Goal: Transaction & Acquisition: Purchase product/service

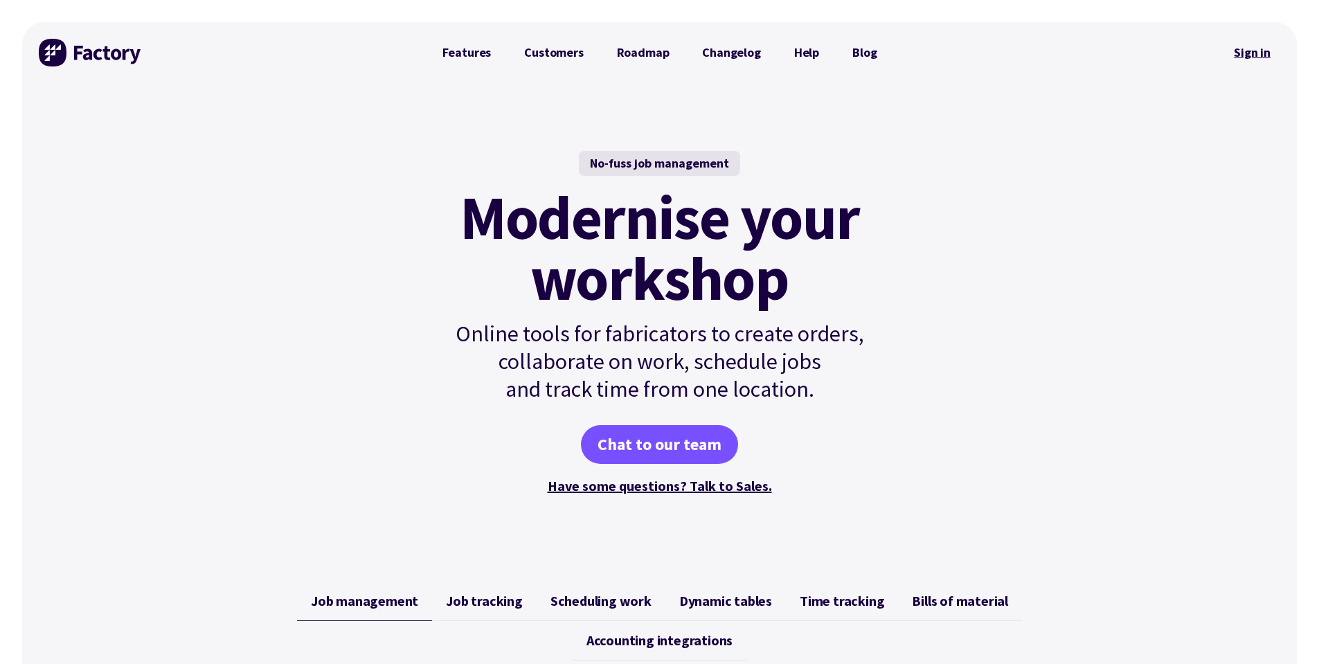
click at [1260, 48] on link "Sign in" at bounding box center [1252, 53] width 56 height 32
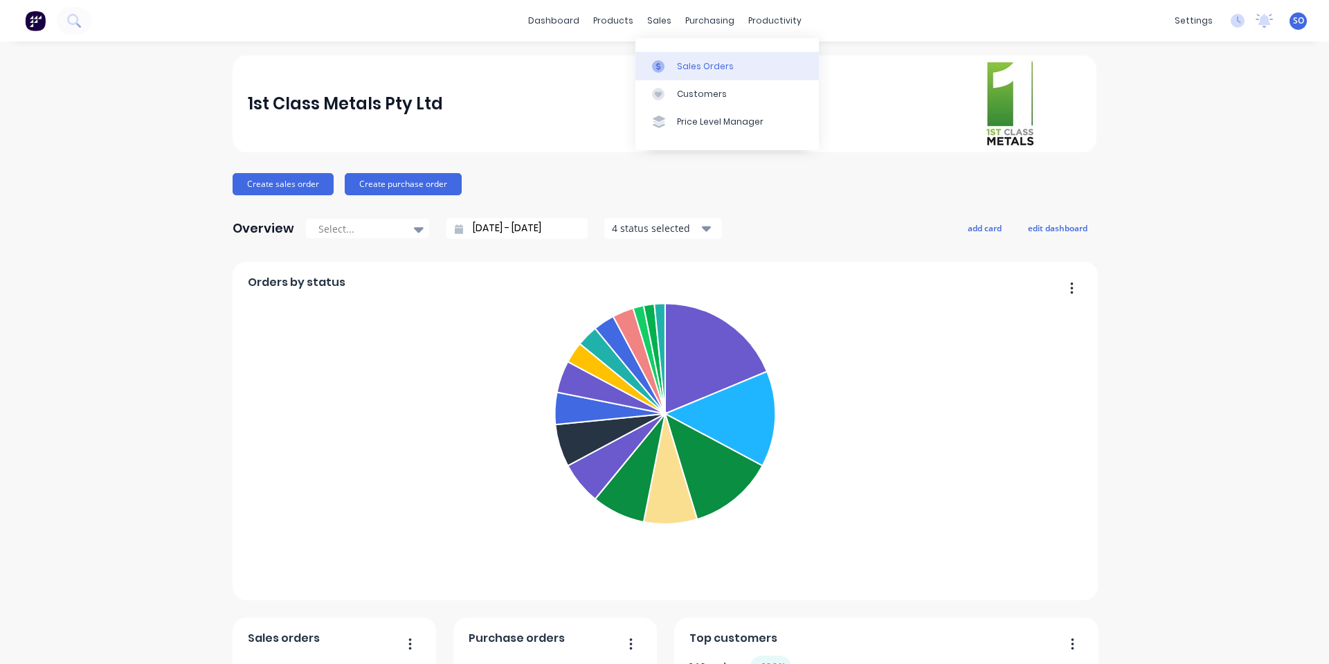
click at [673, 65] on link "Sales Orders" at bounding box center [727, 66] width 183 height 28
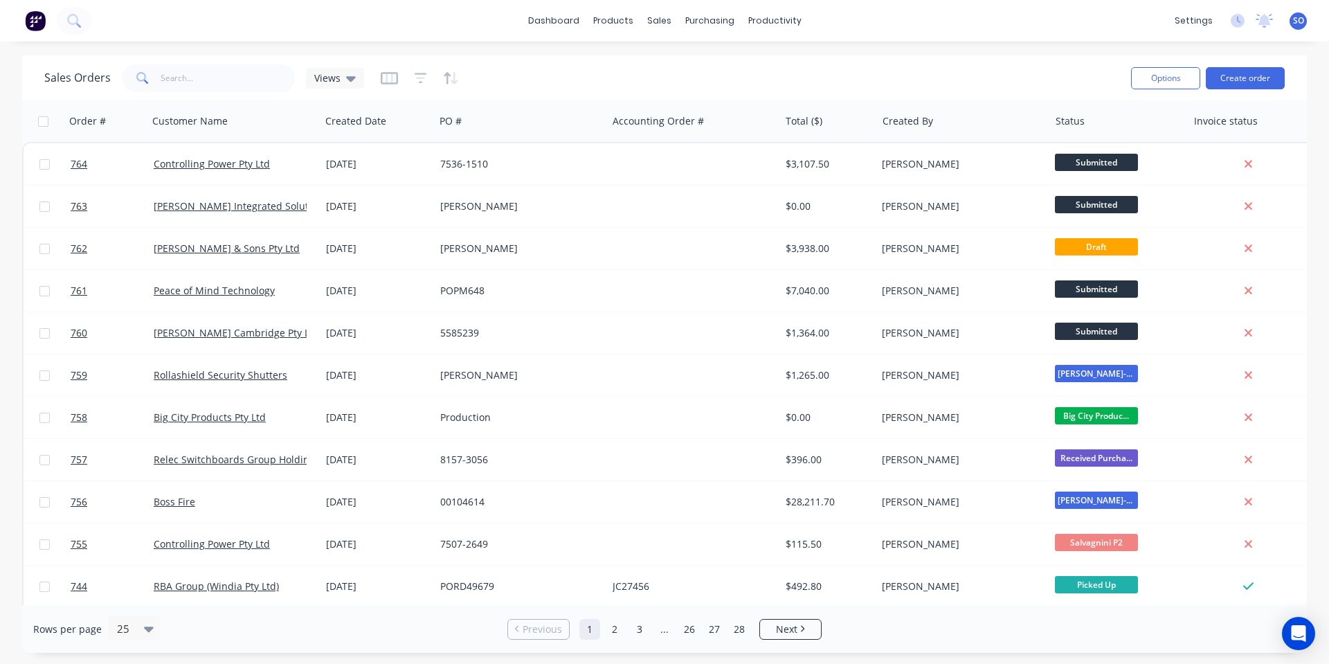
click at [553, 58] on div "Sales Orders Views Options Create order" at bounding box center [664, 77] width 1285 height 45
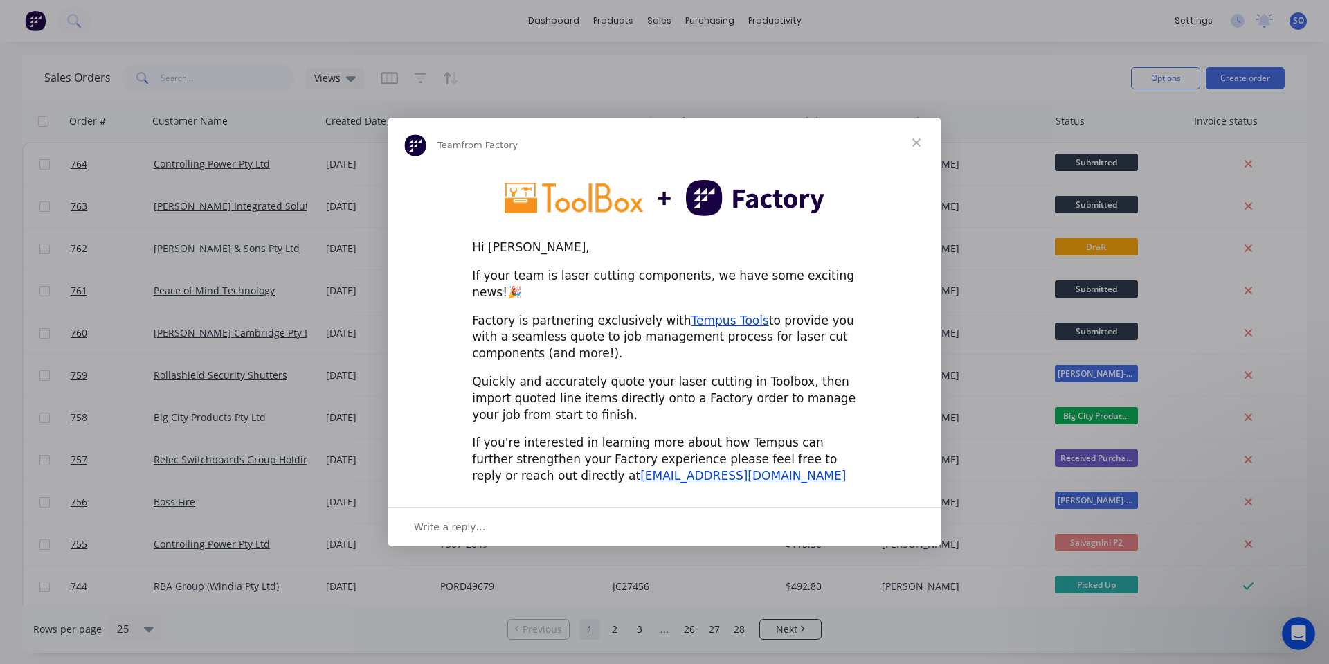
click at [915, 152] on span "Close" at bounding box center [917, 143] width 50 height 50
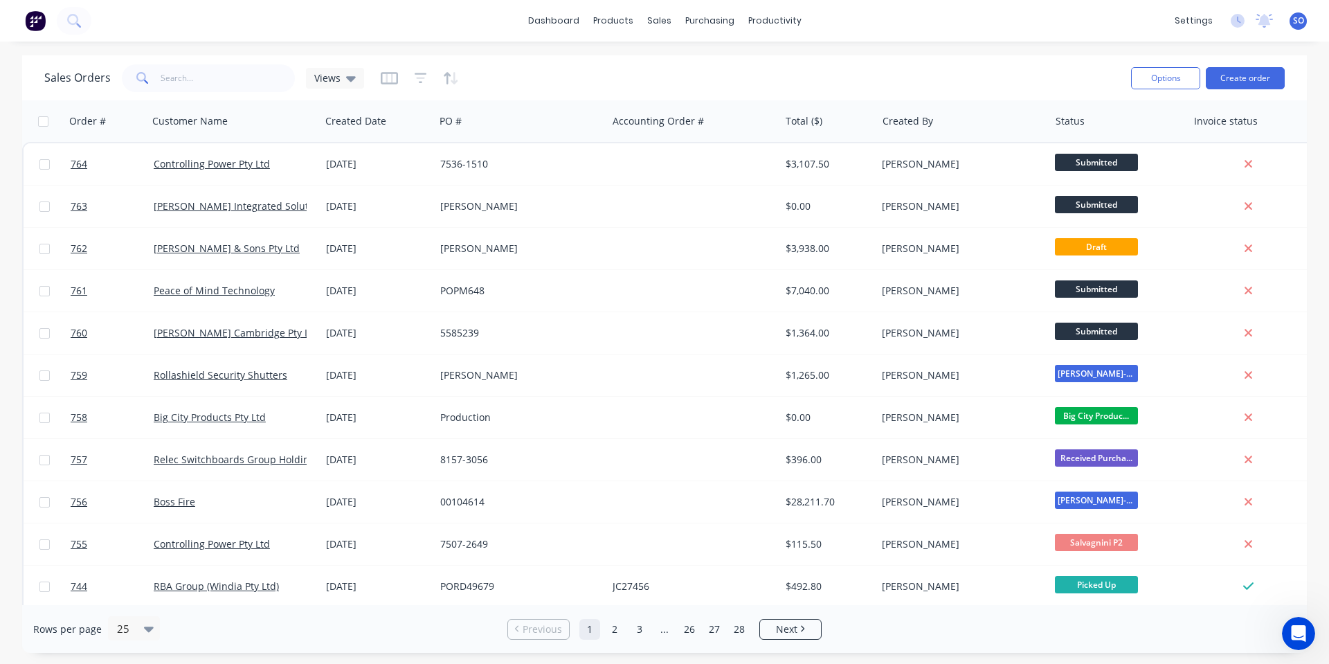
click at [184, 69] on div "Sales Orders Views" at bounding box center [582, 78] width 1076 height 34
click at [182, 79] on input "text" at bounding box center [228, 78] width 135 height 28
click at [219, 89] on input "text" at bounding box center [228, 78] width 135 height 28
type input "tr"
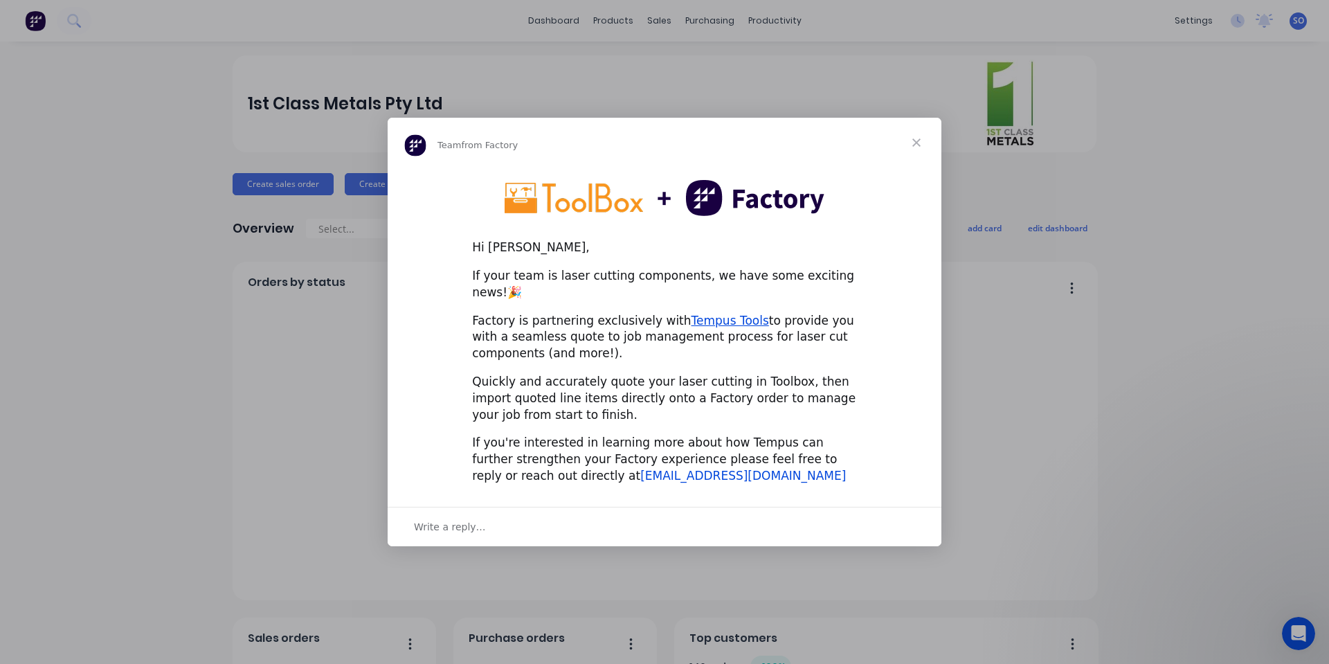
click at [640, 469] on link "[EMAIL_ADDRESS][DOMAIN_NAME]" at bounding box center [743, 476] width 206 height 14
click at [802, 406] on div "Quickly and accurately quote your laser cutting in Toolbox, then import quoted …" at bounding box center [664, 398] width 385 height 49
click at [922, 145] on span "Close" at bounding box center [917, 143] width 50 height 50
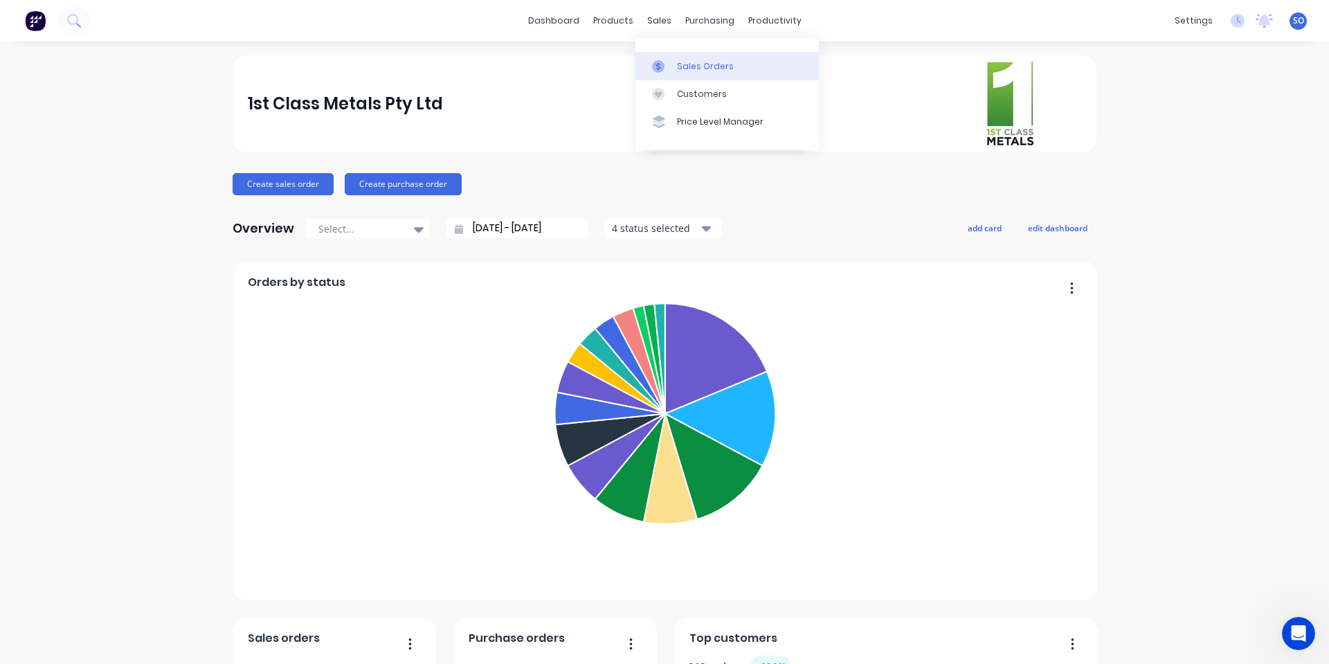
click at [660, 57] on link "Sales Orders" at bounding box center [727, 66] width 183 height 28
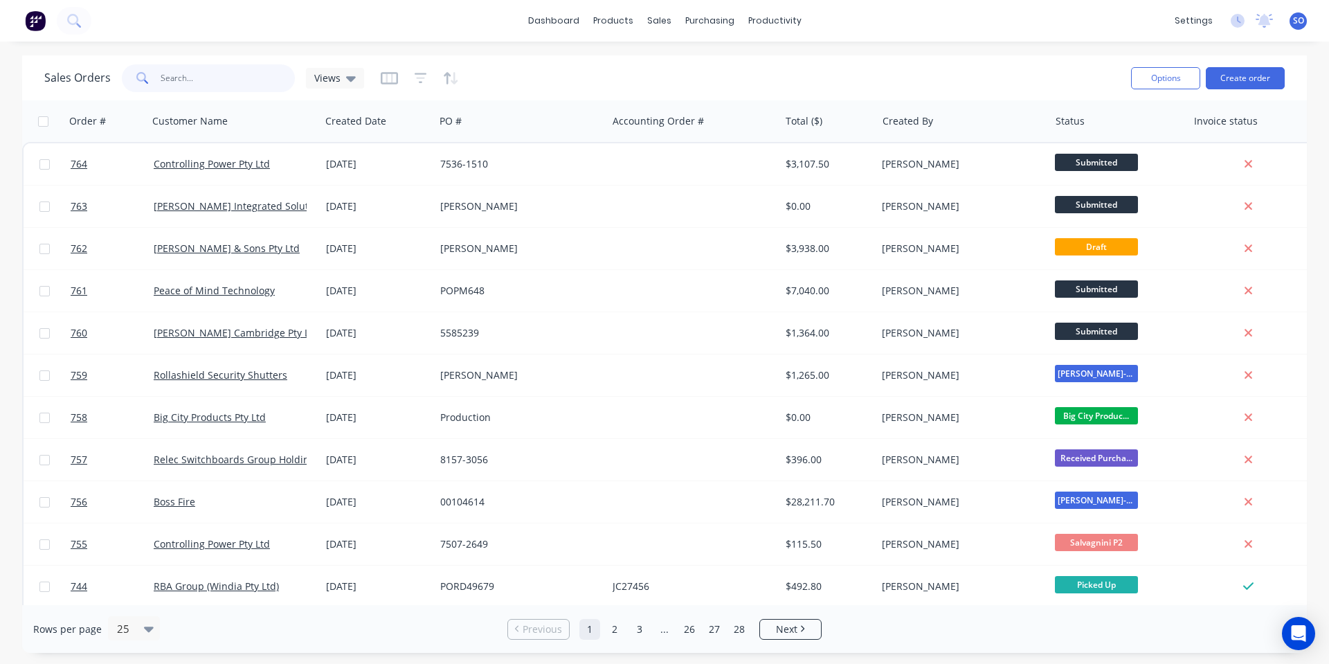
click at [258, 83] on input "text" at bounding box center [228, 78] width 135 height 28
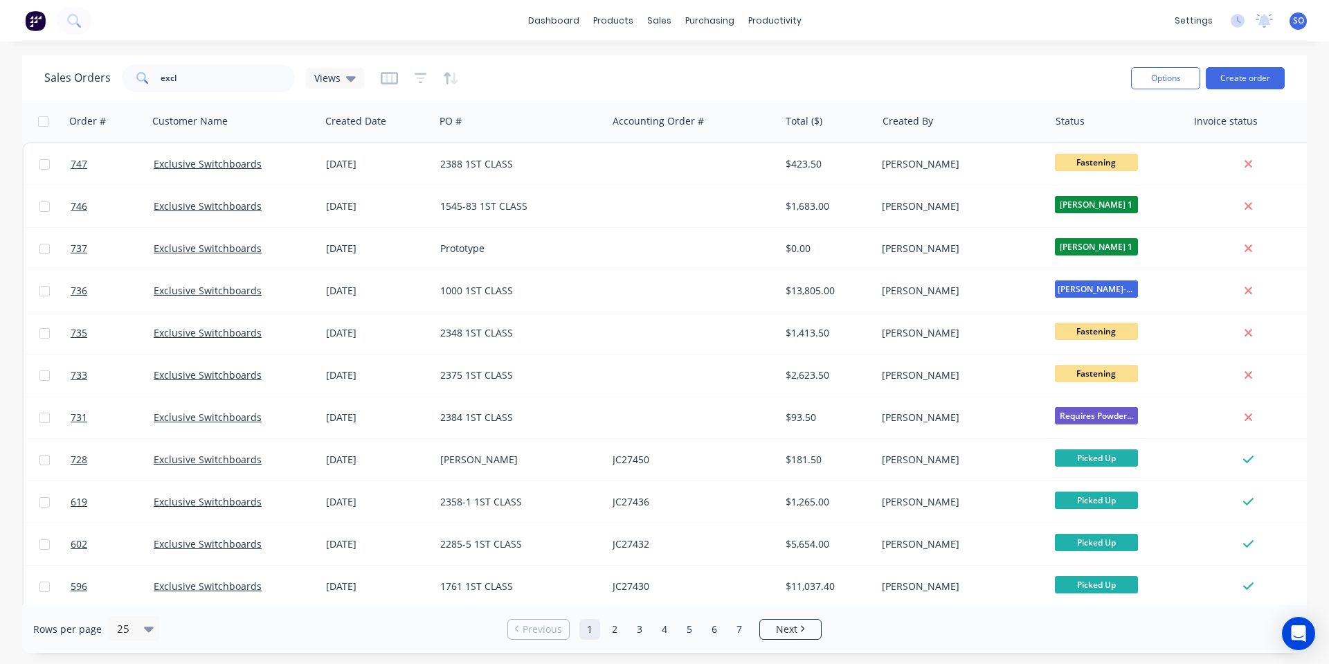
click at [522, 86] on div "Sales Orders excl Views" at bounding box center [582, 78] width 1076 height 34
drag, startPoint x: 226, startPoint y: 63, endPoint x: 224, endPoint y: 80, distance: 16.7
click at [228, 65] on div "Sales Orders excl Views" at bounding box center [582, 78] width 1076 height 34
click at [224, 80] on input "excl" at bounding box center [228, 78] width 135 height 28
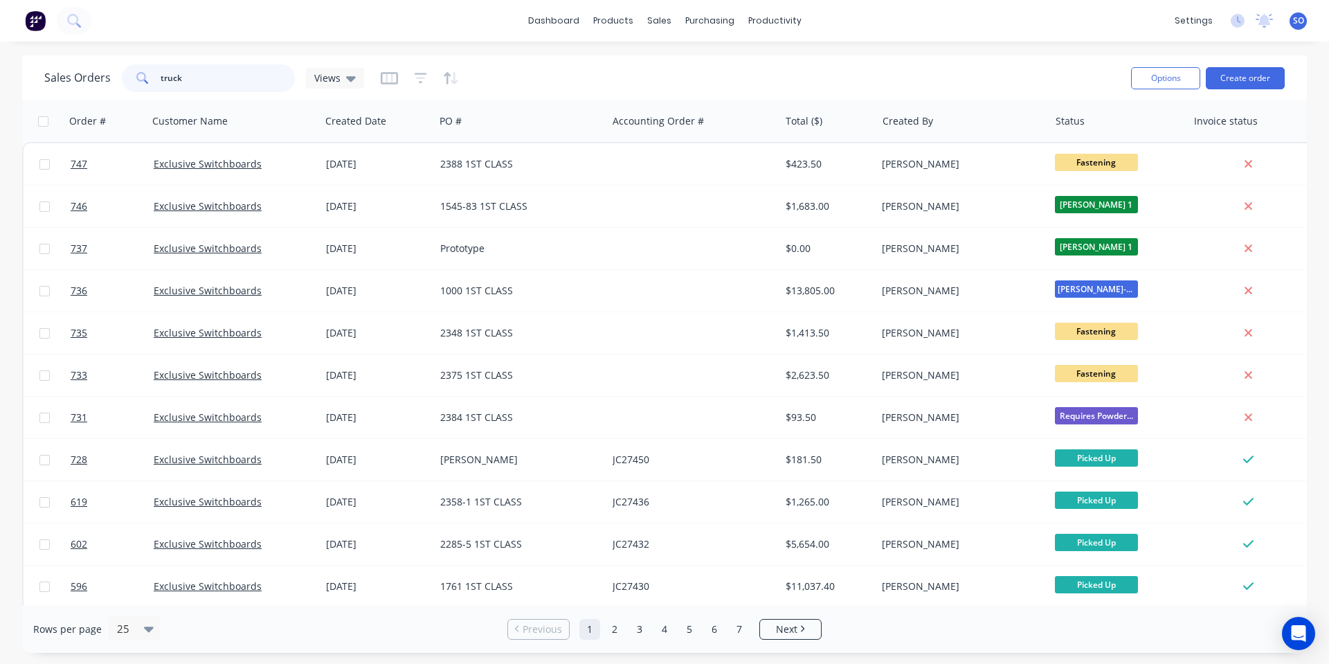
type input "truck"
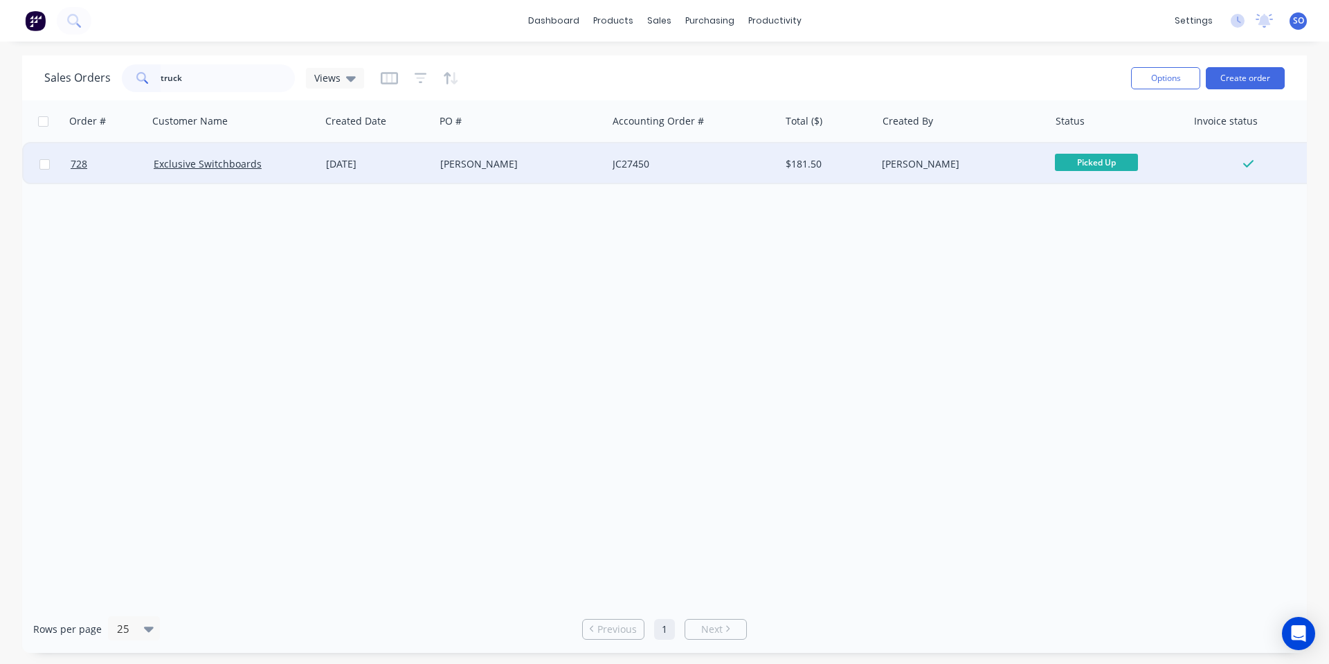
type input "truck"
click at [424, 170] on div "[DATE]" at bounding box center [377, 164] width 103 height 14
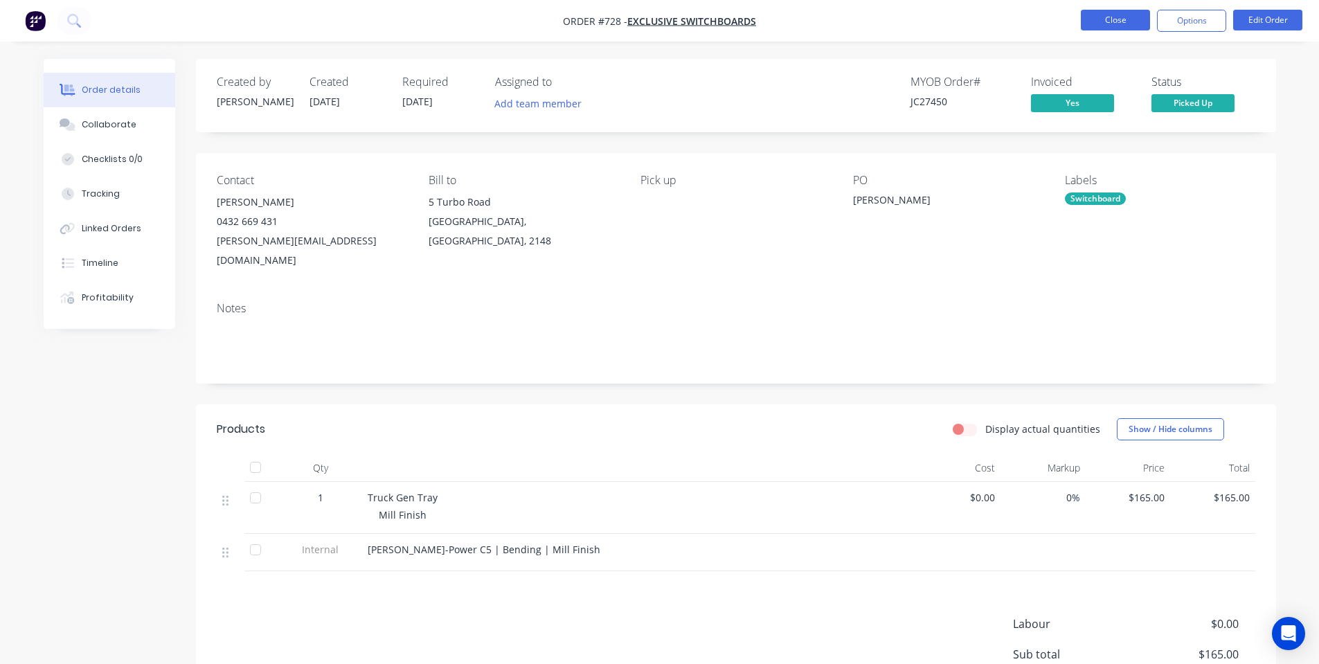
click at [1128, 24] on button "Close" at bounding box center [1115, 20] width 69 height 21
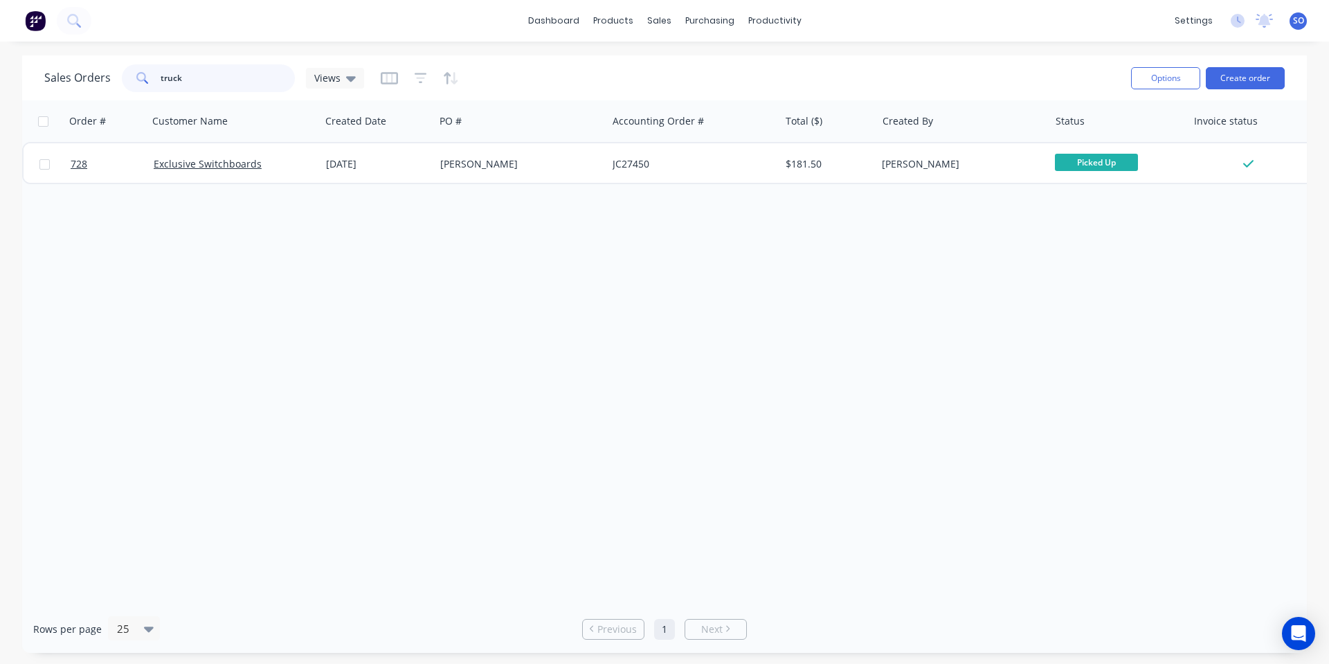
drag, startPoint x: 192, startPoint y: 80, endPoint x: 0, endPoint y: 68, distance: 192.9
click at [0, 81] on div "Sales Orders truck Views Options Create order Order # Customer Name Created Dat…" at bounding box center [664, 353] width 1329 height 597
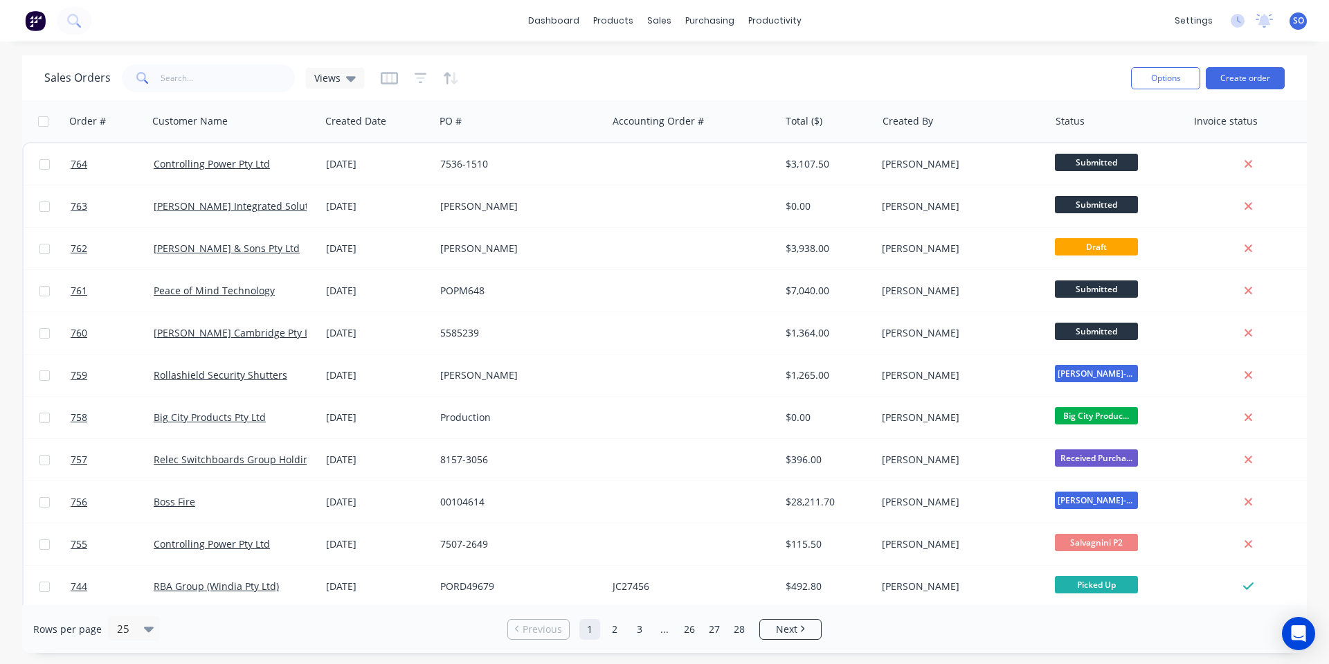
click at [628, 78] on div "Sales Orders Views" at bounding box center [582, 78] width 1076 height 34
click at [1253, 70] on button "Create order" at bounding box center [1245, 78] width 79 height 22
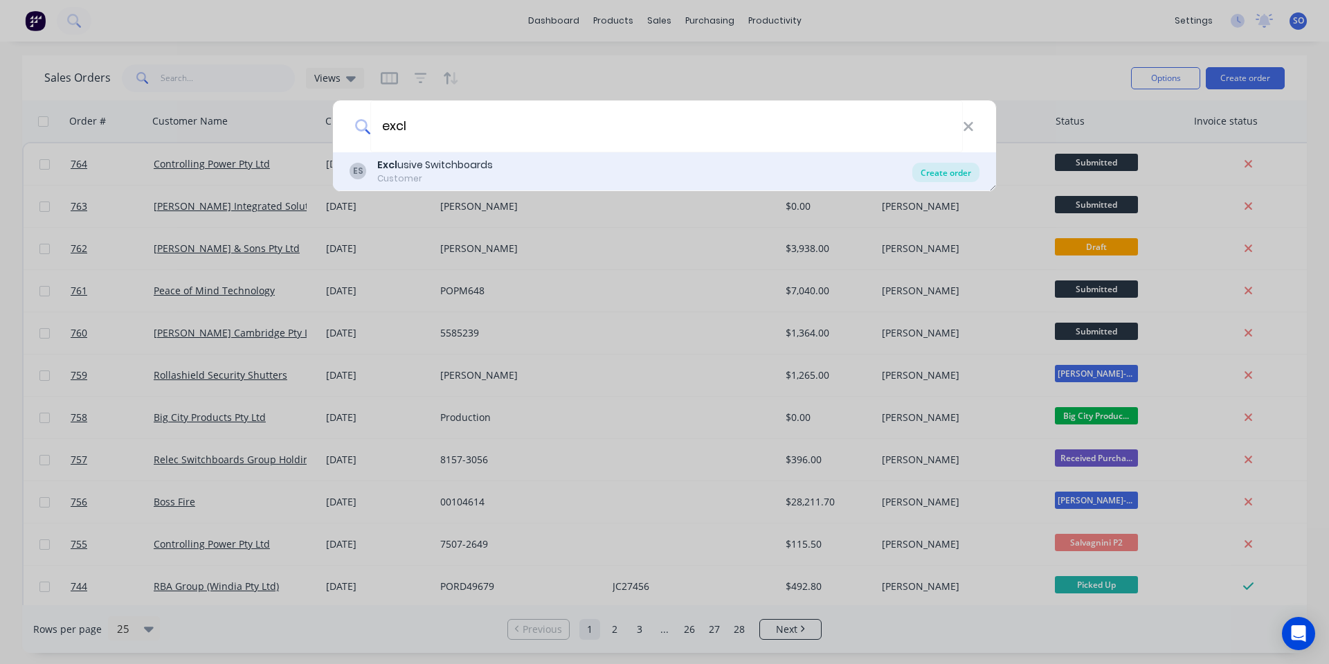
type input "excl"
click at [924, 170] on div "Create order" at bounding box center [946, 172] width 67 height 19
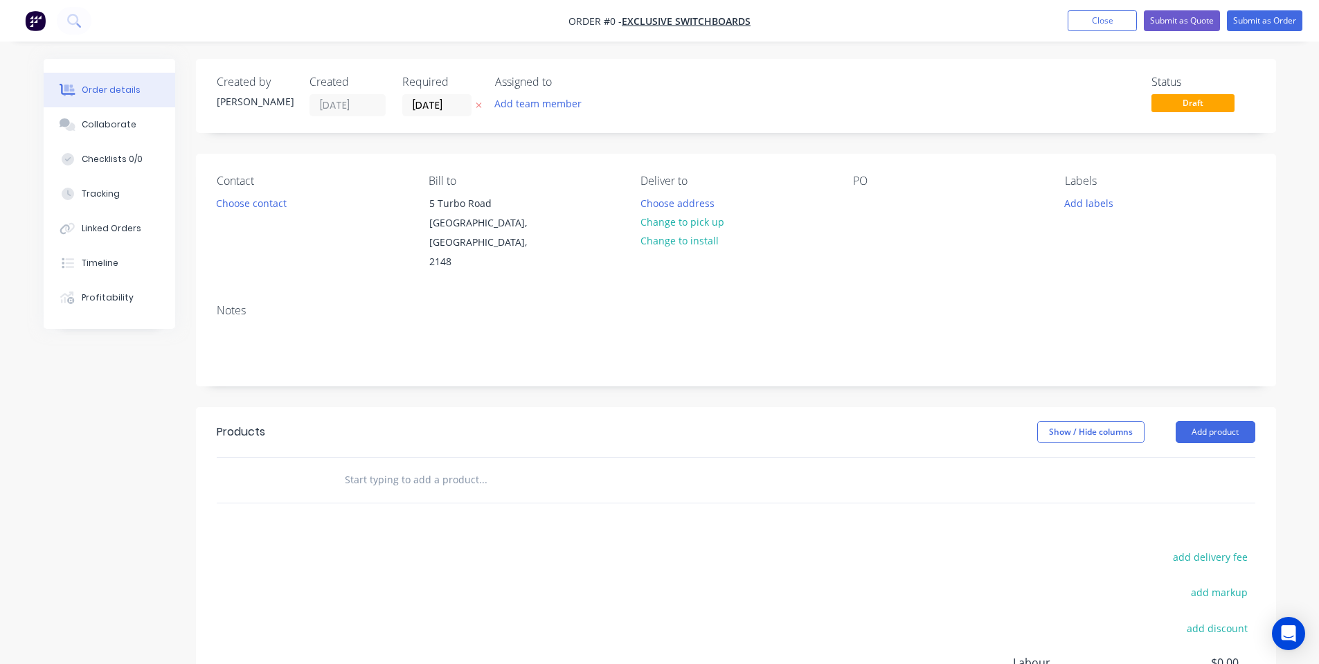
click at [475, 466] on input "text" at bounding box center [482, 480] width 277 height 28
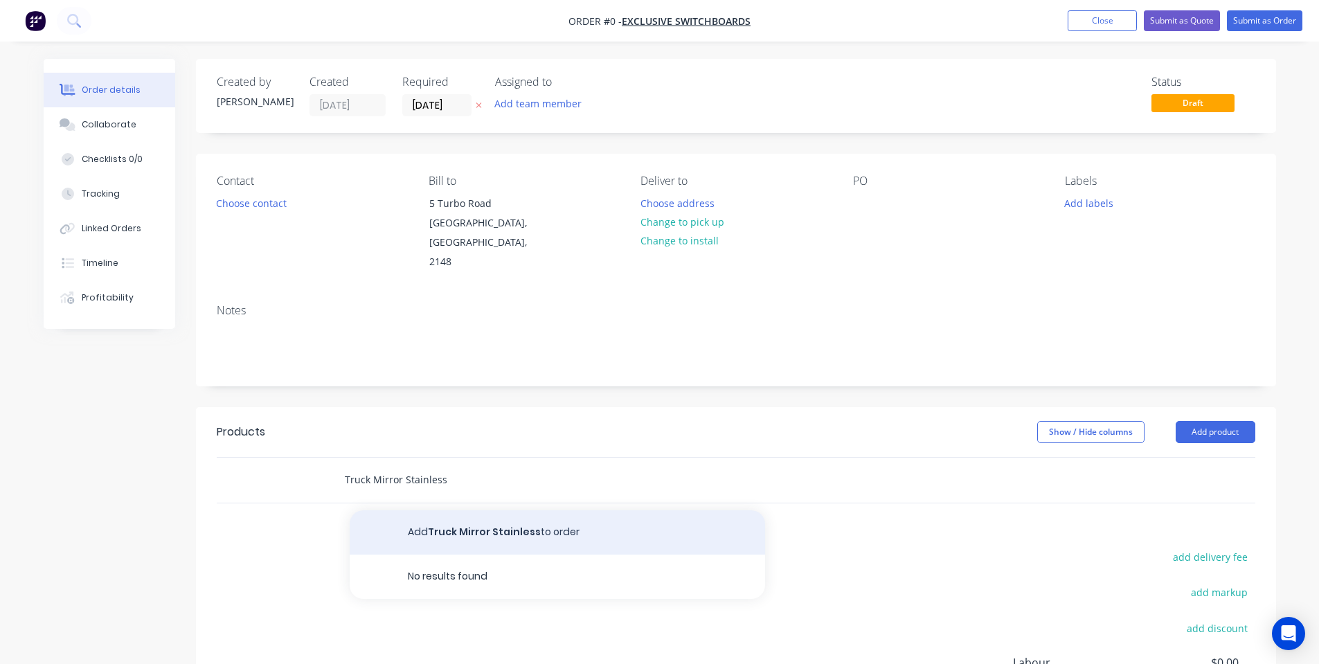
type input "Truck Mirror Stainless"
click at [495, 513] on button "Add Truck Mirror Stainless to order" at bounding box center [557, 532] width 415 height 44
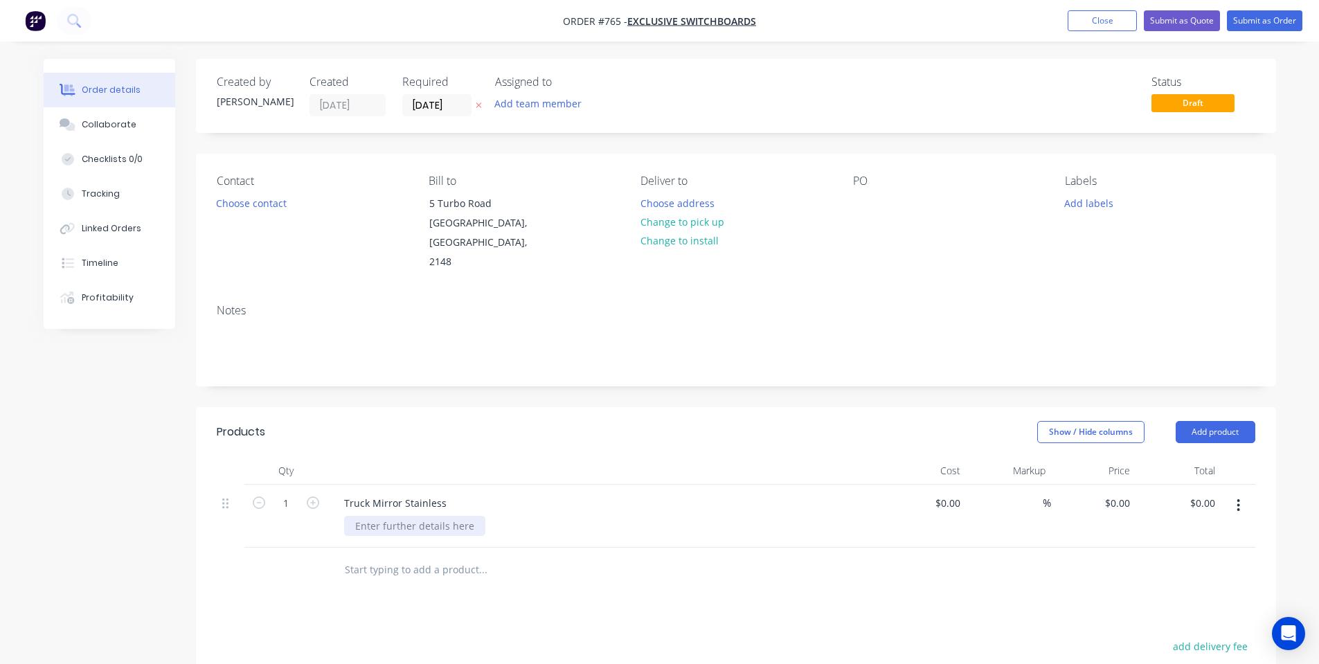
click at [453, 516] on div at bounding box center [414, 526] width 141 height 20
click at [844, 421] on div "Show / Hide columns Add product" at bounding box center [846, 432] width 818 height 22
click at [1134, 493] on div "0 $0.00" at bounding box center [1120, 503] width 32 height 20
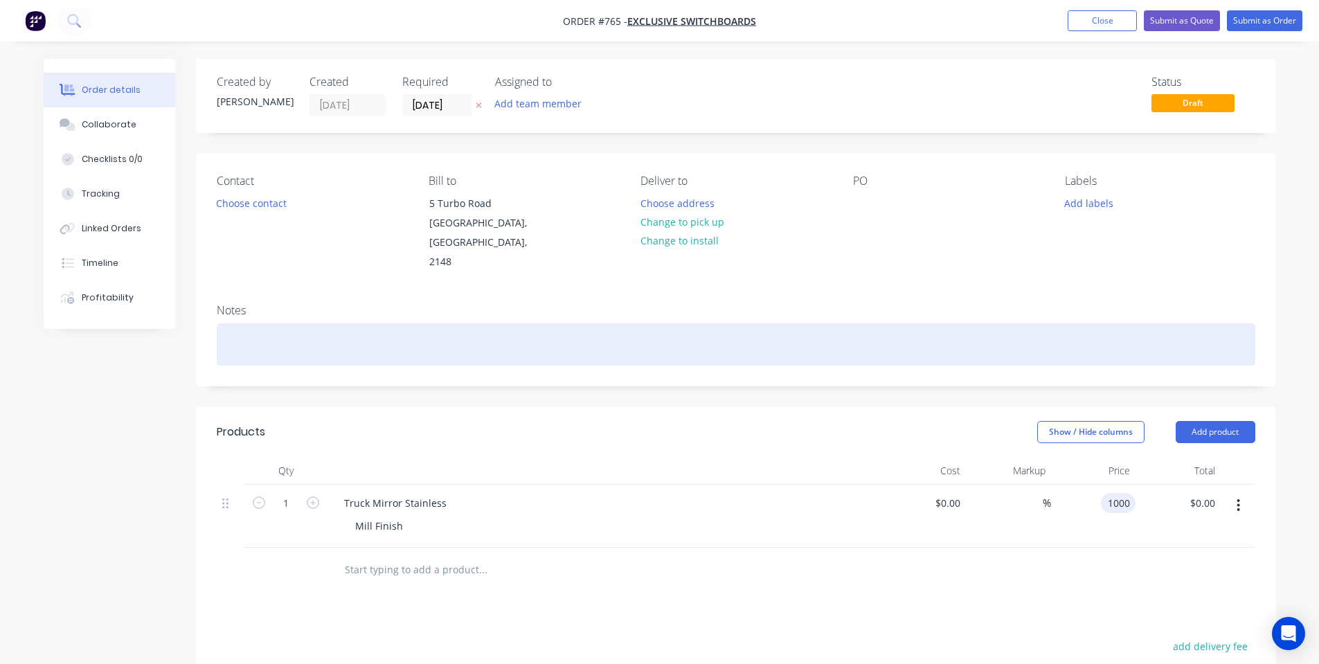
type input "$1,000.00"
click at [838, 323] on div at bounding box center [736, 344] width 1039 height 42
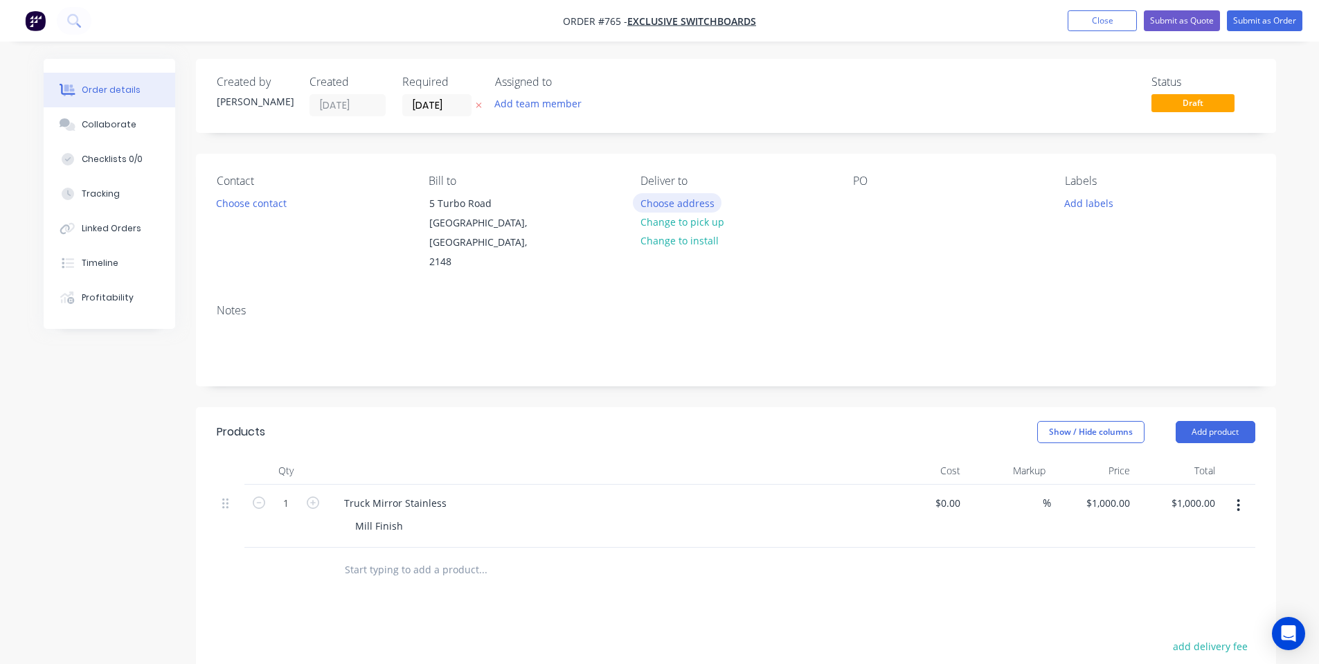
click at [653, 202] on button "Choose address" at bounding box center [677, 202] width 89 height 19
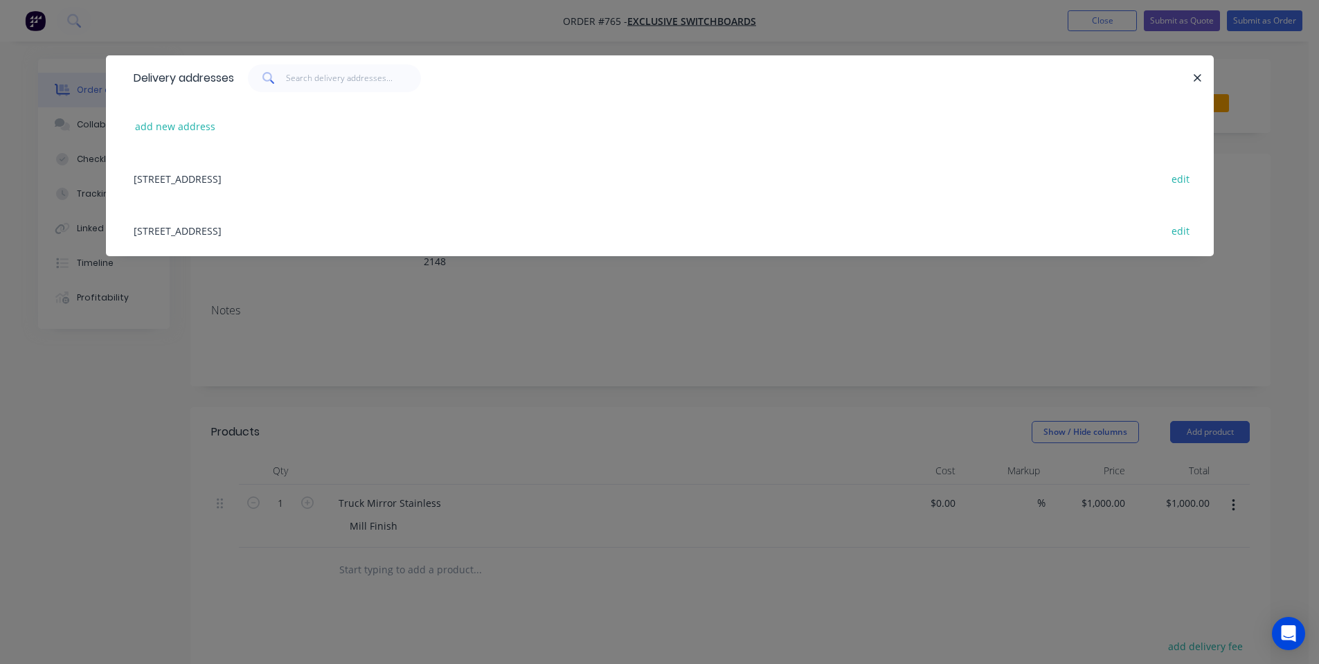
drag, startPoint x: 634, startPoint y: 286, endPoint x: 666, endPoint y: 256, distance: 43.6
click at [634, 287] on div "Delivery addresses add new address 5 Turbo Road, Kings Park, New South Wales, A…" at bounding box center [659, 332] width 1319 height 664
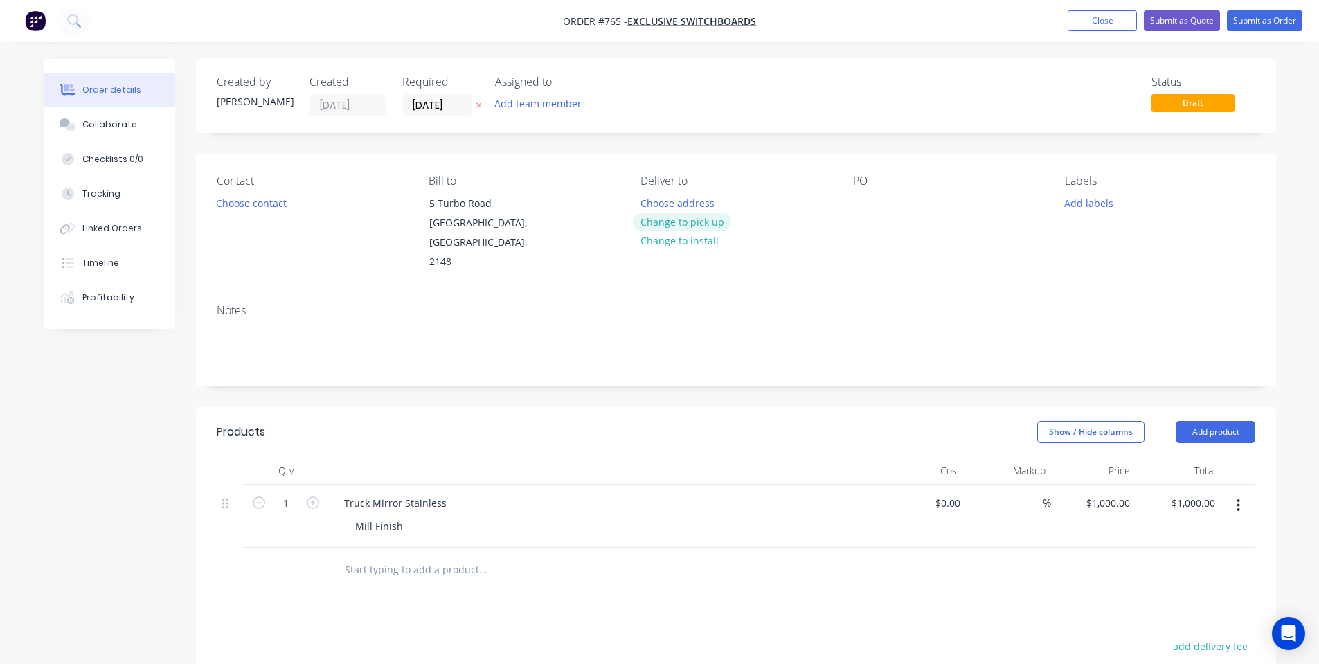
click at [694, 224] on button "Change to pick up" at bounding box center [682, 222] width 98 height 19
click at [258, 207] on button "Choose contact" at bounding box center [250, 202] width 85 height 19
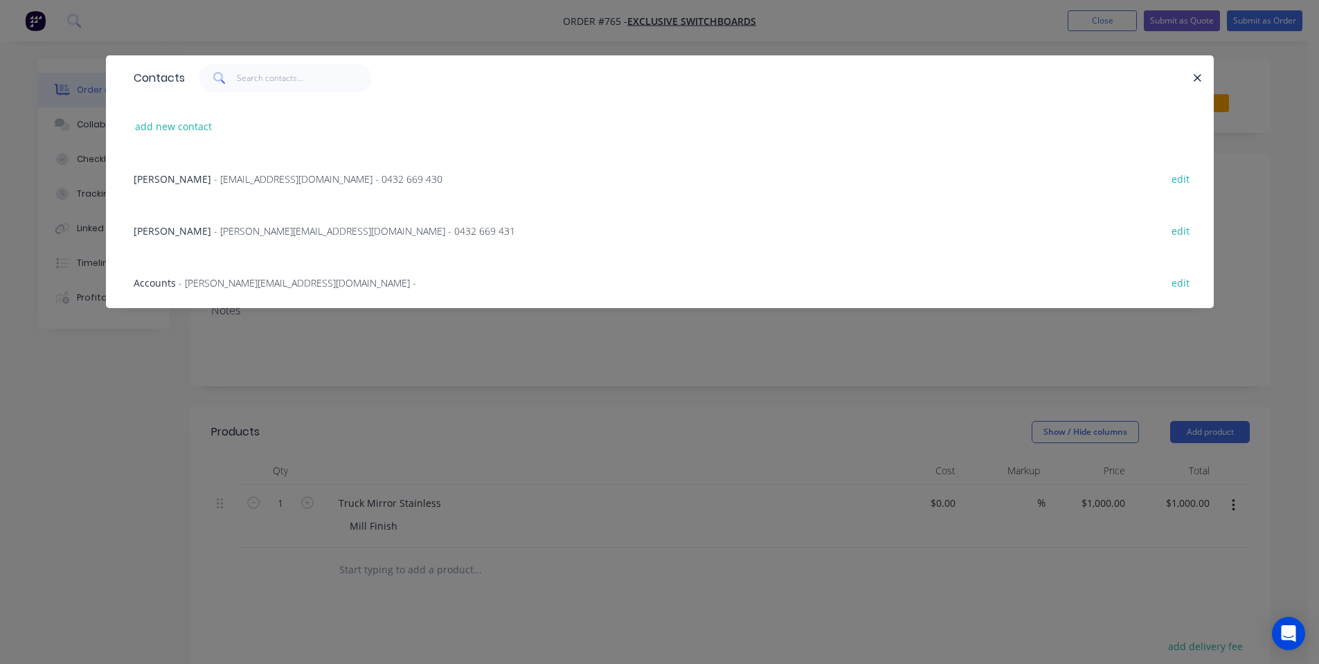
click at [226, 215] on div "Brad Harris - brad@exclusiveswitchboards.com.au - 0432 669 431 edit" at bounding box center [660, 230] width 1066 height 52
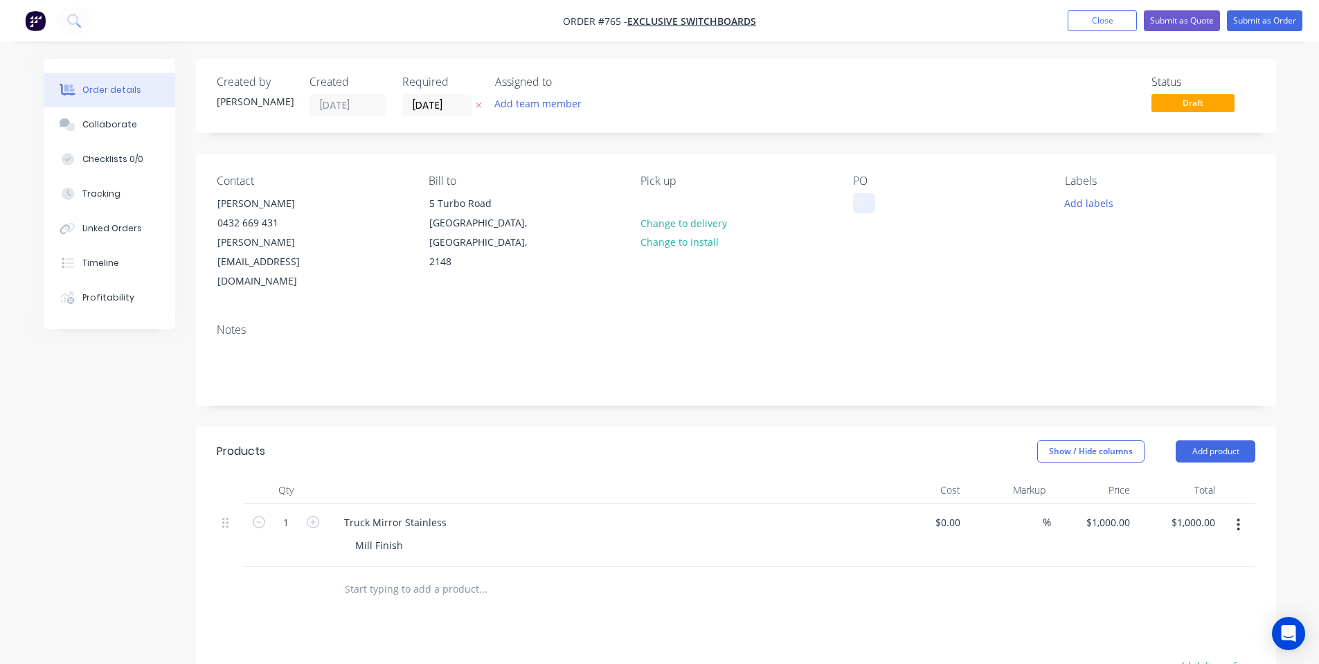
click at [870, 211] on div at bounding box center [864, 203] width 22 height 20
click at [876, 312] on div "Notes" at bounding box center [736, 358] width 1080 height 93
click at [420, 111] on input "[DATE]" at bounding box center [437, 105] width 68 height 21
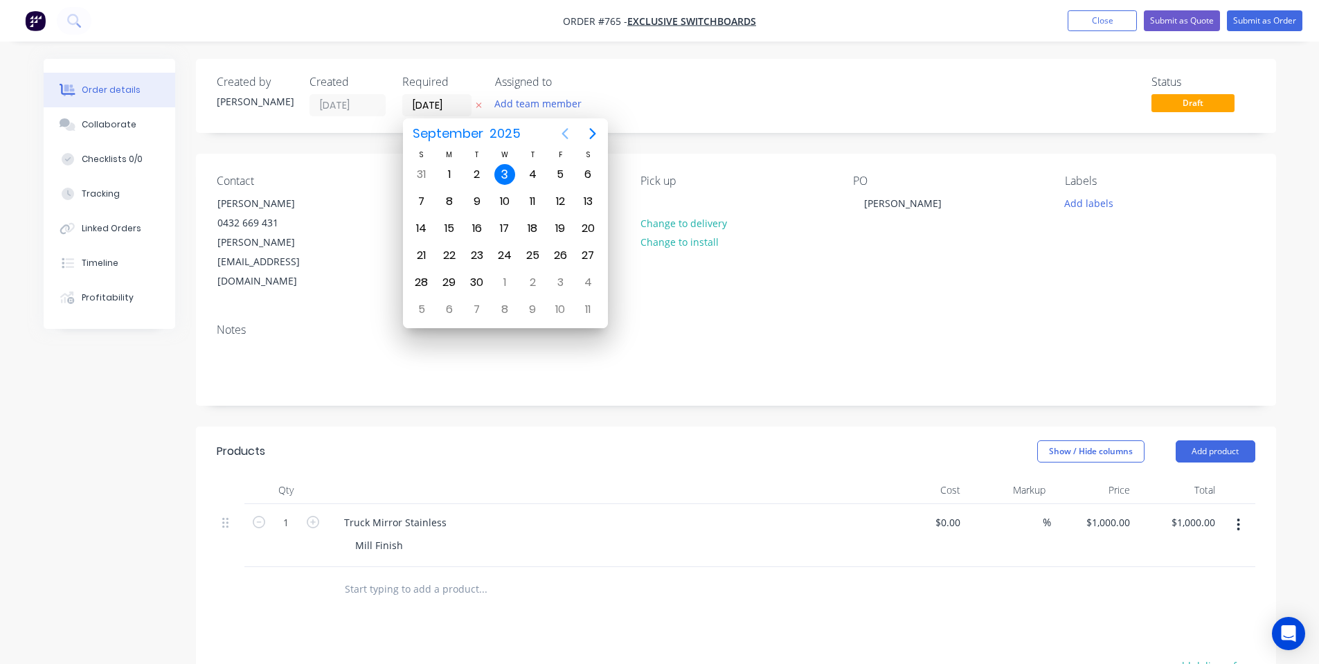
click at [569, 142] on icon "Previous page" at bounding box center [565, 133] width 17 height 17
click at [593, 127] on icon "Next page" at bounding box center [592, 133] width 17 height 17
click at [485, 225] on div "16" at bounding box center [477, 228] width 21 height 21
type input "16/09/25"
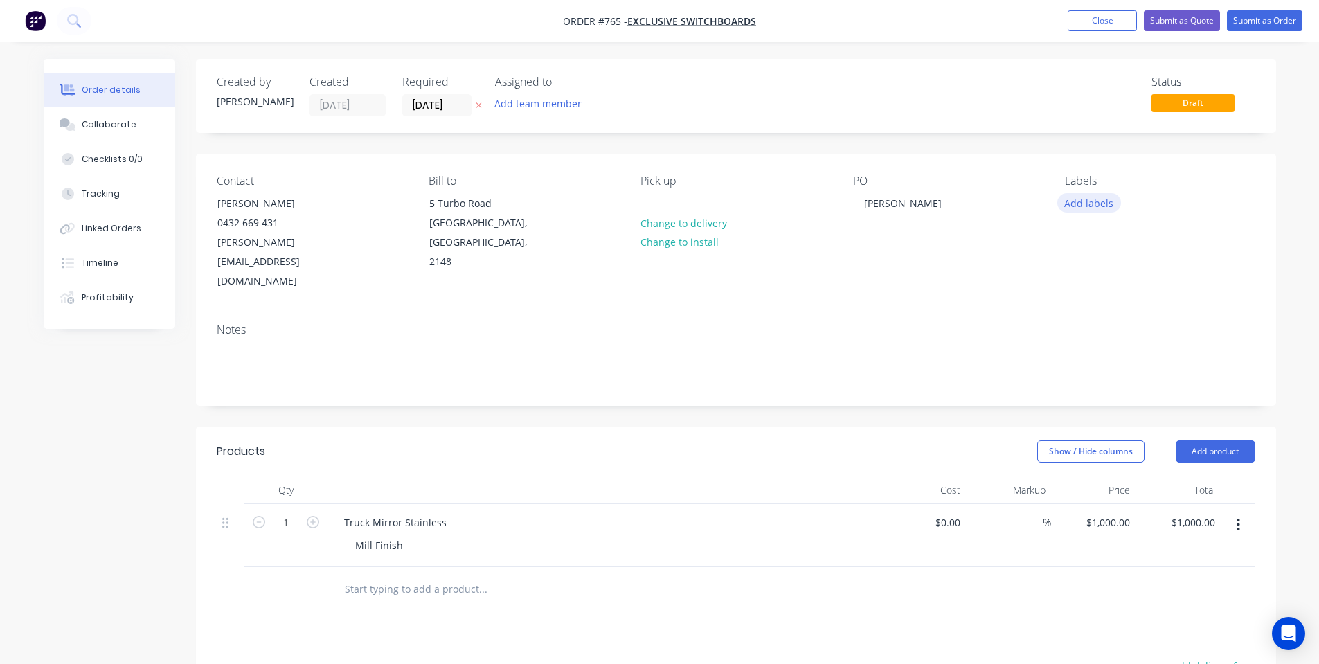
click at [1099, 202] on button "Add labels" at bounding box center [1089, 202] width 64 height 19
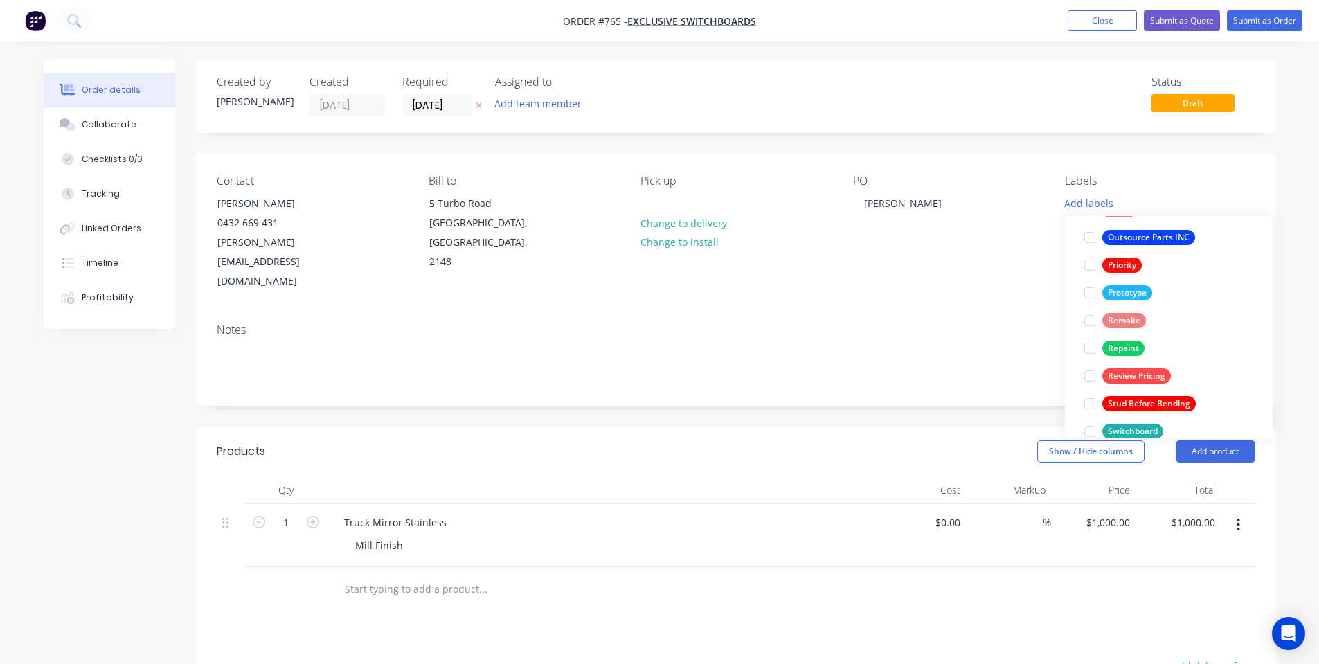
scroll to position [360, 0]
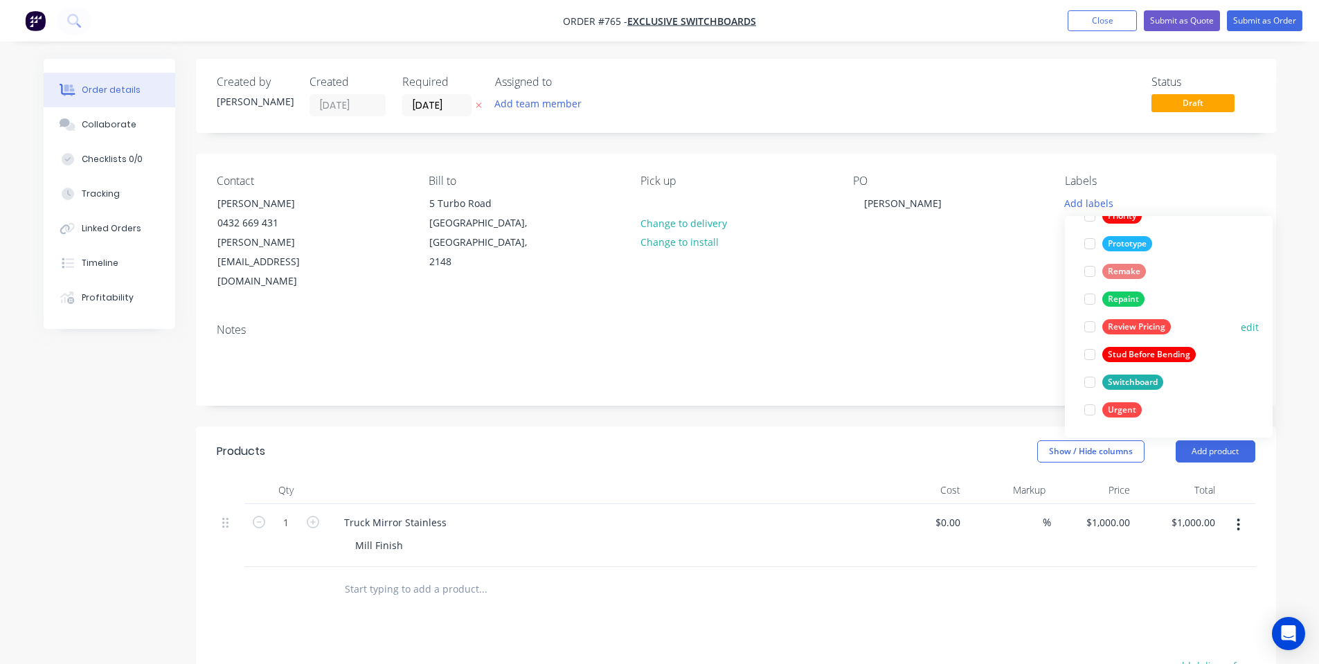
click at [1093, 331] on div at bounding box center [1090, 327] width 28 height 28
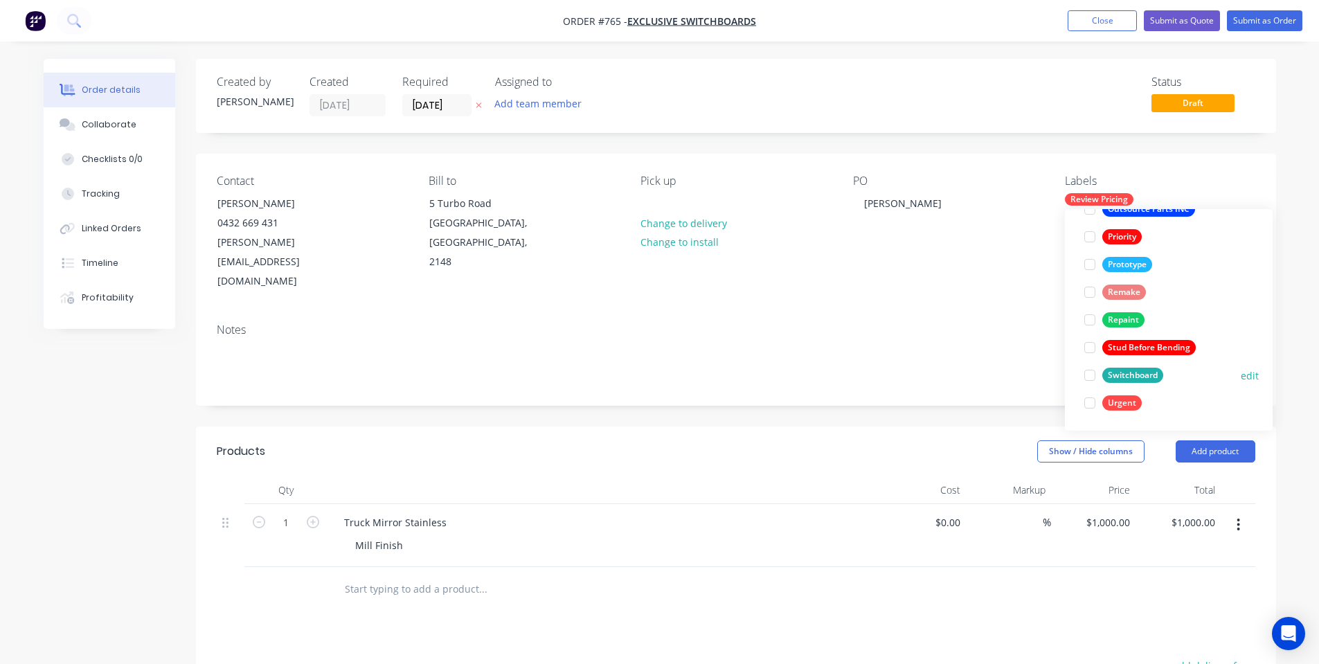
click at [1096, 377] on div at bounding box center [1090, 375] width 28 height 28
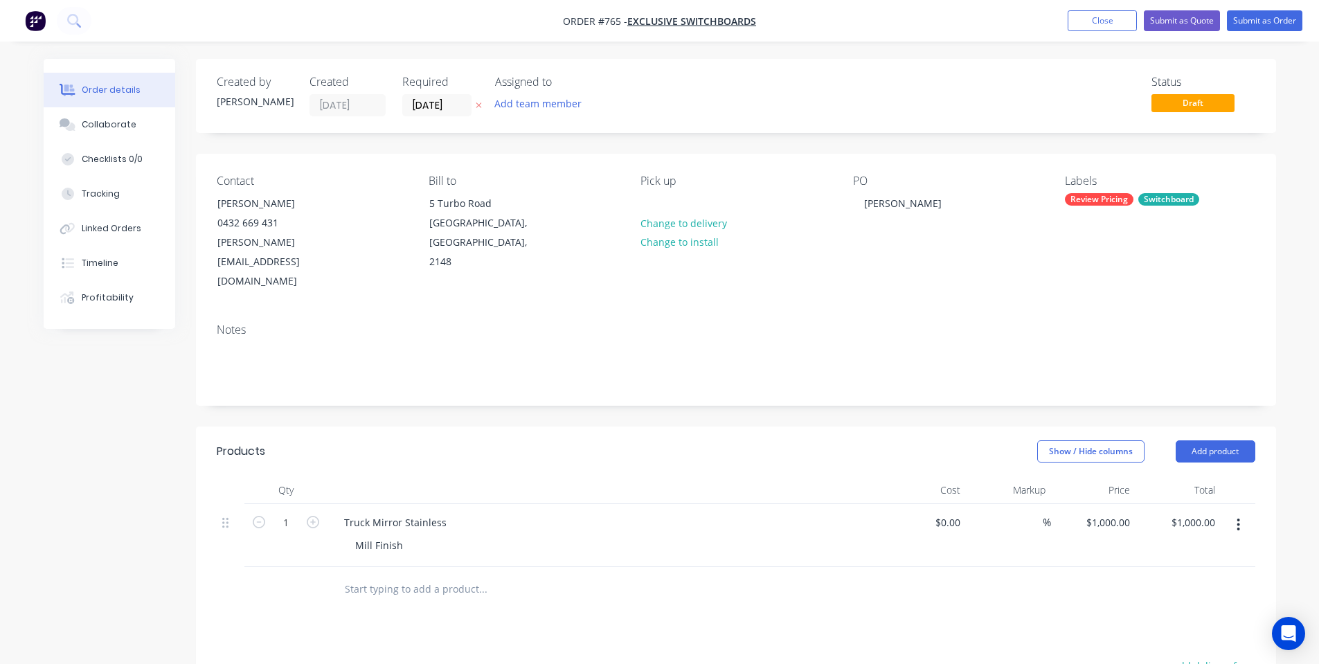
click at [895, 312] on div "Notes" at bounding box center [736, 358] width 1080 height 93
click at [124, 123] on div "Collaborate" at bounding box center [109, 124] width 55 height 12
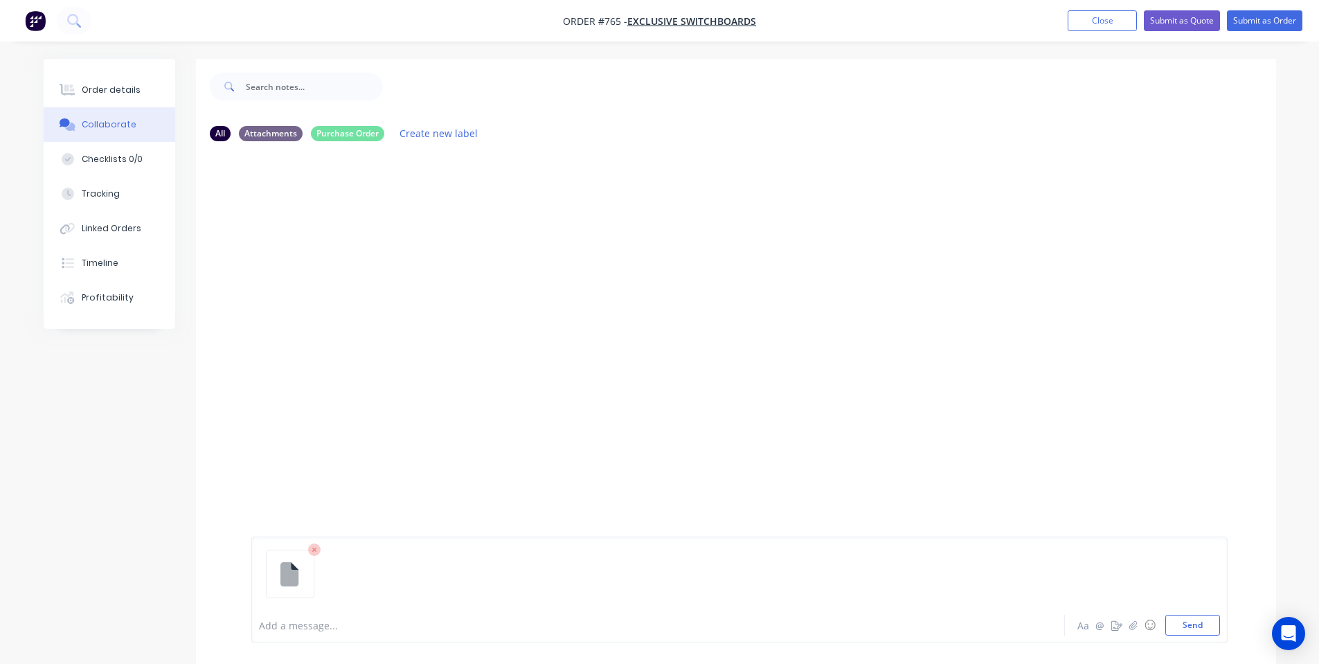
click at [436, 622] on div at bounding box center [620, 625] width 720 height 15
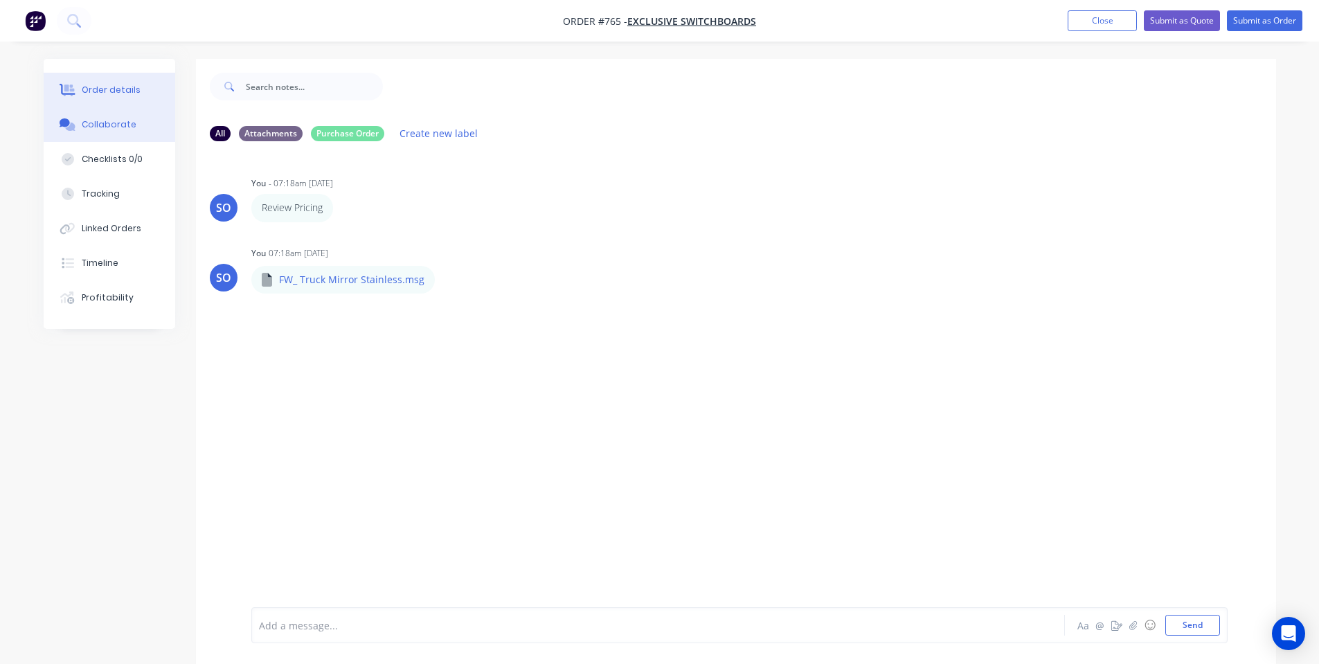
click at [123, 93] on div "Order details" at bounding box center [111, 90] width 59 height 12
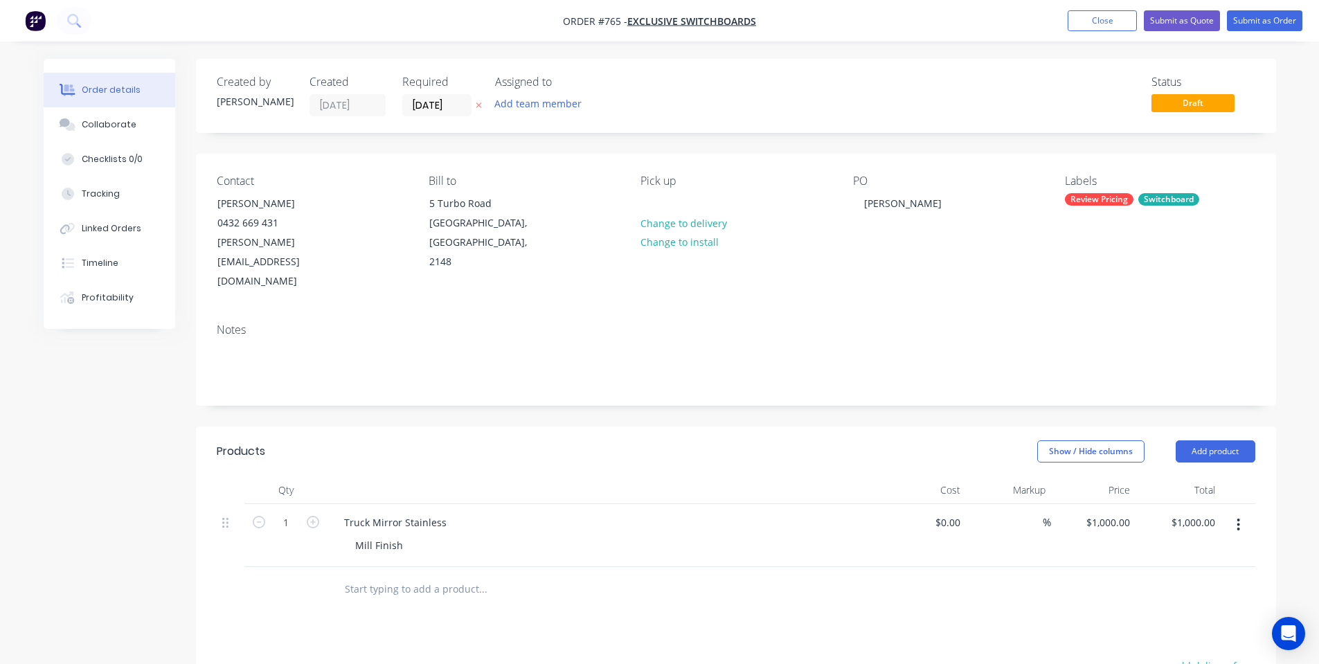
click at [521, 426] on header "Products Show / Hide columns Add product" at bounding box center [736, 451] width 1080 height 50
click at [1209, 440] on button "Add product" at bounding box center [1216, 451] width 80 height 22
click at [1184, 642] on div "Notes (Internal)" at bounding box center [1189, 652] width 107 height 20
click at [409, 575] on div at bounding box center [383, 585] width 100 height 20
click at [655, 476] on div at bounding box center [604, 490] width 554 height 28
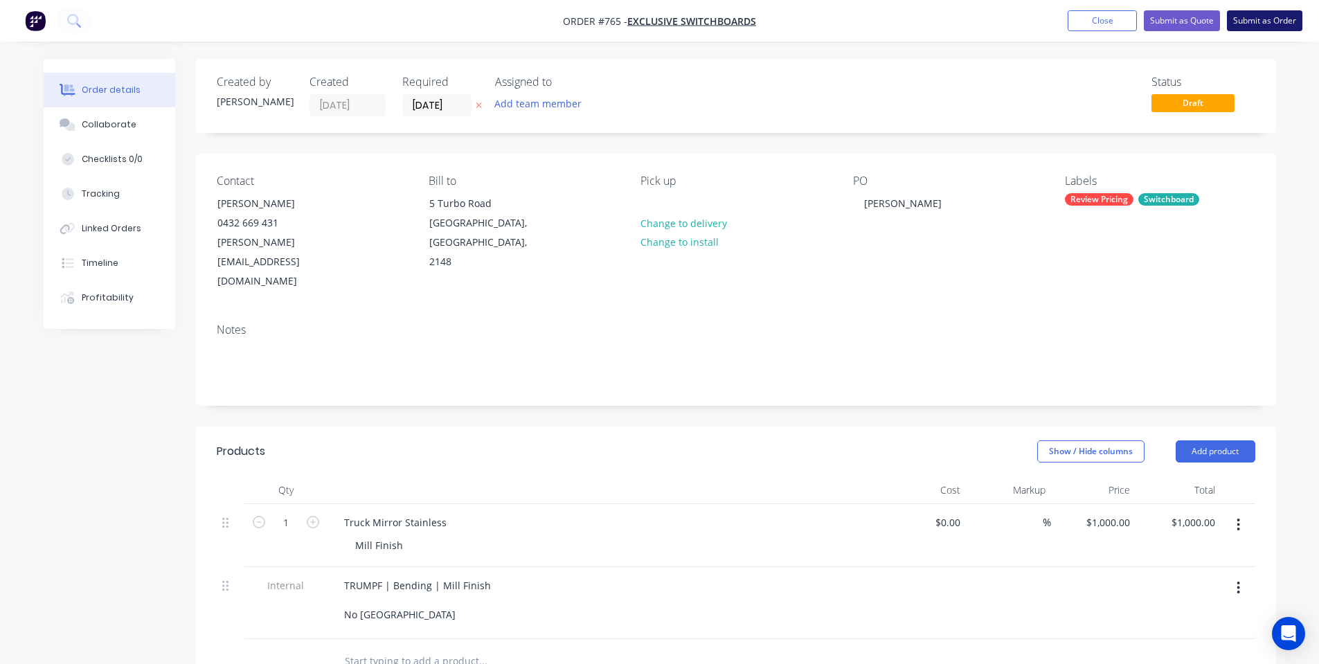
click at [1272, 14] on button "Submit as Order" at bounding box center [1264, 20] width 75 height 21
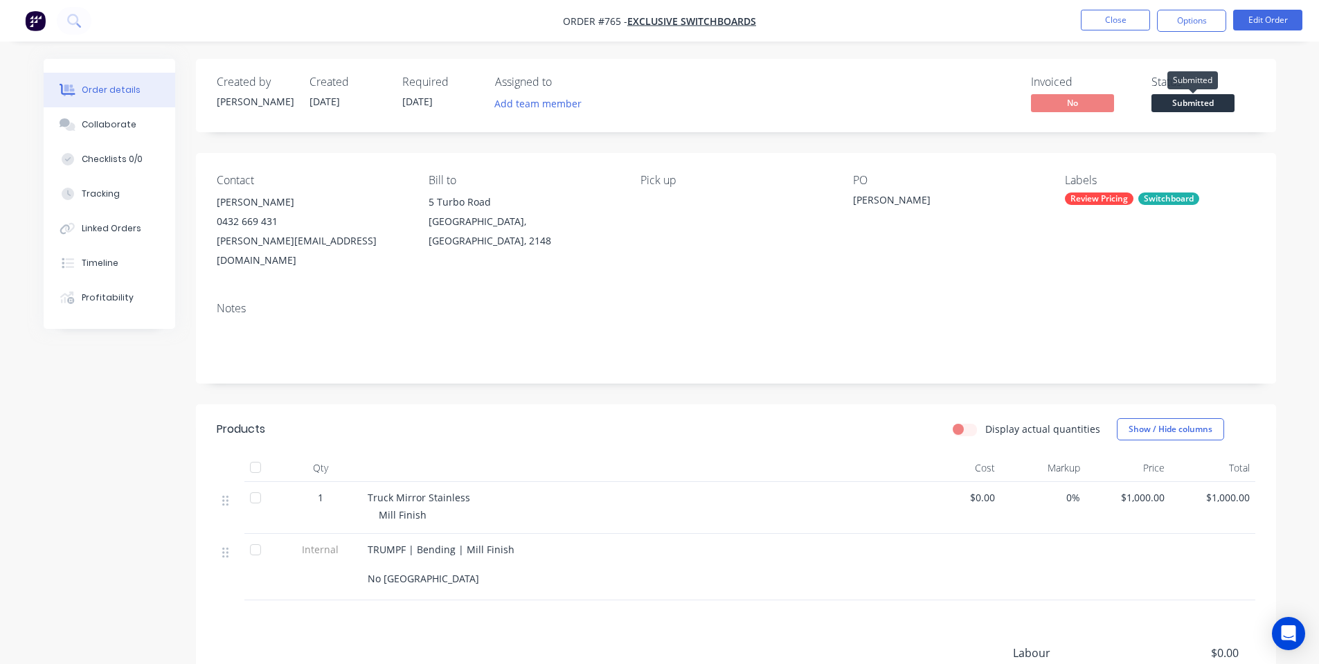
click at [1201, 102] on span "Submitted" at bounding box center [1192, 102] width 83 height 17
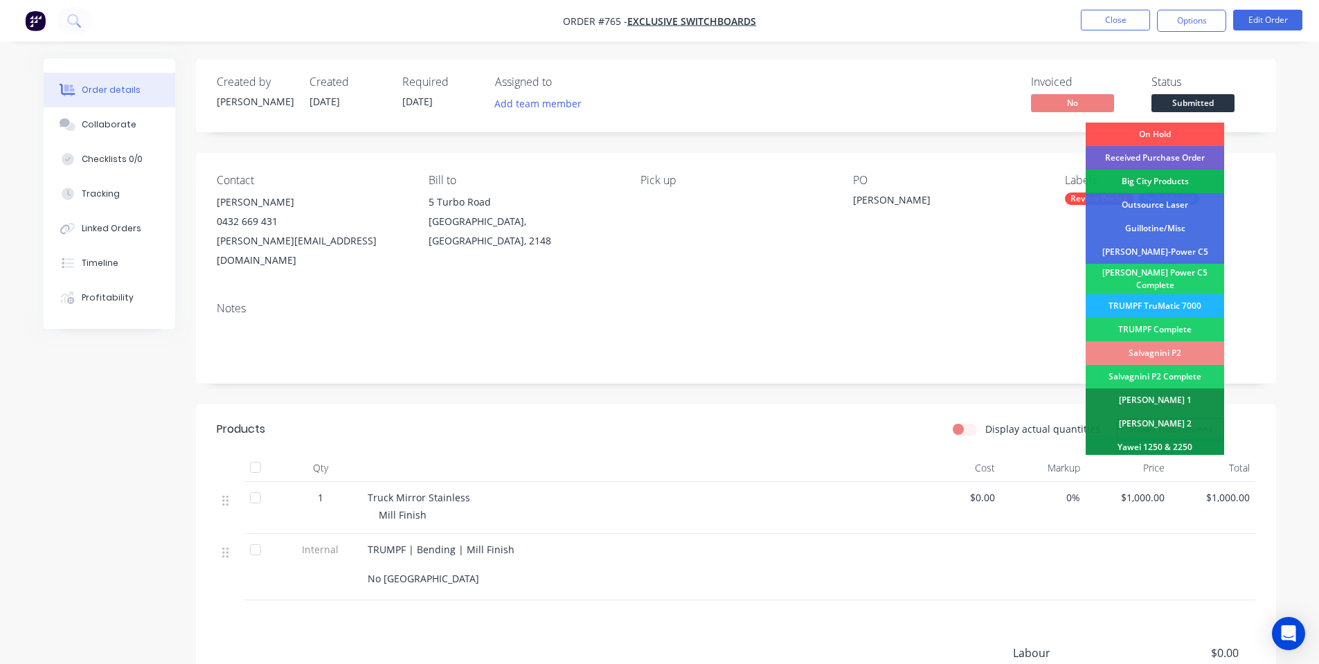
click at [1177, 298] on div "TRUMPF TruMatic 7000" at bounding box center [1155, 306] width 138 height 24
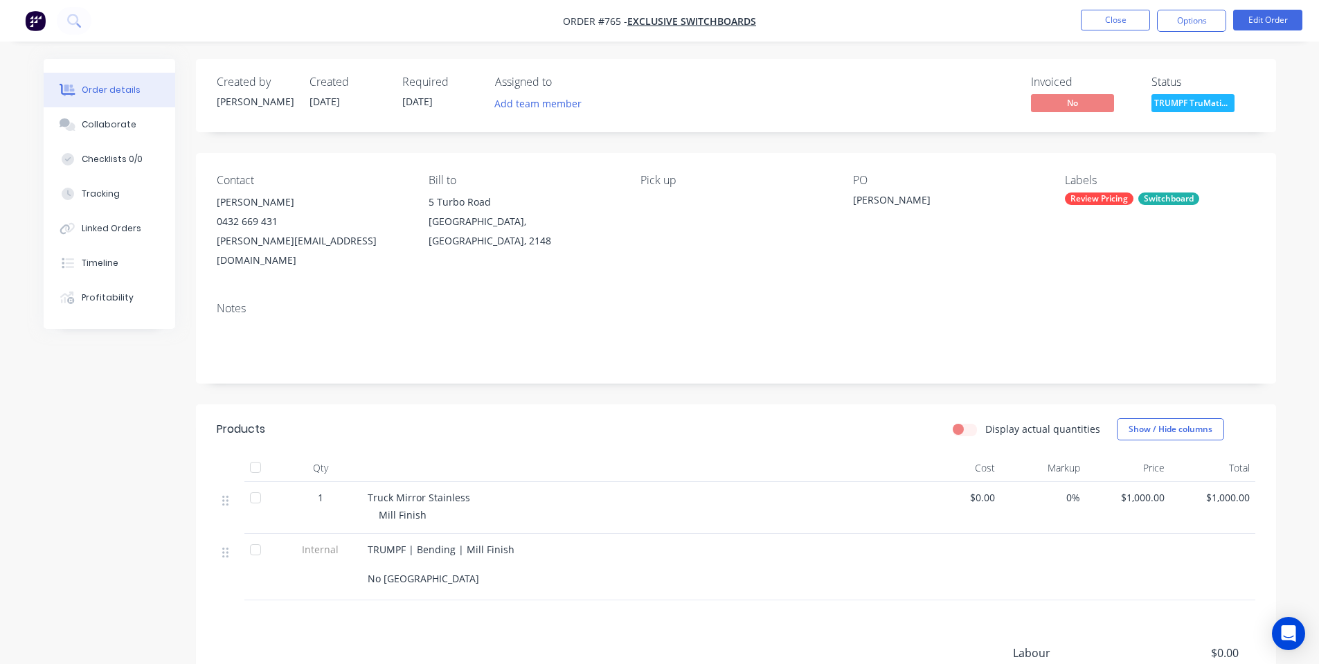
click at [1000, 291] on div "Notes" at bounding box center [736, 337] width 1080 height 93
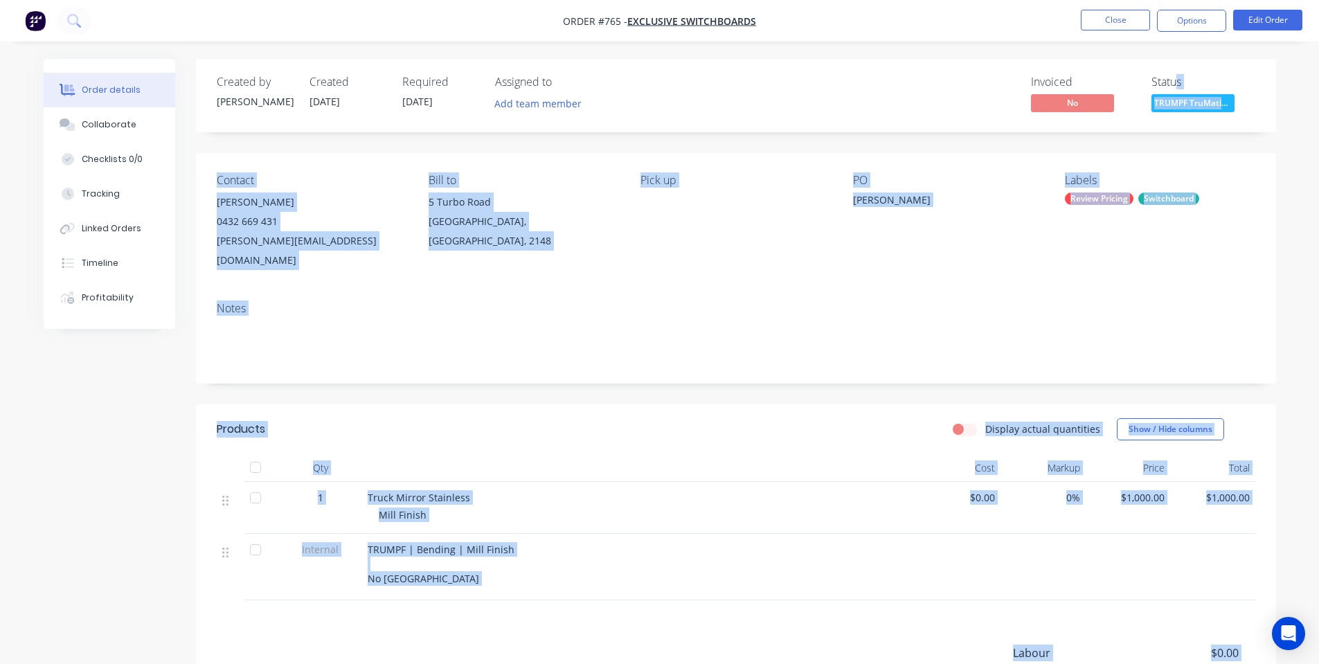
click at [1174, 93] on div "Status TRUMPF TruMatic..." at bounding box center [1203, 95] width 104 height 40
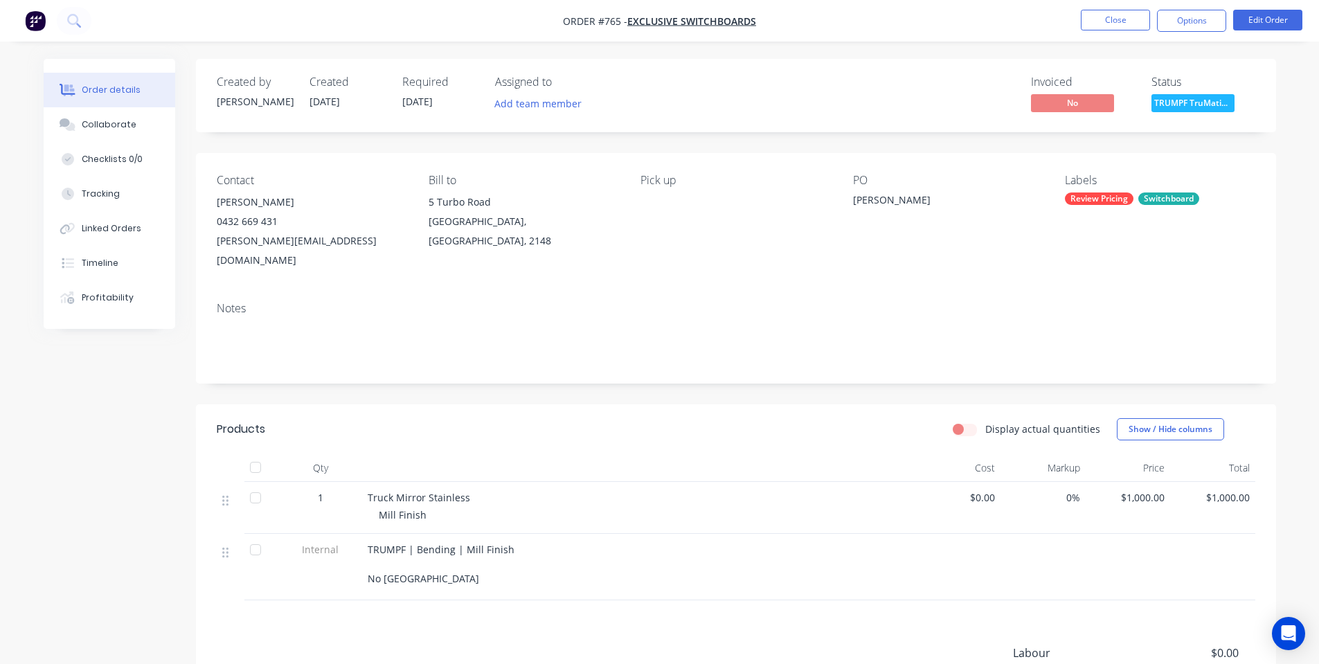
click at [1175, 96] on span "TRUMPF TruMatic..." at bounding box center [1192, 102] width 83 height 17
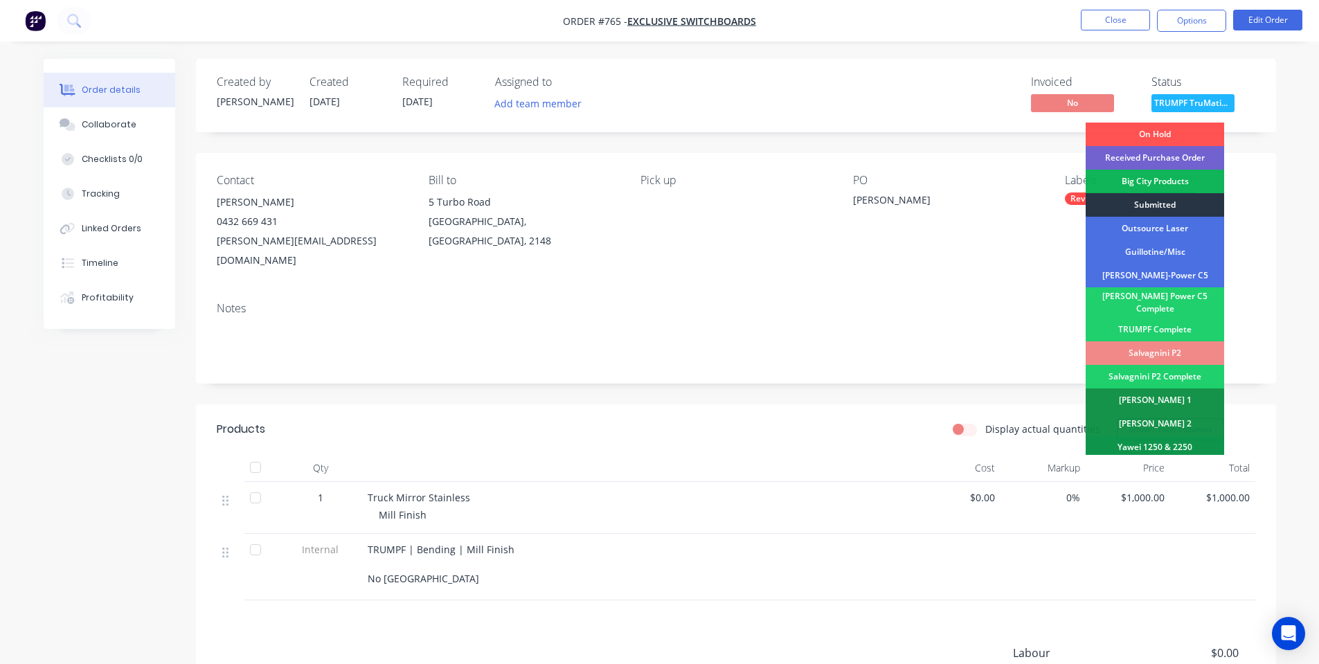
click at [1167, 194] on div "Submitted" at bounding box center [1155, 205] width 138 height 24
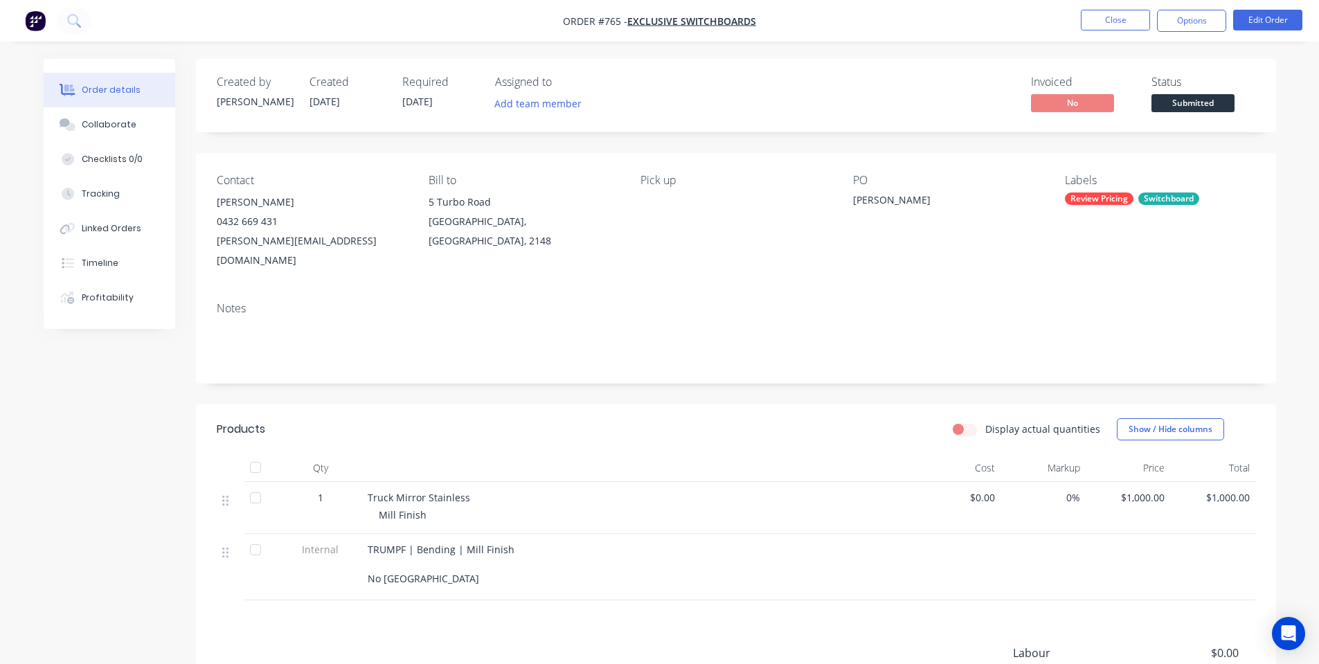
click at [967, 242] on div "PO Brad" at bounding box center [948, 222] width 190 height 96
click at [1263, 21] on button "Edit Order" at bounding box center [1267, 20] width 69 height 21
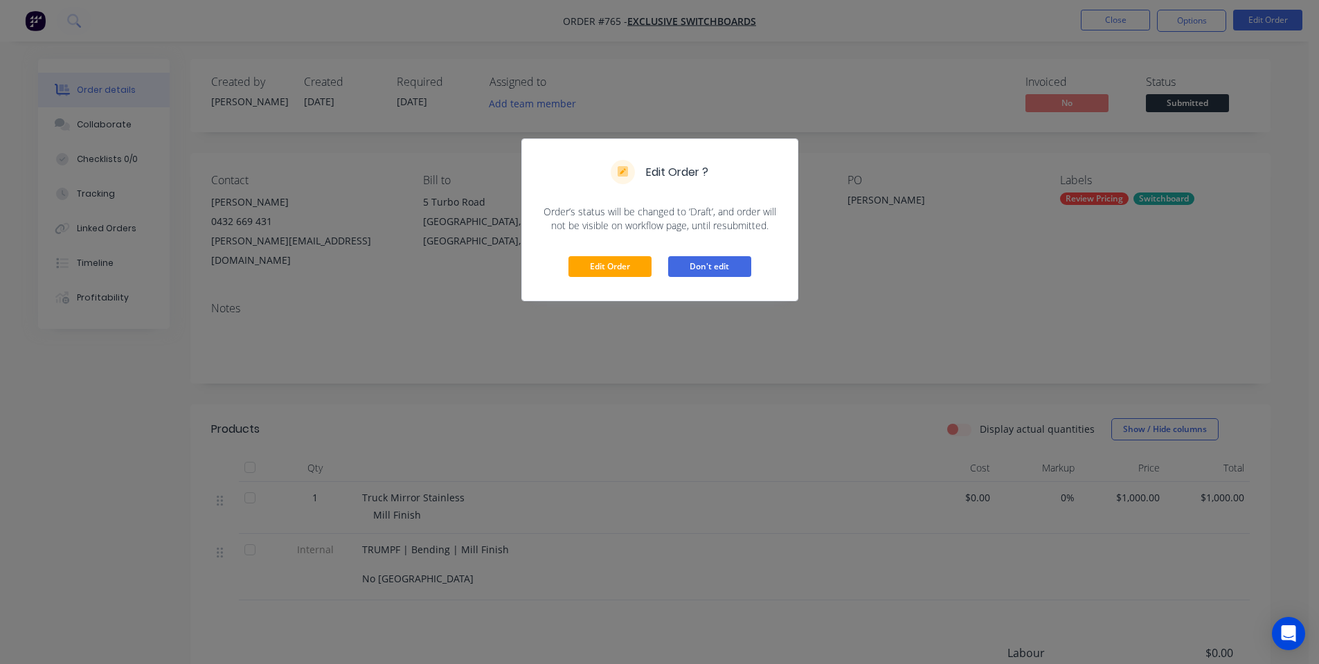
click at [674, 265] on button "Don't edit" at bounding box center [709, 266] width 83 height 21
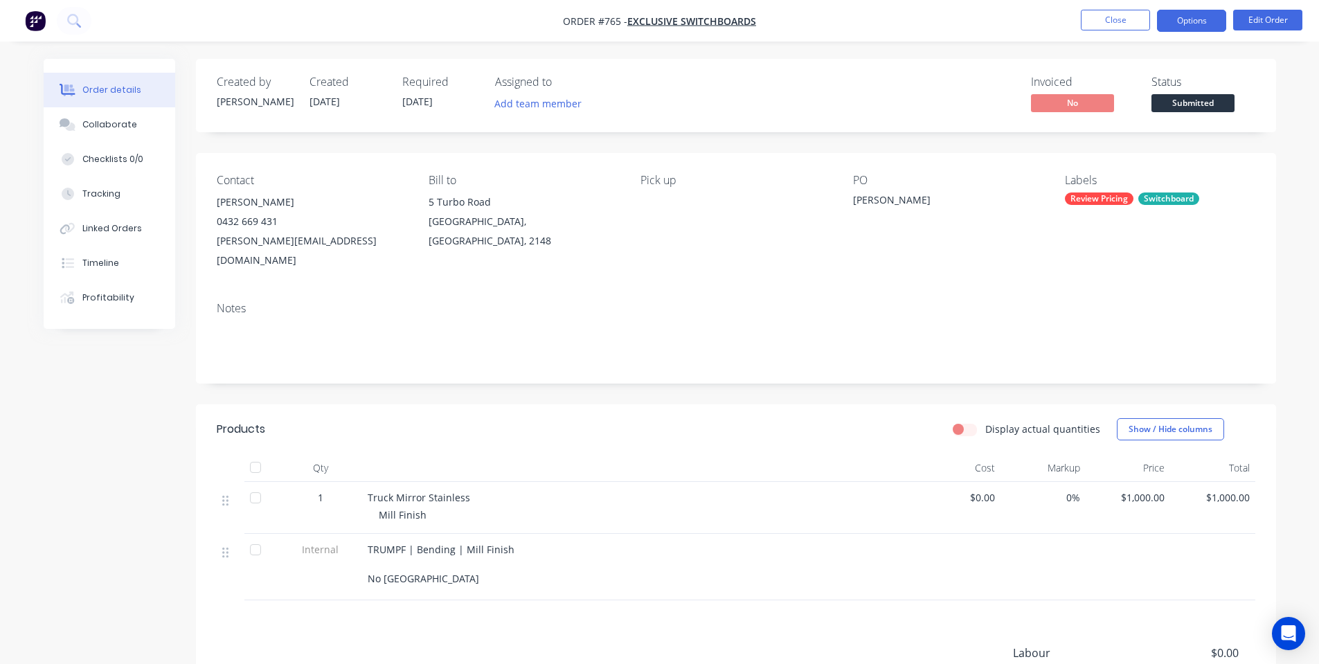
click at [1197, 21] on button "Options" at bounding box center [1191, 21] width 69 height 22
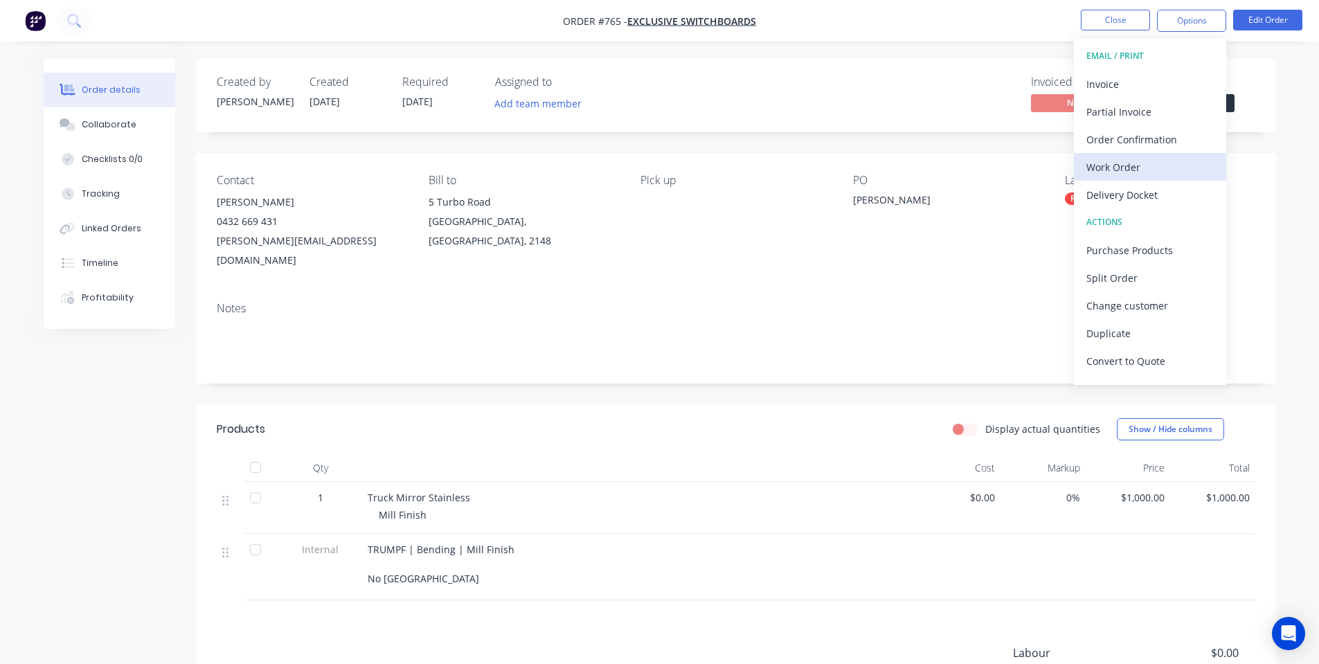
click at [1135, 159] on div "Work Order" at bounding box center [1149, 167] width 127 height 20
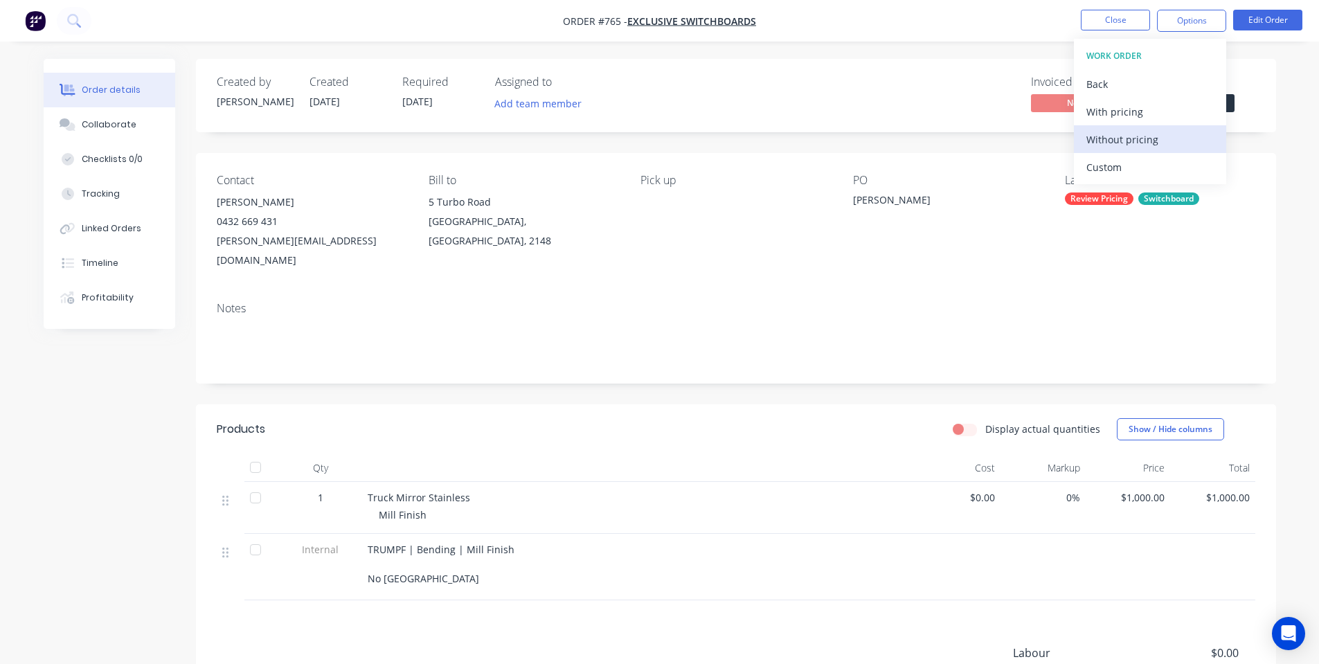
click at [1132, 137] on div "Without pricing" at bounding box center [1149, 139] width 127 height 20
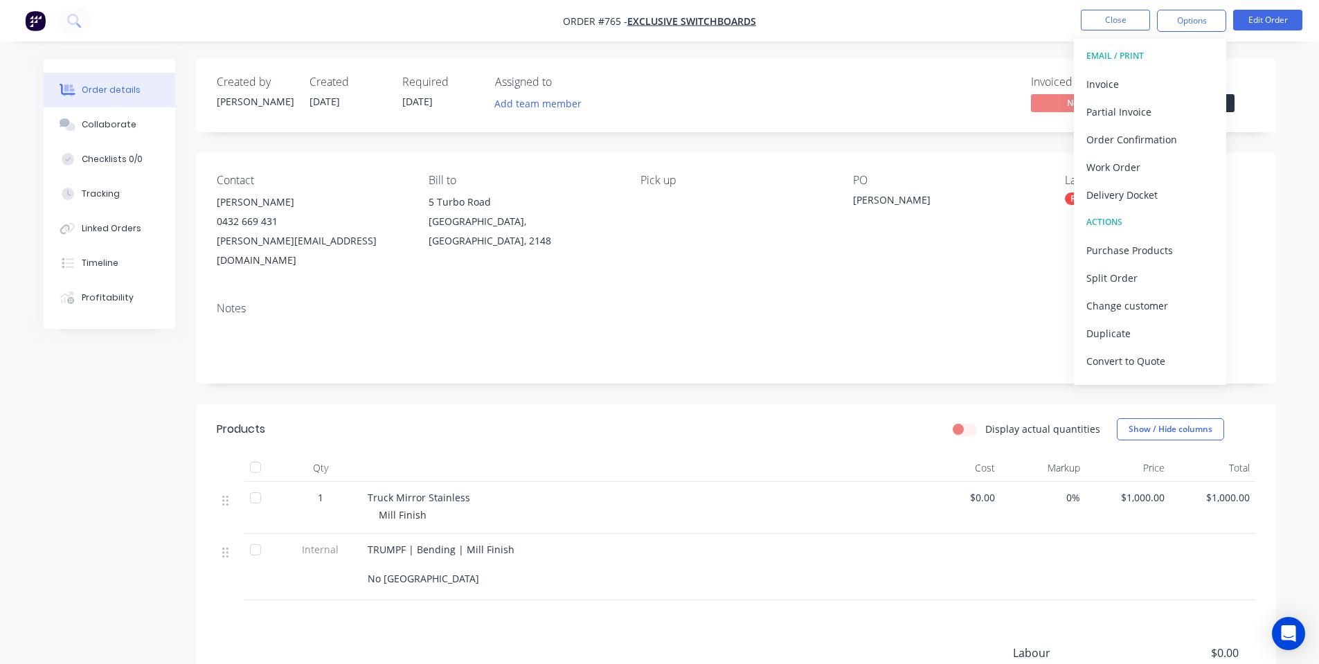
drag, startPoint x: 876, startPoint y: 267, endPoint x: 881, endPoint y: 244, distance: 22.7
click at [876, 266] on div "Contact Brad Harris 0432 669 431 brad@exclusiveswitchboards.com.au Bill to 5 Tu…" at bounding box center [736, 222] width 1080 height 138
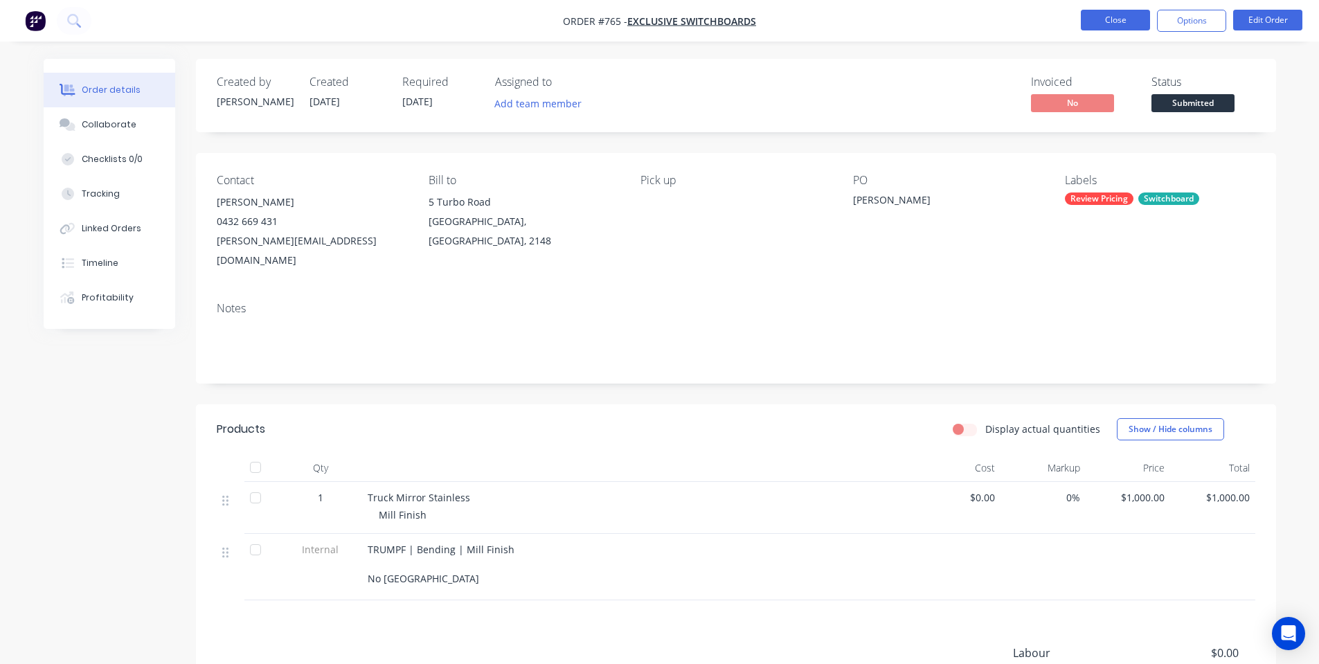
click at [1107, 12] on button "Close" at bounding box center [1115, 20] width 69 height 21
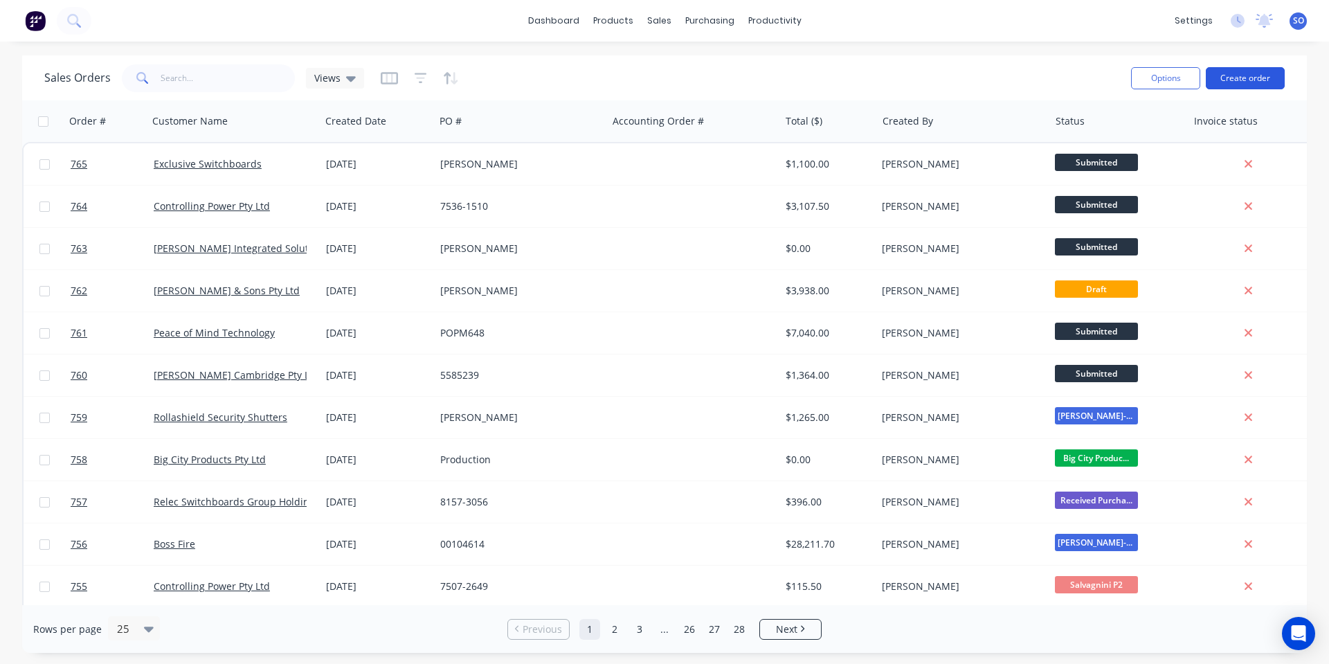
click at [1218, 82] on button "Create order" at bounding box center [1245, 78] width 79 height 22
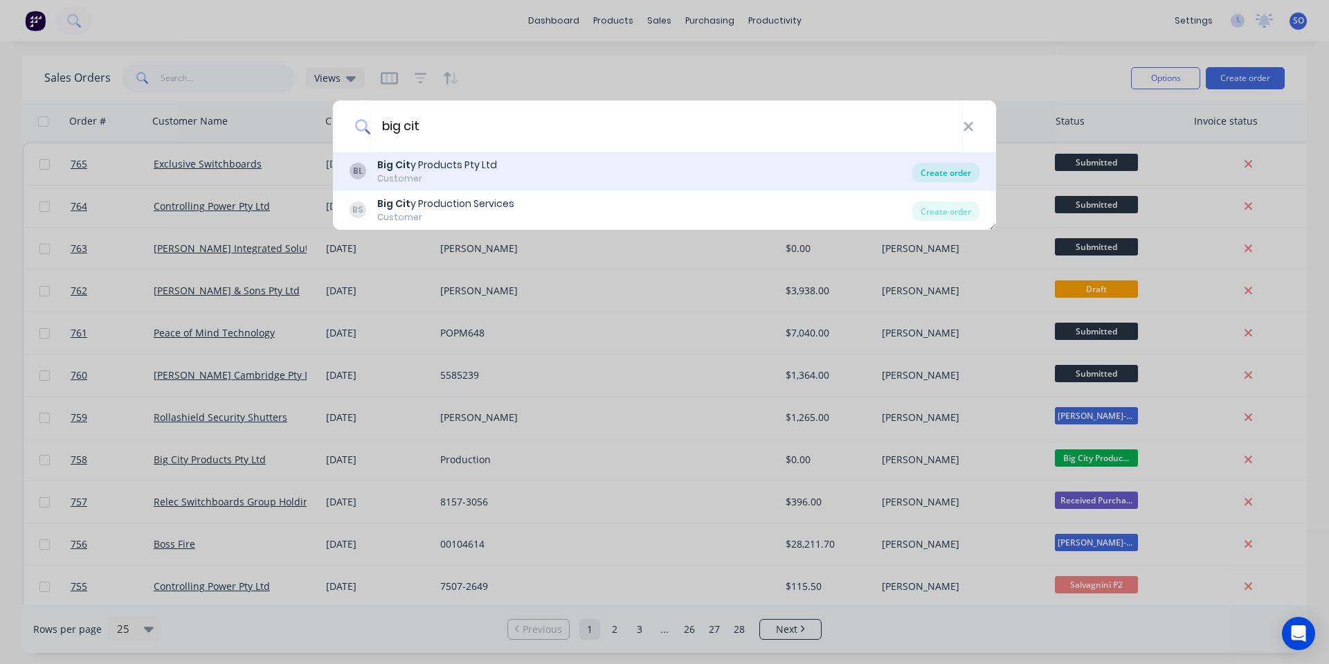
type input "big cit"
click at [945, 179] on div "Create order" at bounding box center [946, 172] width 67 height 19
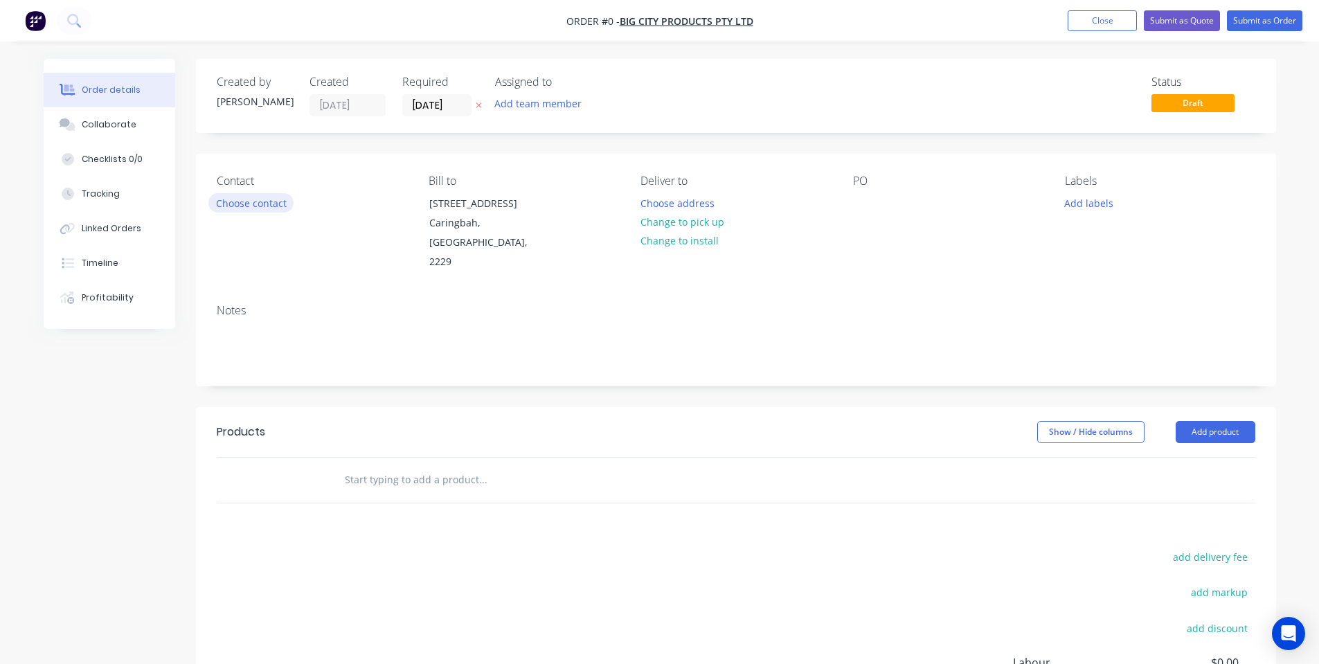
click at [225, 195] on button "Choose contact" at bounding box center [250, 202] width 85 height 19
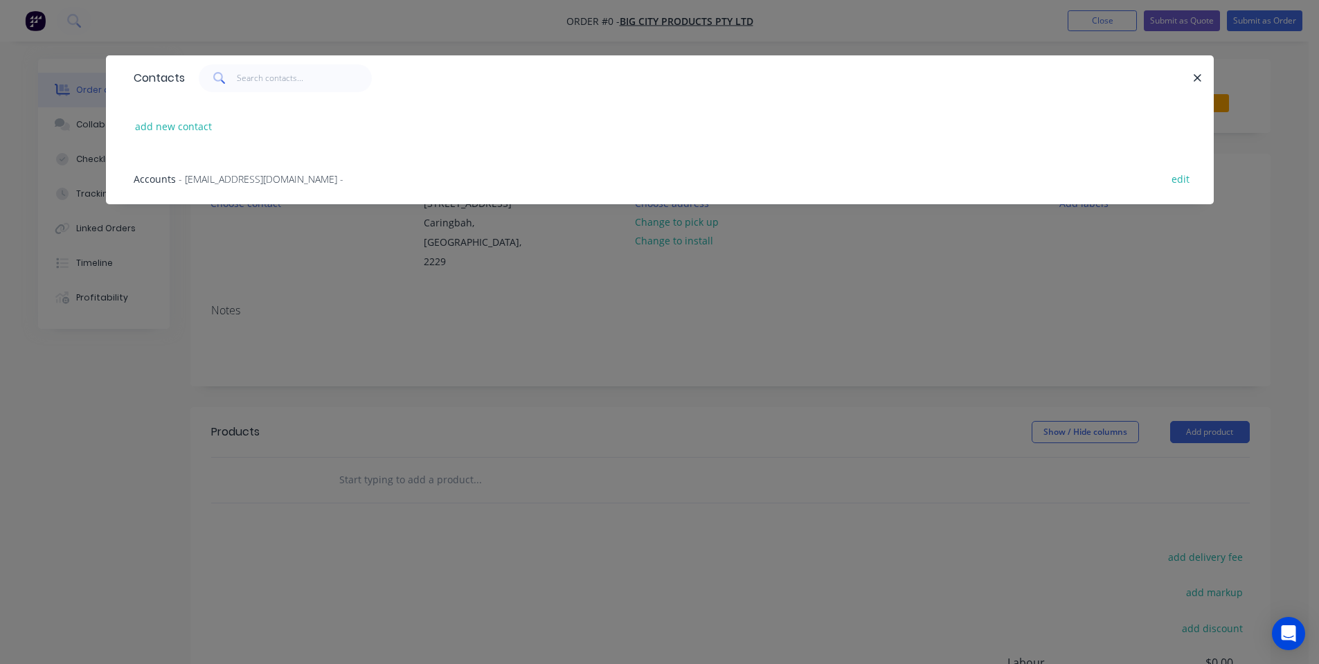
click at [229, 181] on span "- accounts@bigcityproducts.com.au -" at bounding box center [261, 178] width 165 height 13
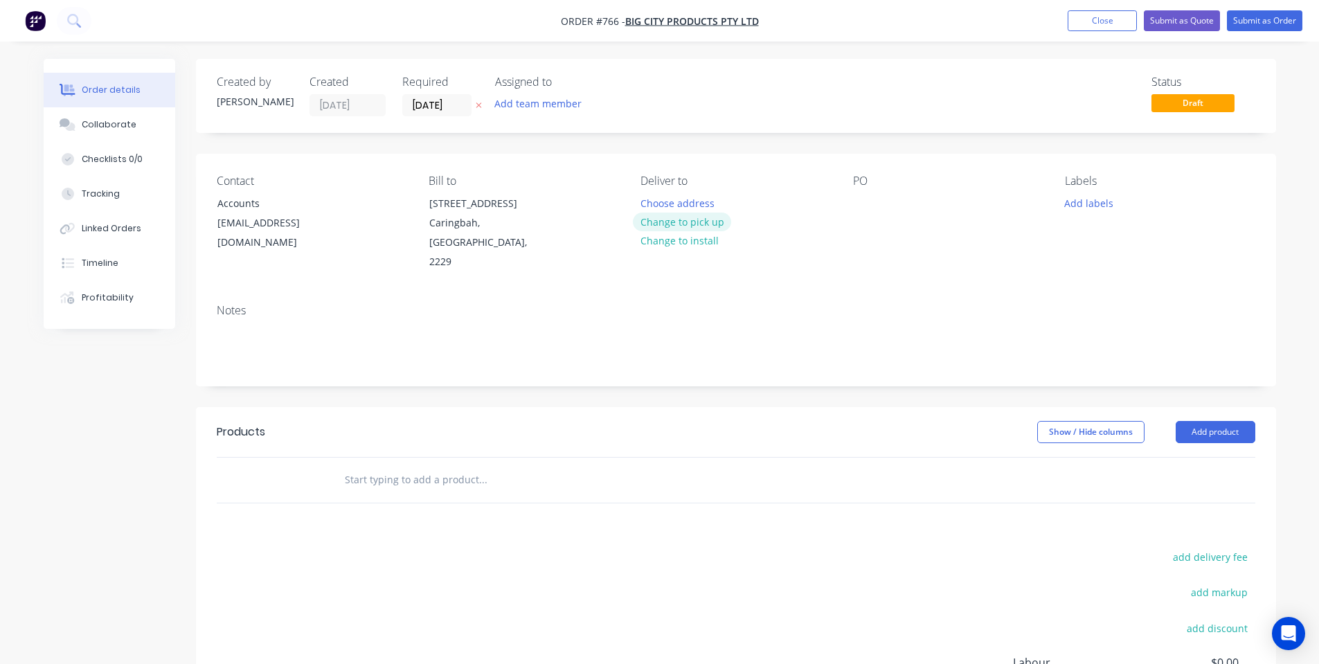
click at [676, 225] on button "Change to pick up" at bounding box center [682, 222] width 98 height 19
click at [863, 206] on div at bounding box center [864, 203] width 22 height 20
click at [811, 210] on div "Pick up Change to delivery Change to install" at bounding box center [735, 223] width 190 height 98
click at [1069, 202] on button "Add labels" at bounding box center [1089, 202] width 64 height 19
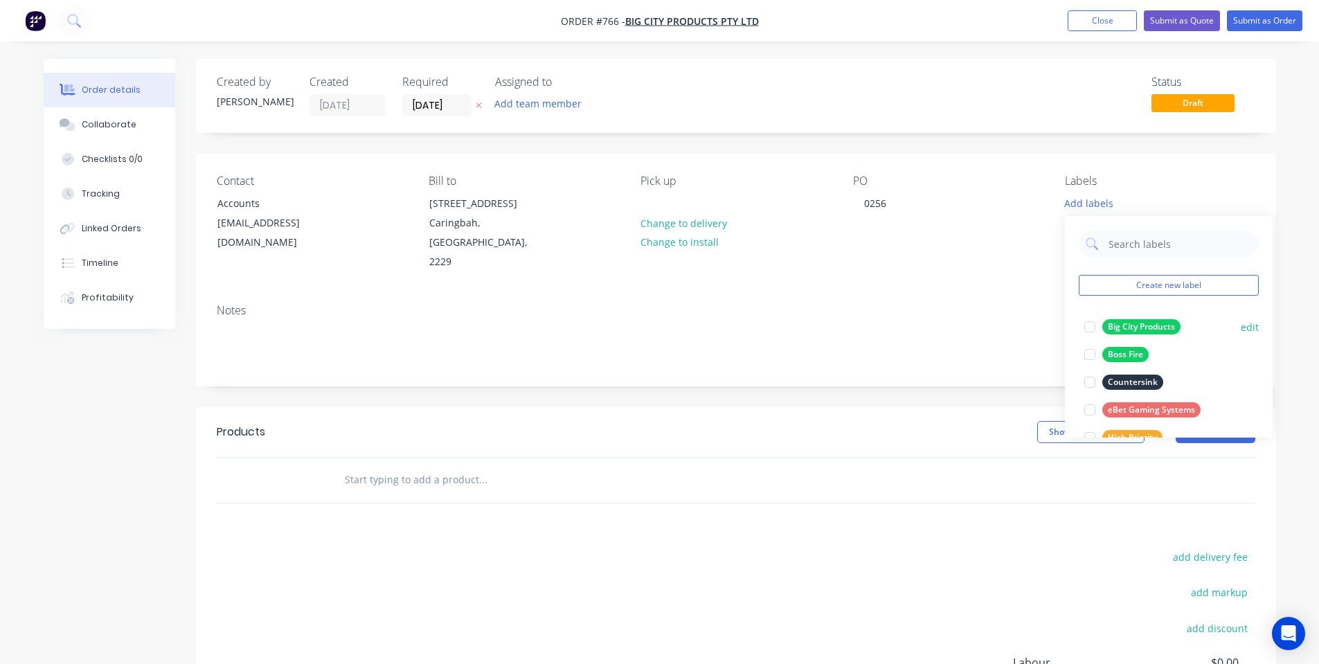
click at [1145, 324] on div "Big City Products" at bounding box center [1141, 326] width 78 height 15
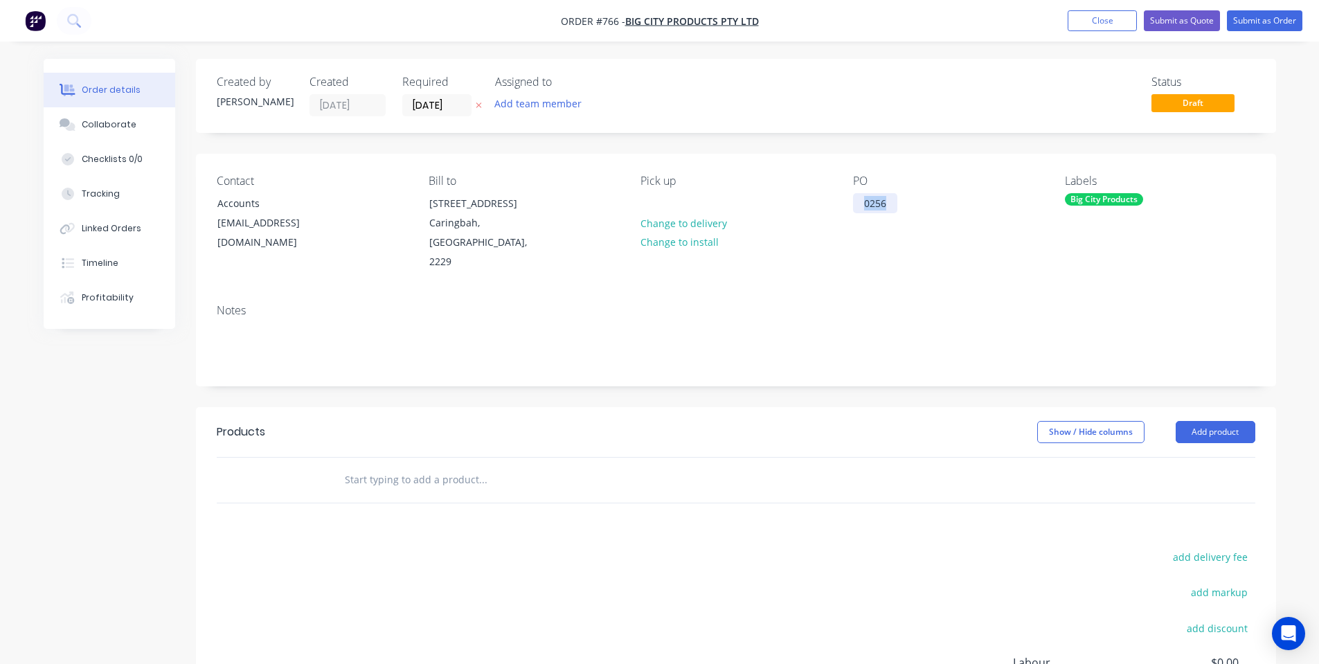
drag, startPoint x: 885, startPoint y: 204, endPoint x: 840, endPoint y: 203, distance: 45.0
click at [841, 203] on div "Contact Accounts accounts@bigcityproducts.com.au Bill to 100 Willarong Road Car…" at bounding box center [736, 223] width 1080 height 139
click at [840, 203] on div "Contact Accounts accounts@bigcityproducts.com.au Bill to 100 Willarong Road Car…" at bounding box center [736, 223] width 1080 height 139
click at [446, 105] on input "[DATE]" at bounding box center [437, 105] width 68 height 21
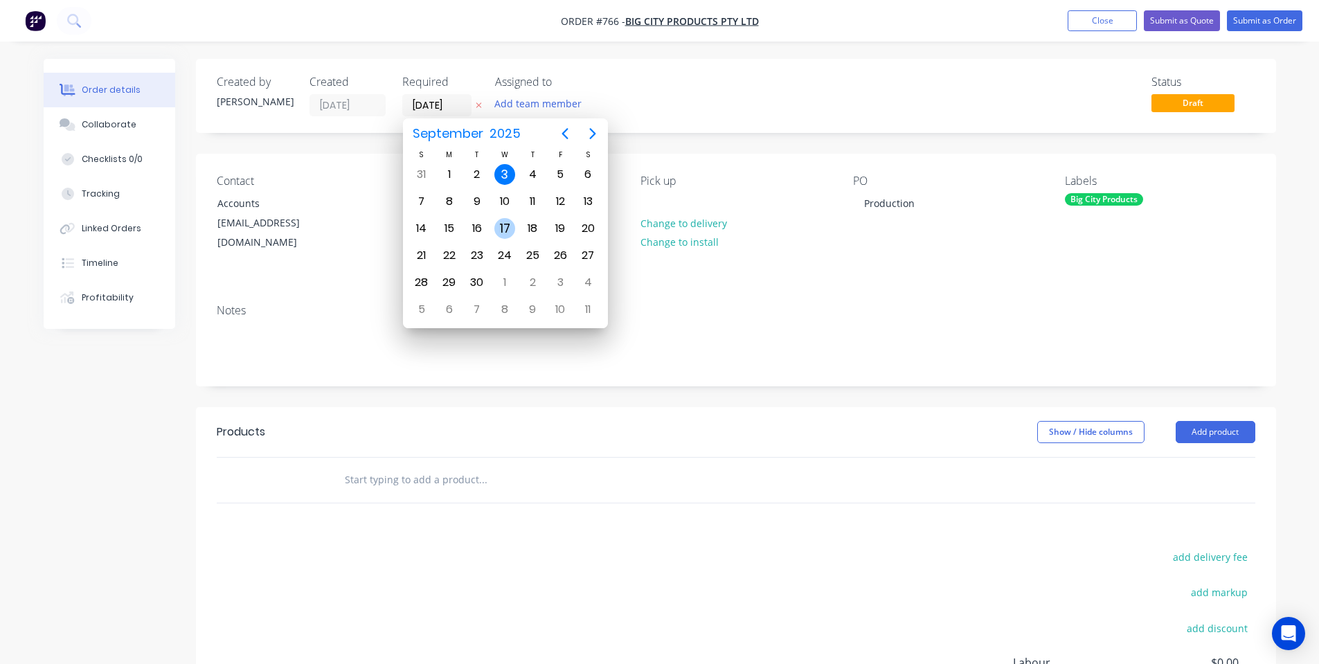
click at [502, 222] on div "17" at bounding box center [504, 228] width 21 height 21
type input "17/09/25"
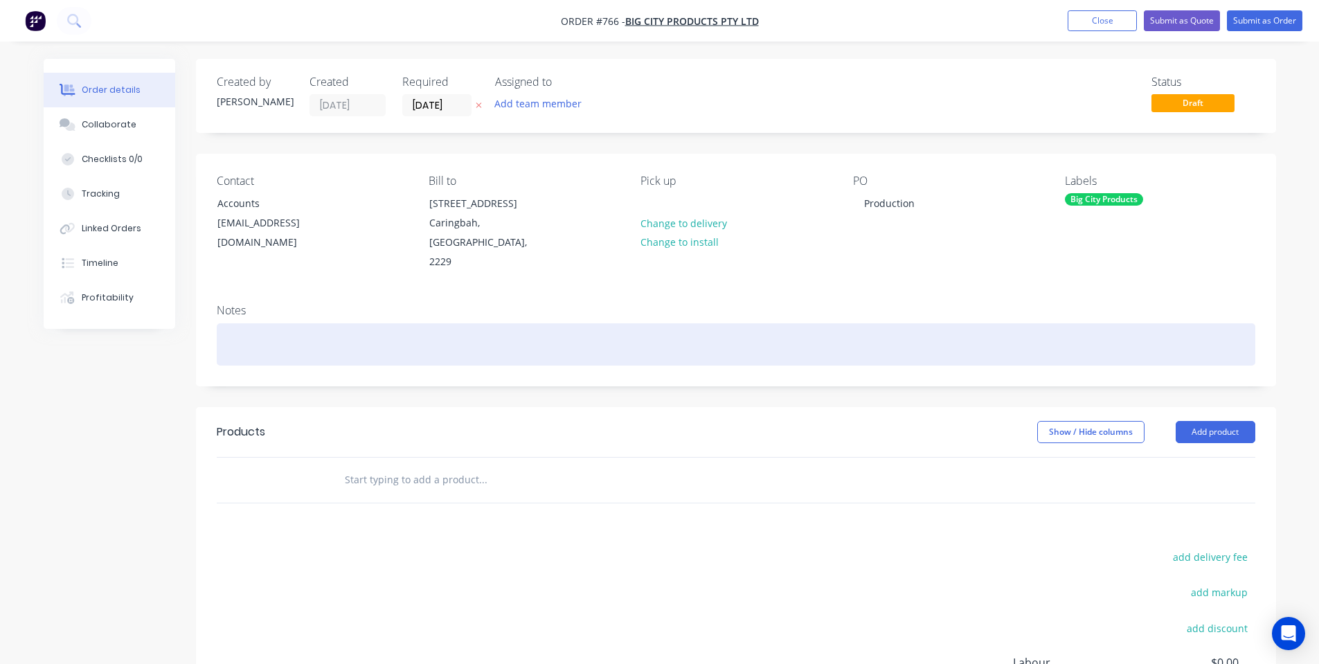
click at [428, 327] on div at bounding box center [736, 344] width 1039 height 42
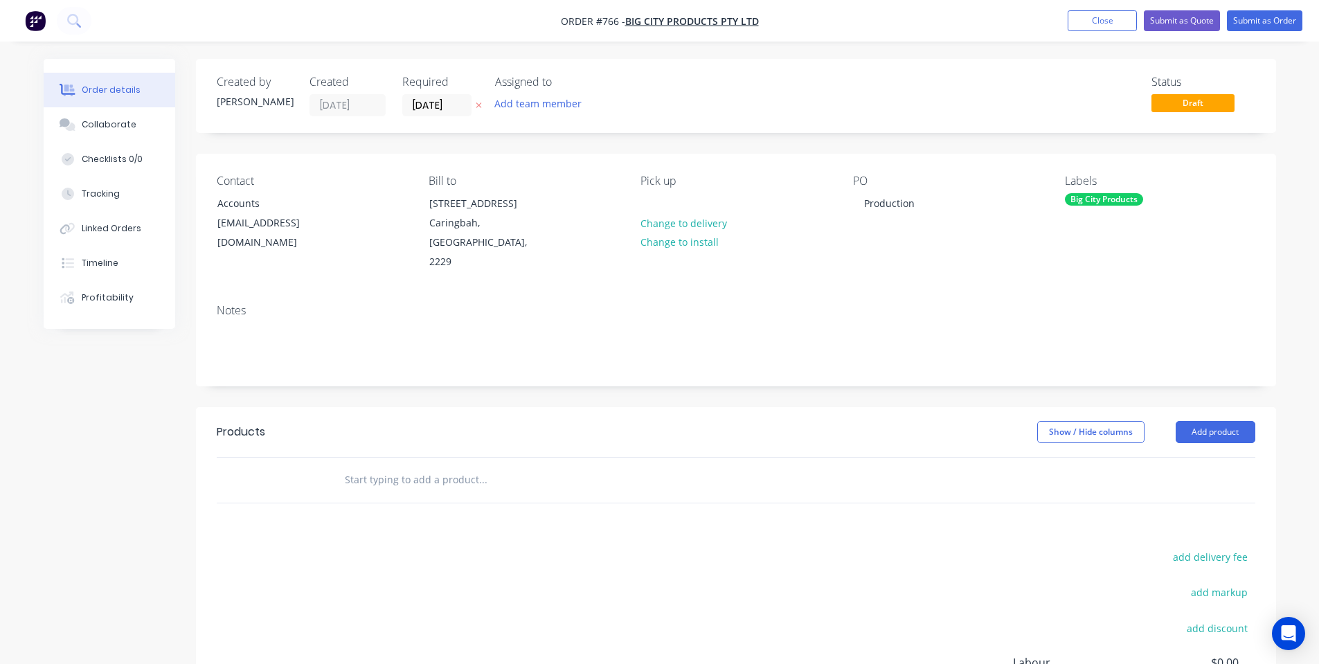
click at [438, 480] on div at bounding box center [576, 480] width 498 height 45
click at [439, 466] on input "text" at bounding box center [482, 480] width 277 height 28
click at [507, 385] on div "Created by Shane Created 03/09/25 Required 17/09/25 Assigned to Add team member…" at bounding box center [736, 447] width 1080 height 777
drag, startPoint x: 393, startPoint y: 456, endPoint x: 395, endPoint y: 442, distance: 13.4
click at [393, 466] on input "text" at bounding box center [482, 480] width 277 height 28
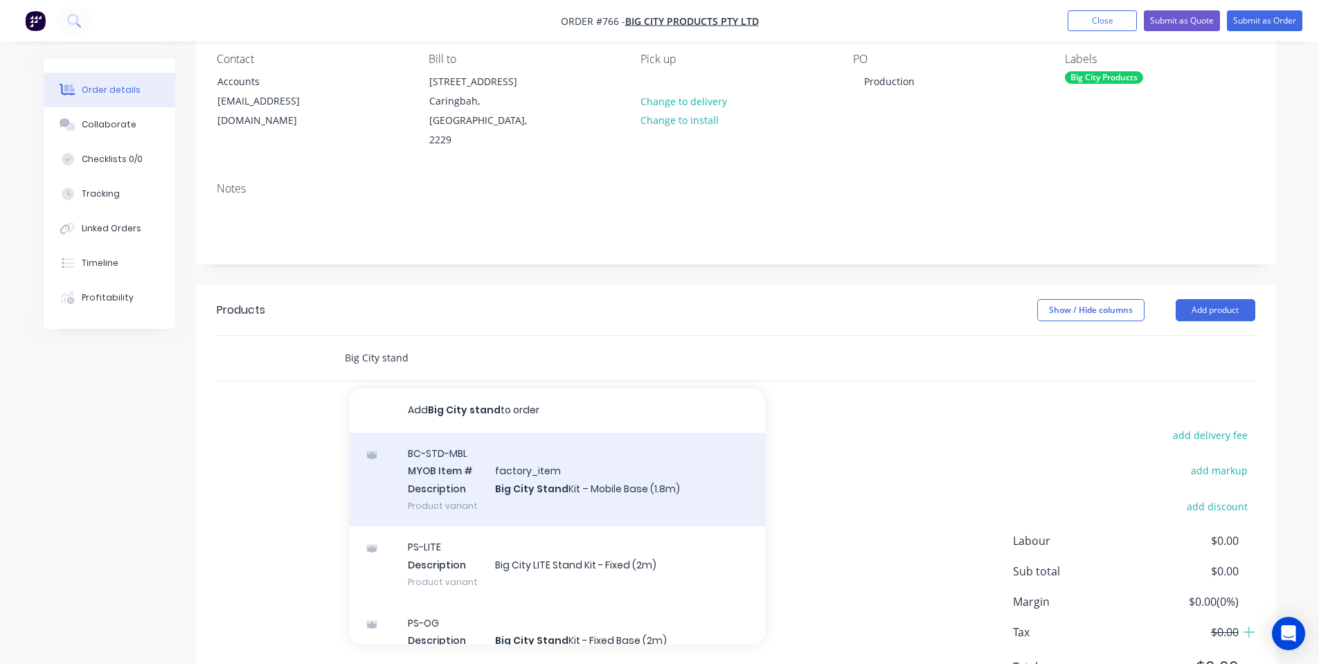
scroll to position [173, 0]
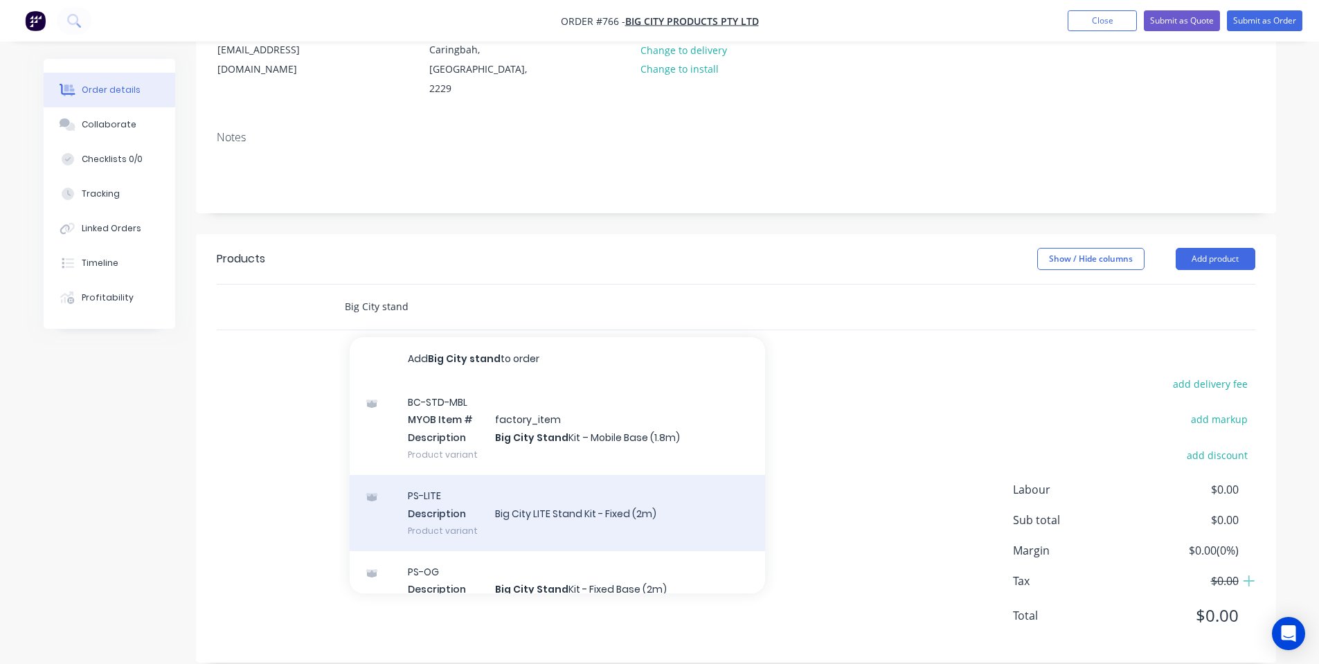
type input "Big City stand"
click at [462, 486] on div "PS-LITE Description Big City LITE Stand Kit - Fixed (2m) Product variant" at bounding box center [557, 513] width 415 height 76
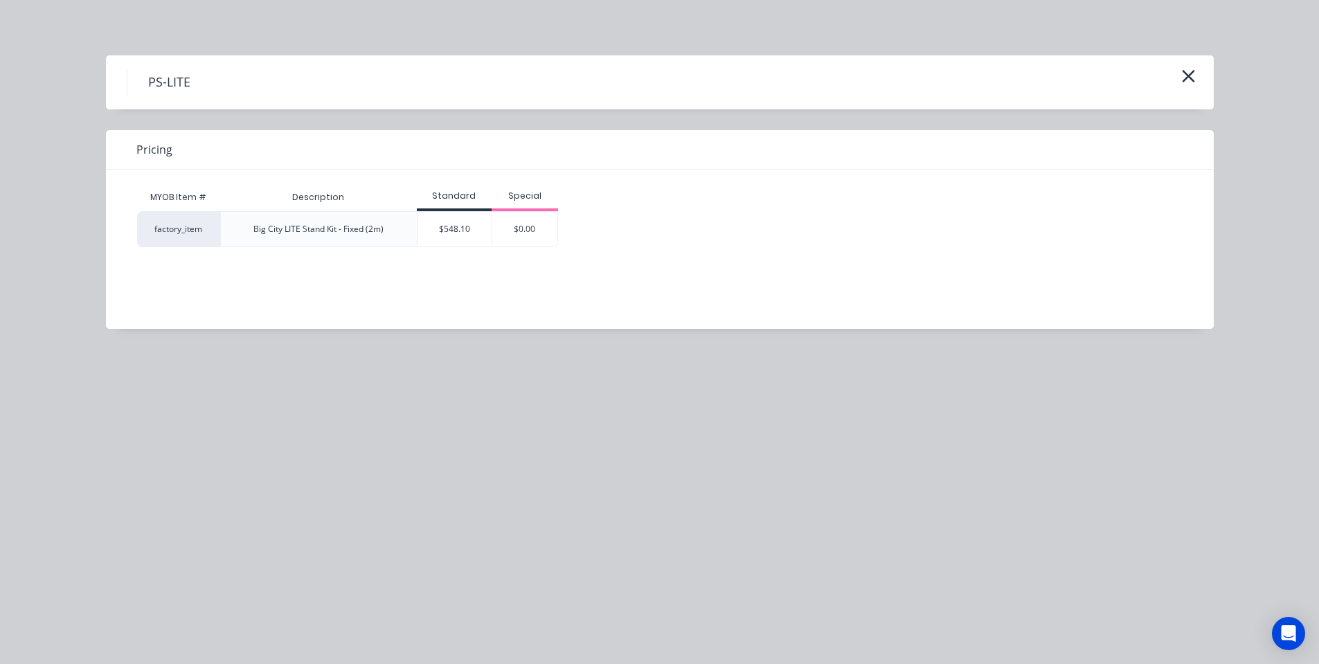
drag, startPoint x: 432, startPoint y: 404, endPoint x: 593, endPoint y: 334, distance: 175.5
click at [442, 390] on div "PS-LITE Pricing MYOB Item # Description Standard Special factory_item Big City …" at bounding box center [659, 332] width 1319 height 664
click at [1183, 78] on icon "button" at bounding box center [1188, 75] width 15 height 19
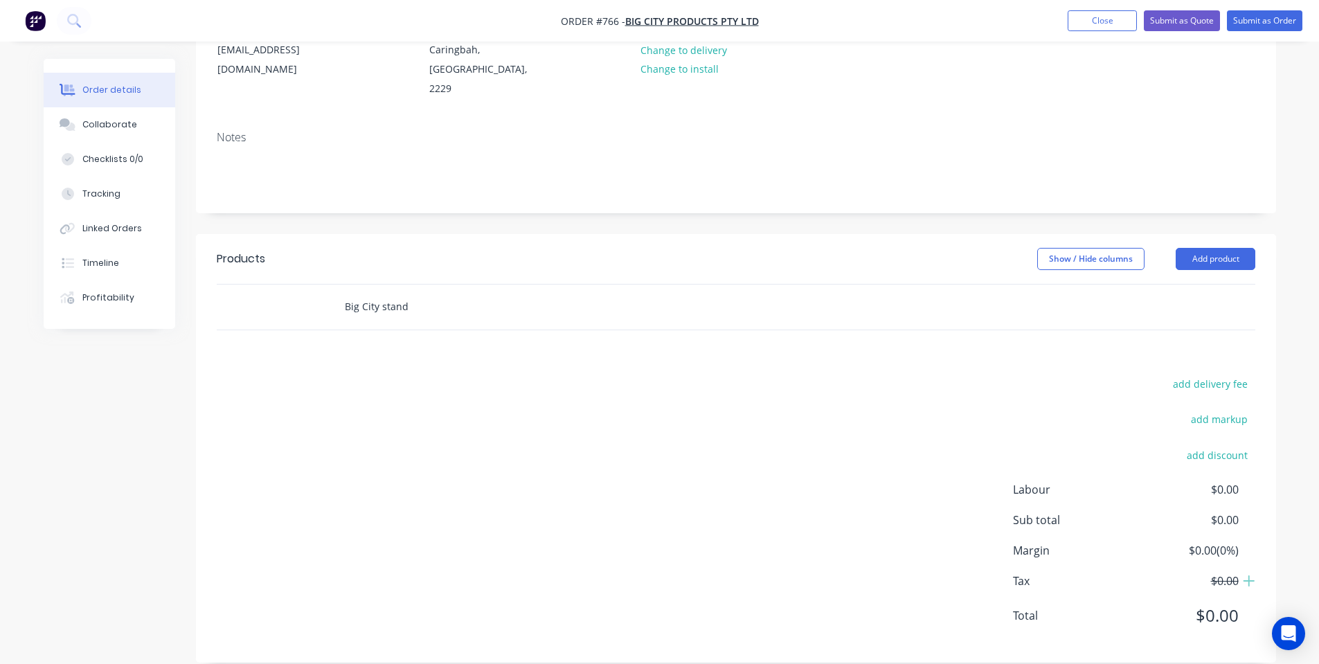
click at [441, 293] on input "Big City stand" at bounding box center [482, 307] width 277 height 28
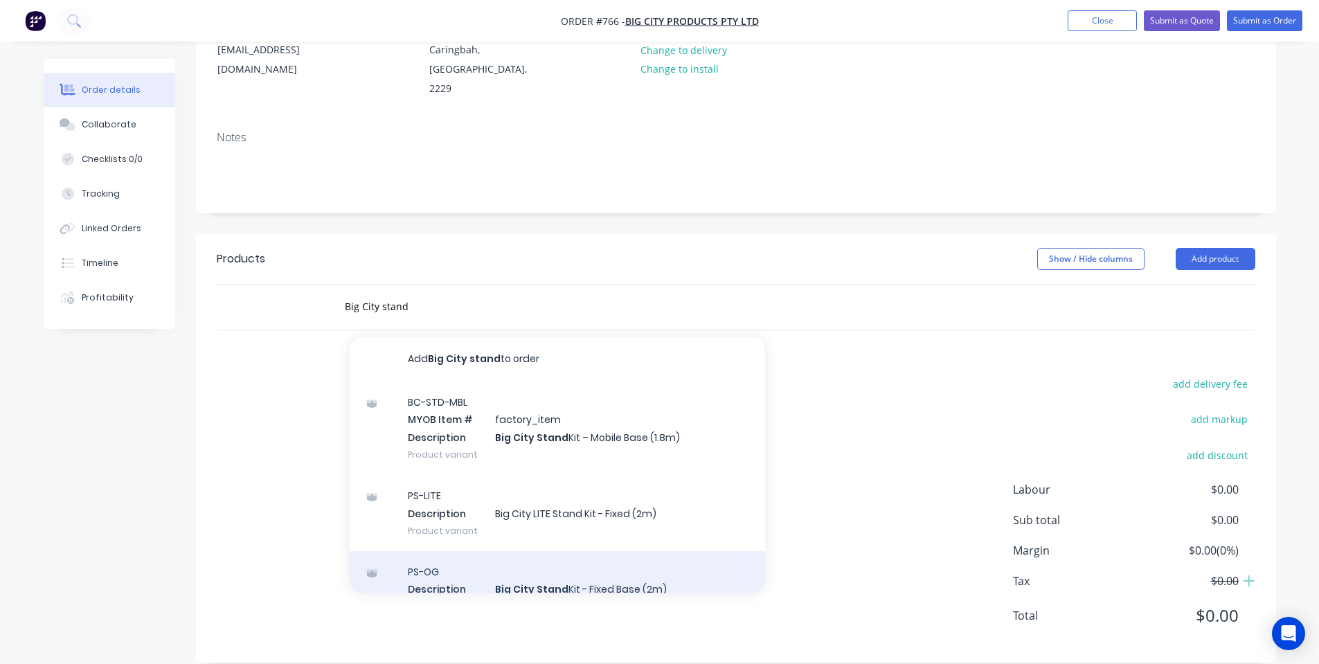
click at [622, 556] on div "PS-OG Description Big City Stand Kit - Fixed Base (2m) Product variant" at bounding box center [557, 589] width 415 height 76
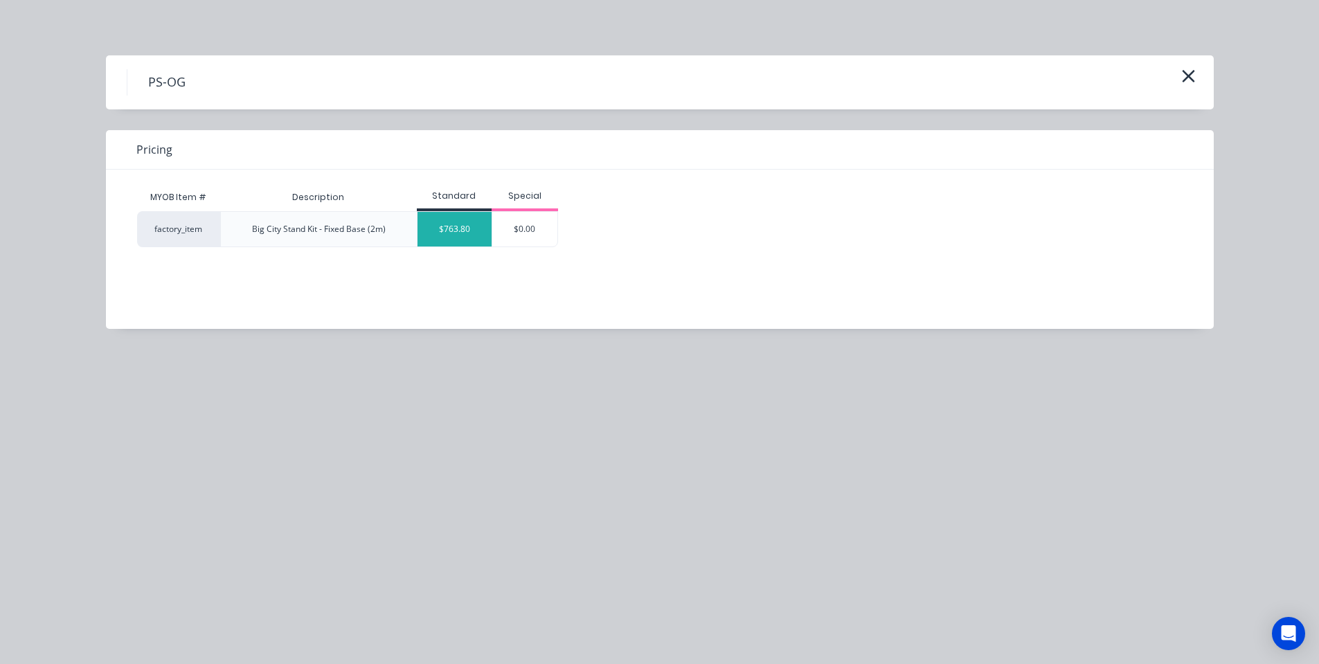
click at [466, 222] on div "$763.80" at bounding box center [454, 229] width 75 height 35
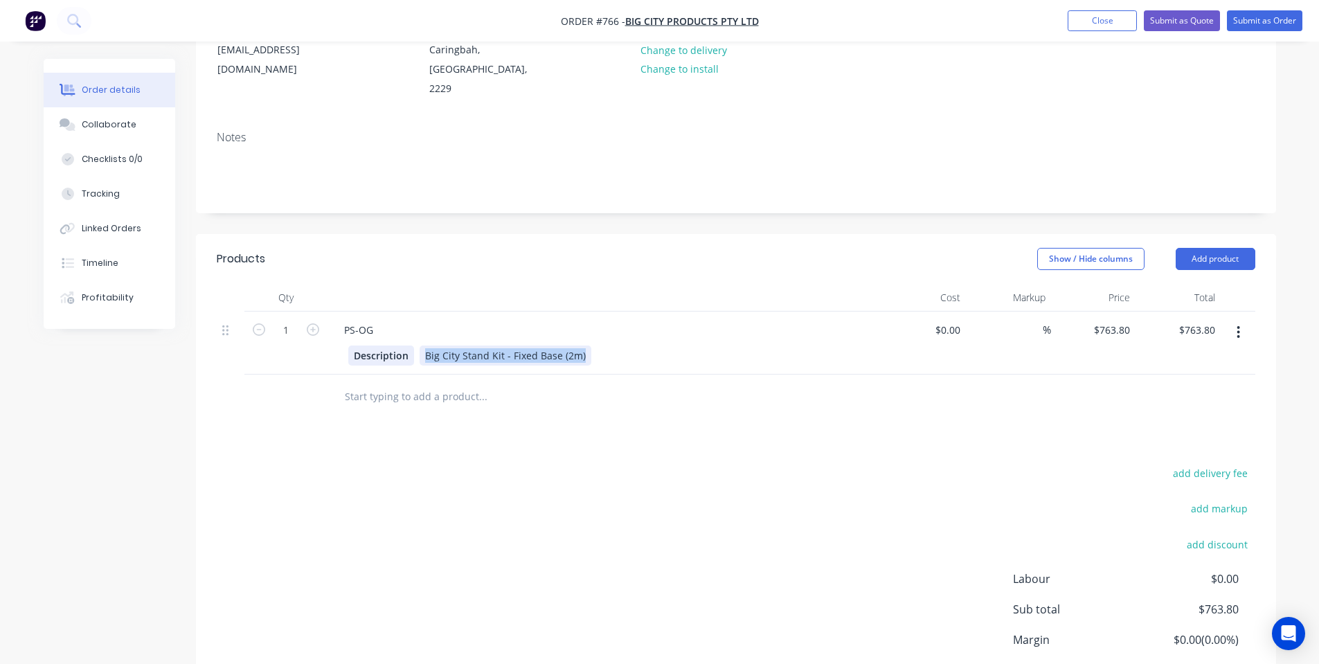
drag, startPoint x: 580, startPoint y: 339, endPoint x: 363, endPoint y: 337, distance: 216.7
click at [363, 345] on div "Description Big City Stand Kit - Fixed Base (2m)" at bounding box center [601, 355] width 507 height 20
drag, startPoint x: 1239, startPoint y: 312, endPoint x: 1228, endPoint y: 329, distance: 20.4
click at [1239, 325] on icon "button" at bounding box center [1238, 332] width 3 height 15
click at [1198, 442] on div "Delete" at bounding box center [1189, 452] width 107 height 20
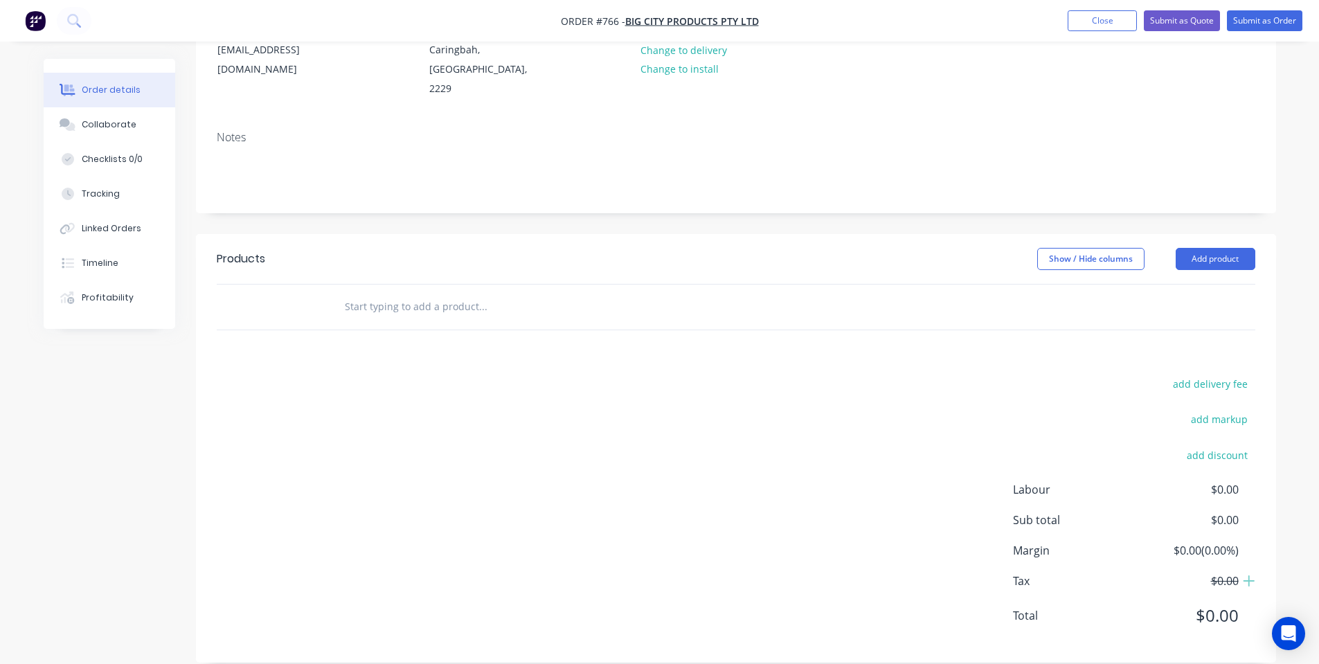
click at [370, 293] on input "text" at bounding box center [482, 307] width 277 height 28
paste input "Big City Stand Kit - Fixed Base (2m)"
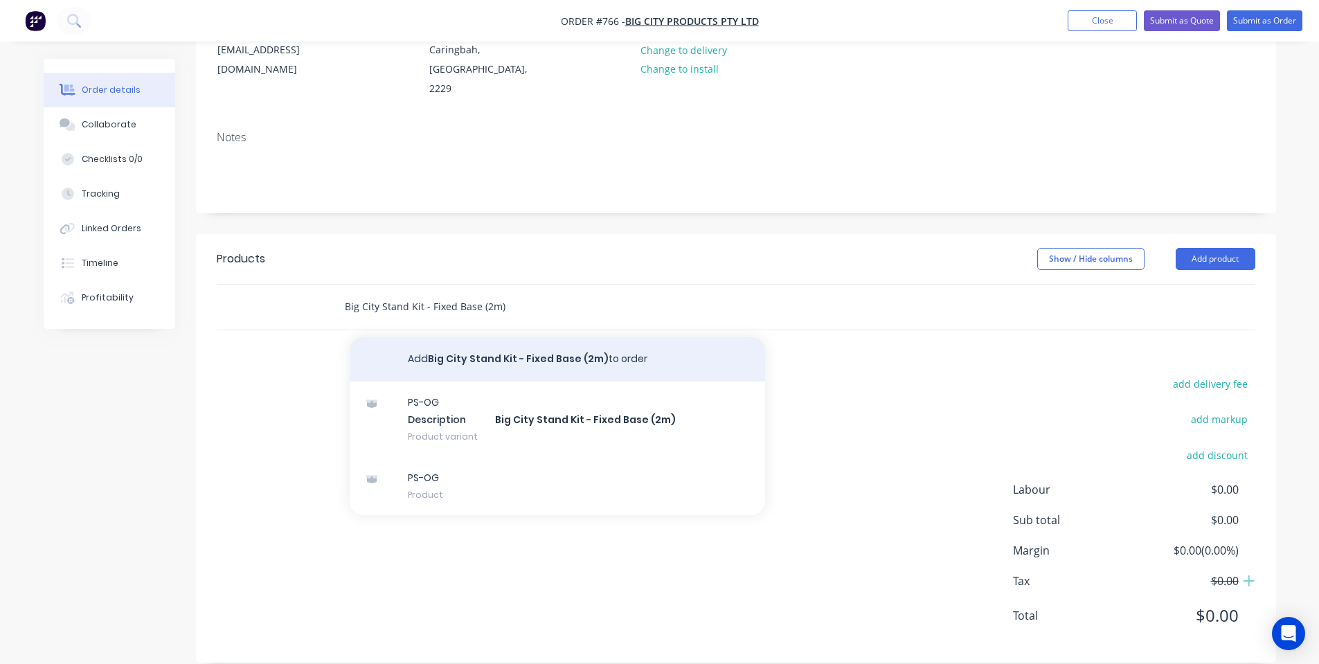
type input "Big City Stand Kit - Fixed Base (2m)"
click at [559, 347] on button "Add Big City Stand Kit - Fixed Base (2m) to order" at bounding box center [557, 359] width 415 height 44
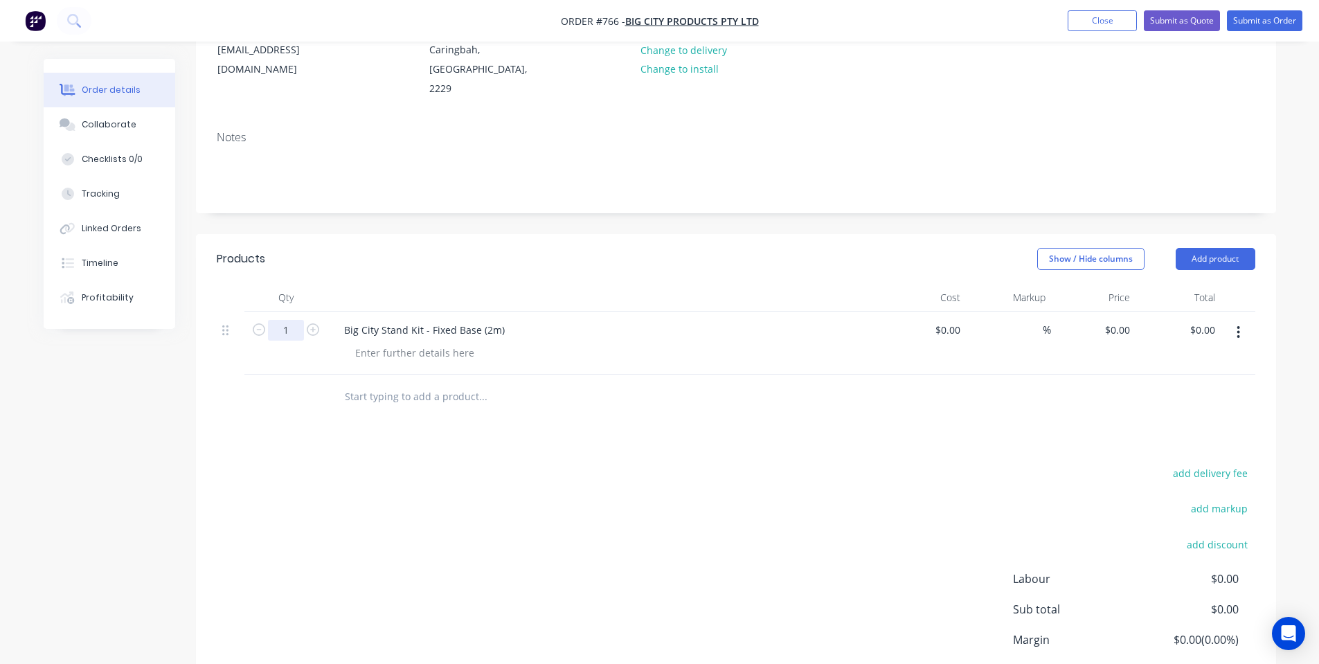
click at [288, 320] on input "1" at bounding box center [286, 330] width 36 height 21
type input "5"
click at [379, 343] on div at bounding box center [414, 353] width 141 height 20
click at [383, 343] on div at bounding box center [414, 353] width 141 height 20
click at [456, 343] on div "Check Stock - [ ] Tick if Manufacturing Required" at bounding box center [467, 353] width 246 height 20
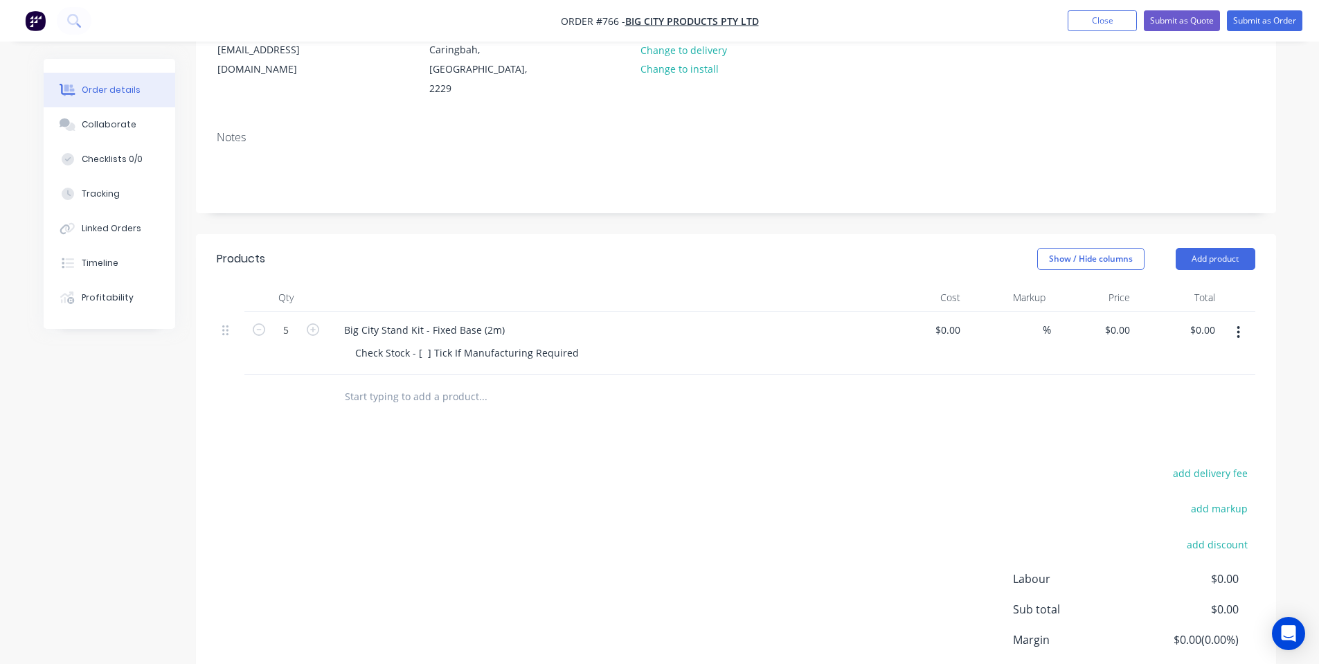
click at [705, 468] on div "add delivery fee add markup add discount Labour $0.00 Sub total $0.00 Margin $0…" at bounding box center [736, 597] width 1039 height 267
click at [1228, 248] on button "Add product" at bounding box center [1216, 259] width 80 height 22
click at [629, 469] on div "add delivery fee add markup add discount Labour $0.00 Sub total $0.00 Margin $0…" at bounding box center [736, 597] width 1039 height 267
click at [360, 383] on input "text" at bounding box center [482, 397] width 277 height 28
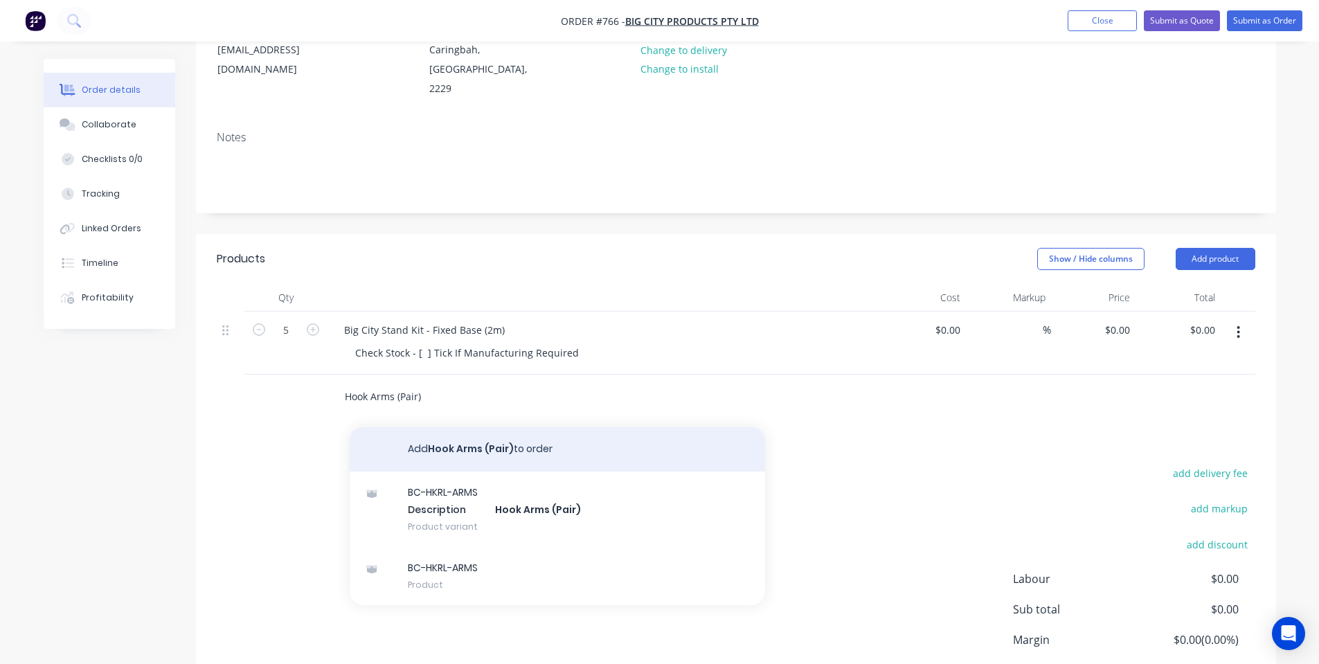
type input "Hook Arms (Pair)"
click at [449, 440] on button "Add Hook Arms (Pair) to order" at bounding box center [557, 449] width 415 height 44
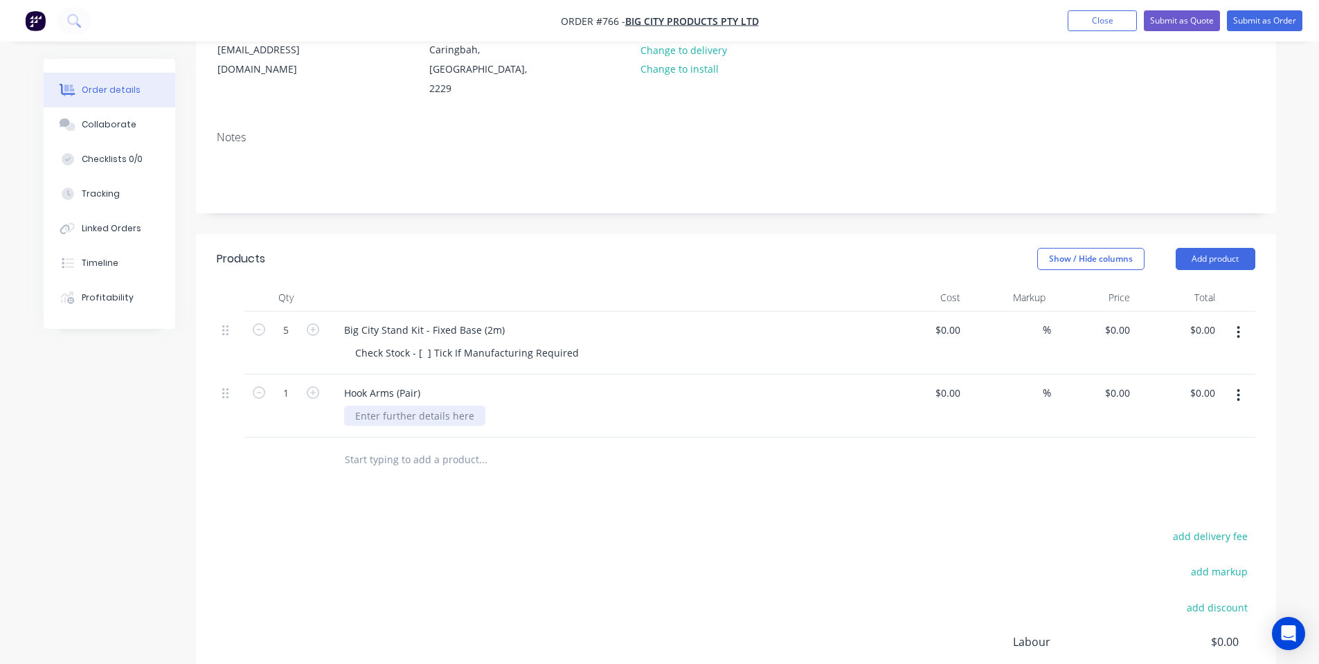
click at [444, 406] on div at bounding box center [414, 416] width 141 height 20
click at [292, 341] on input "1" at bounding box center [286, 330] width 36 height 21
type input "9"
click at [526, 559] on div "add delivery fee add markup add discount Labour $0.00 Sub total $0.00 Margin $0…" at bounding box center [736, 660] width 1039 height 267
click at [1195, 248] on button "Add product" at bounding box center [1216, 259] width 80 height 22
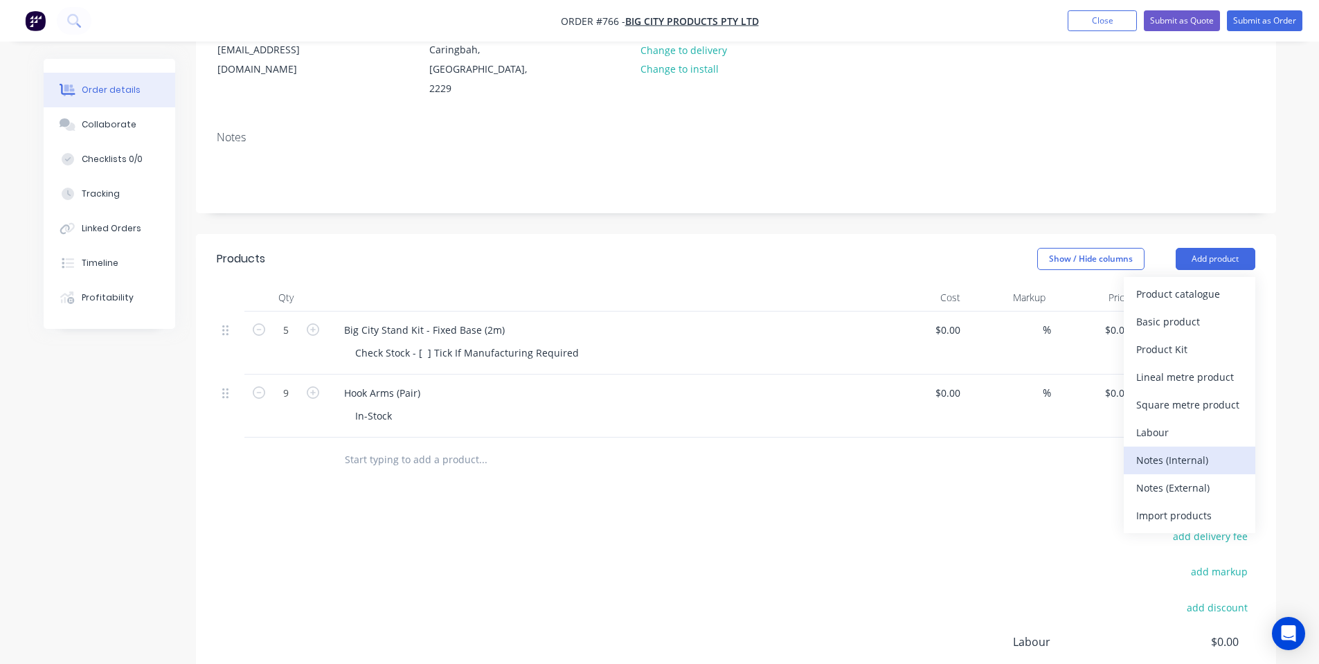
click at [1198, 450] on div "Notes (Internal)" at bounding box center [1189, 460] width 107 height 20
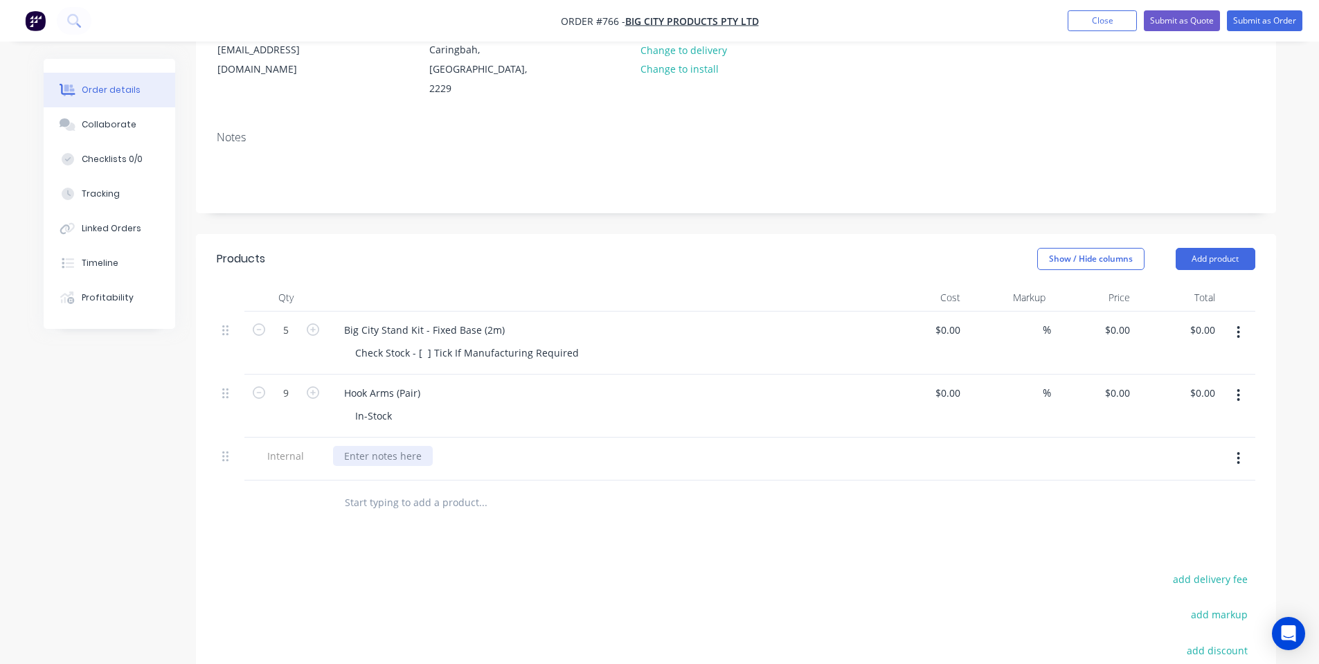
click at [353, 446] on div at bounding box center [383, 456] width 100 height 20
drag, startPoint x: 570, startPoint y: 341, endPoint x: 251, endPoint y: 334, distance: 320.0
click at [251, 334] on div "5 Big City Stand Kit - Fixed Base (2m) Check Stock - [ ] Tick If Manufacturing …" at bounding box center [736, 343] width 1039 height 63
copy div "Check Stock - [ ] Tick If Manufacturing Required"
click at [388, 406] on div "In-Stock" at bounding box center [373, 416] width 59 height 20
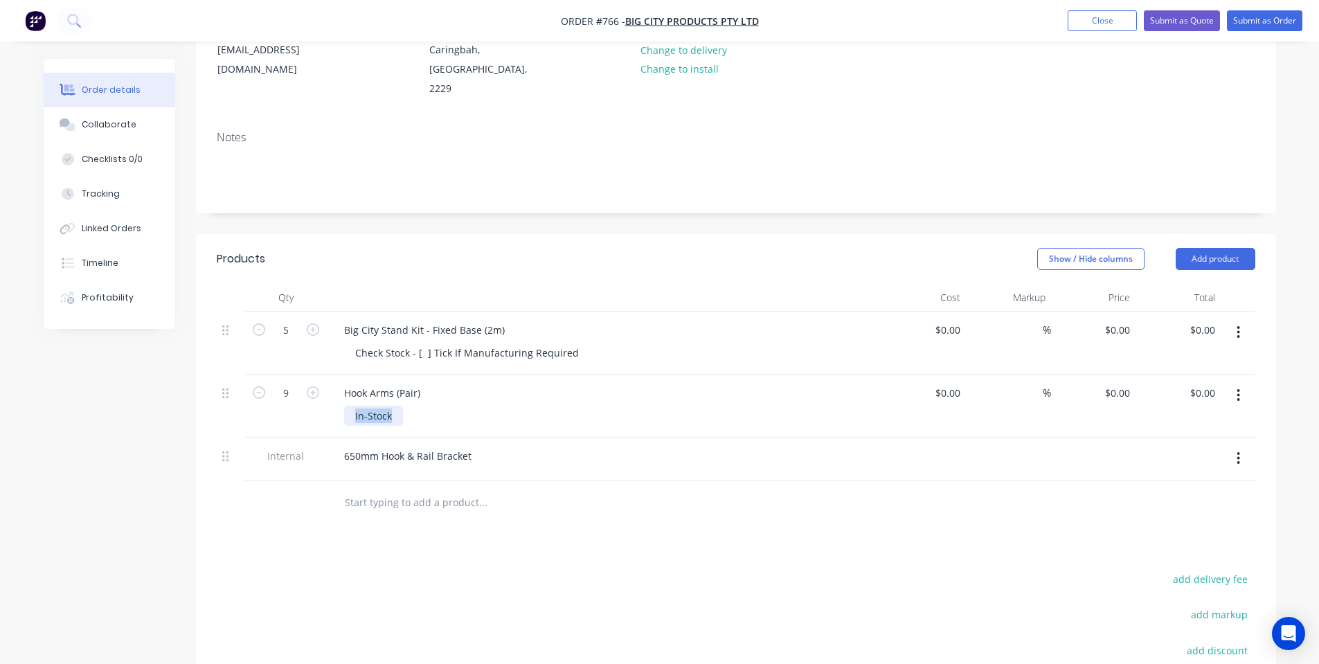
drag, startPoint x: 393, startPoint y: 395, endPoint x: 306, endPoint y: 404, distance: 87.7
click at [306, 404] on div "9 Hook Arms (Pair) In-Stock $0.00 $0.00 % $0.00 $0.00 $0.00 $0.00" at bounding box center [736, 406] width 1039 height 63
click at [431, 446] on div "650mm Hook & Rail Bracket" at bounding box center [408, 456] width 150 height 20
click at [476, 446] on div "650mm Hook & Rail Bracket" at bounding box center [408, 456] width 150 height 20
drag, startPoint x: 478, startPoint y: 435, endPoint x: 150, endPoint y: 417, distance: 328.6
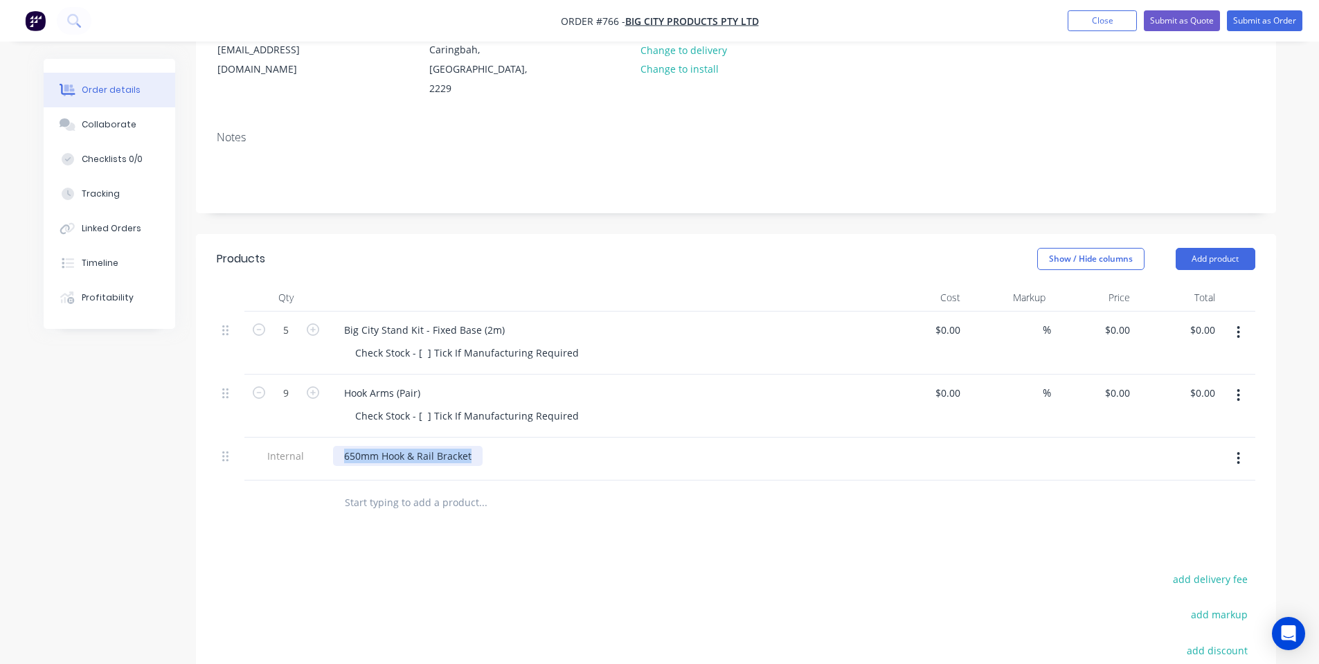
click at [0, 380] on div "Order details Collaborate Checklists 0/0 Tracking Linked Orders Timeline Profit…" at bounding box center [659, 353] width 1319 height 1052
click at [479, 494] on input "text" at bounding box center [482, 503] width 277 height 28
paste input "650mm Hook & Rail Bracket"
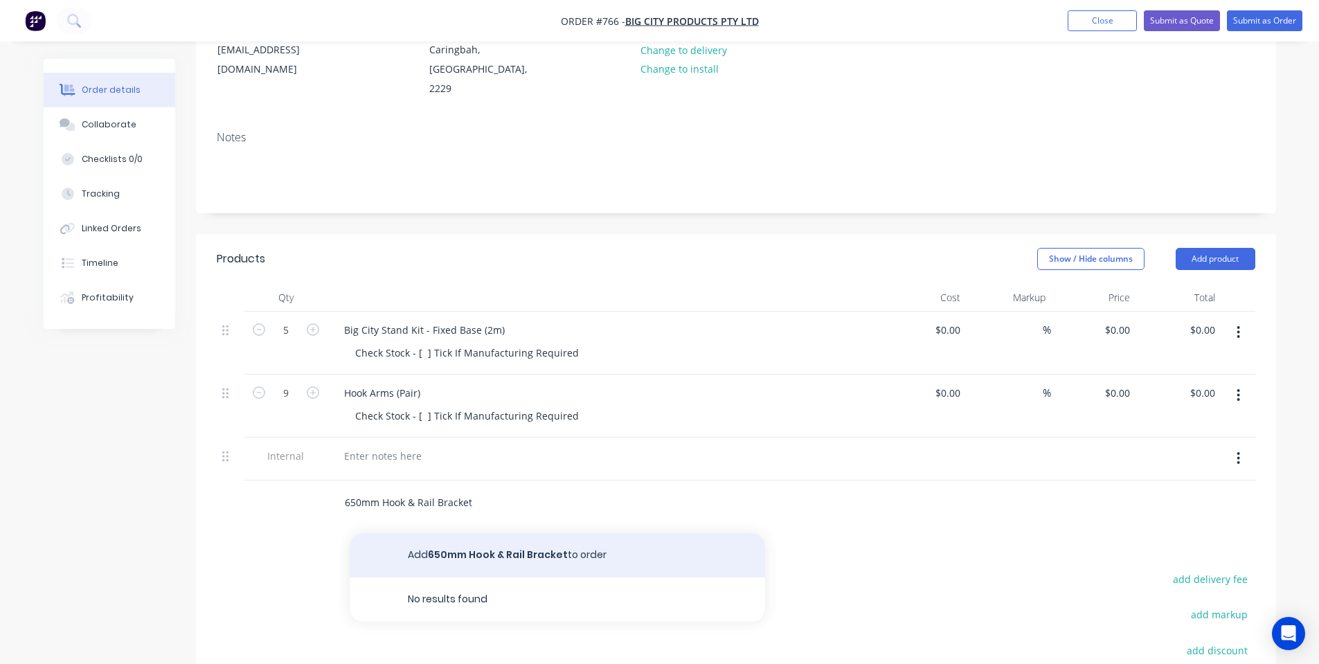
type input "650mm Hook & Rail Bracket"
click at [486, 533] on button "Add 650mm Hook & Rail Bracket to order" at bounding box center [557, 555] width 415 height 44
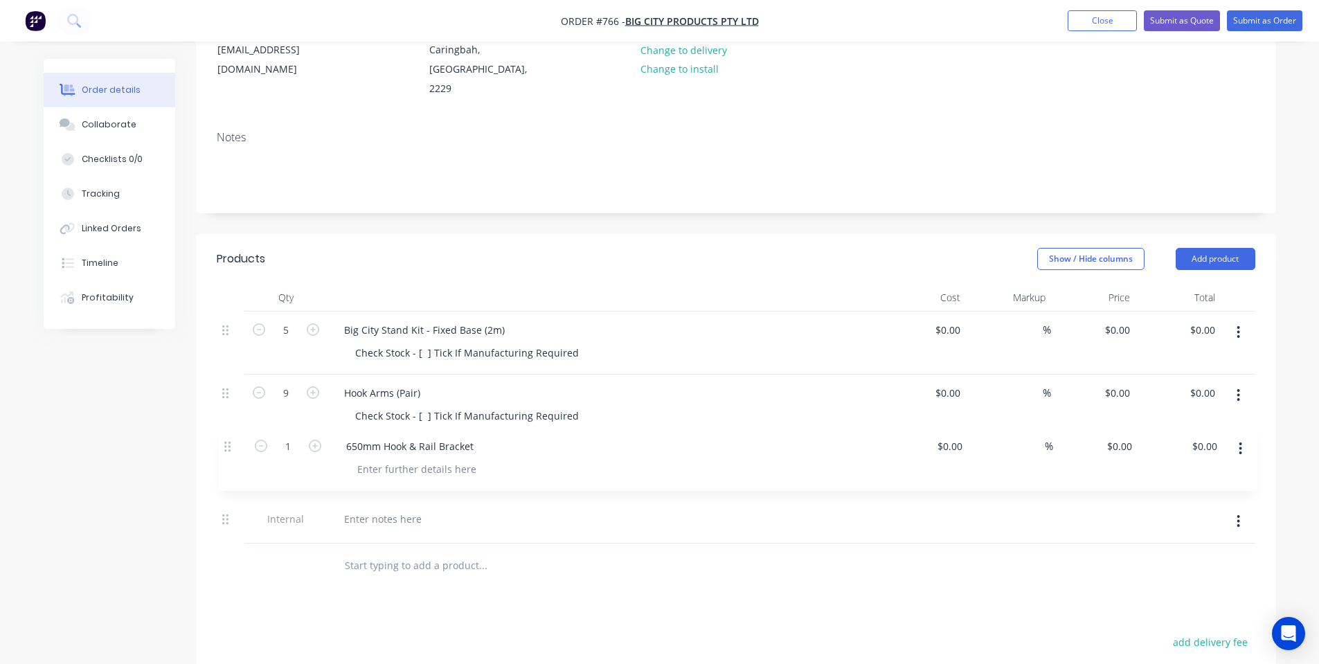
drag, startPoint x: 230, startPoint y: 479, endPoint x: 250, endPoint y: 434, distance: 49.3
click at [237, 433] on div "5 Big City Stand Kit - Fixed Base (2m) Check Stock - [ ] Tick If Manufacturing …" at bounding box center [736, 428] width 1039 height 232
click at [456, 469] on div at bounding box center [414, 479] width 141 height 20
click at [456, 469] on div "In-Stock" at bounding box center [610, 479] width 532 height 20
click at [413, 509] on div at bounding box center [383, 519] width 100 height 20
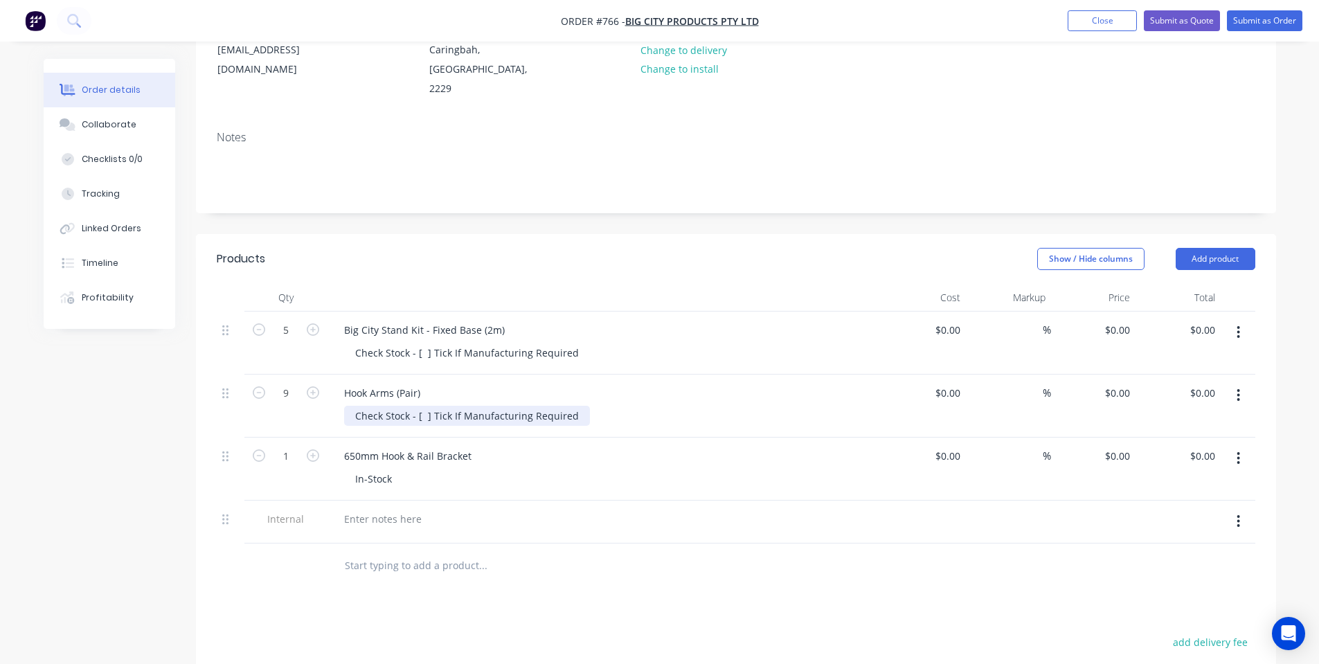
click at [576, 406] on div "Check Stock - [ ] Tick If Manufacturing Required" at bounding box center [467, 416] width 246 height 20
copy div "Check Stock - [ ] Tick If Manufacturing Required [ ] Tick If In-Stock"
click at [529, 343] on div "Check Stock - [ ] Tick If Manufacturing Required" at bounding box center [467, 353] width 246 height 20
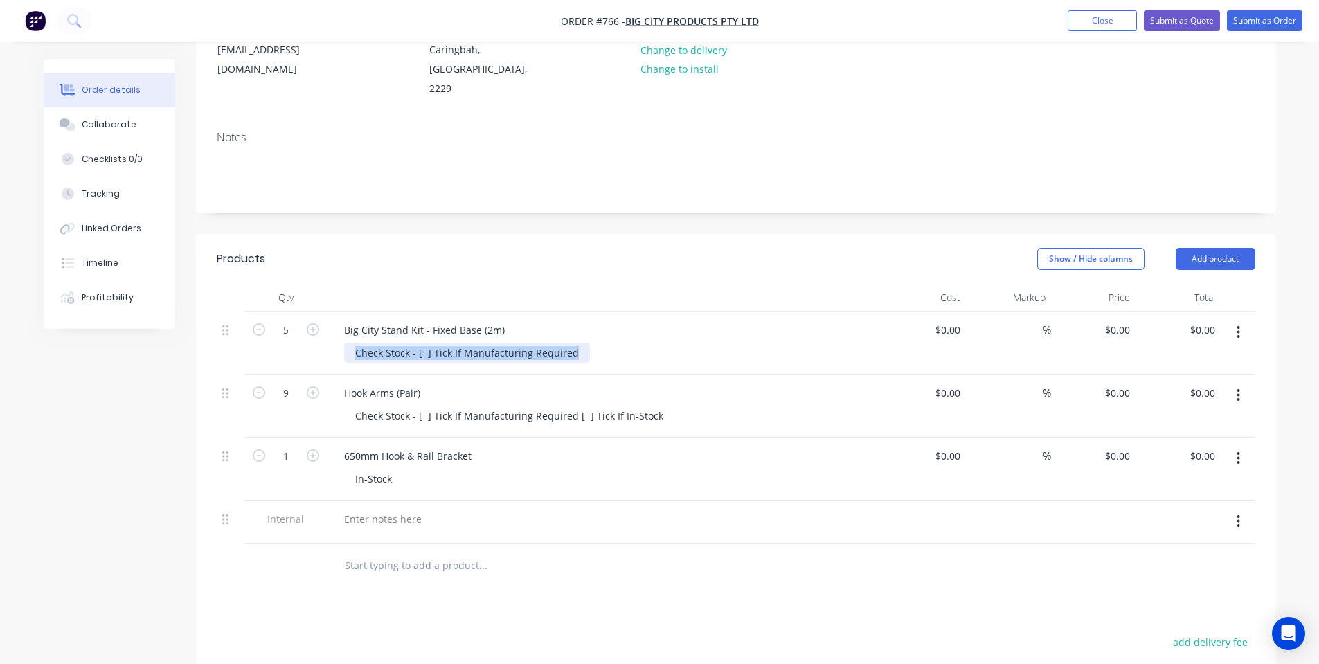
click at [529, 343] on div "Check Stock - [ ] Tick If Manufacturing Required" at bounding box center [467, 353] width 246 height 20
click at [663, 343] on div "Check Stock - [ ] Tick If Manufacturing Required [ ] Tick If In-Stock" at bounding box center [610, 353] width 532 height 20
click at [571, 343] on div "Check Stock - [ ] Tick If Manufacturing Required [ ] Tick If In-Stock" at bounding box center [509, 353] width 330 height 20
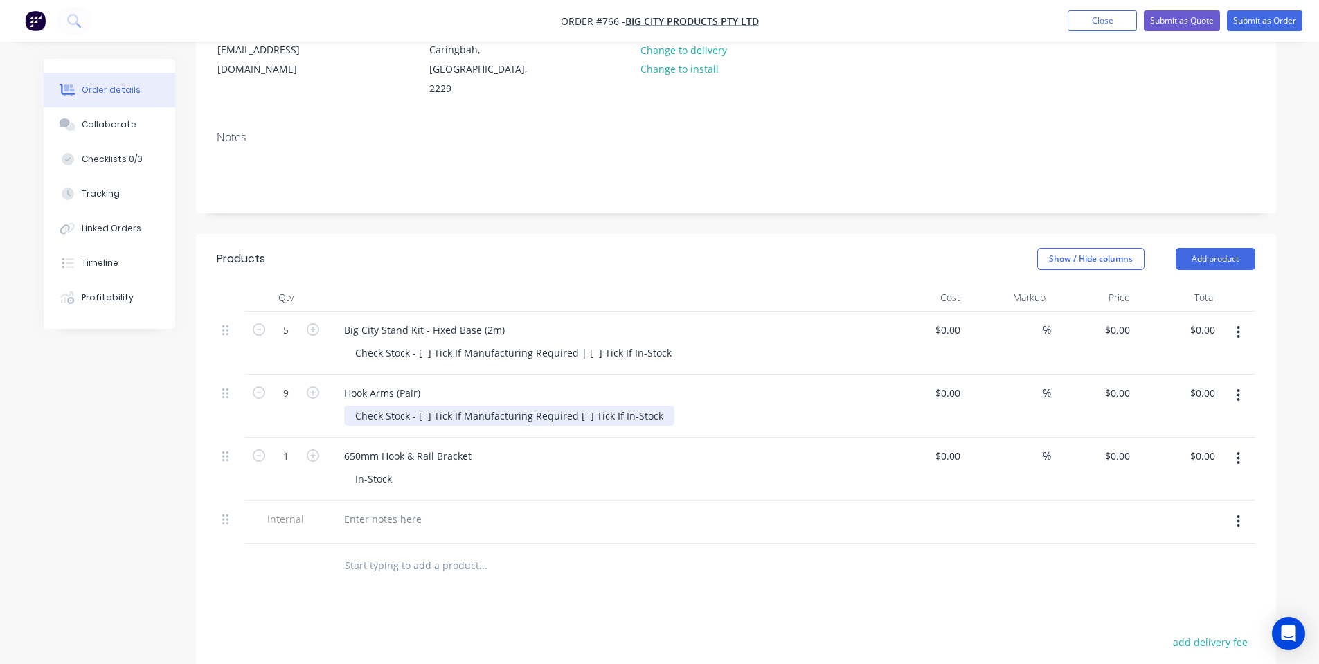
click at [570, 406] on div "Check Stock - [ ] Tick If Manufacturing Required [ ] Tick If In-Stock" at bounding box center [509, 416] width 330 height 20
drag, startPoint x: 682, startPoint y: 396, endPoint x: 670, endPoint y: 399, distance: 12.1
click at [683, 406] on div "Check Stock - [ ] Tick If Manufacturing Required | [ ] Tick If In-Stock" at bounding box center [610, 416] width 532 height 20
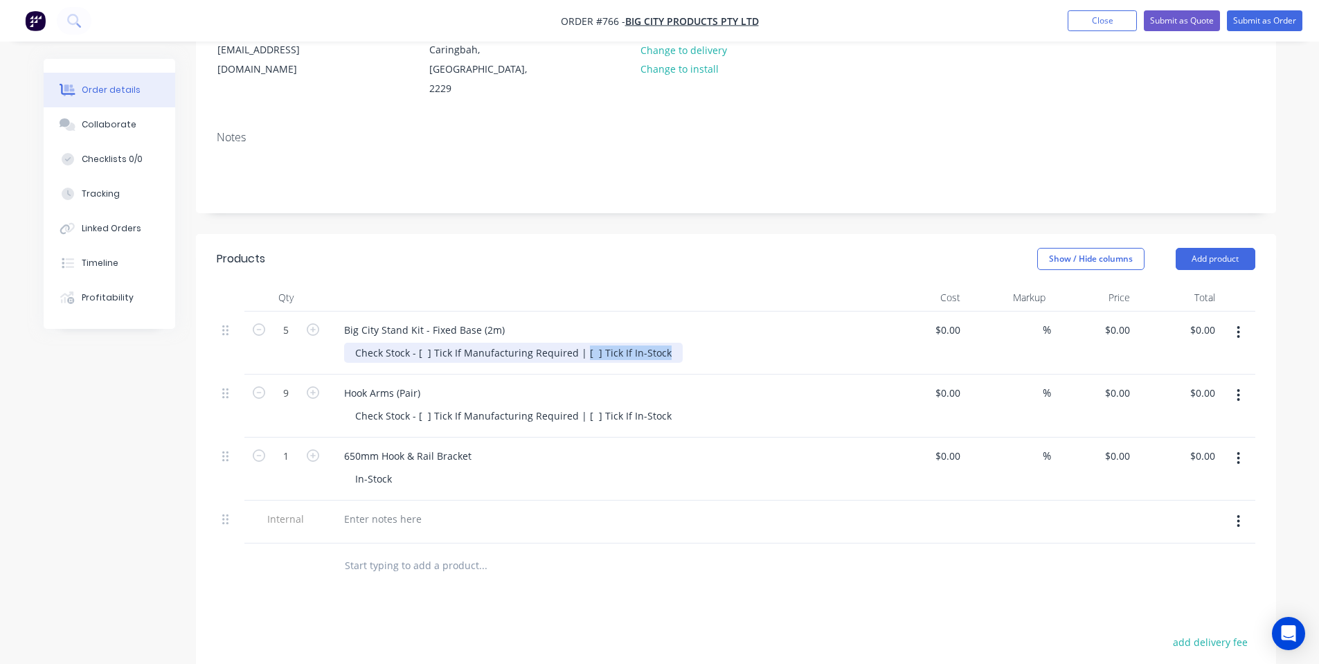
drag, startPoint x: 657, startPoint y: 332, endPoint x: 579, endPoint y: 337, distance: 78.4
click at [579, 343] on div "Check Stock - [ ] Tick If Manufacturing Required | [ ] Tick If In-Stock" at bounding box center [513, 353] width 339 height 20
click at [418, 343] on div "Check Stock - [ ] Tick If Manufacturing Required |" at bounding box center [471, 353] width 254 height 20
click at [674, 343] on div "Check Stock - [ ] Tick If In-Stock | [ ] Tick If Manufacturing Required |" at bounding box center [517, 353] width 347 height 20
copy div "Check Stock - [ ] Tick If In-Stock | [ ] Tick If Manufacturing Required"
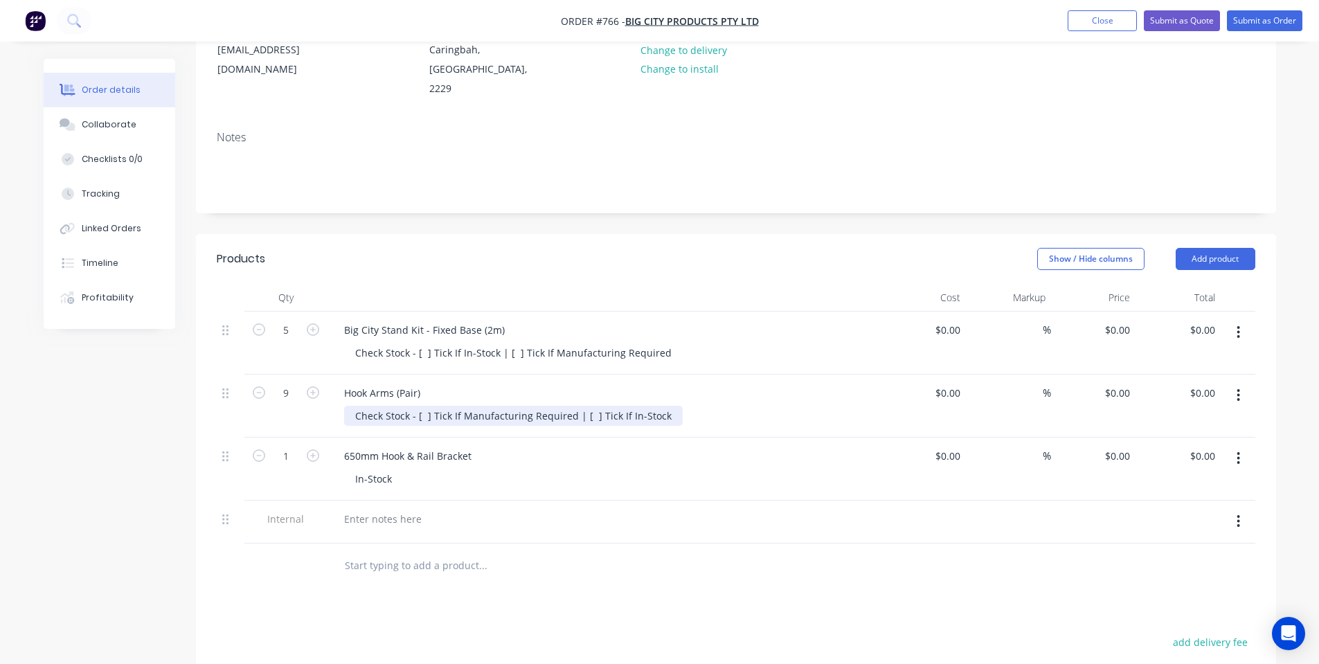
click at [658, 406] on div "Check Stock - [ ] Tick If Manufacturing Required | [ ] Tick If In-Stock" at bounding box center [513, 416] width 339 height 20
click at [722, 354] on div "Big City Stand Kit - Fixed Base (2m) Check Stock - [ ] Tick If In-Stock | [ ] T…" at bounding box center [604, 343] width 554 height 63
click at [296, 453] on div "1" at bounding box center [285, 469] width 83 height 63
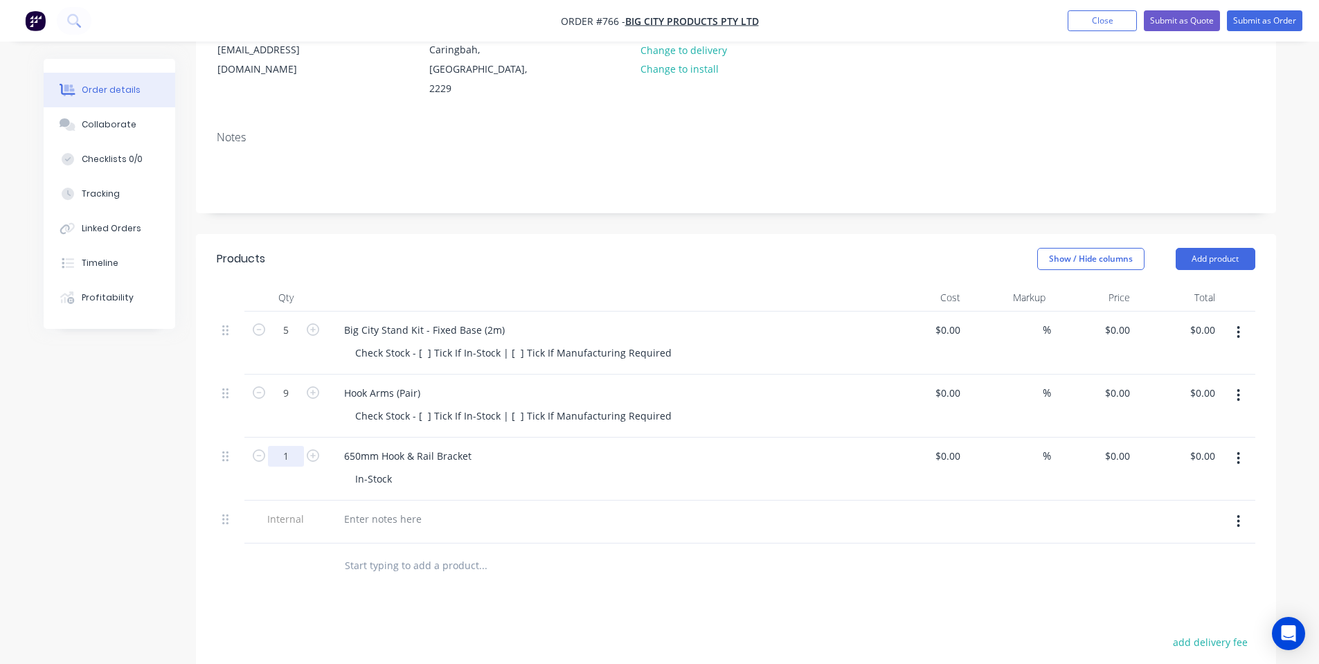
click at [291, 341] on input "1" at bounding box center [286, 330] width 36 height 21
type input "4"
click at [354, 509] on div at bounding box center [383, 519] width 100 height 20
click at [547, 469] on div "In-Stock" at bounding box center [610, 479] width 532 height 20
click at [501, 320] on div "Big City Stand Kit - Fixed Base (2m)" at bounding box center [424, 330] width 183 height 20
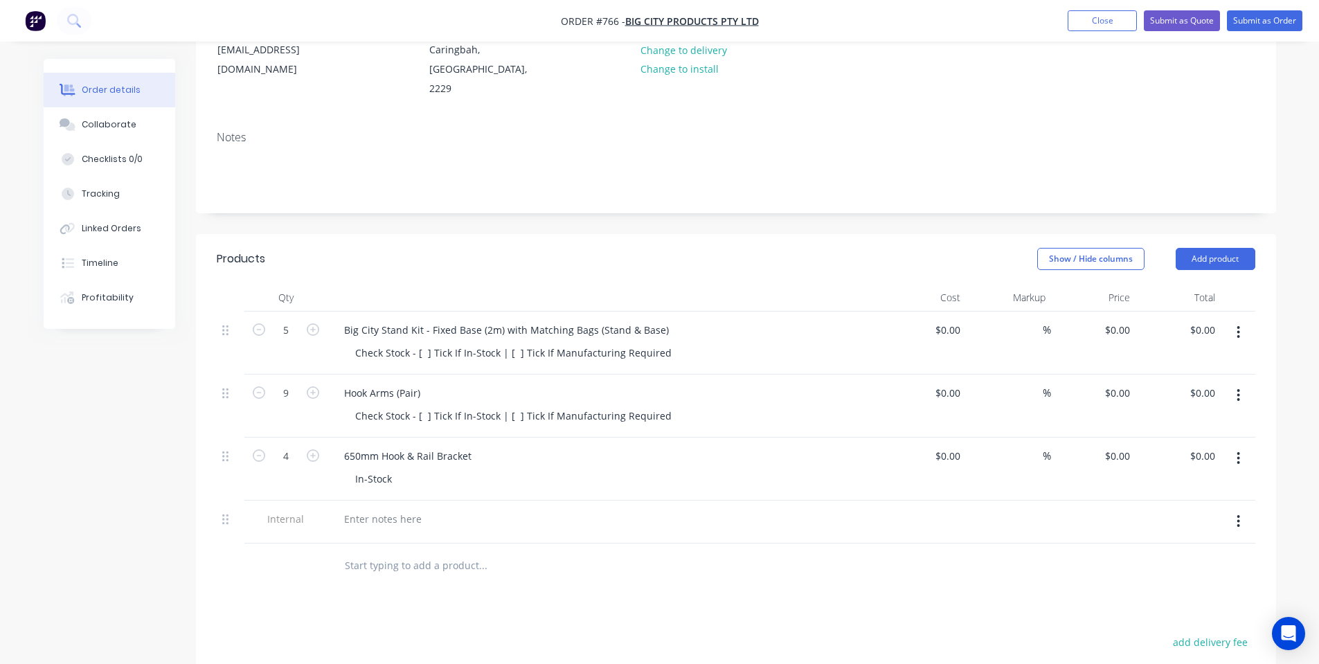
click at [545, 284] on div at bounding box center [604, 298] width 554 height 28
click at [525, 552] on input "text" at bounding box center [482, 566] width 277 height 28
click at [1241, 509] on button "button" at bounding box center [1238, 521] width 33 height 25
click at [1198, 575] on div "Delete" at bounding box center [1189, 585] width 107 height 20
click at [1088, 590] on div "add delivery fee" at bounding box center [1168, 607] width 173 height 35
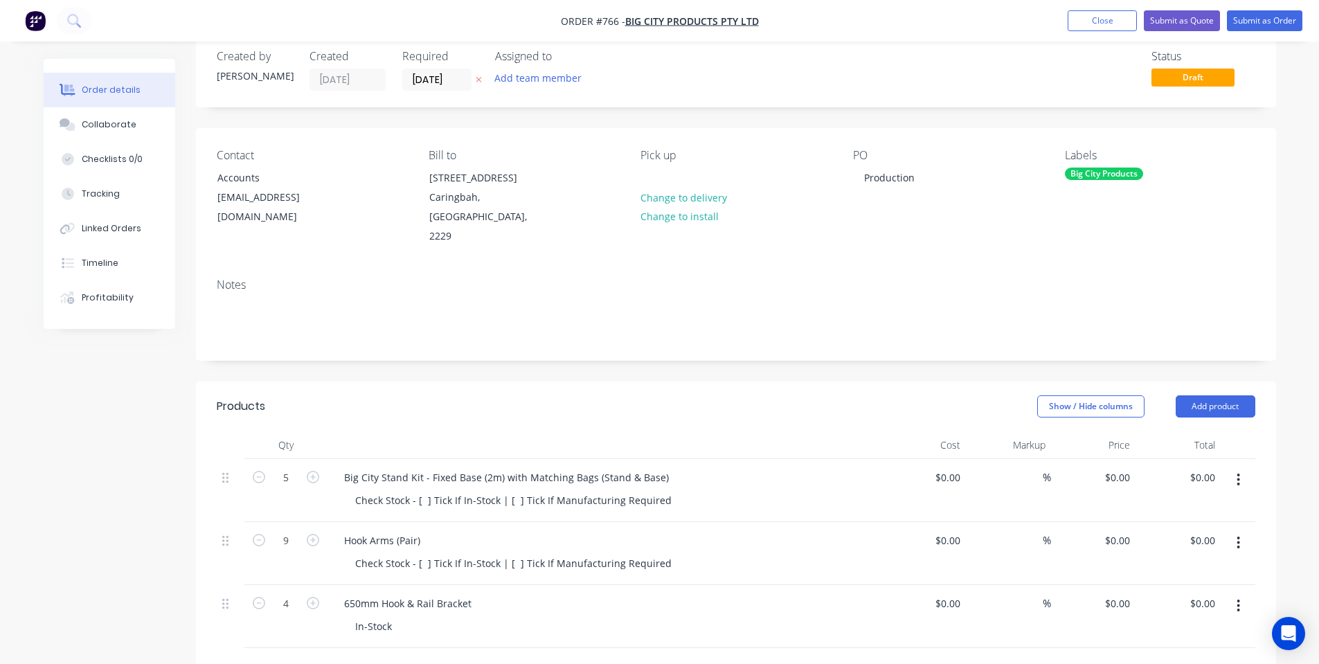
scroll to position [0, 0]
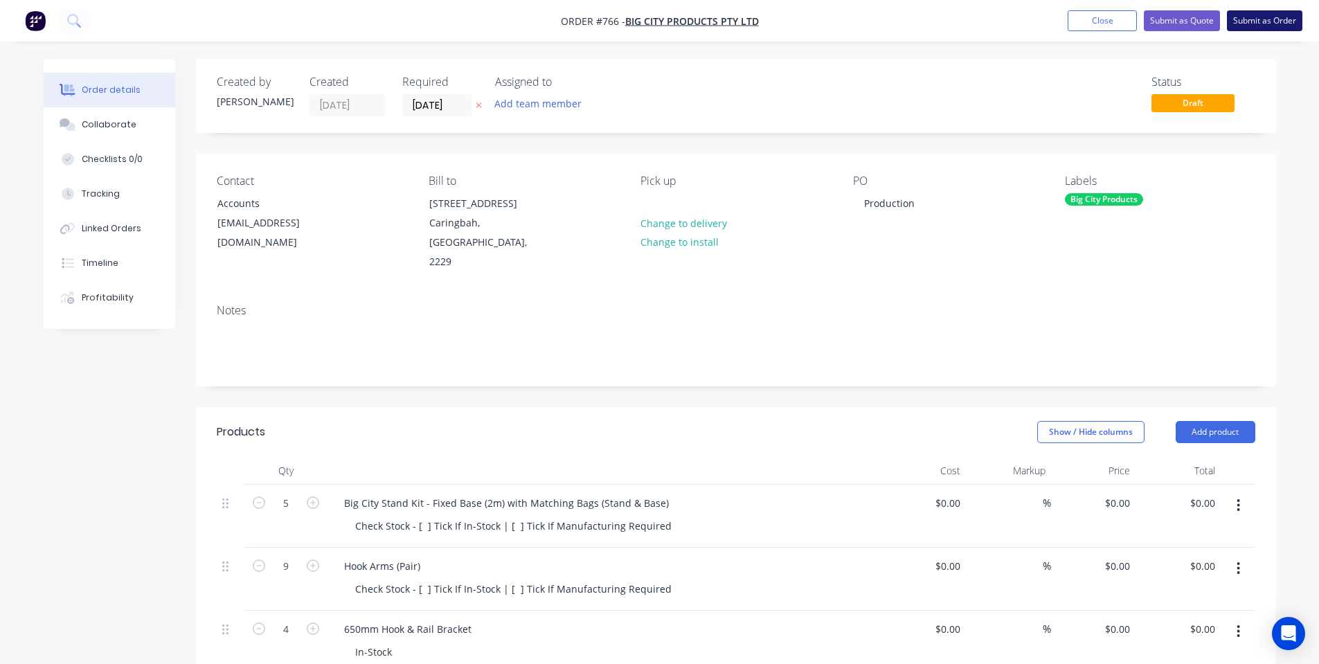
click at [1258, 19] on button "Submit as Order" at bounding box center [1264, 20] width 75 height 21
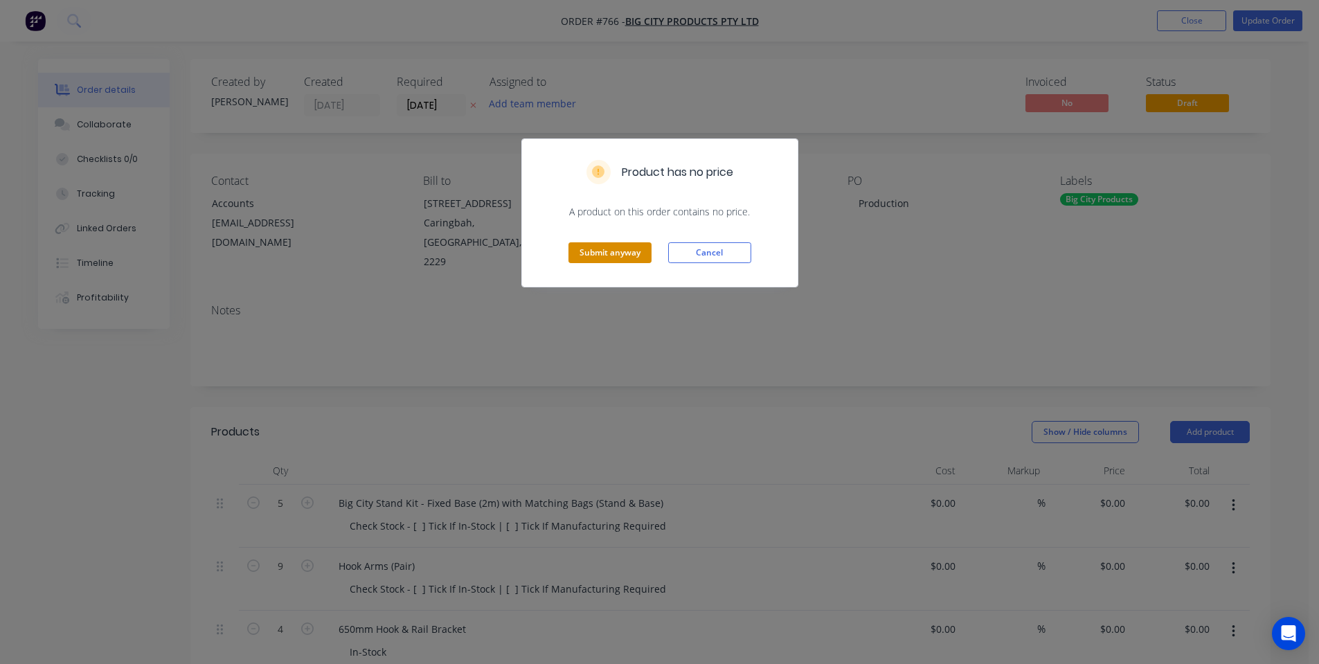
click at [637, 249] on button "Submit anyway" at bounding box center [609, 252] width 83 height 21
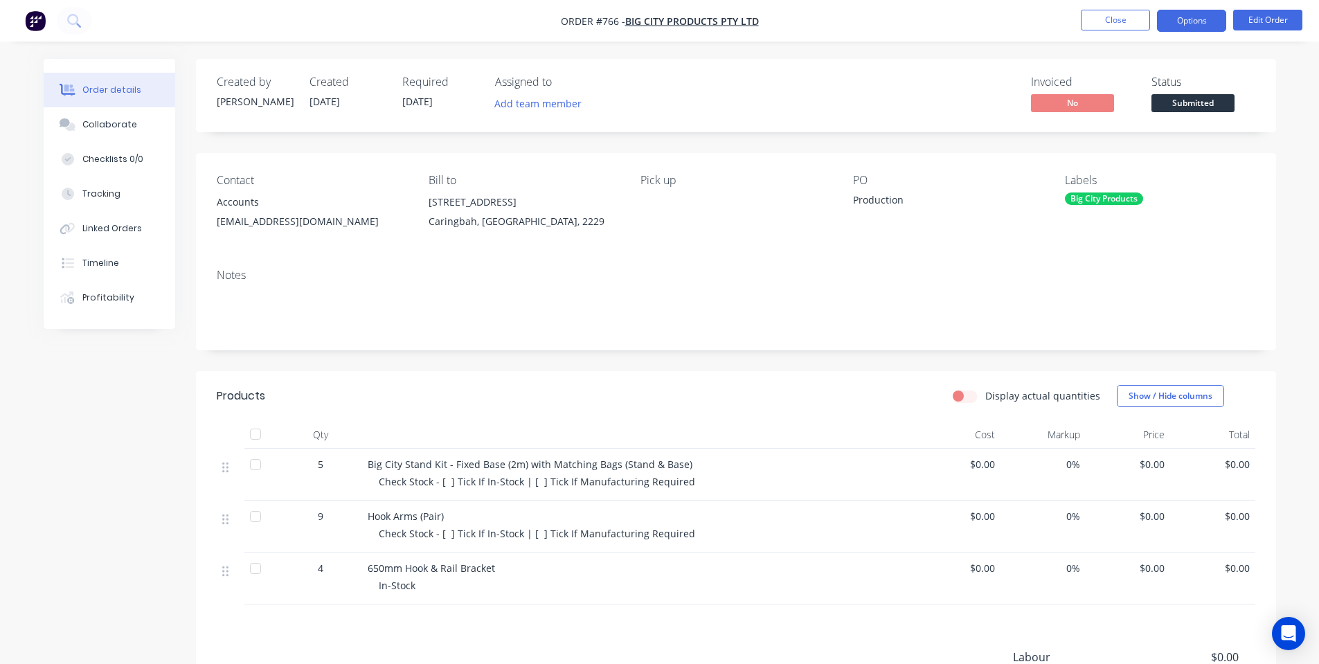
click at [1200, 24] on button "Options" at bounding box center [1191, 21] width 69 height 22
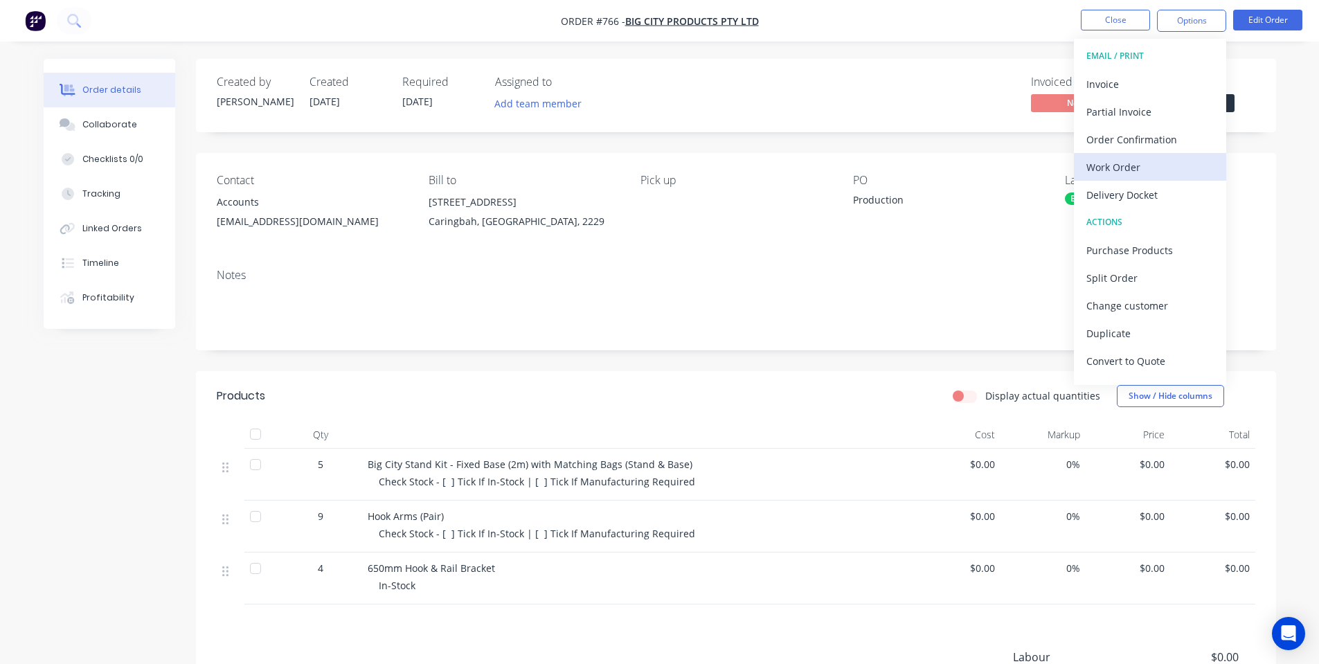
click at [1140, 165] on div "Work Order" at bounding box center [1149, 167] width 127 height 20
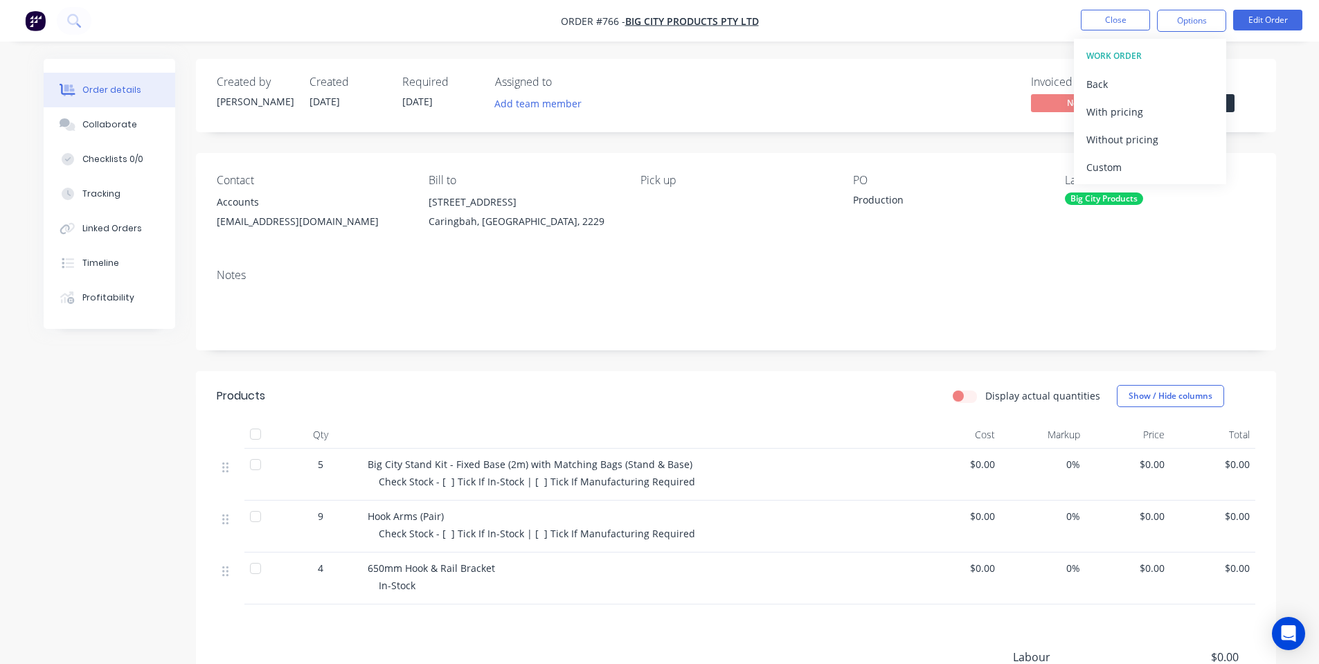
drag, startPoint x: 1137, startPoint y: 136, endPoint x: 1048, endPoint y: 158, distance: 91.3
click at [1137, 135] on div "Without pricing" at bounding box center [1149, 139] width 127 height 20
click at [1233, 102] on span "Submitted" at bounding box center [1192, 102] width 83 height 17
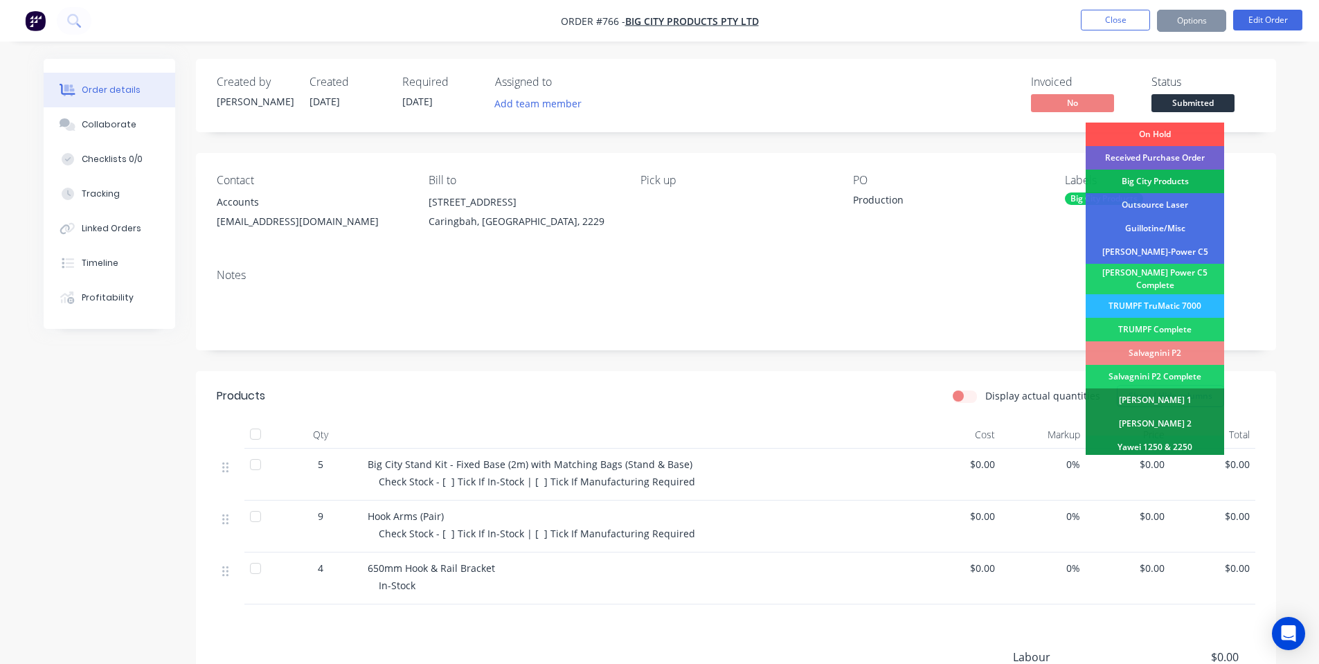
click at [1173, 179] on div "Big City Products" at bounding box center [1155, 182] width 138 height 24
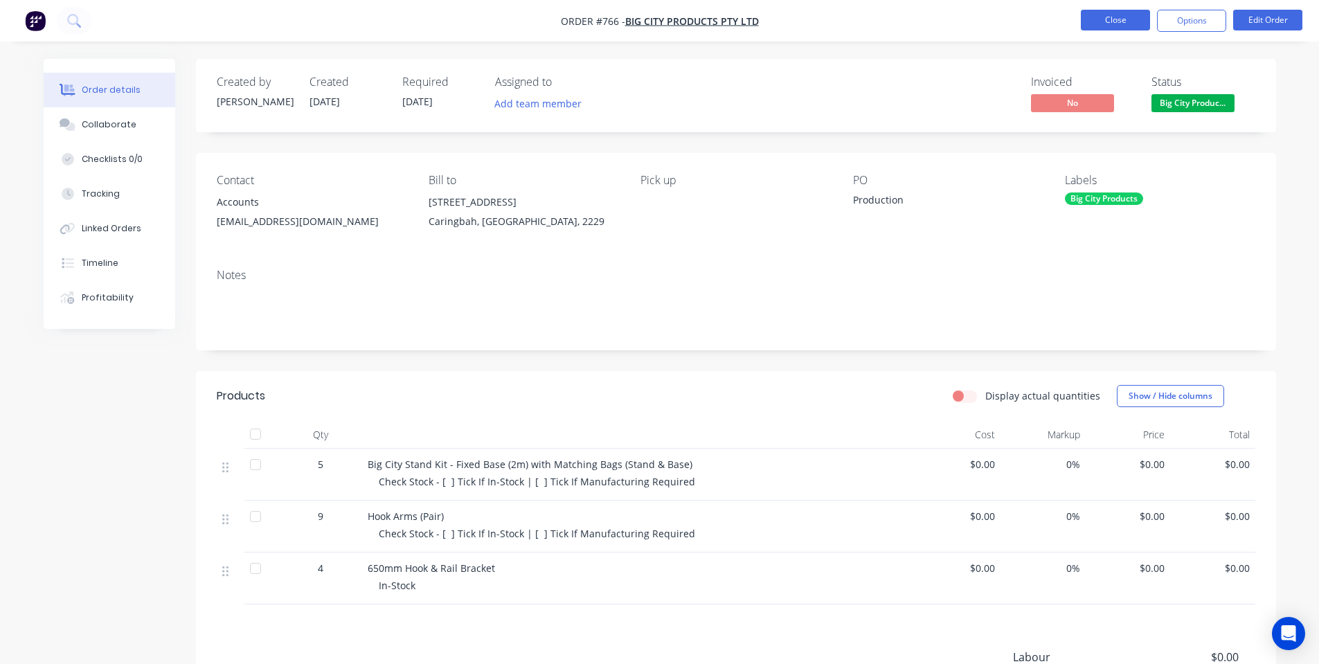
click at [1111, 22] on button "Close" at bounding box center [1115, 20] width 69 height 21
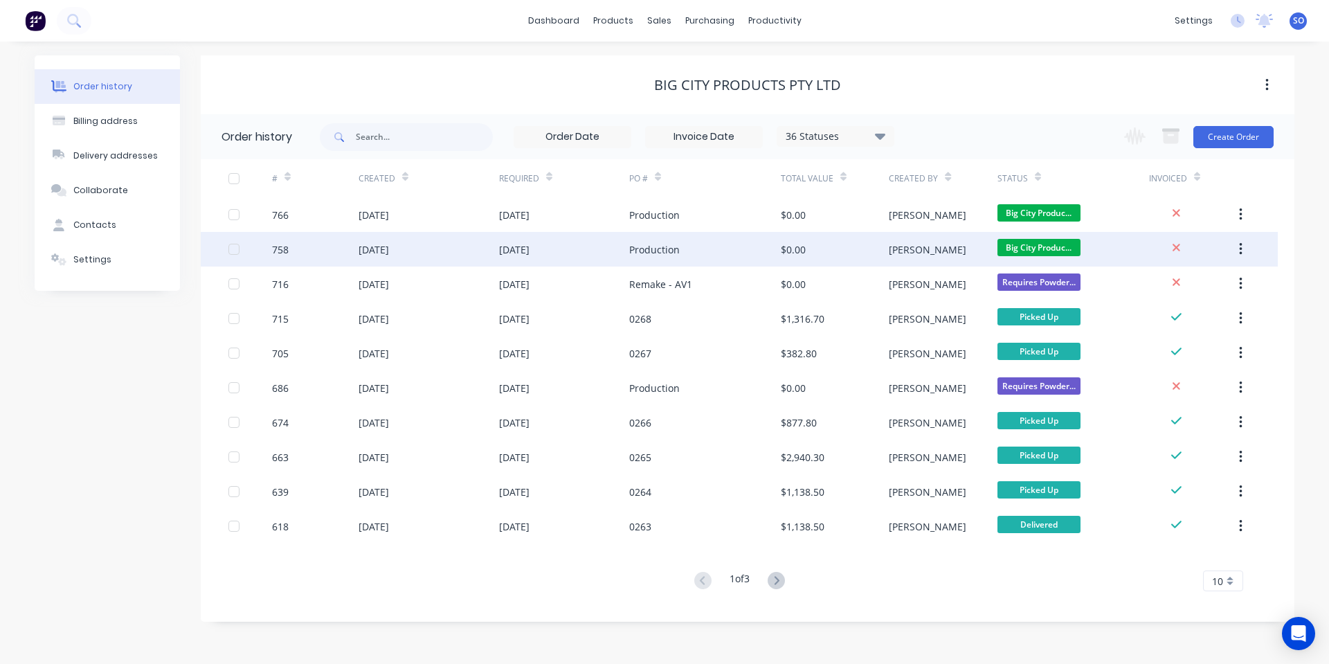
click at [649, 258] on div "Production" at bounding box center [705, 249] width 152 height 35
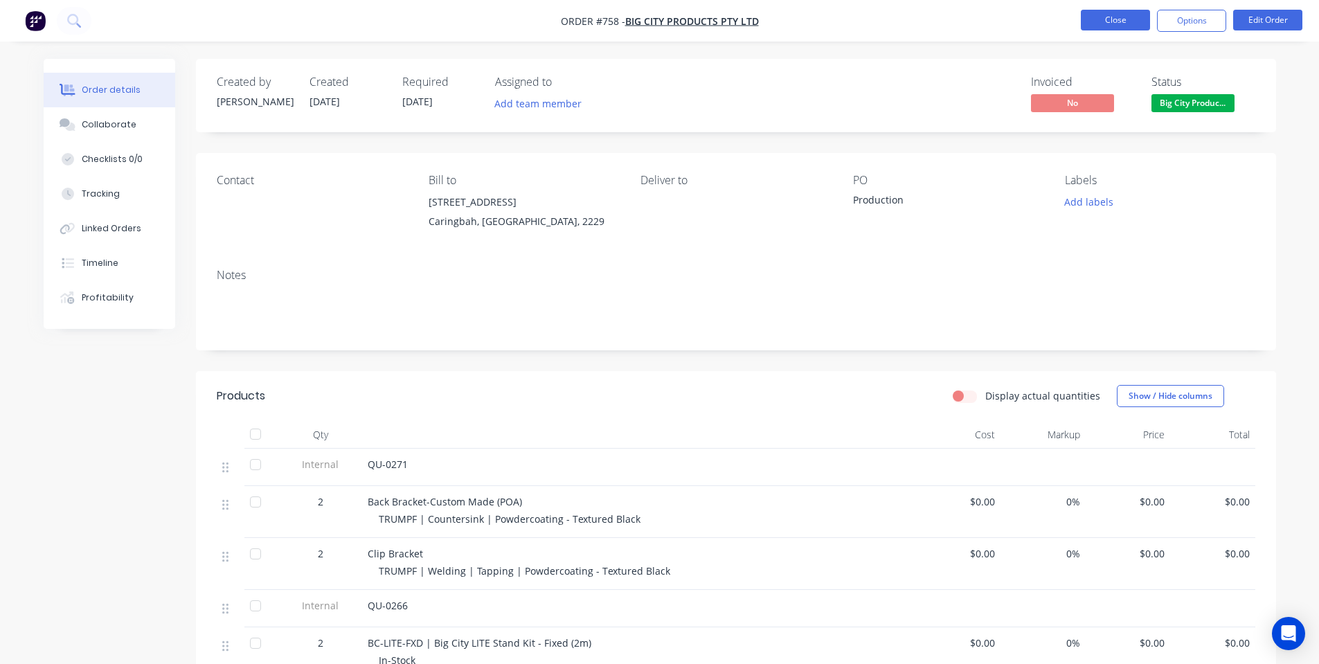
click at [1092, 24] on button "Close" at bounding box center [1115, 20] width 69 height 21
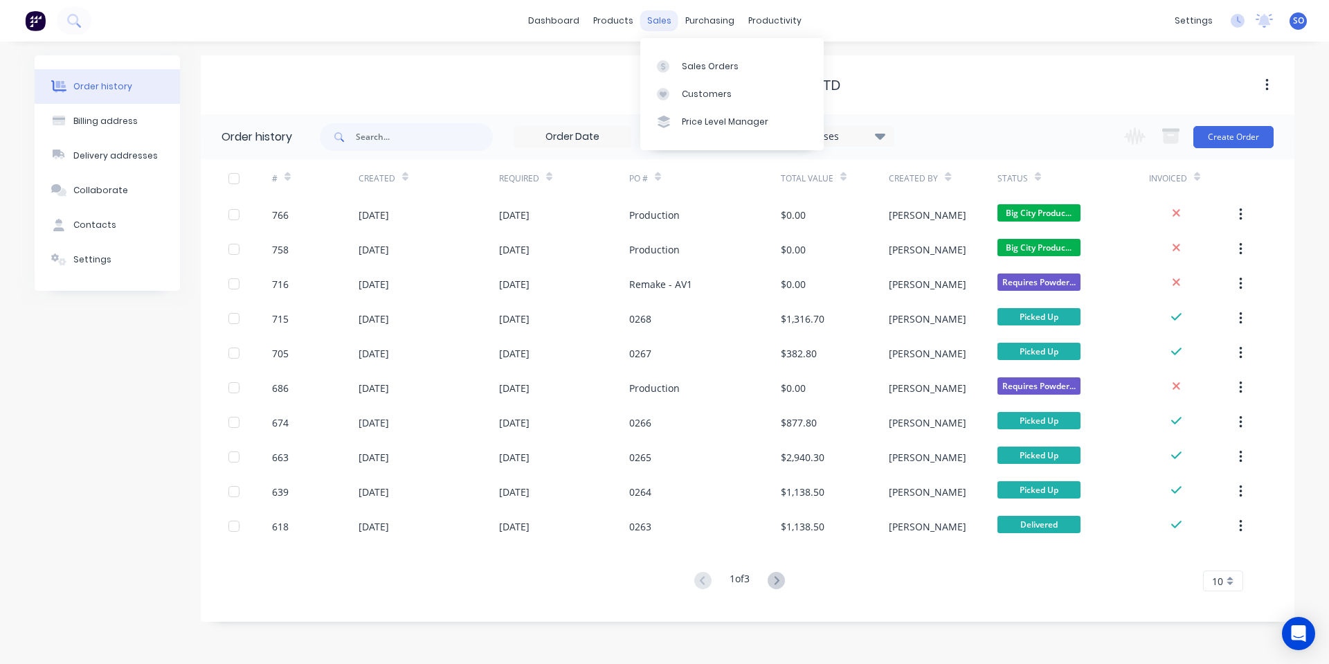
click at [661, 26] on div "sales" at bounding box center [659, 20] width 38 height 21
click at [662, 64] on icon at bounding box center [663, 66] width 4 height 8
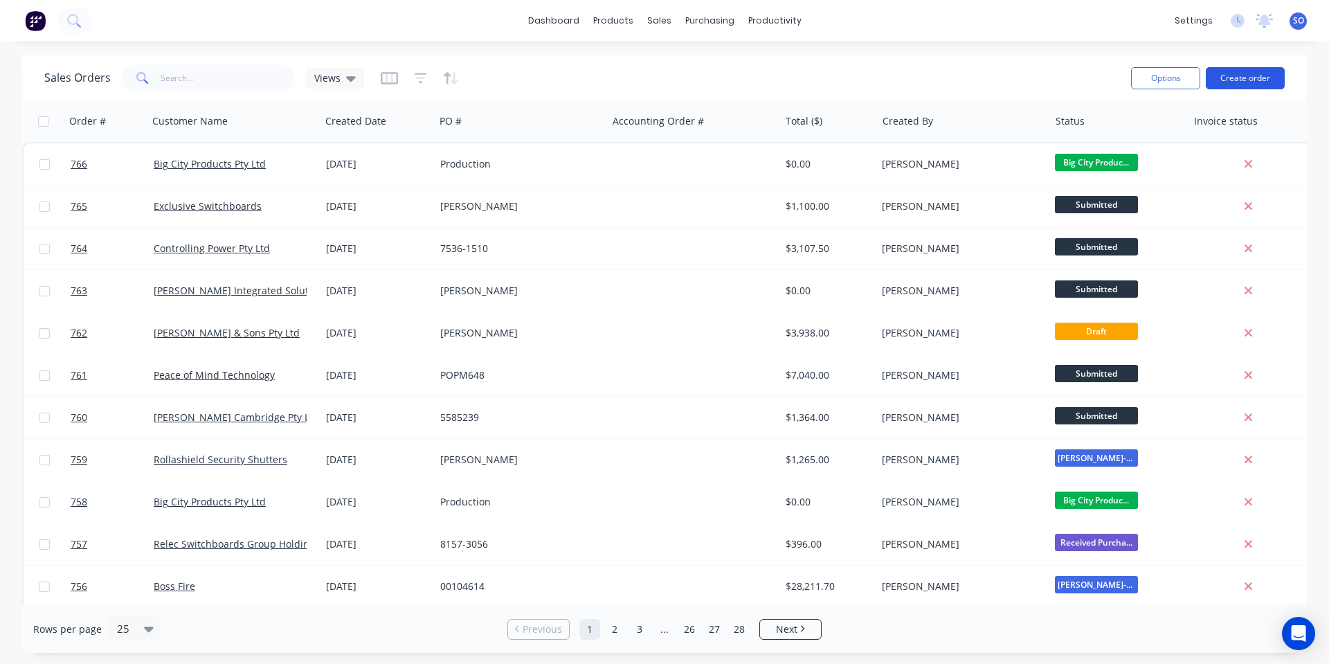
click at [1252, 69] on button "Create order" at bounding box center [1245, 78] width 79 height 22
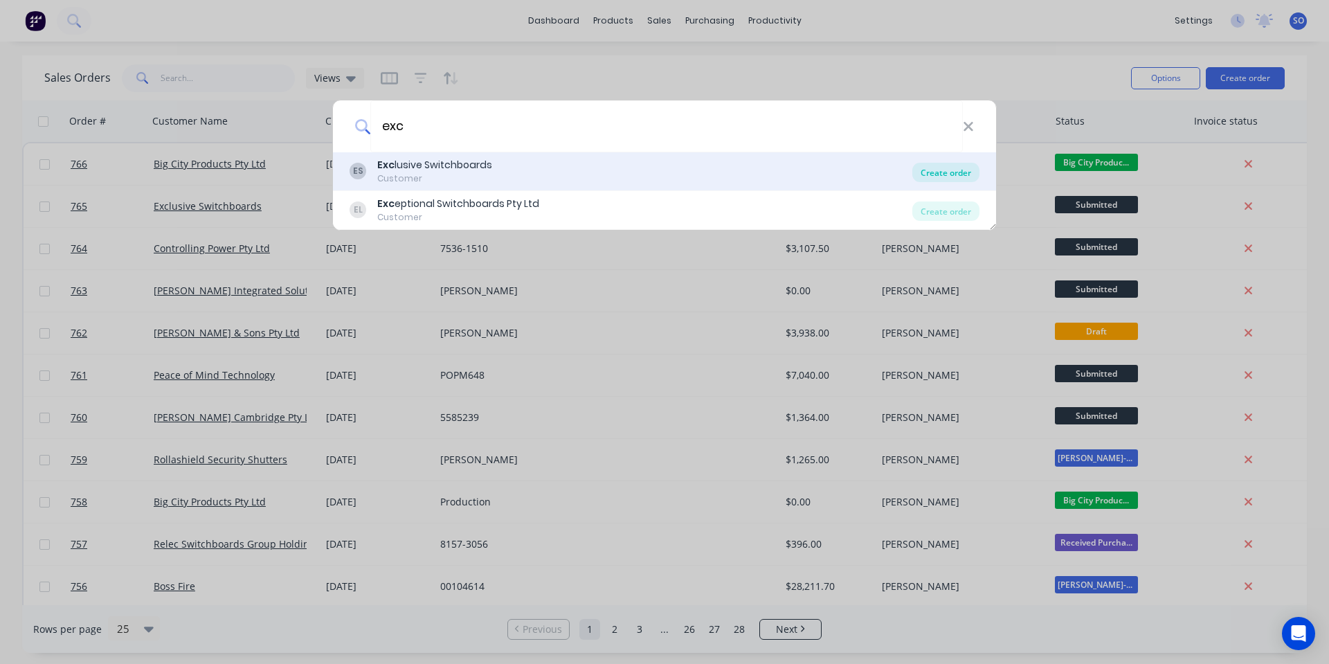
type input "exc"
click at [942, 176] on div "Create order" at bounding box center [946, 172] width 67 height 19
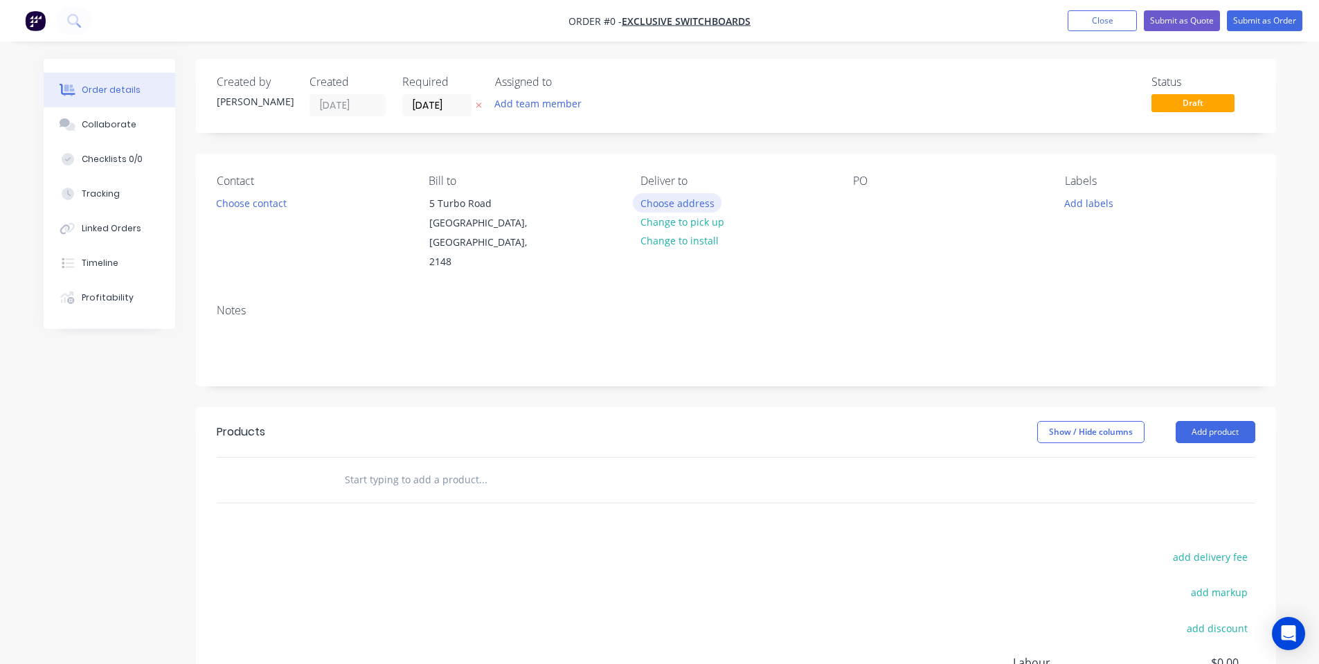
click at [676, 201] on button "Choose address" at bounding box center [677, 202] width 89 height 19
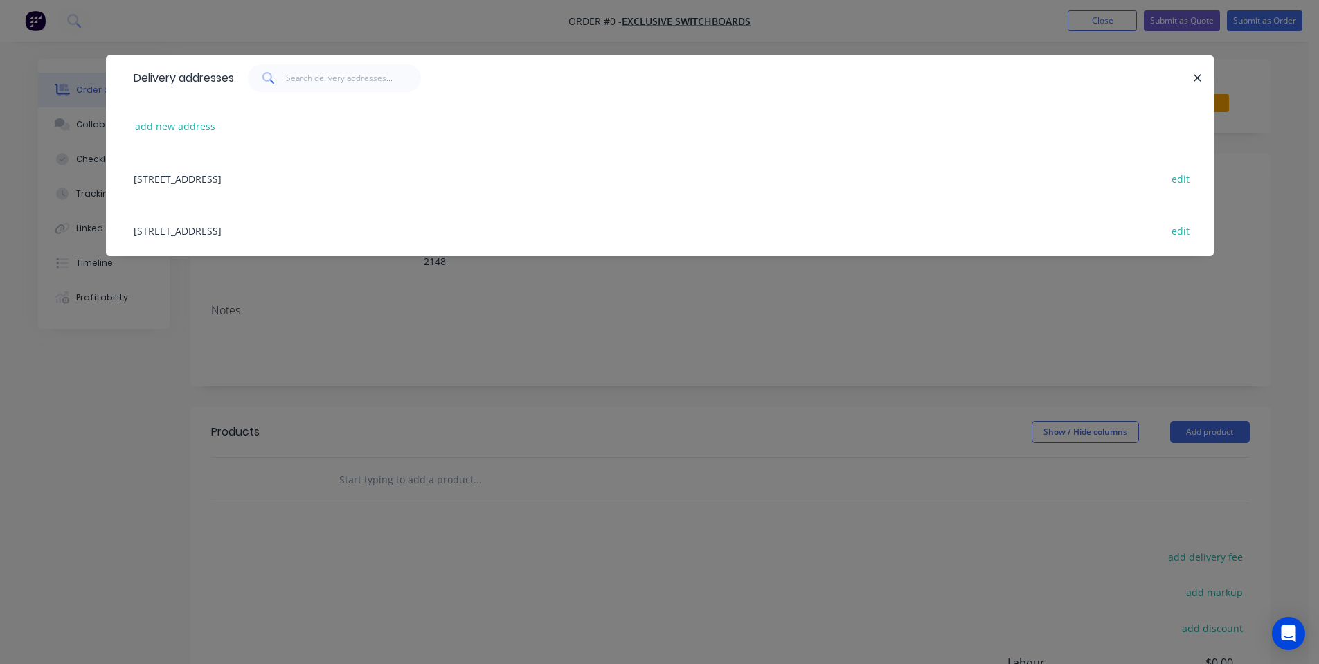
click at [444, 336] on div "Delivery addresses add new address [STREET_ADDRESS] [STREET_ADDRESS] edit" at bounding box center [659, 332] width 1319 height 664
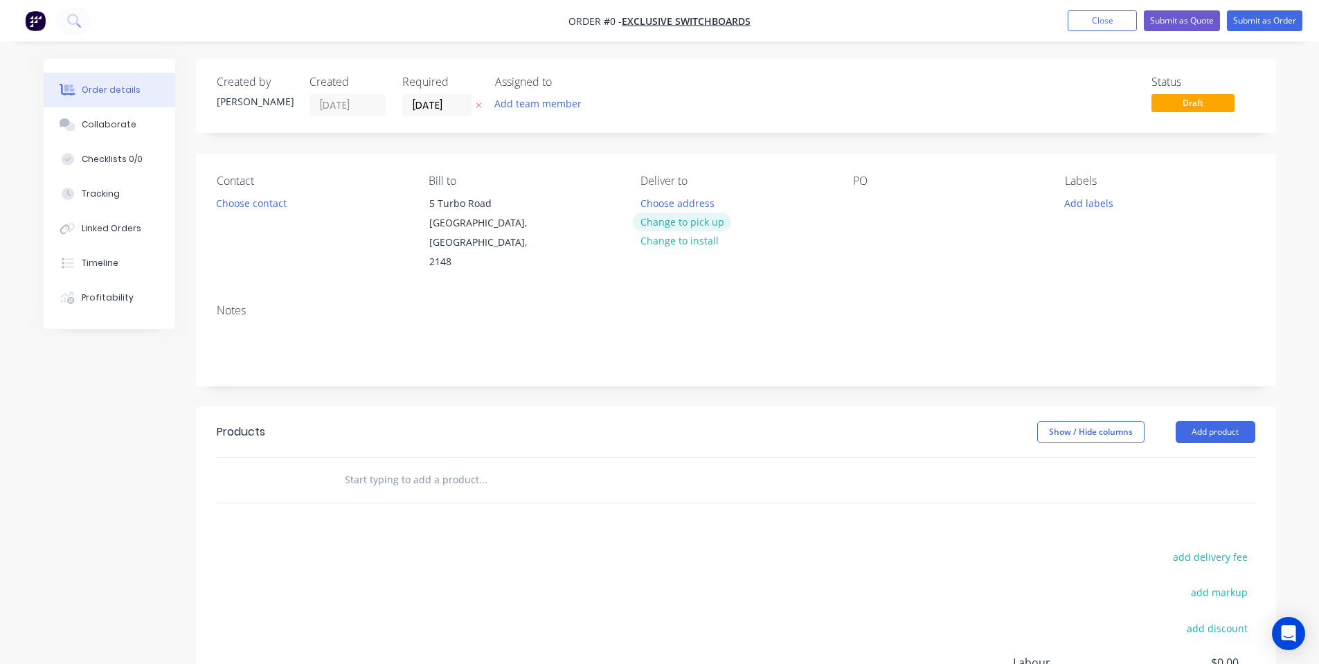
click at [668, 222] on button "Change to pick up" at bounding box center [682, 222] width 98 height 19
click at [219, 200] on button "Choose contact" at bounding box center [250, 202] width 85 height 19
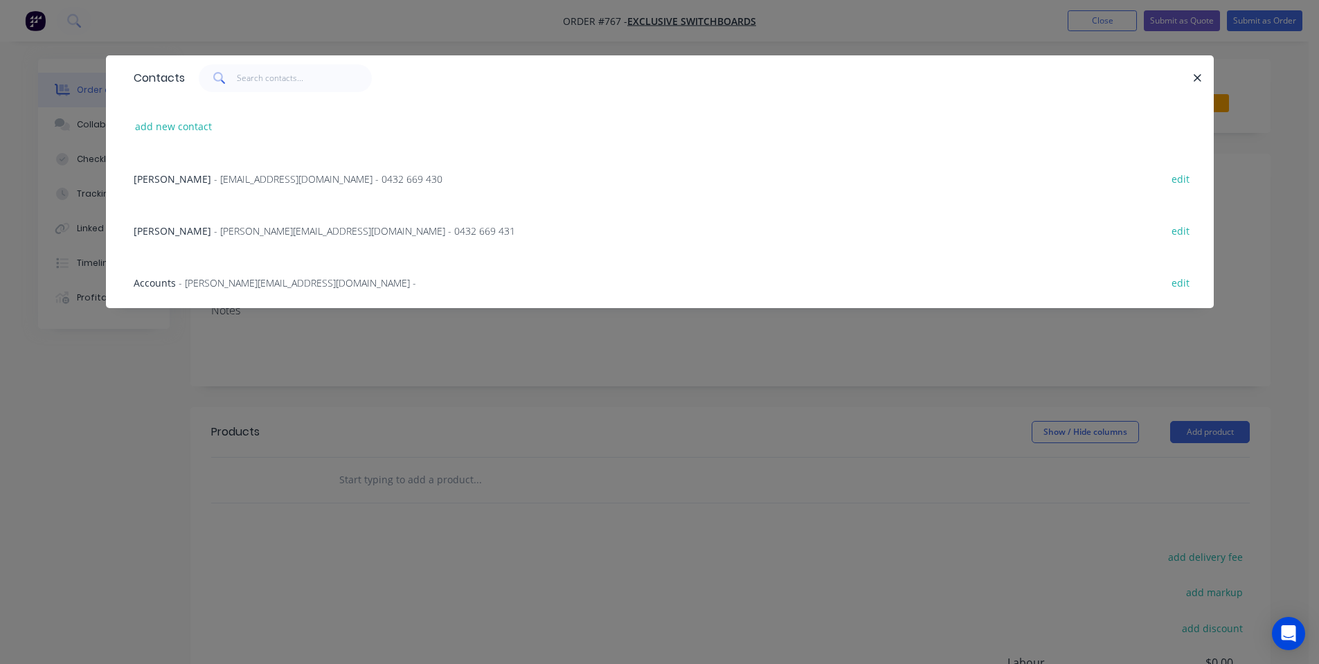
click at [274, 174] on span "- will@exclusiveswitchboards.com.au - 0432 669 430" at bounding box center [328, 178] width 228 height 13
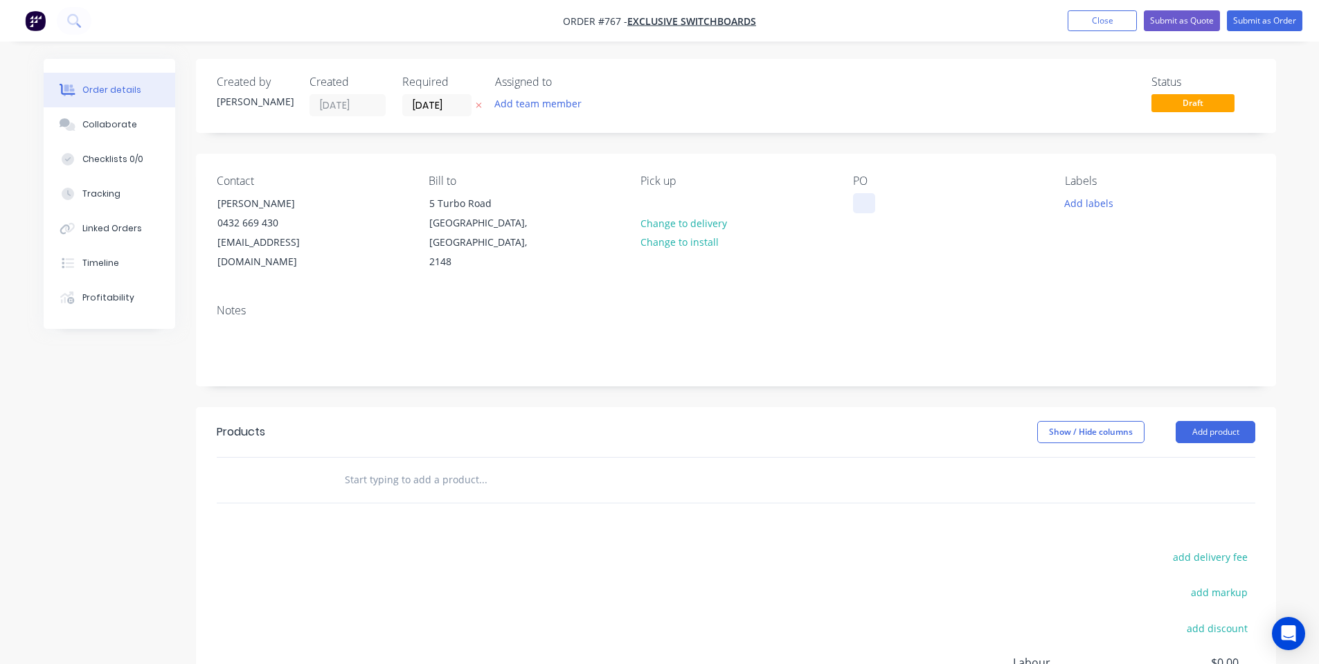
click at [854, 201] on div at bounding box center [864, 203] width 22 height 20
click at [854, 190] on div "PO" at bounding box center [948, 223] width 190 height 98
click at [867, 210] on div at bounding box center [864, 203] width 22 height 20
paste div
click at [906, 202] on div "2389 1STR CLASS" at bounding box center [903, 203] width 101 height 20
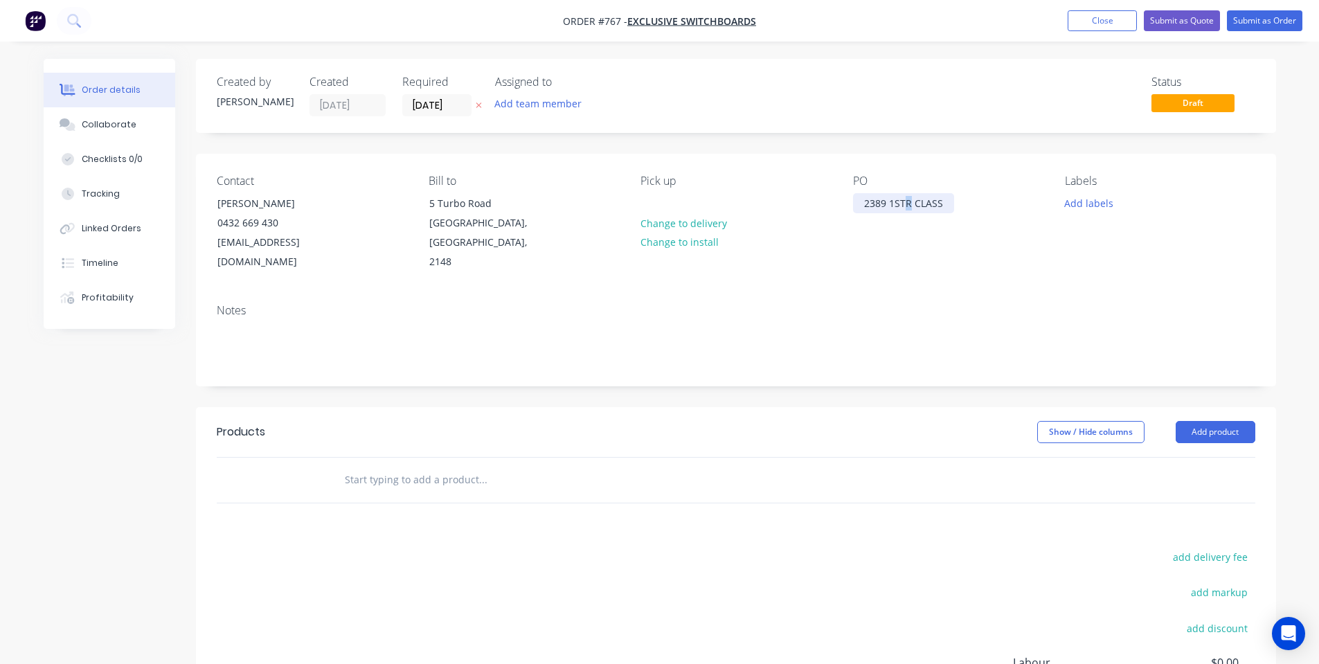
click at [911, 202] on div "2389 1STR CLASS" at bounding box center [903, 203] width 101 height 20
click at [1084, 193] on button "Add labels" at bounding box center [1089, 202] width 64 height 19
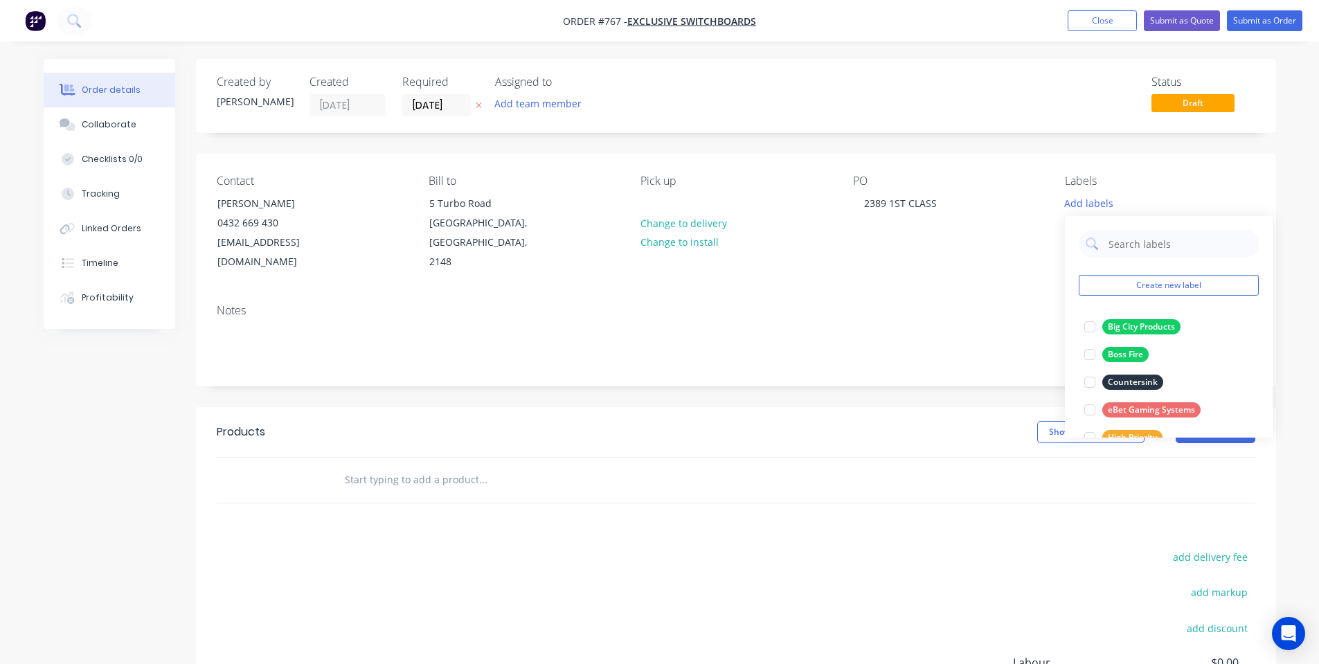
scroll to position [360, 0]
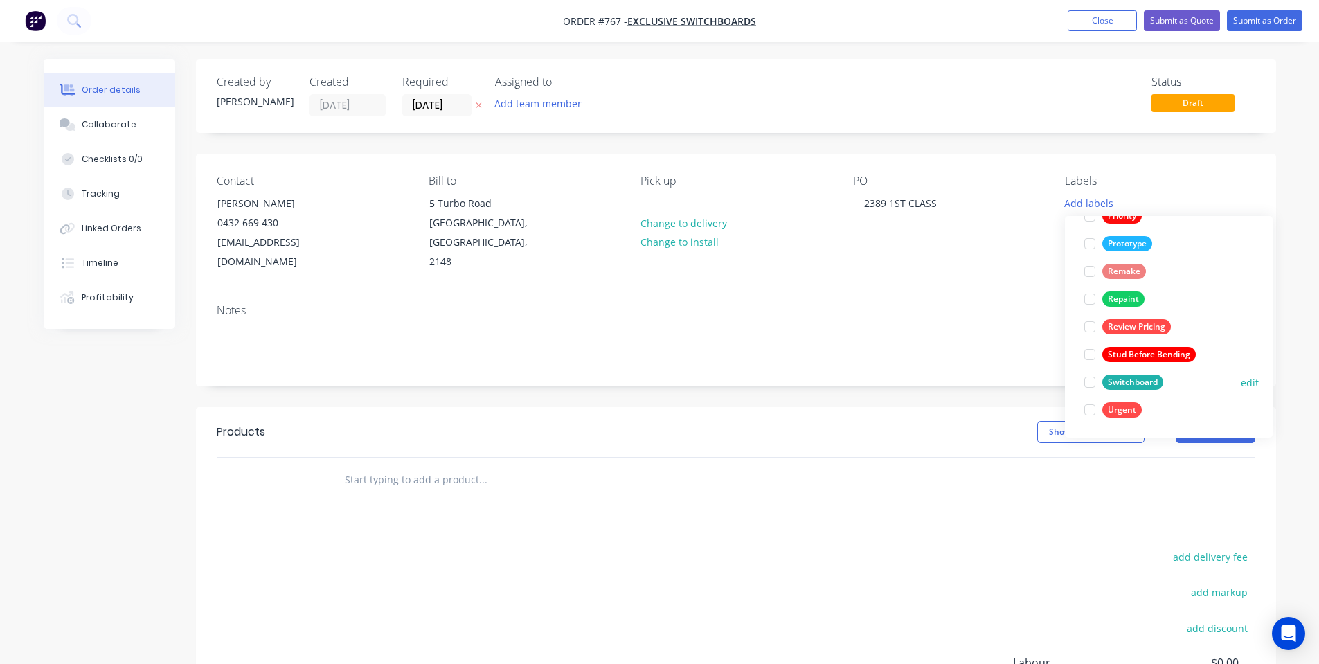
click at [1125, 387] on div "Switchboard" at bounding box center [1132, 382] width 61 height 15
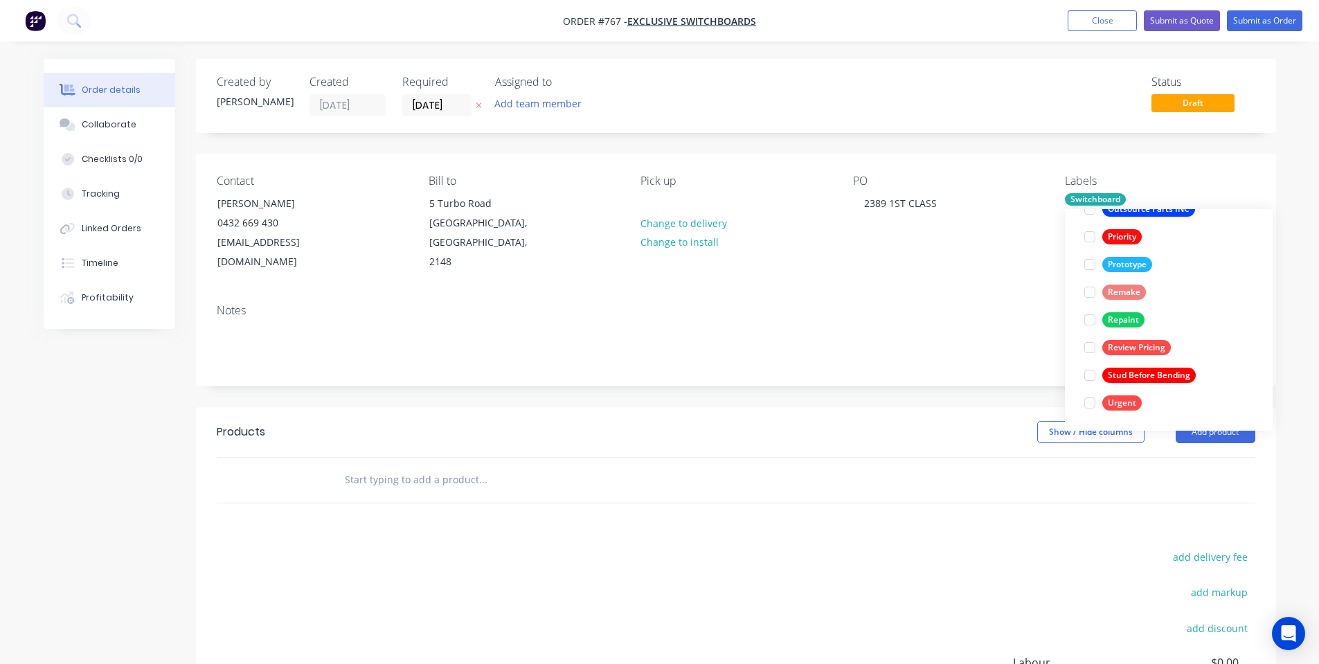
scroll to position [0, 0]
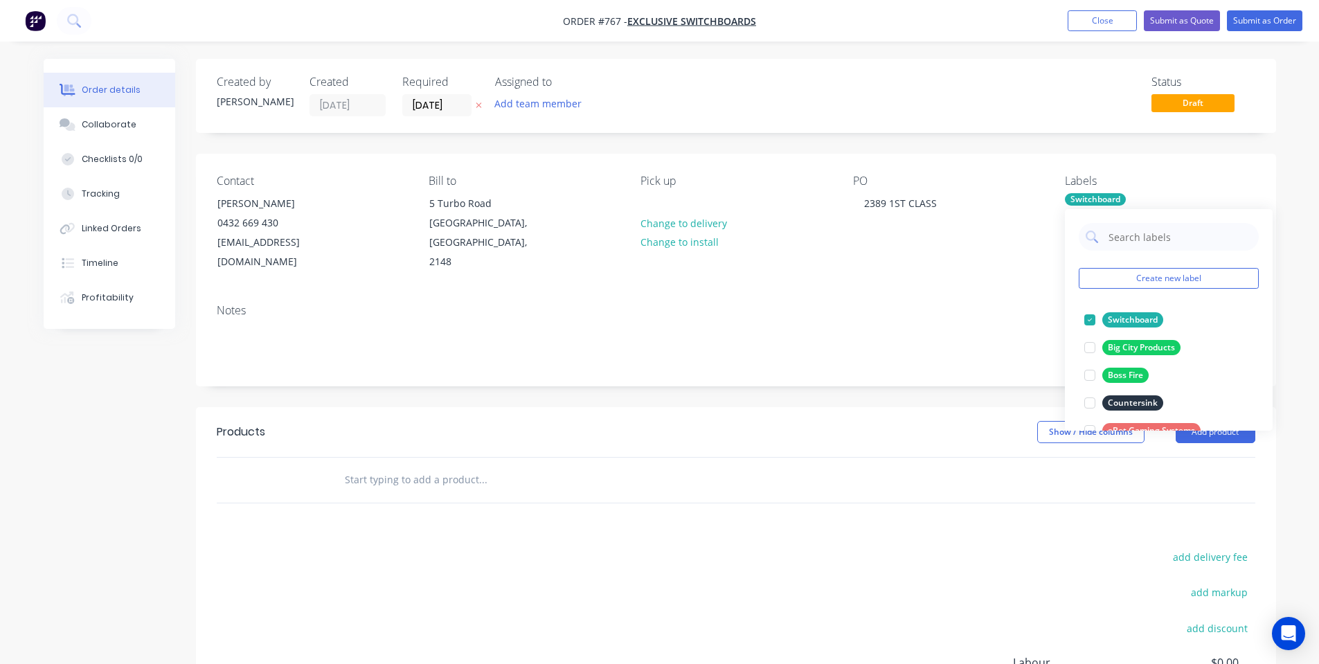
click at [899, 269] on div "Contact Will Harris 0432 669 430 will@exclusiveswitchboards.com.au Bill to 5 Tu…" at bounding box center [736, 223] width 1080 height 139
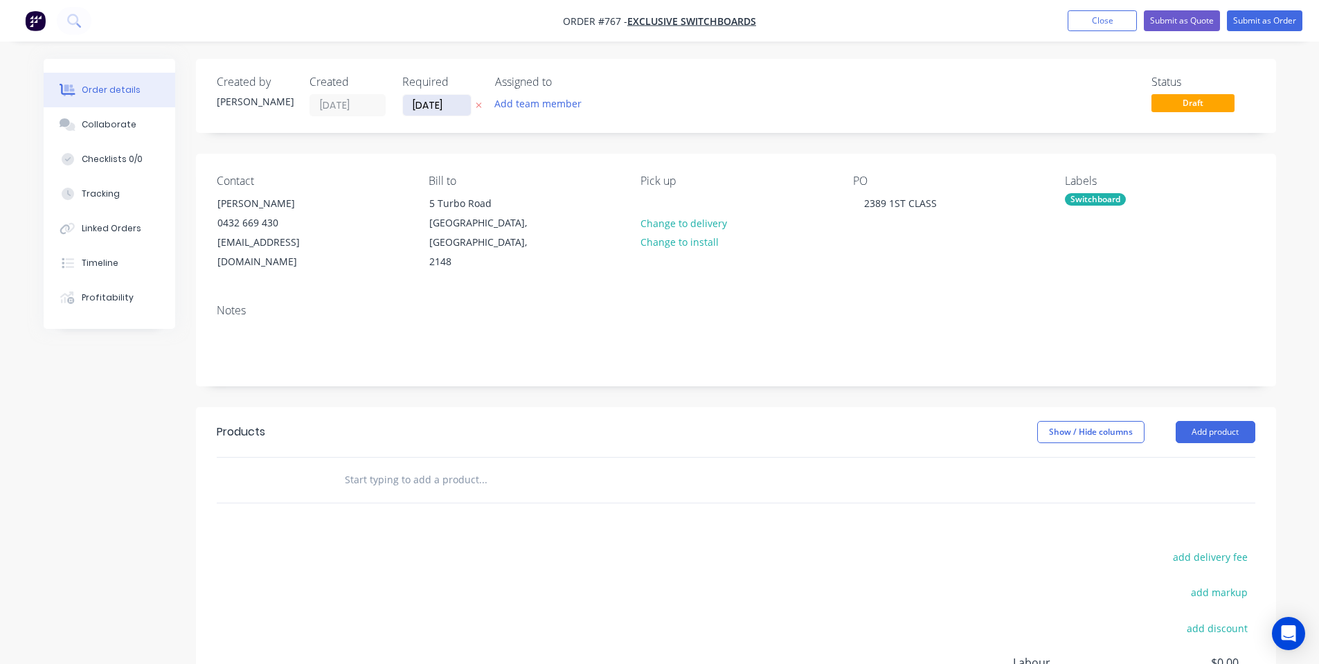
click at [417, 102] on input "[DATE]" at bounding box center [437, 105] width 68 height 21
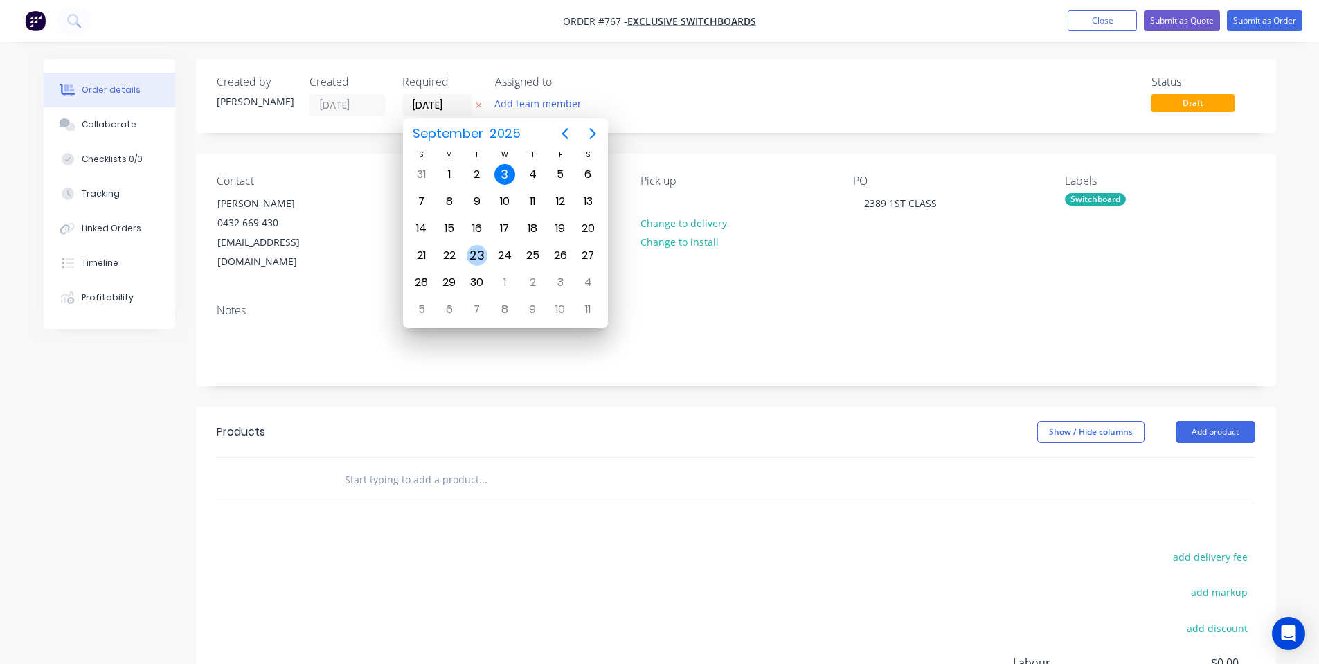
click at [480, 247] on div "23" at bounding box center [477, 255] width 21 height 21
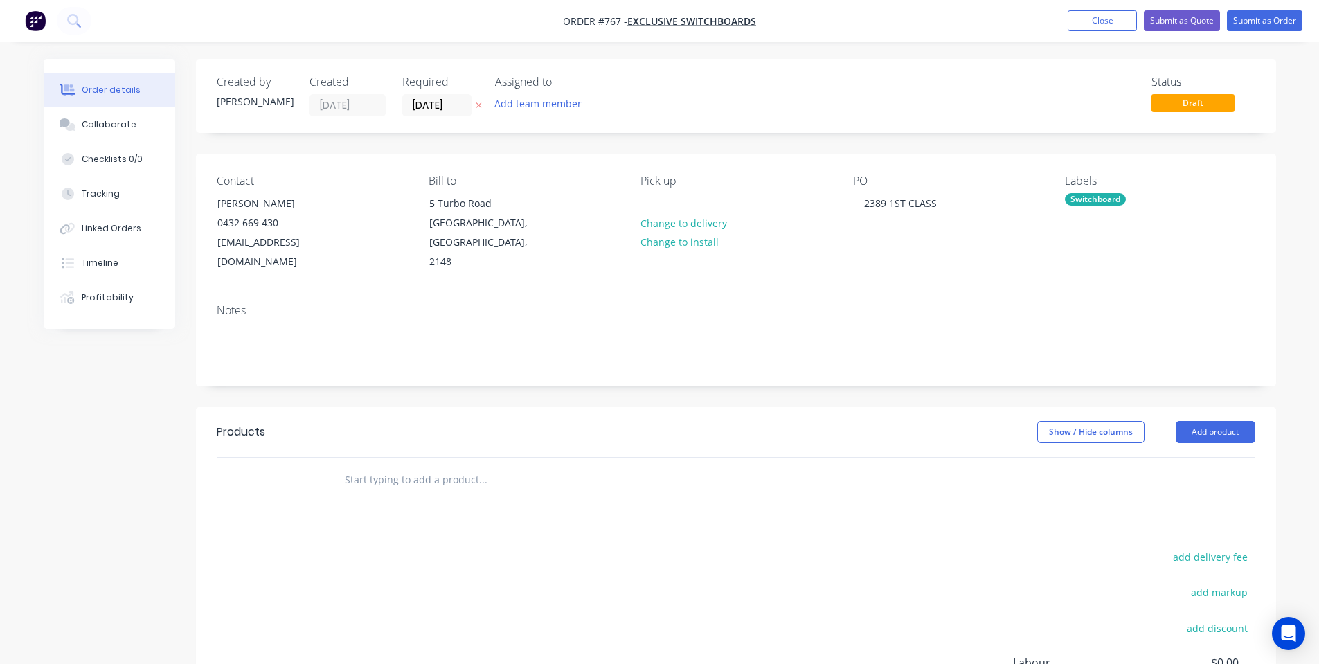
click at [469, 304] on div "Notes" at bounding box center [736, 310] width 1039 height 13
click at [442, 100] on input "23/09/25" at bounding box center [437, 105] width 68 height 21
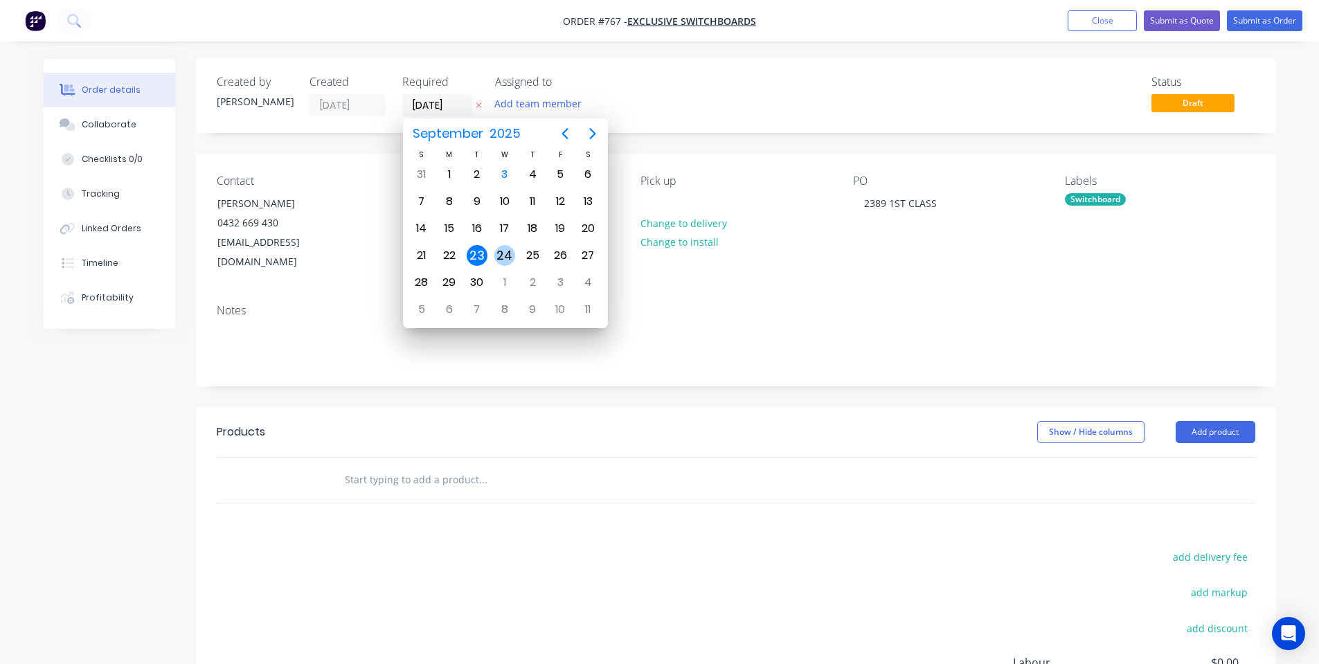
click at [498, 260] on div "24" at bounding box center [504, 255] width 21 height 21
type input "24/09/25"
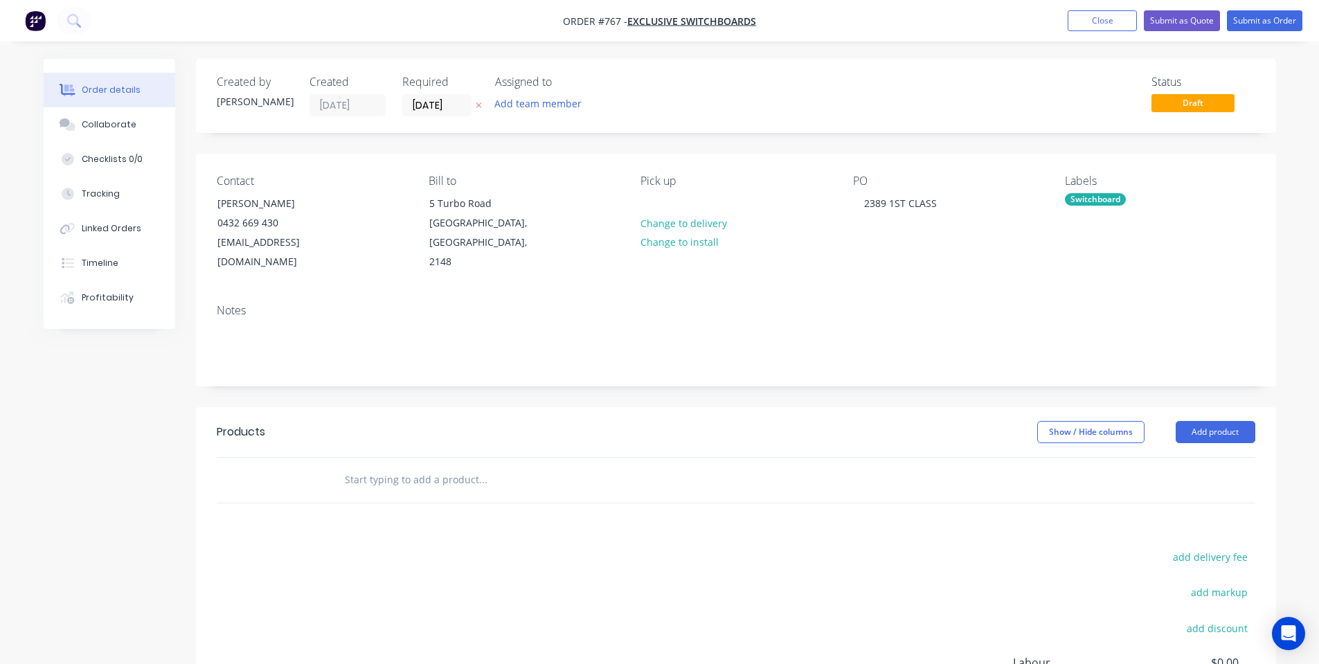
click at [546, 358] on div "Notes" at bounding box center [736, 339] width 1080 height 93
click at [133, 126] on button "Collaborate" at bounding box center [110, 124] width 132 height 35
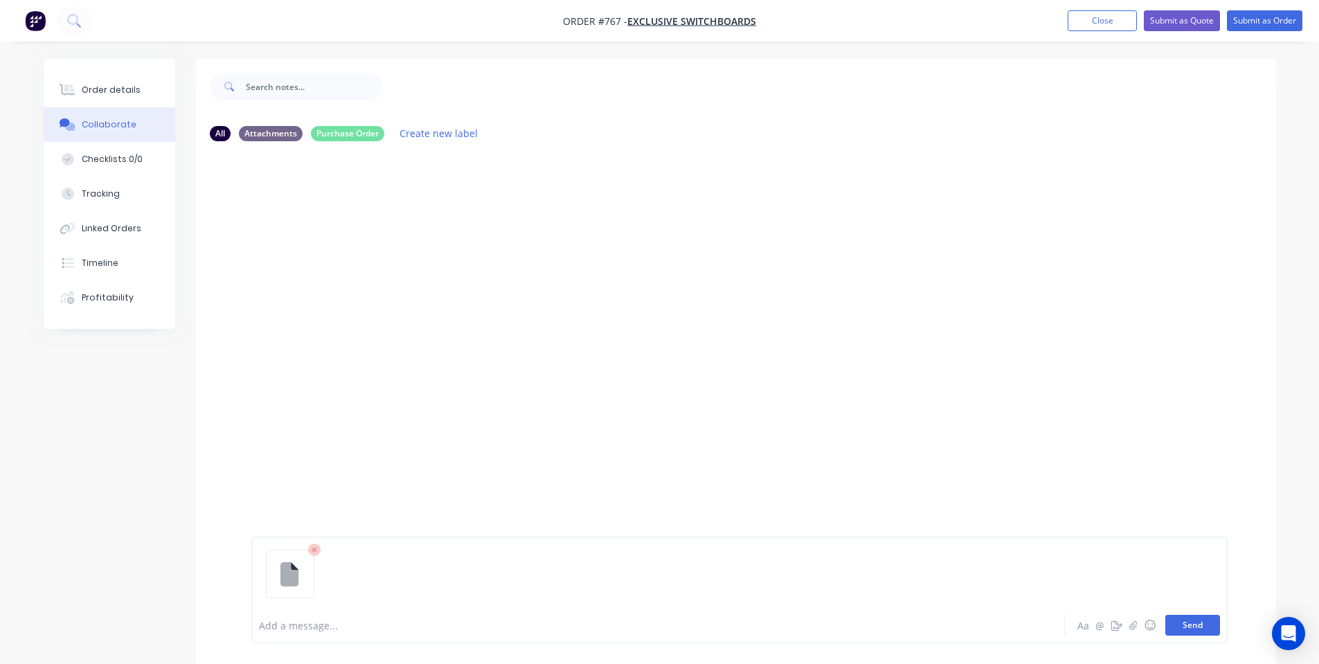
click at [1211, 624] on button "Send" at bounding box center [1192, 625] width 55 height 21
click at [348, 617] on div "Add a message..." at bounding box center [619, 625] width 721 height 21
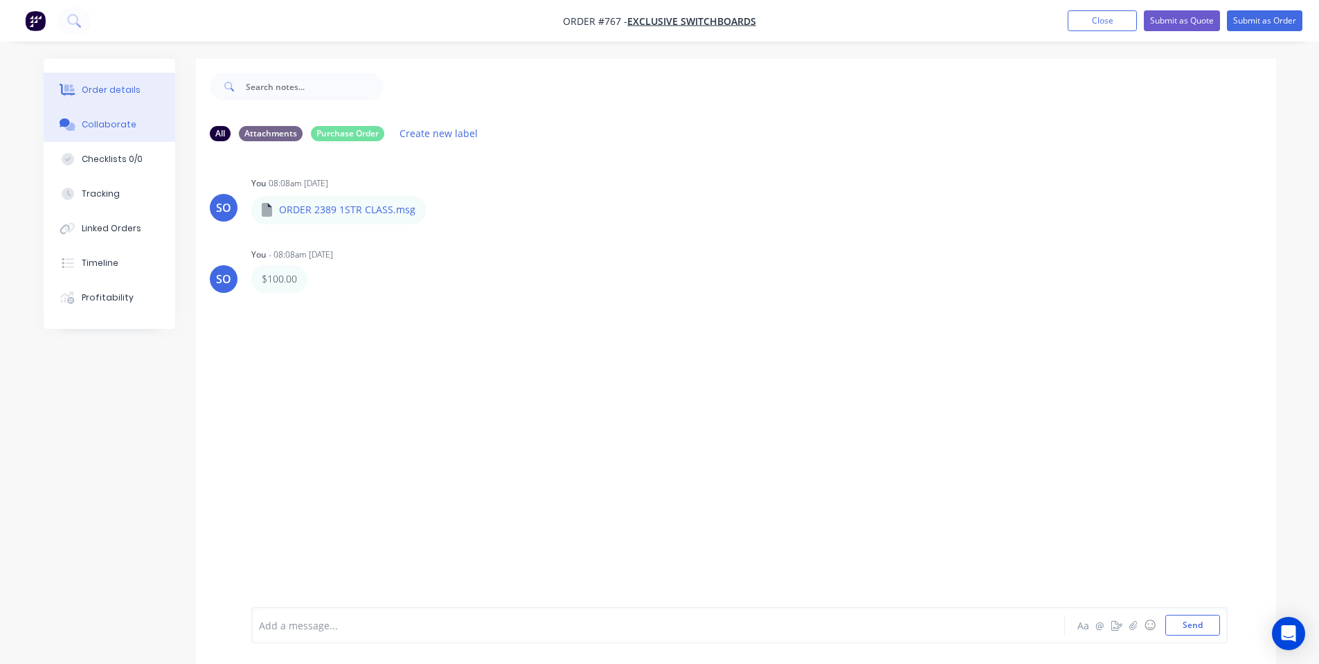
click at [73, 89] on icon at bounding box center [69, 90] width 11 height 12
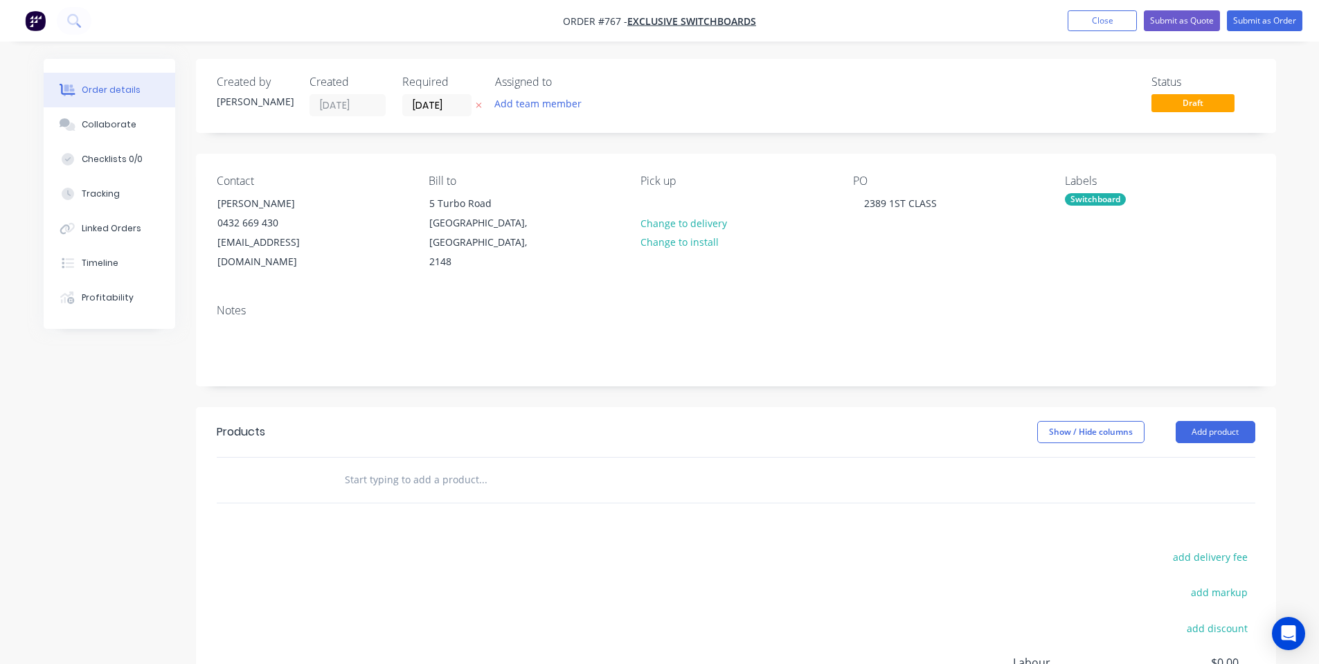
click at [456, 466] on input "text" at bounding box center [482, 480] width 277 height 28
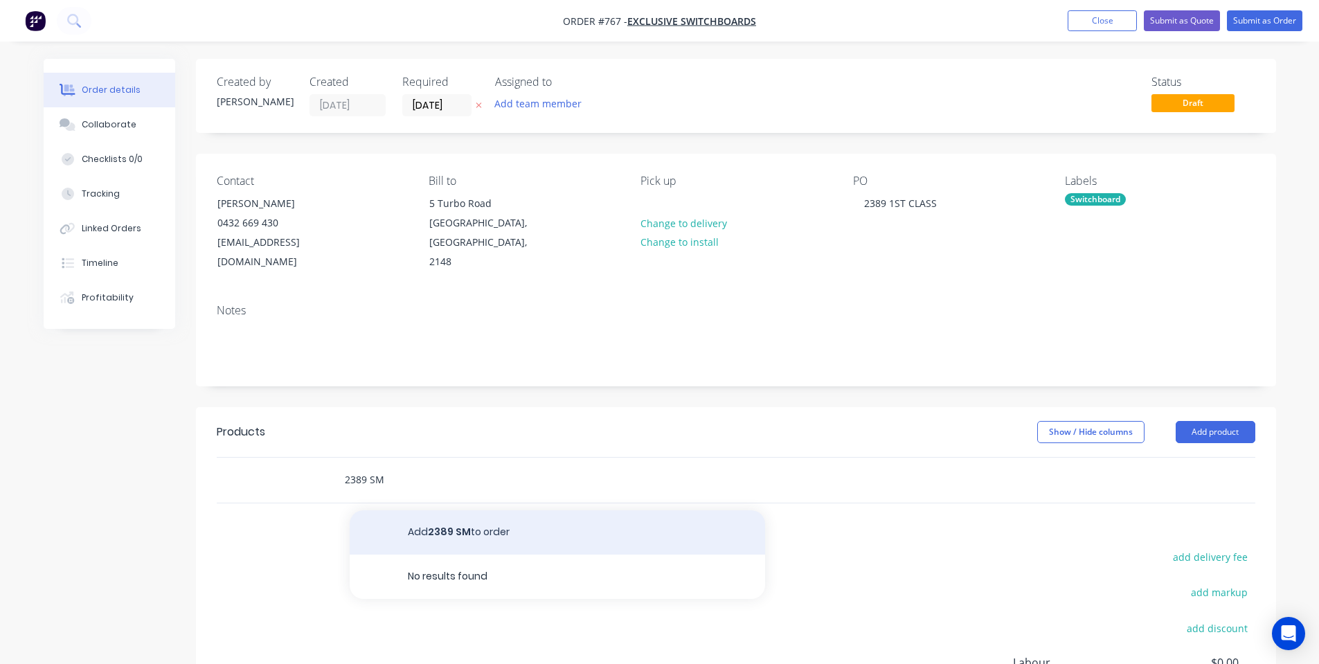
type input "2389 SM"
click at [442, 519] on button "Add 2389 SM to order" at bounding box center [557, 532] width 415 height 44
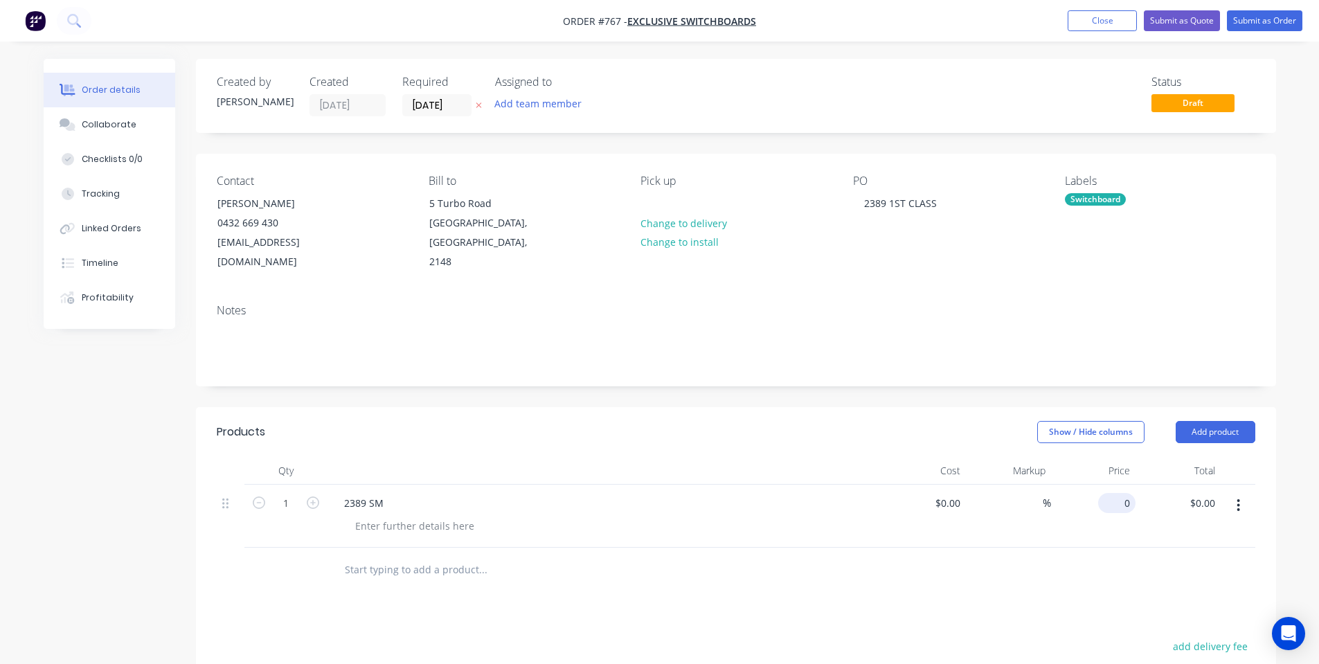
click at [1124, 493] on input "0" at bounding box center [1120, 503] width 32 height 20
type input "$100.00"
drag, startPoint x: 721, startPoint y: 534, endPoint x: 1250, endPoint y: 386, distance: 548.5
click at [721, 548] on div at bounding box center [576, 570] width 498 height 45
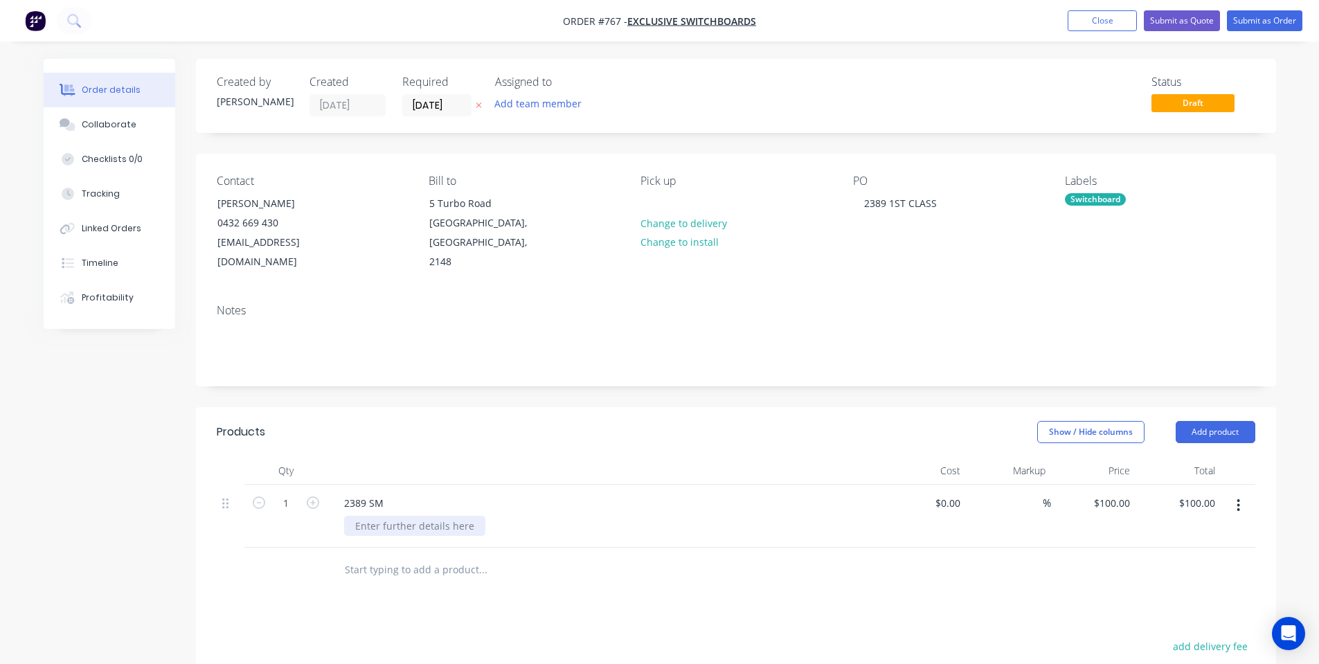
click at [428, 516] on div at bounding box center [414, 526] width 141 height 20
click at [387, 457] on div at bounding box center [604, 471] width 554 height 28
click at [1119, 493] on input "100" at bounding box center [1114, 503] width 43 height 20
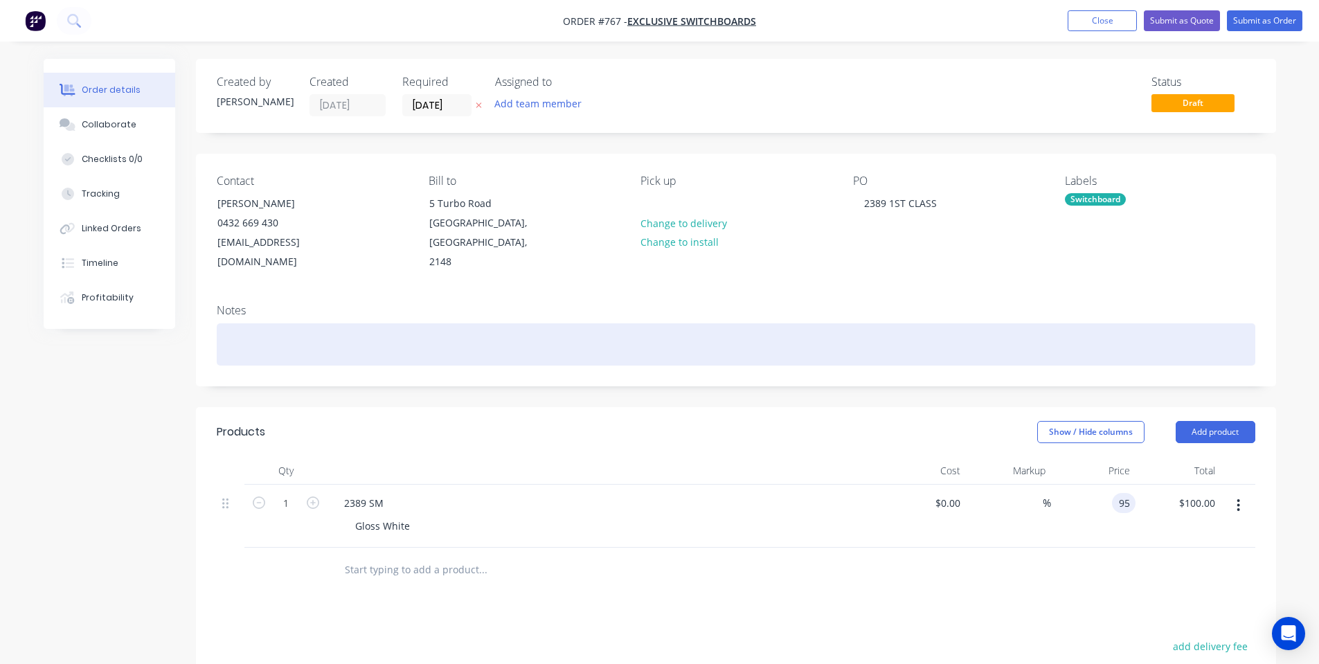
type input "$95.00"
click at [870, 346] on div "Notes" at bounding box center [736, 339] width 1080 height 93
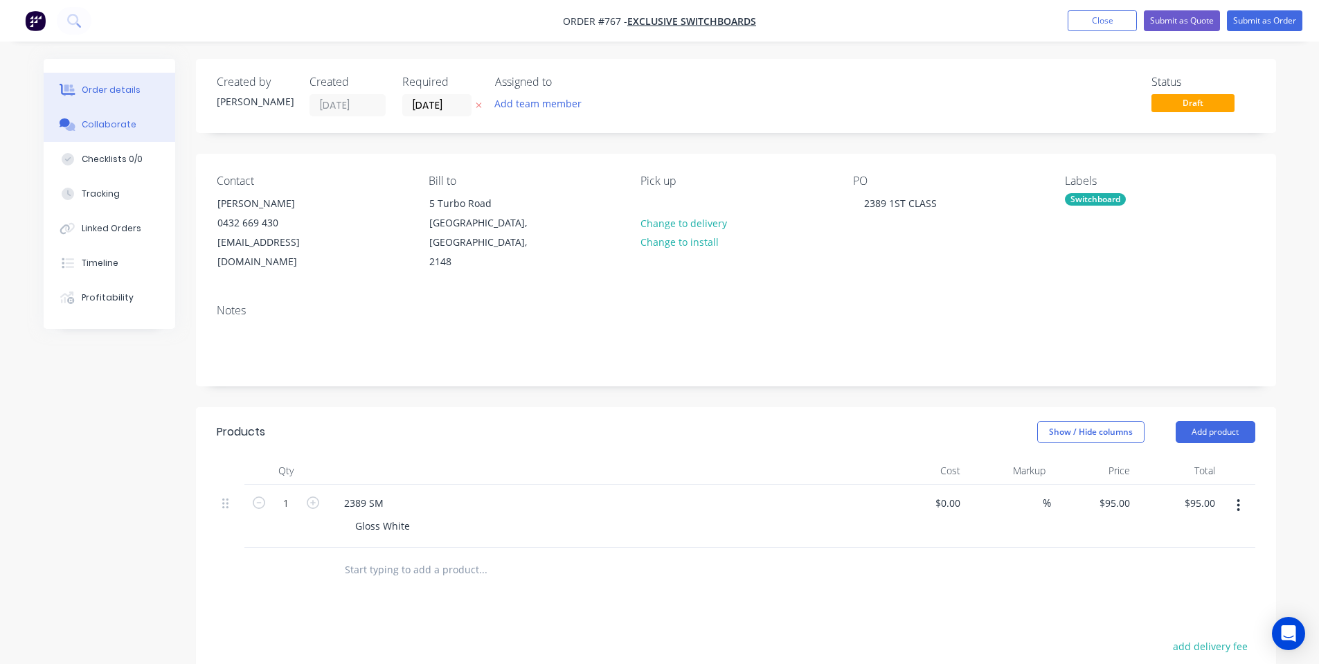
click at [126, 120] on div "Collaborate" at bounding box center [109, 124] width 55 height 12
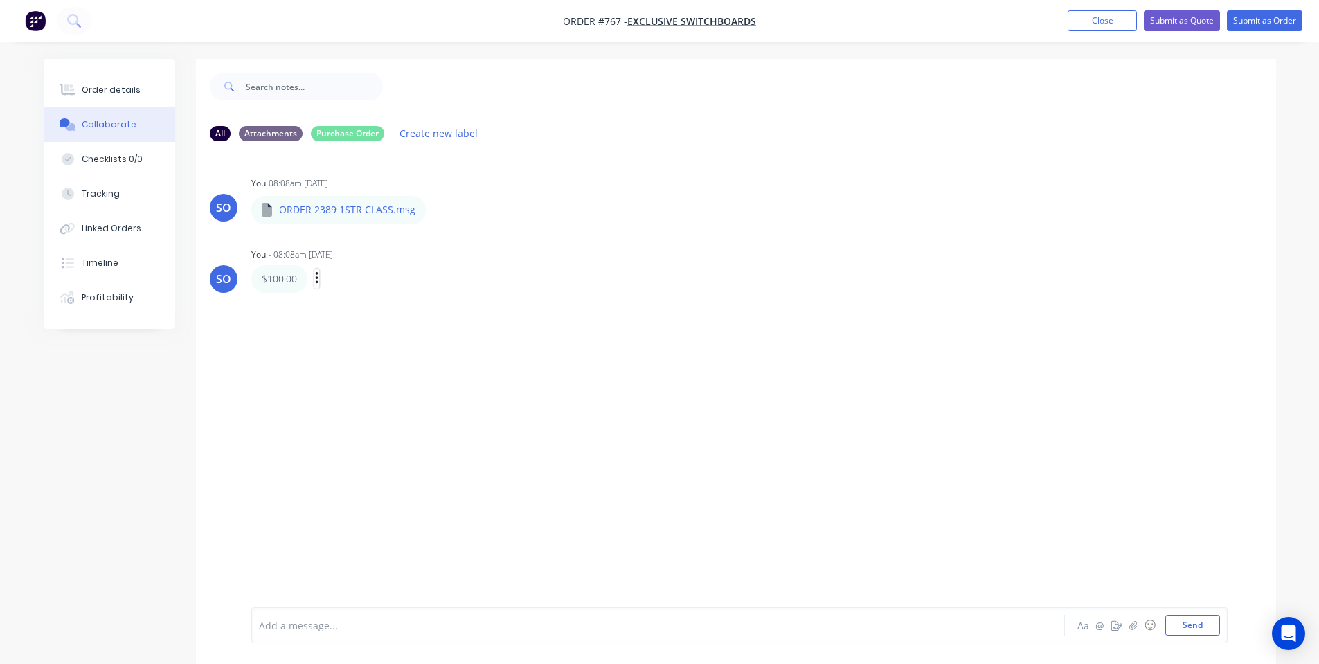
click at [314, 280] on button "button" at bounding box center [317, 279] width 6 height 20
click at [341, 298] on button "Edit" at bounding box center [366, 303] width 87 height 23
drag, startPoint x: 311, startPoint y: 622, endPoint x: 262, endPoint y: 618, distance: 49.3
click at [262, 618] on div "$100.00" at bounding box center [620, 625] width 720 height 15
click at [76, 105] on button "Order details" at bounding box center [110, 90] width 132 height 35
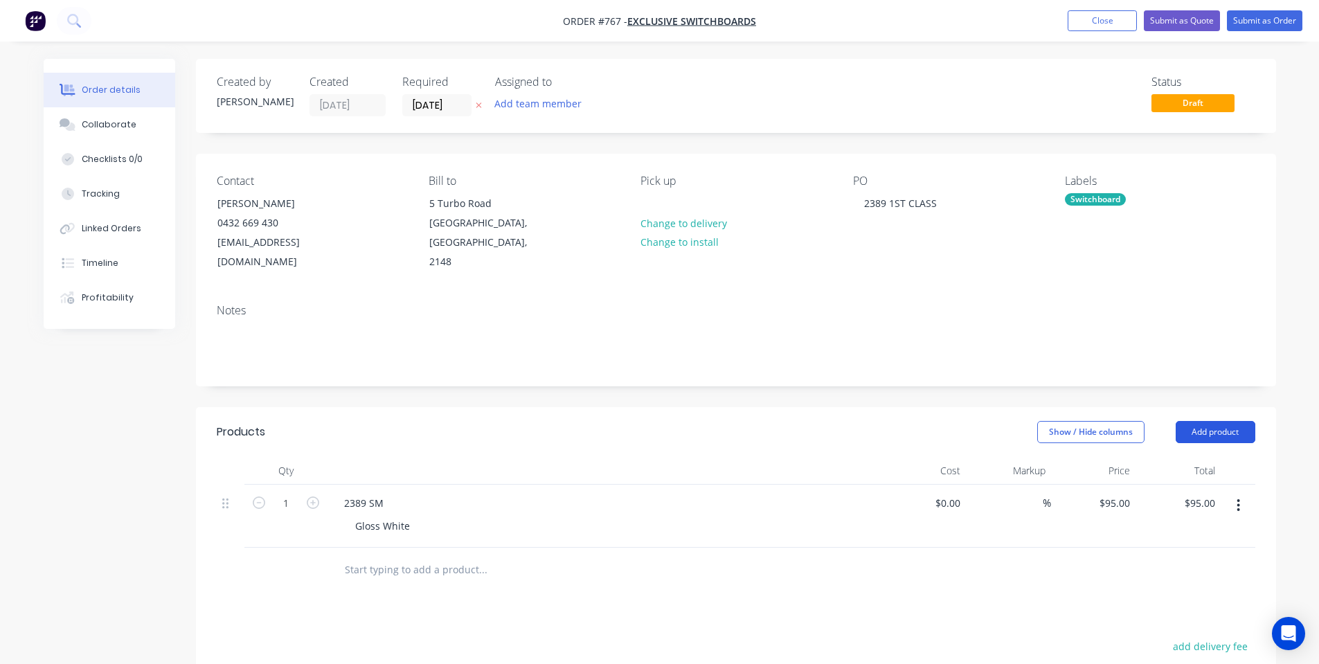
click at [1233, 421] on button "Add product" at bounding box center [1216, 432] width 80 height 22
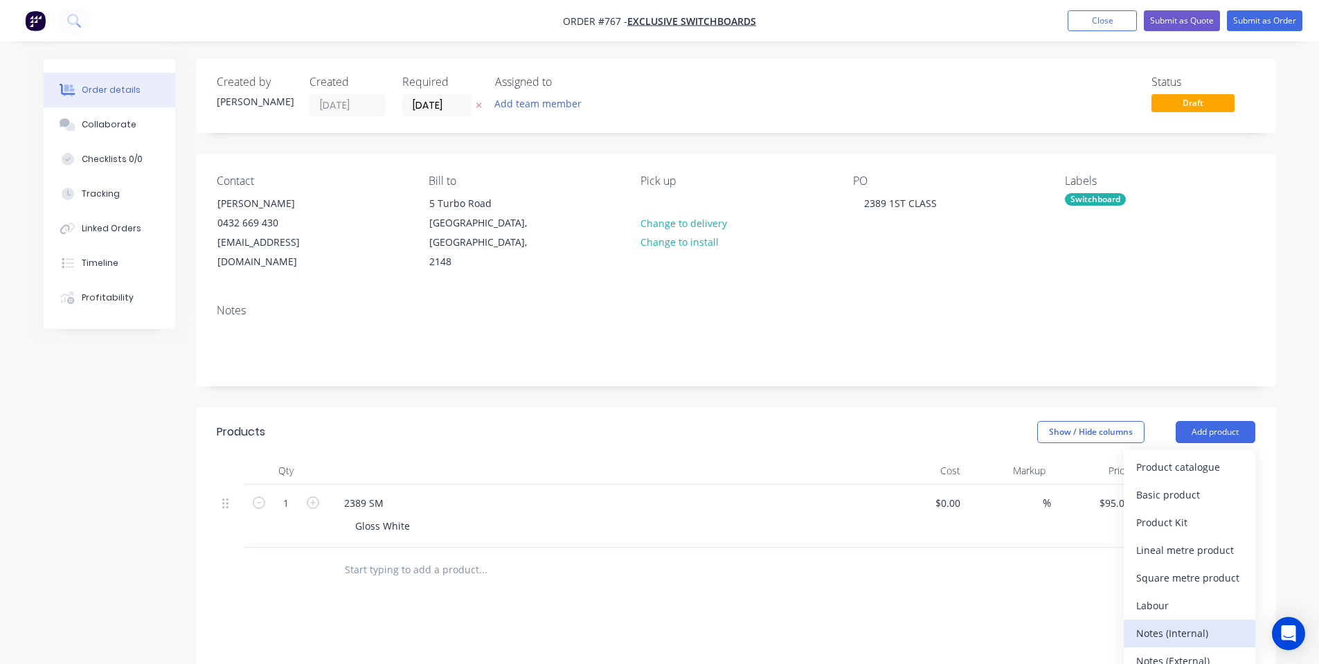
click at [1193, 623] on div "Notes (Internal)" at bounding box center [1189, 633] width 107 height 20
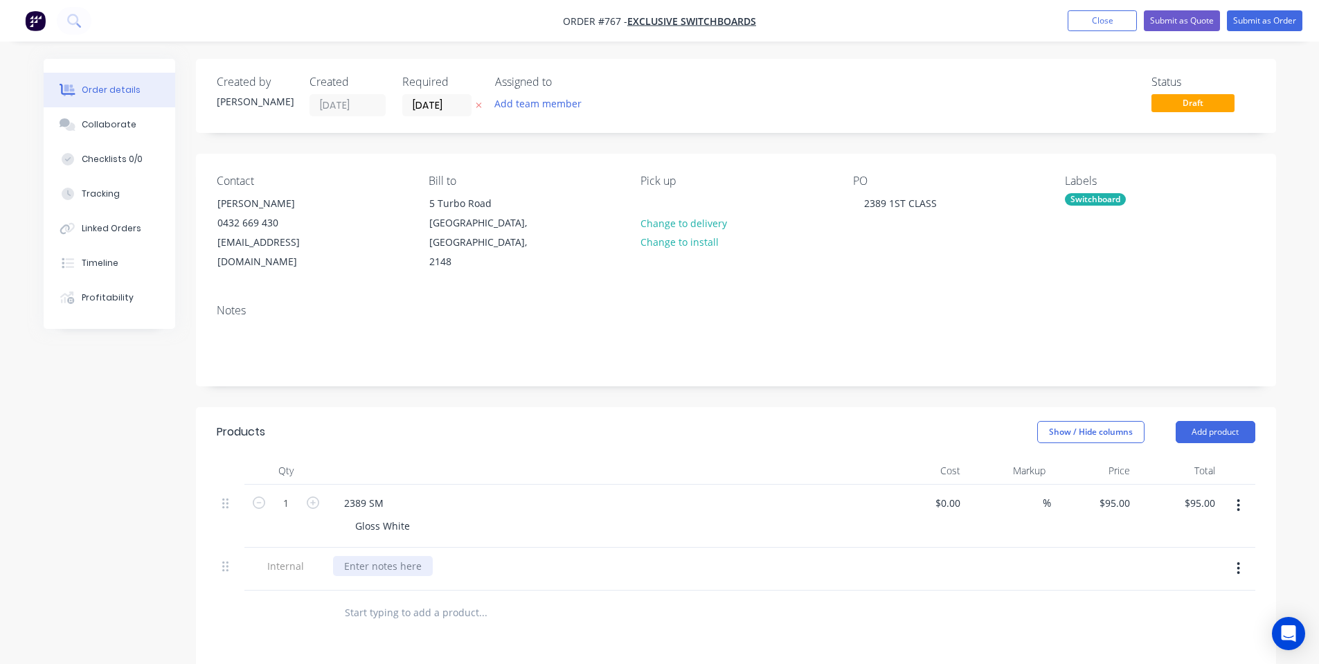
click at [412, 556] on div at bounding box center [383, 566] width 100 height 20
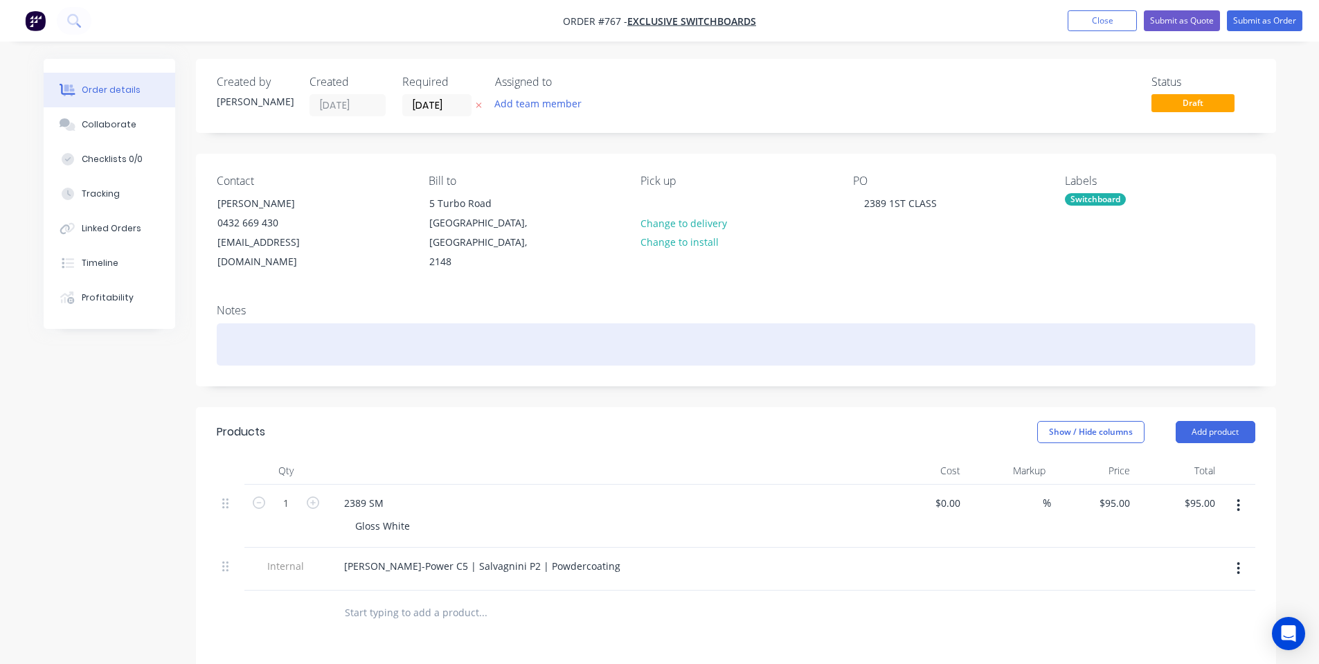
click at [808, 340] on div at bounding box center [736, 344] width 1039 height 42
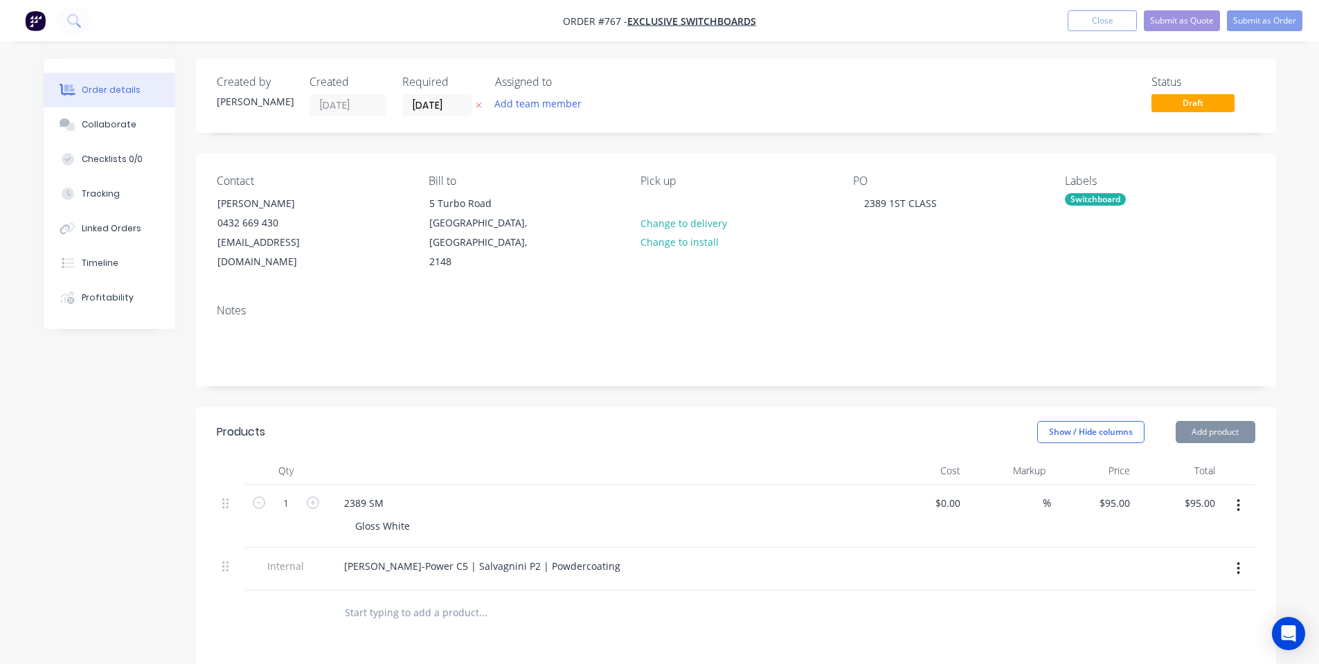
click at [777, 304] on div "Notes" at bounding box center [736, 310] width 1039 height 13
click at [1275, 19] on button "Submit as Order" at bounding box center [1264, 20] width 75 height 21
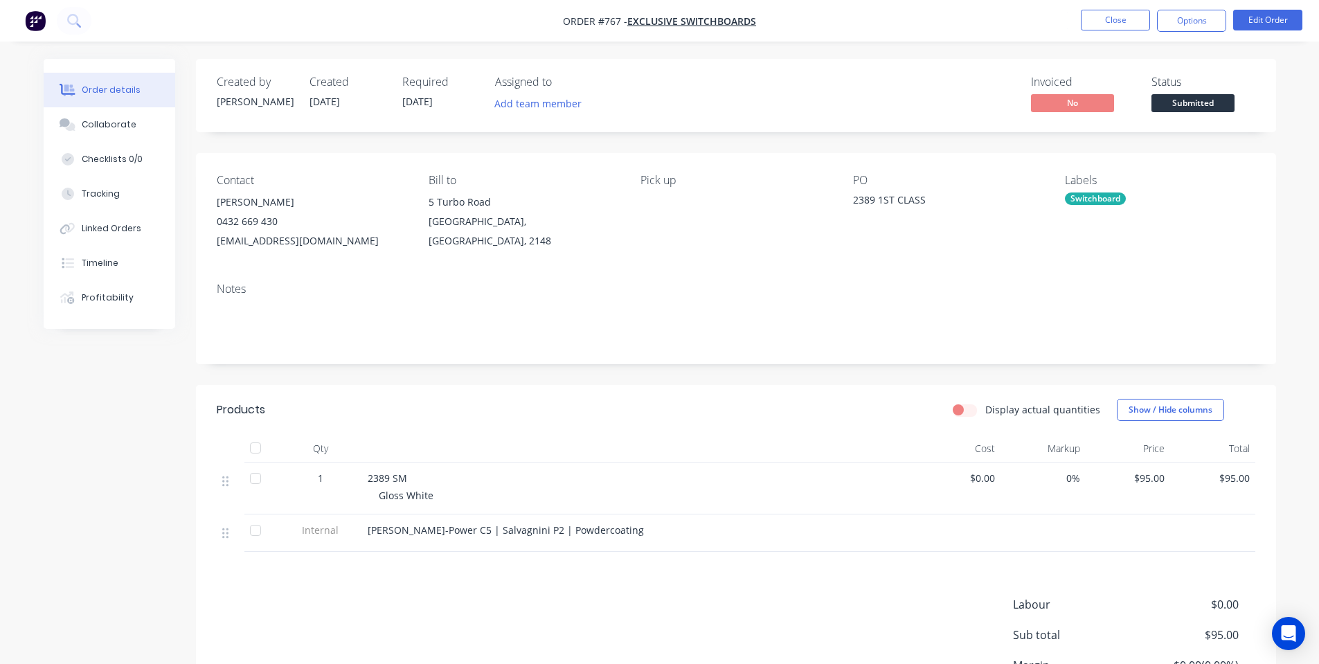
click at [1214, 108] on span "Submitted" at bounding box center [1192, 102] width 83 height 17
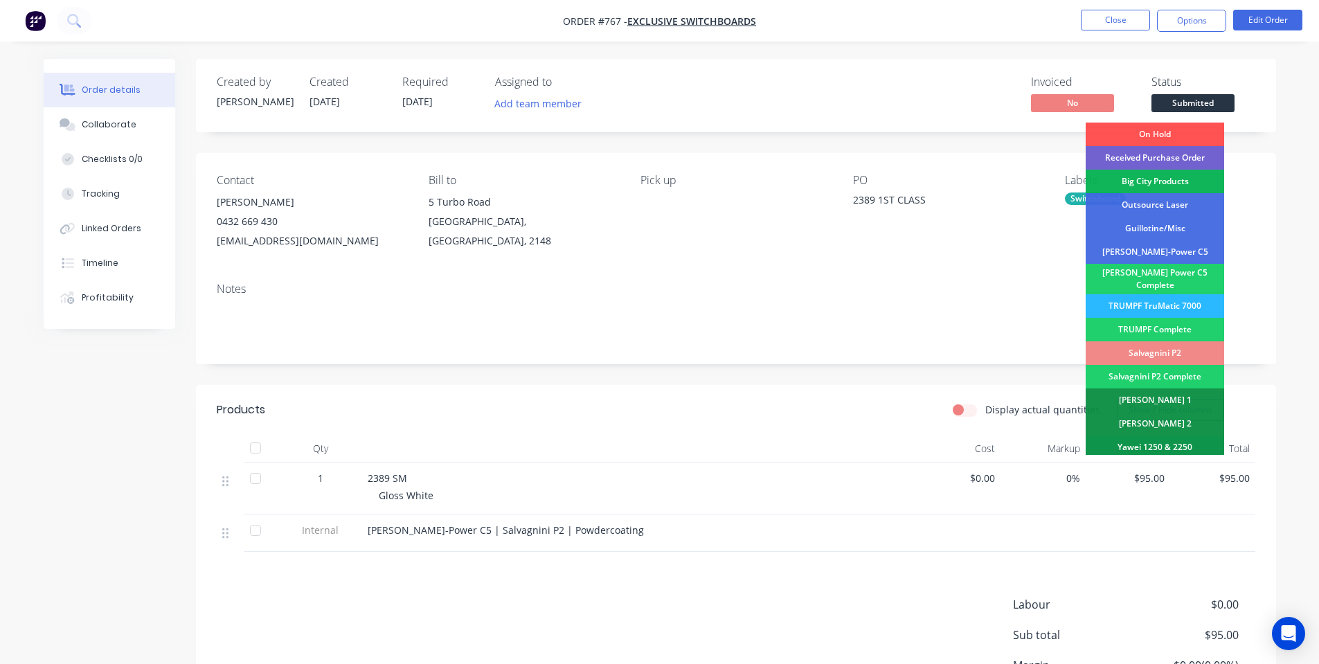
drag, startPoint x: 1230, startPoint y: 69, endPoint x: 1221, endPoint y: 61, distance: 11.7
click at [1229, 69] on div "Created by Shane Created 03/09/25 Required 24/09/25 Assigned to Add team member…" at bounding box center [736, 95] width 1080 height 73
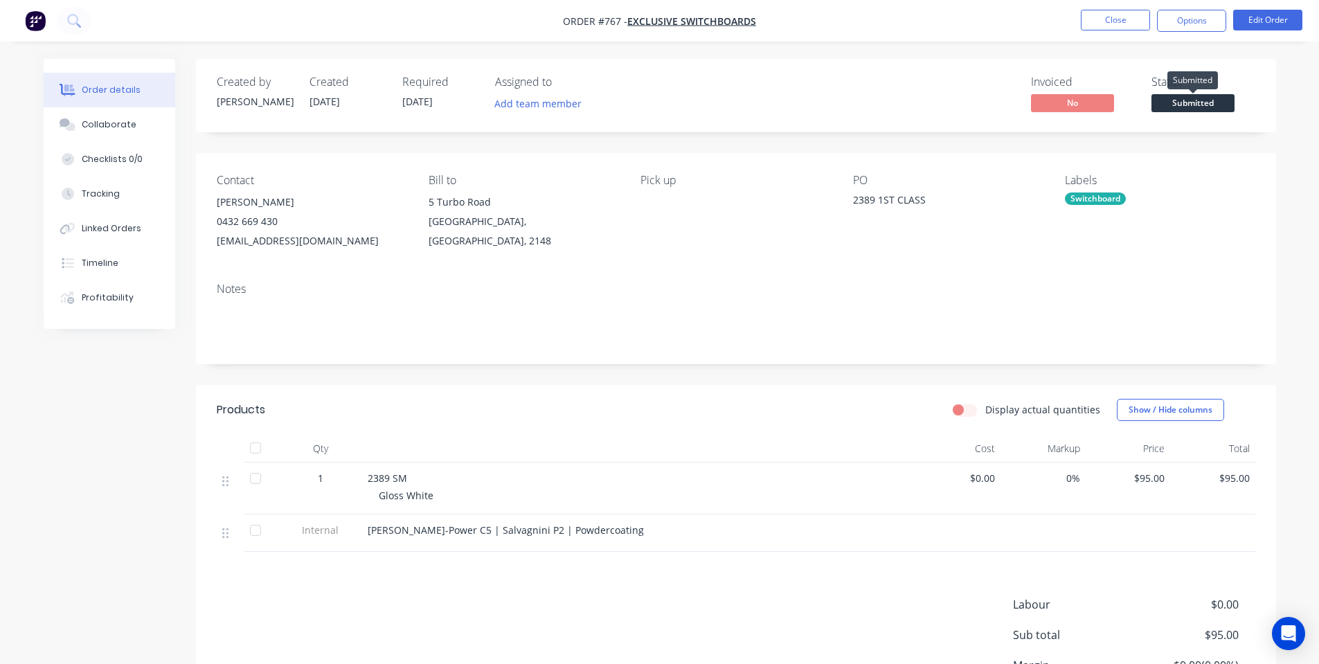
click at [1195, 100] on span "Submitted" at bounding box center [1192, 102] width 83 height 17
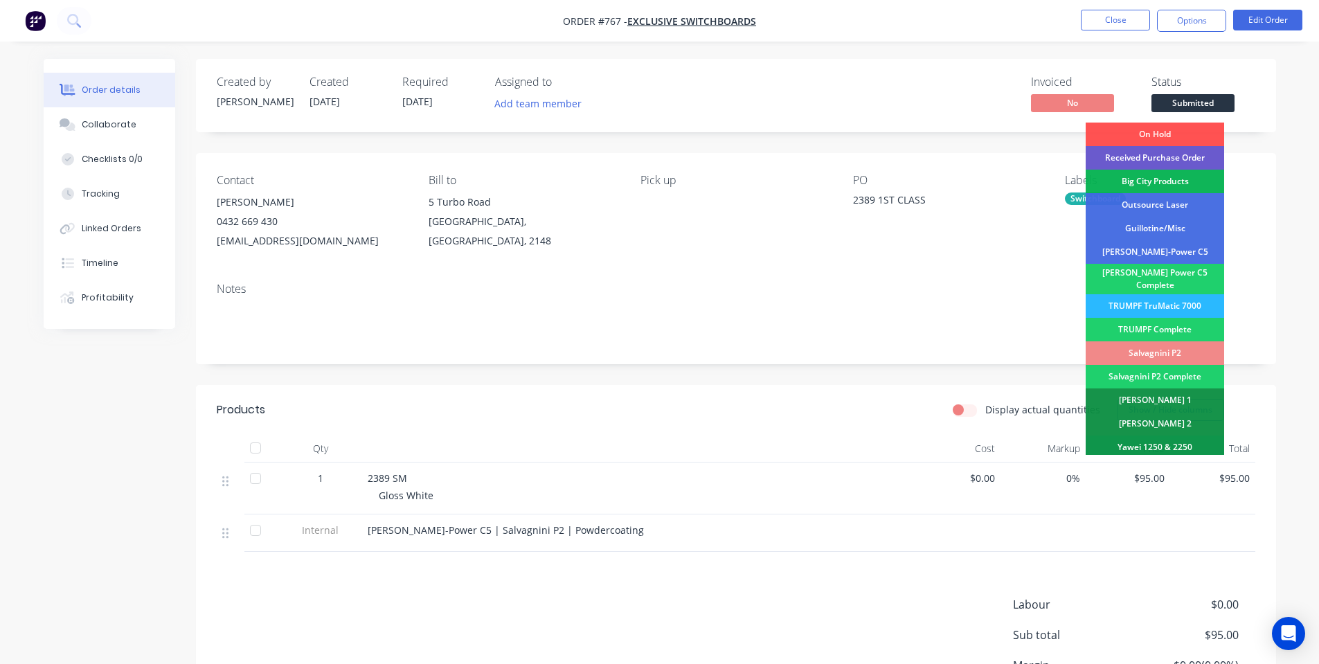
click at [1201, 157] on div "Received Purchase Order" at bounding box center [1155, 158] width 138 height 24
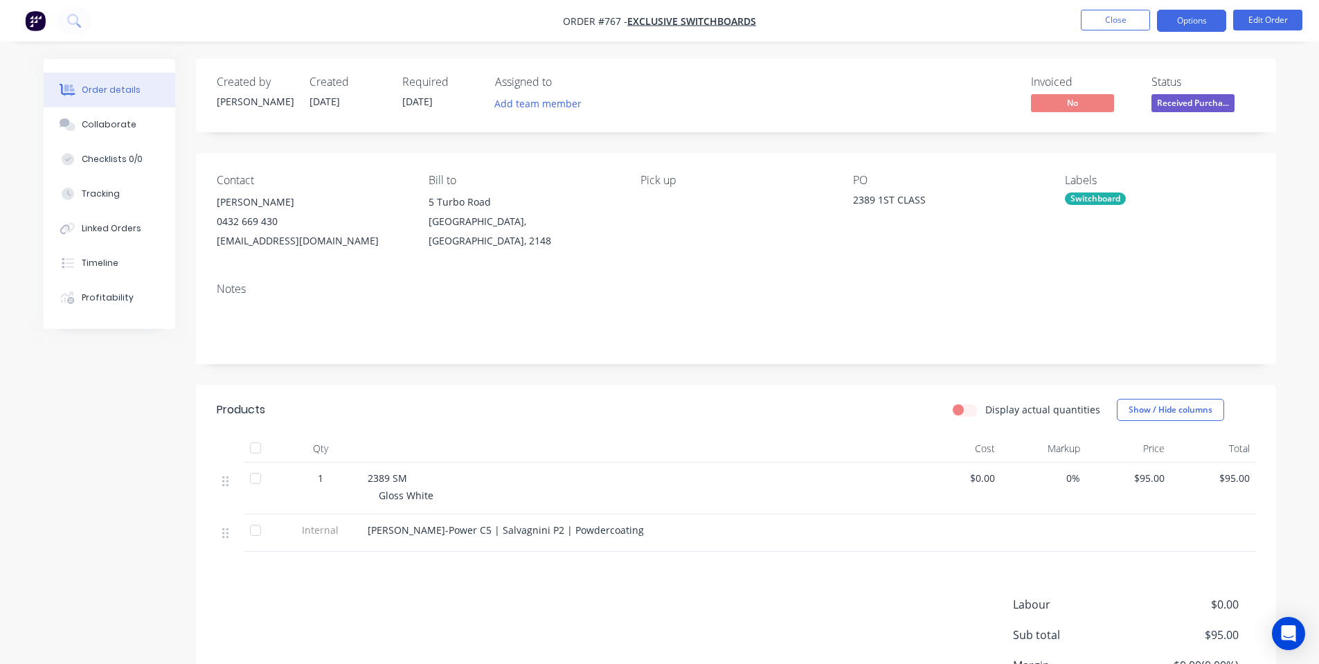
click at [1207, 30] on button "Options" at bounding box center [1191, 21] width 69 height 22
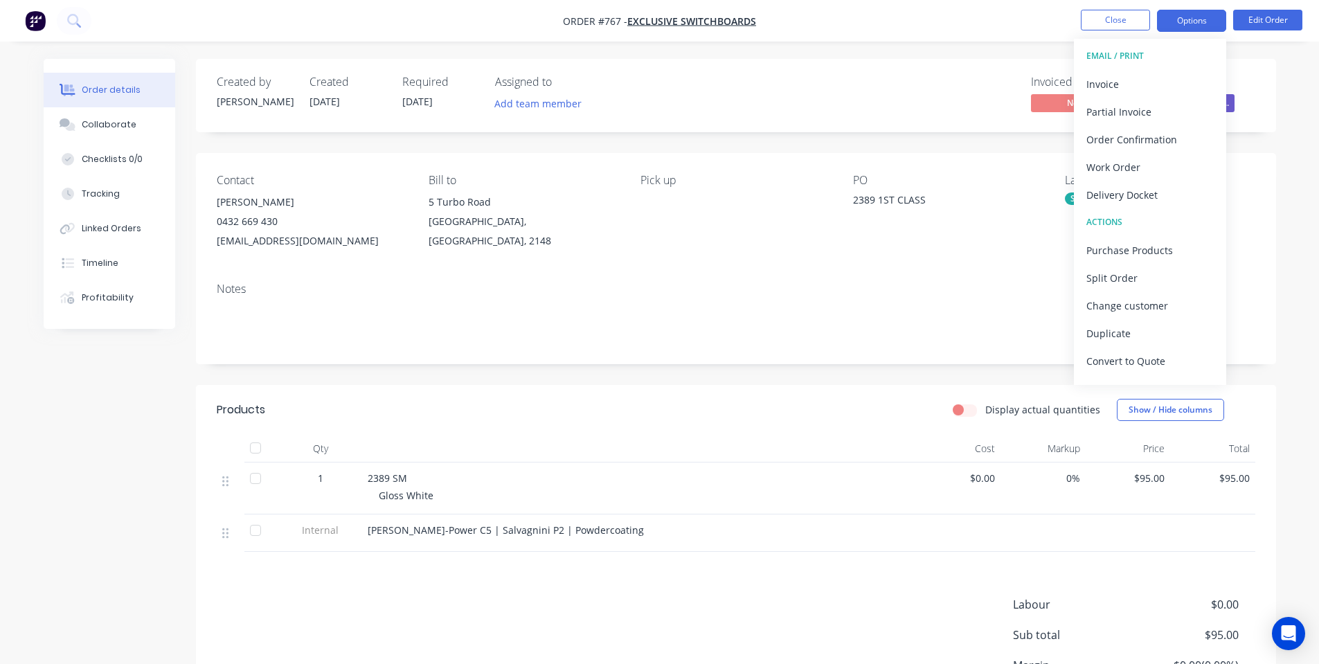
click at [1208, 24] on button "Options" at bounding box center [1191, 21] width 69 height 22
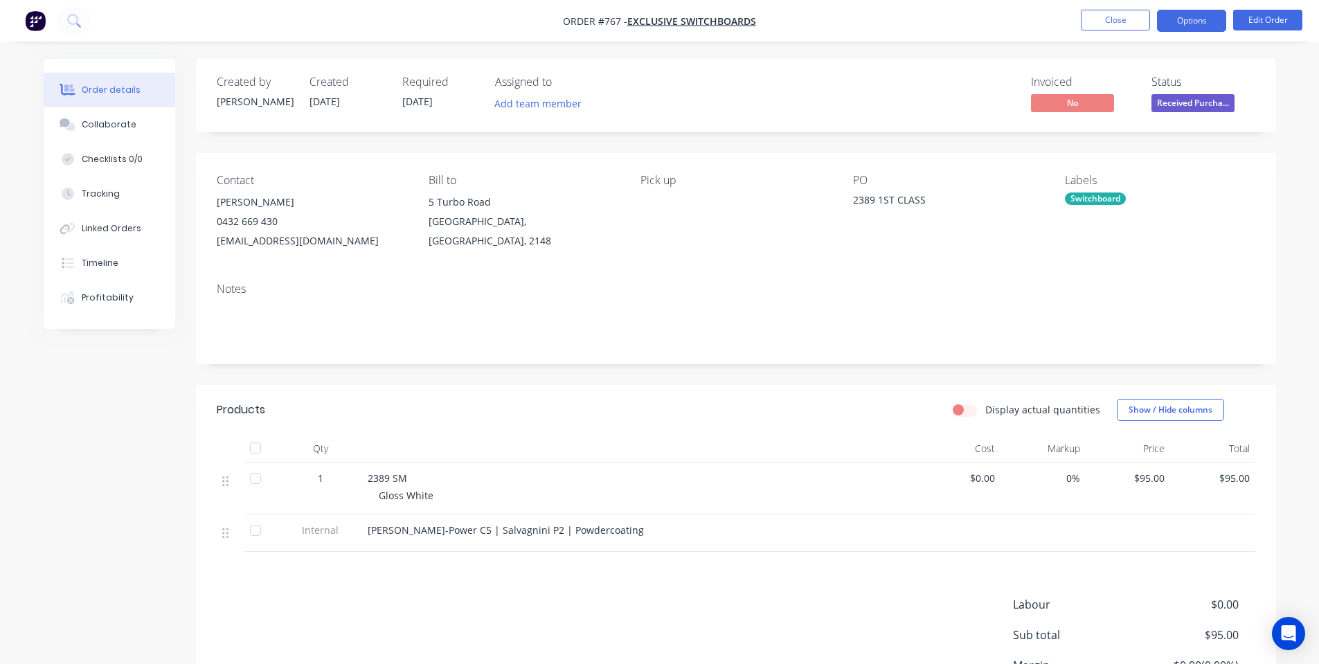
click at [1197, 17] on button "Options" at bounding box center [1191, 21] width 69 height 22
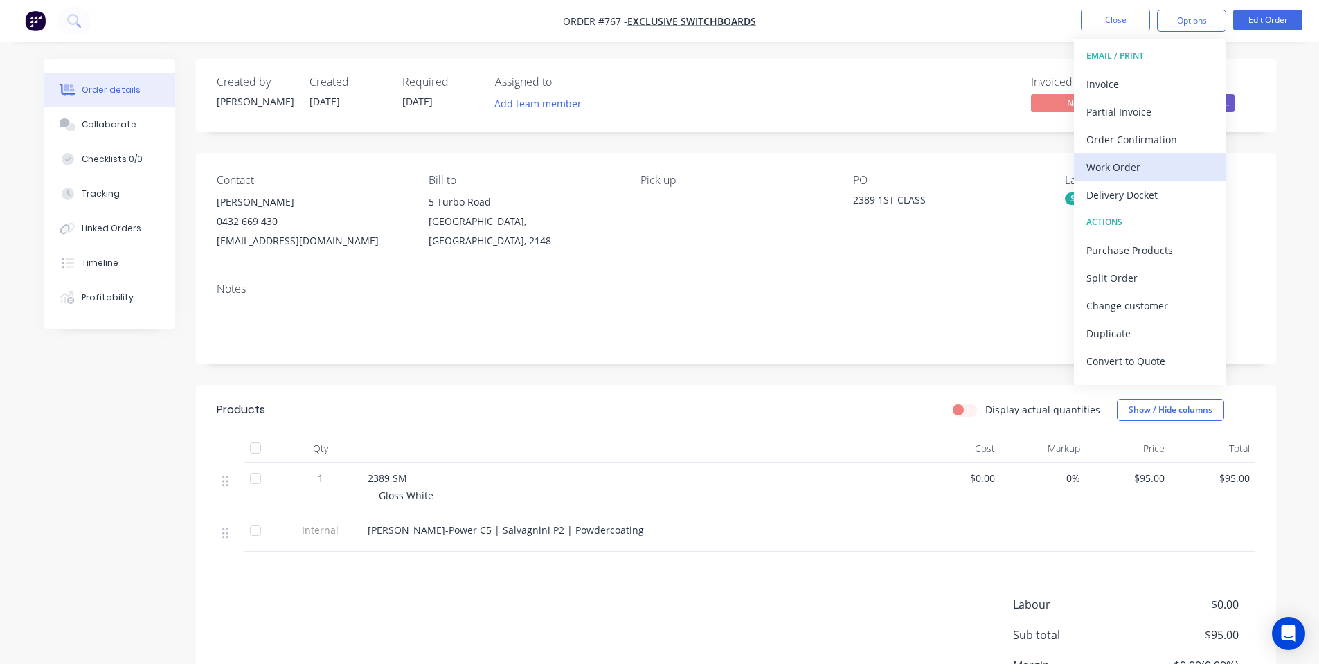
click at [1145, 170] on div "Work Order" at bounding box center [1149, 167] width 127 height 20
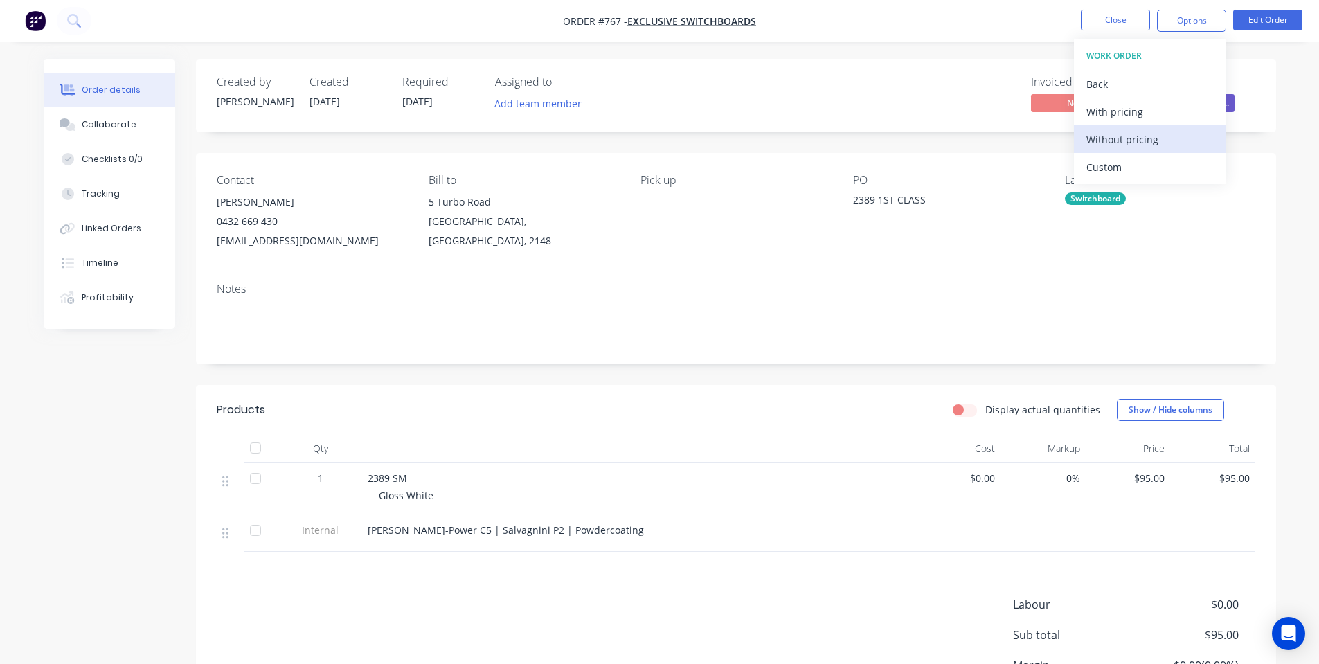
click at [1129, 143] on div "Without pricing" at bounding box center [1149, 139] width 127 height 20
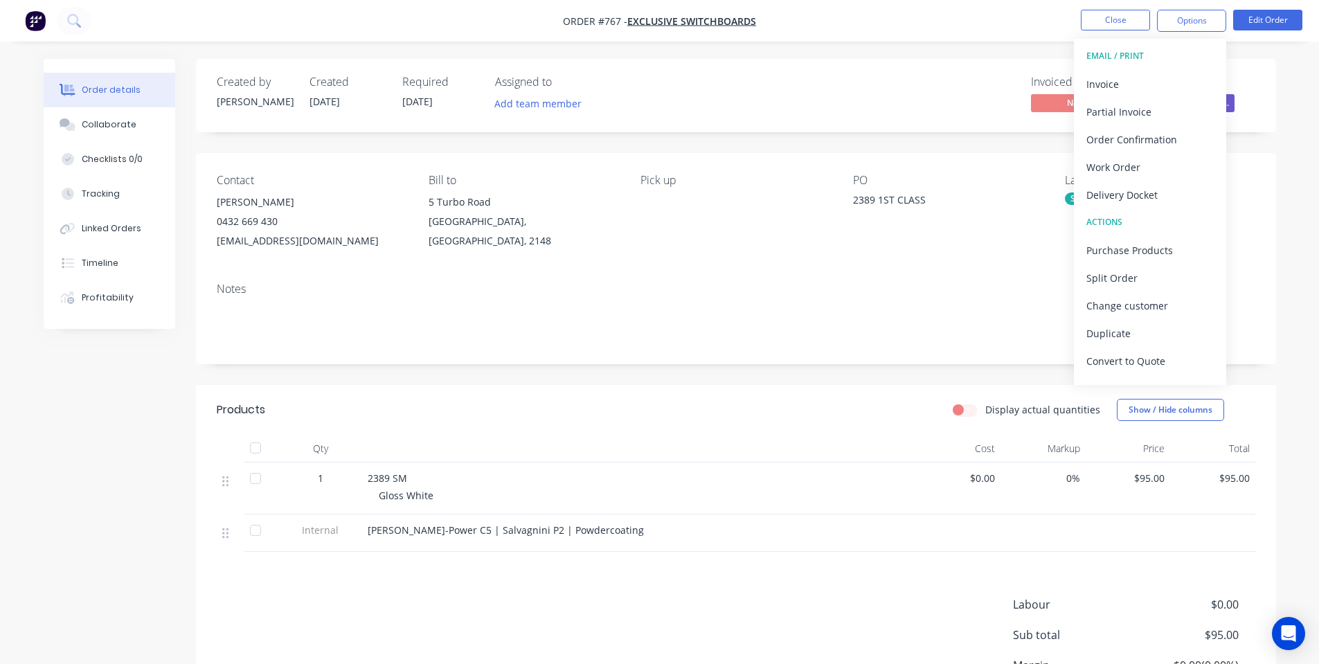
click at [821, 262] on div "Contact Will Harris 0432 669 430 will@exclusiveswitchboards.com.au Bill to 5 Tu…" at bounding box center [736, 212] width 1080 height 118
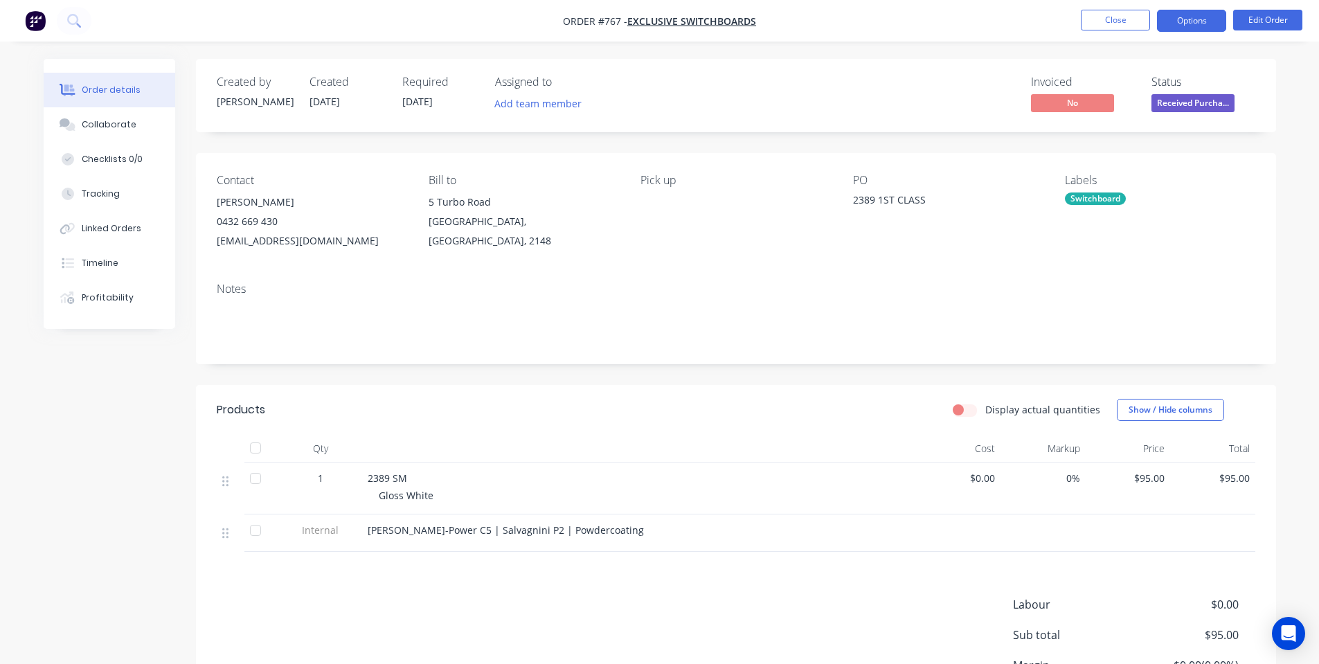
click at [1186, 15] on button "Options" at bounding box center [1191, 21] width 69 height 22
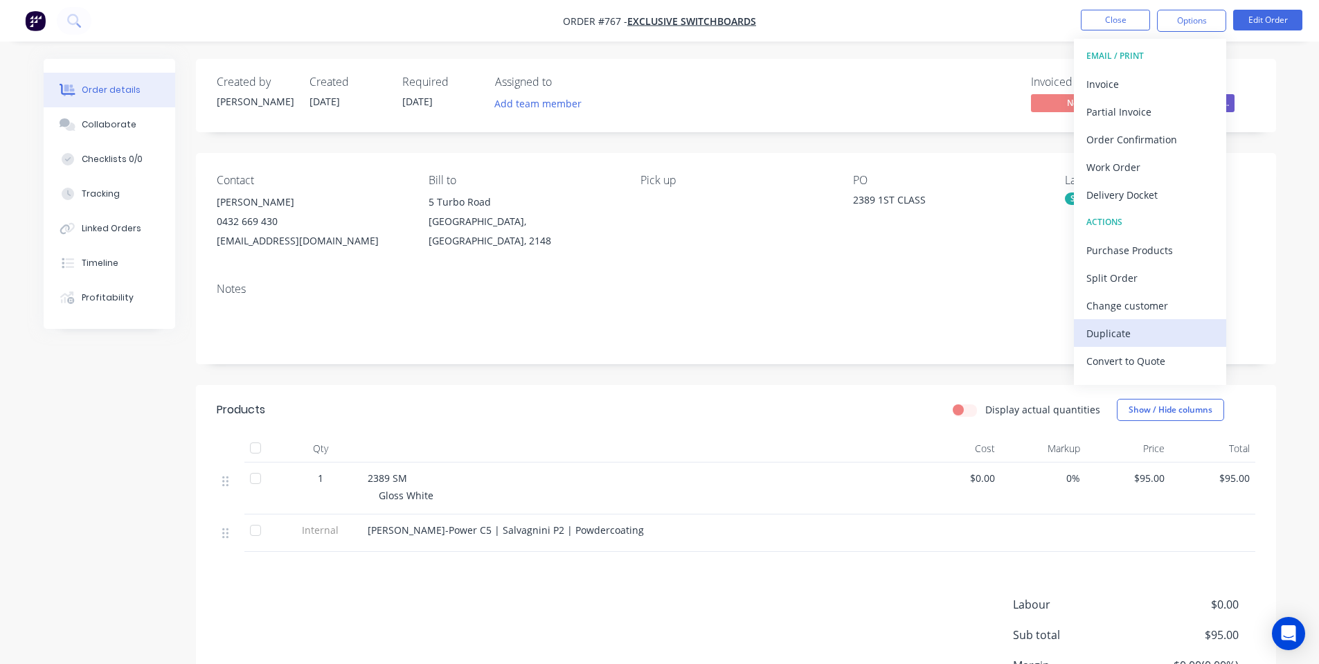
click at [1151, 327] on div "Duplicate" at bounding box center [1149, 333] width 127 height 20
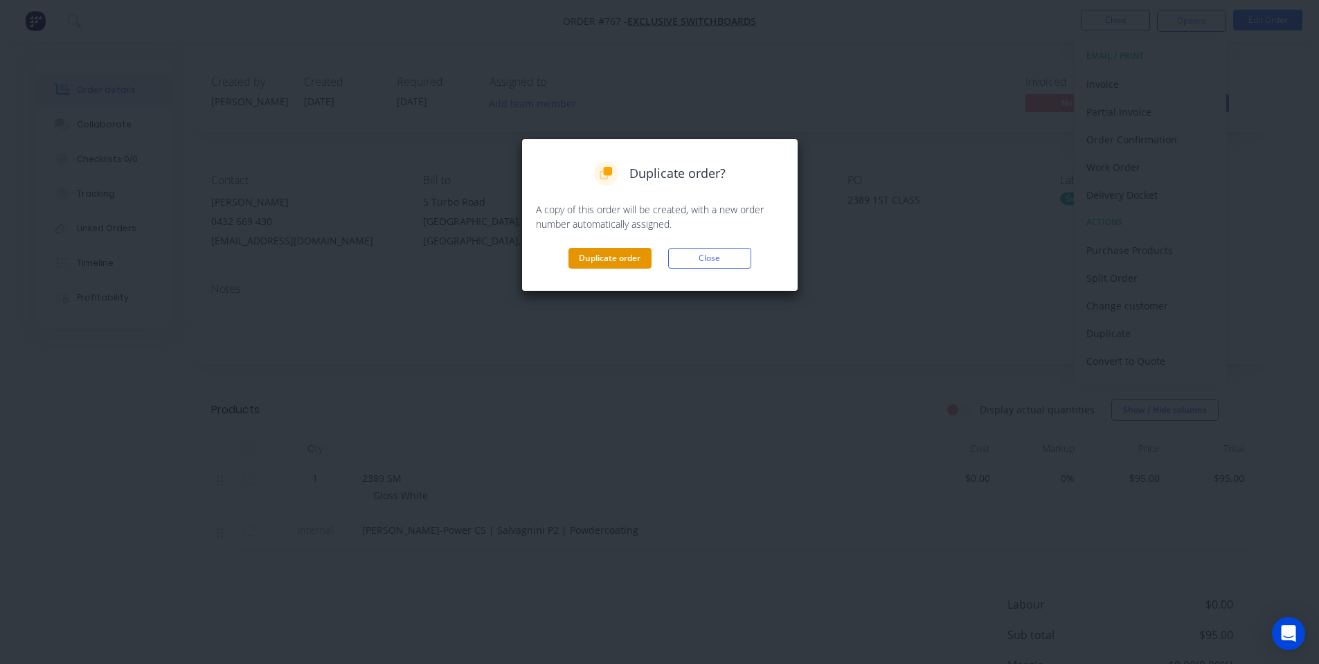
click at [617, 261] on button "Duplicate order" at bounding box center [609, 258] width 83 height 21
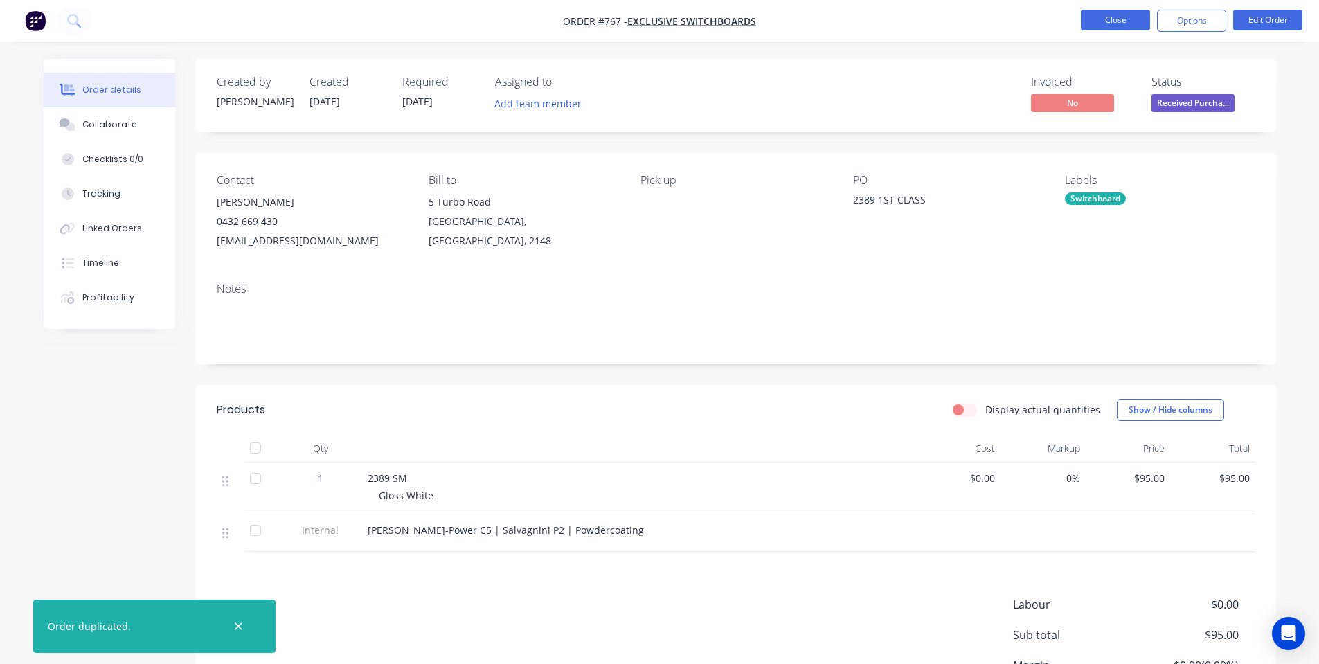
click at [1126, 17] on button "Close" at bounding box center [1115, 20] width 69 height 21
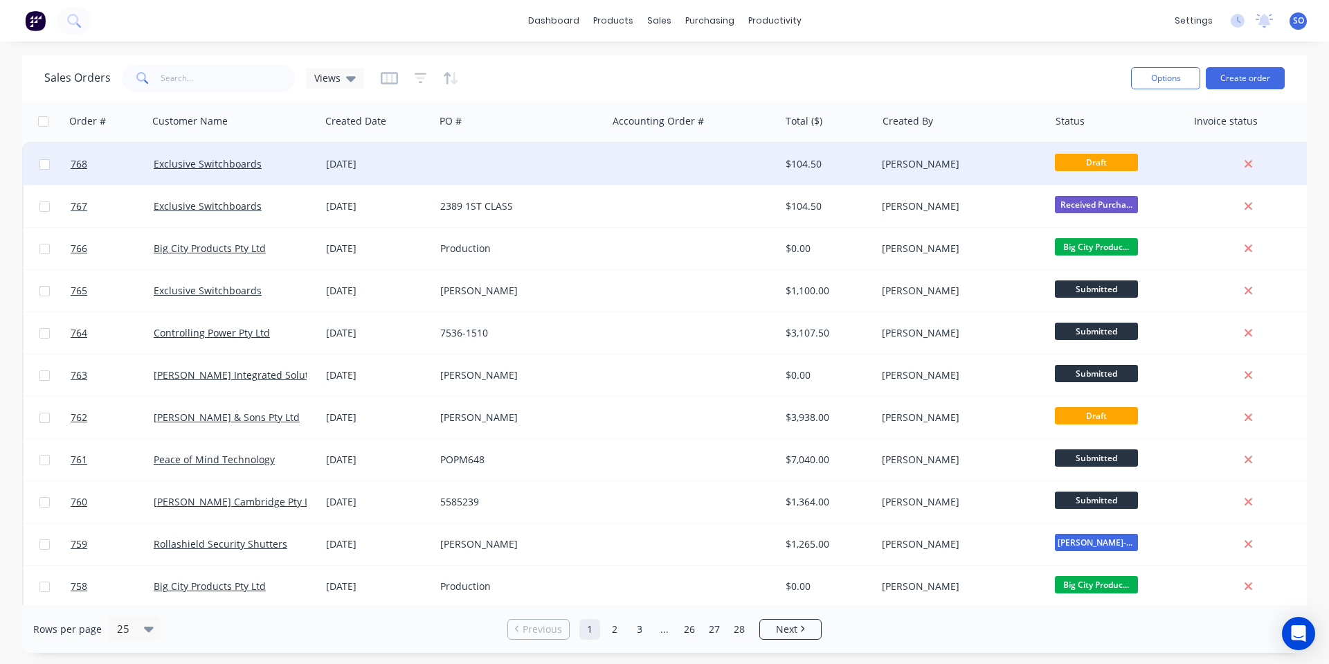
click at [576, 172] on div at bounding box center [521, 164] width 172 height 42
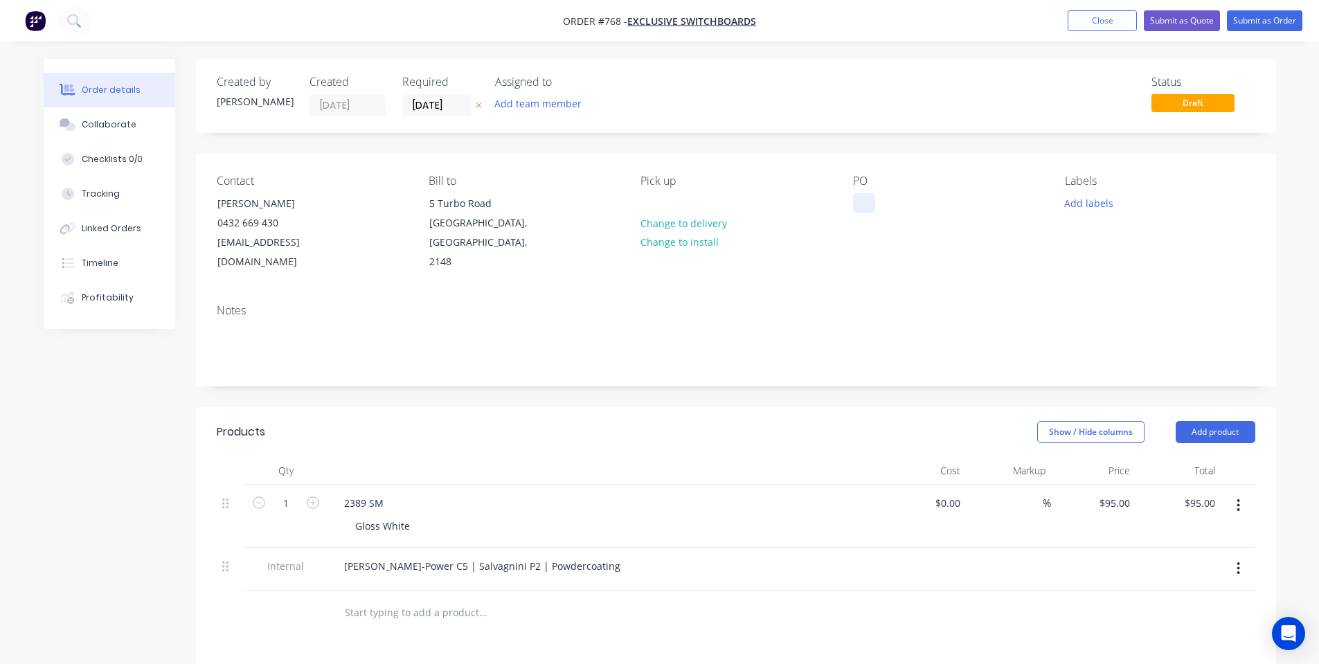
click at [863, 207] on div at bounding box center [864, 203] width 22 height 20
paste div
drag, startPoint x: 1081, startPoint y: 199, endPoint x: 1080, endPoint y: 209, distance: 9.7
click at [1081, 201] on button "Add labels" at bounding box center [1089, 202] width 64 height 19
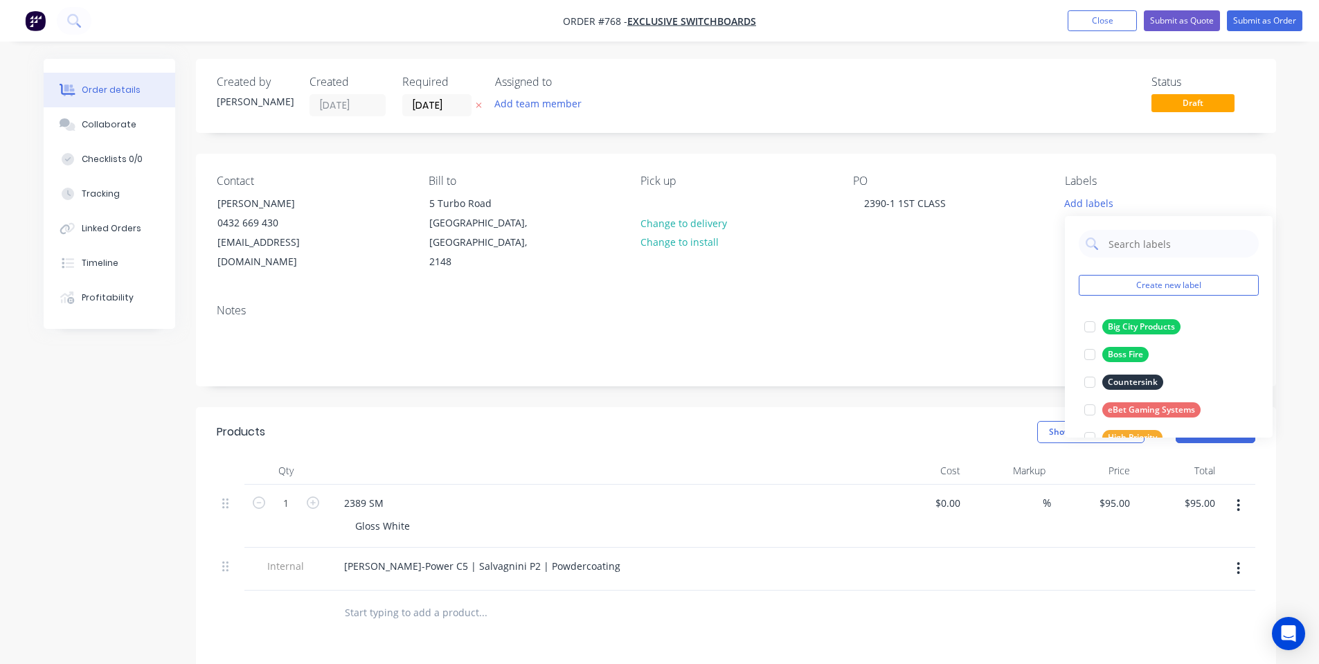
scroll to position [360, 0]
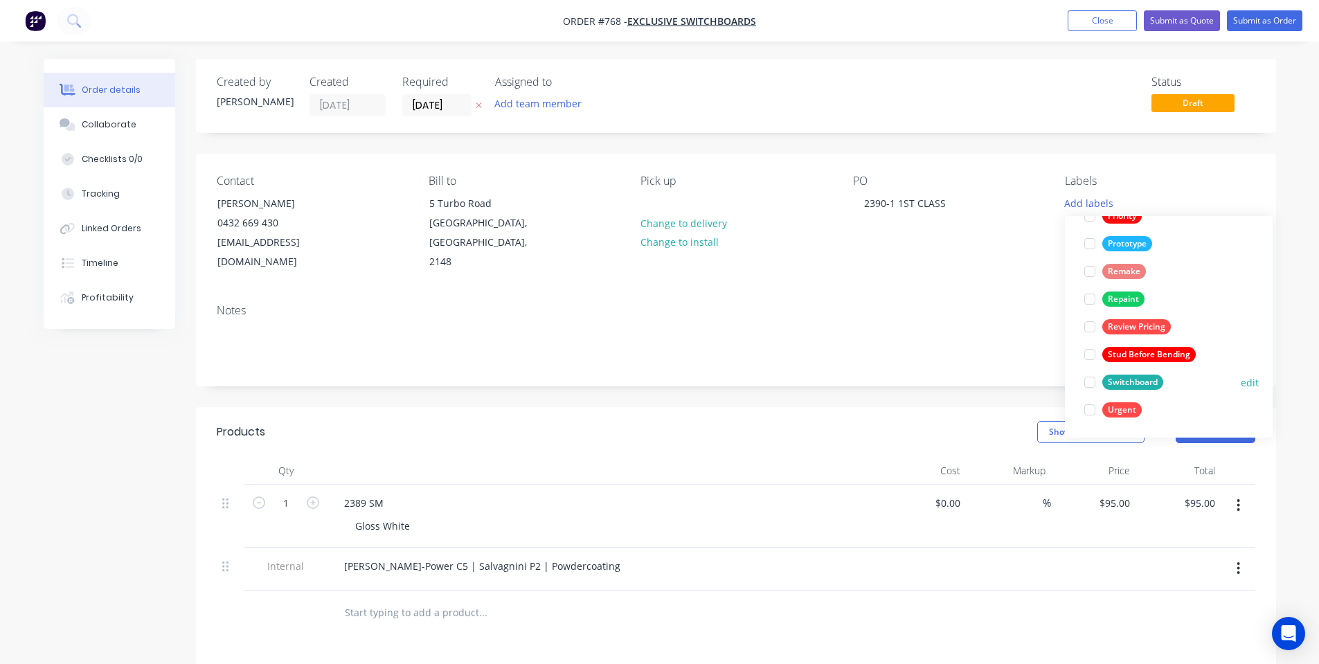
click at [1101, 388] on div at bounding box center [1090, 382] width 28 height 28
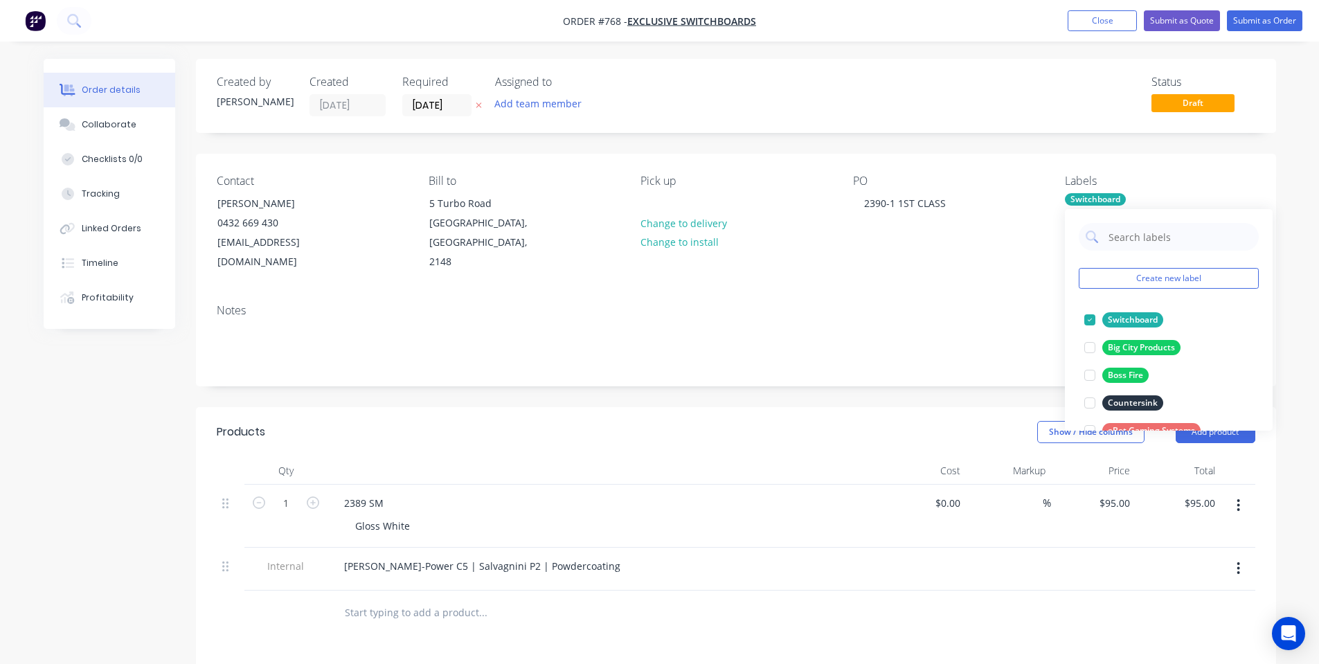
click at [858, 273] on div "Contact Will Harris 0432 669 430 will@exclusiveswitchboards.com.au Bill to 5 Tu…" at bounding box center [736, 270] width 1080 height 232
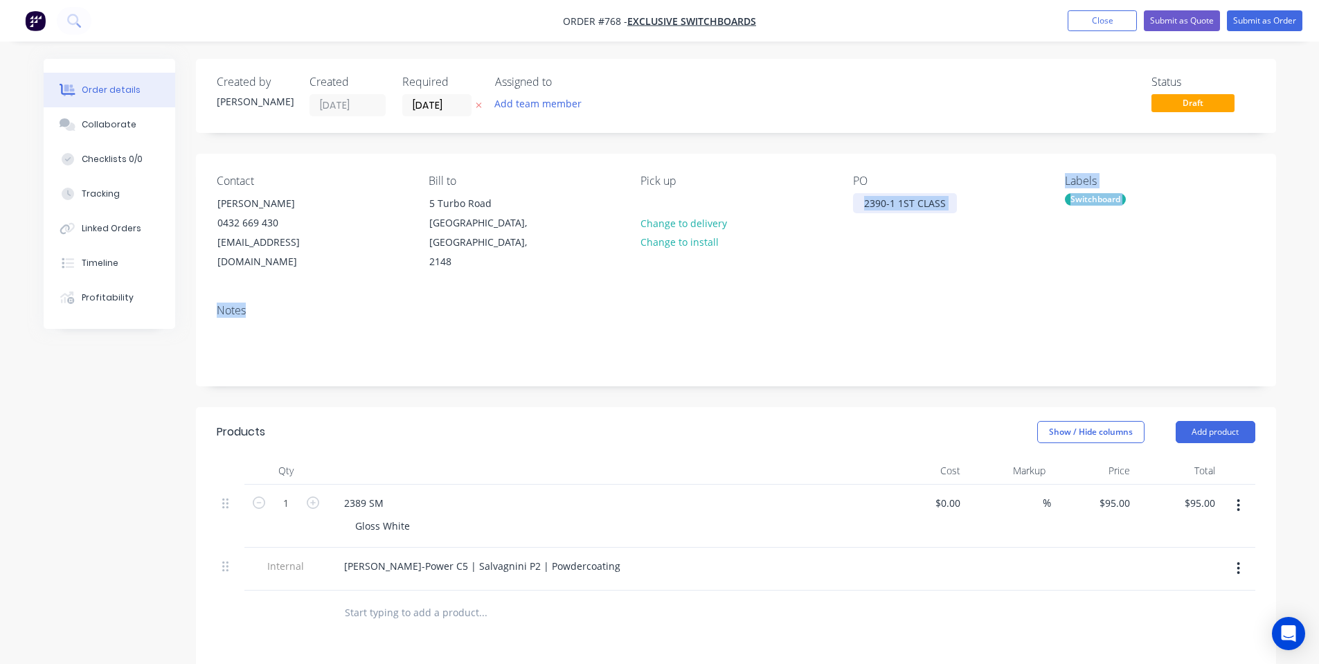
click at [888, 206] on div "2390-1 1ST CLASS" at bounding box center [905, 203] width 104 height 20
click at [875, 244] on div "PO 2390-1 1ST CLASS" at bounding box center [948, 223] width 190 height 98
click at [917, 204] on div "2390-1 1ST CLASS" at bounding box center [905, 203] width 104 height 20
drag, startPoint x: 946, startPoint y: 206, endPoint x: 969, endPoint y: 190, distance: 28.4
click at [967, 200] on div "PO 2390-1 1ST CLASS" at bounding box center [948, 223] width 190 height 98
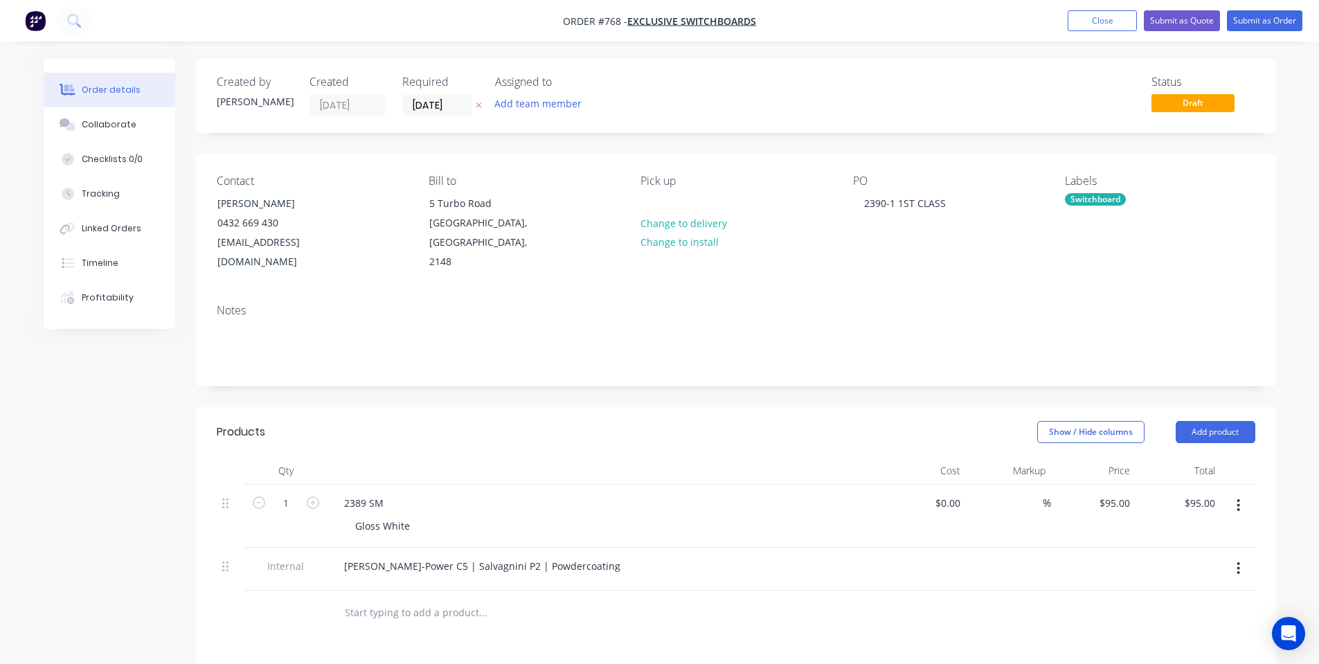
click at [969, 190] on div "PO 2390-1 1ST CLASS" at bounding box center [948, 223] width 190 height 98
click at [421, 108] on input "[DATE]" at bounding box center [437, 105] width 68 height 21
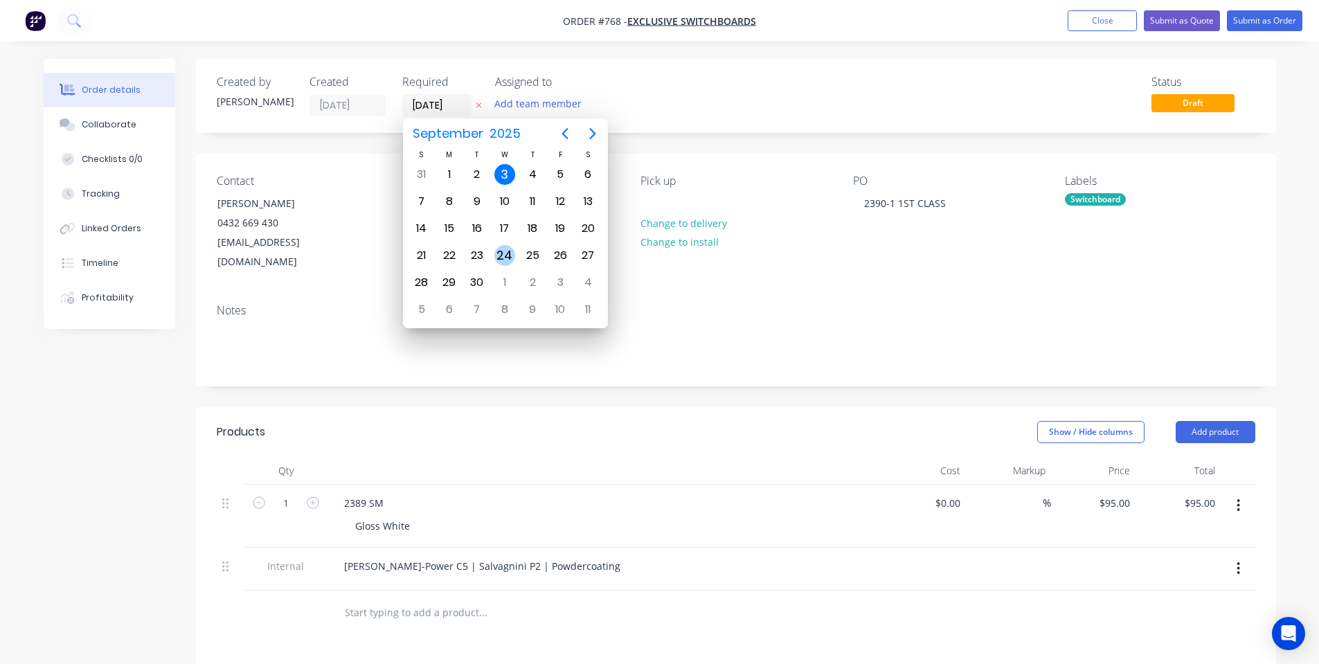
drag, startPoint x: 514, startPoint y: 244, endPoint x: 509, endPoint y: 252, distance: 9.4
click at [509, 252] on div "24" at bounding box center [505, 255] width 28 height 26
type input "24/09/25"
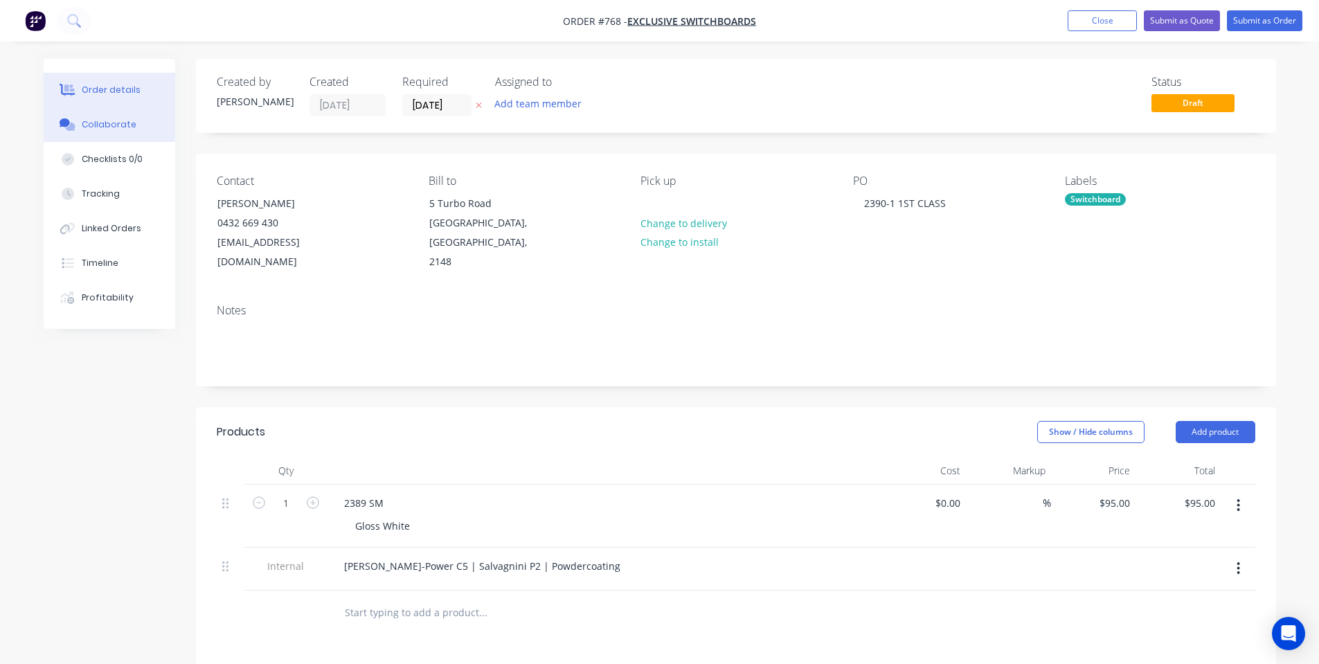
click at [86, 122] on div "Collaborate" at bounding box center [109, 124] width 55 height 12
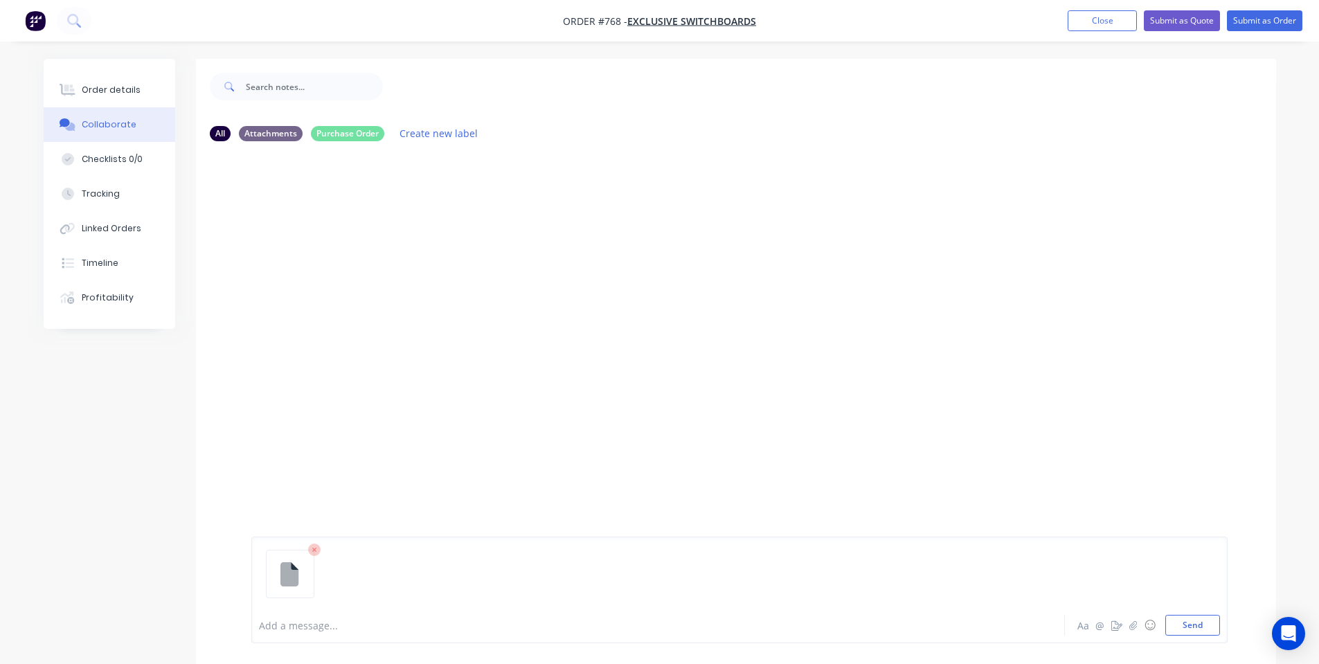
click at [361, 617] on div "Add a message..." at bounding box center [619, 625] width 721 height 21
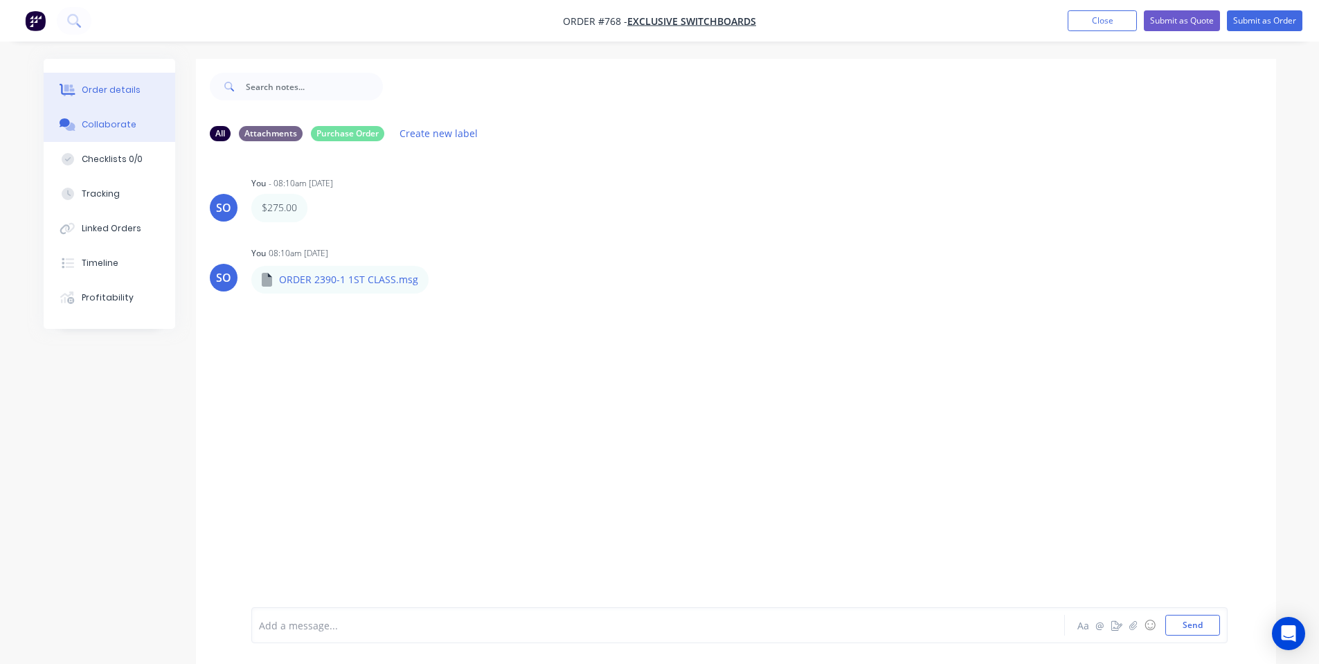
click at [121, 88] on div "Order details" at bounding box center [111, 90] width 59 height 12
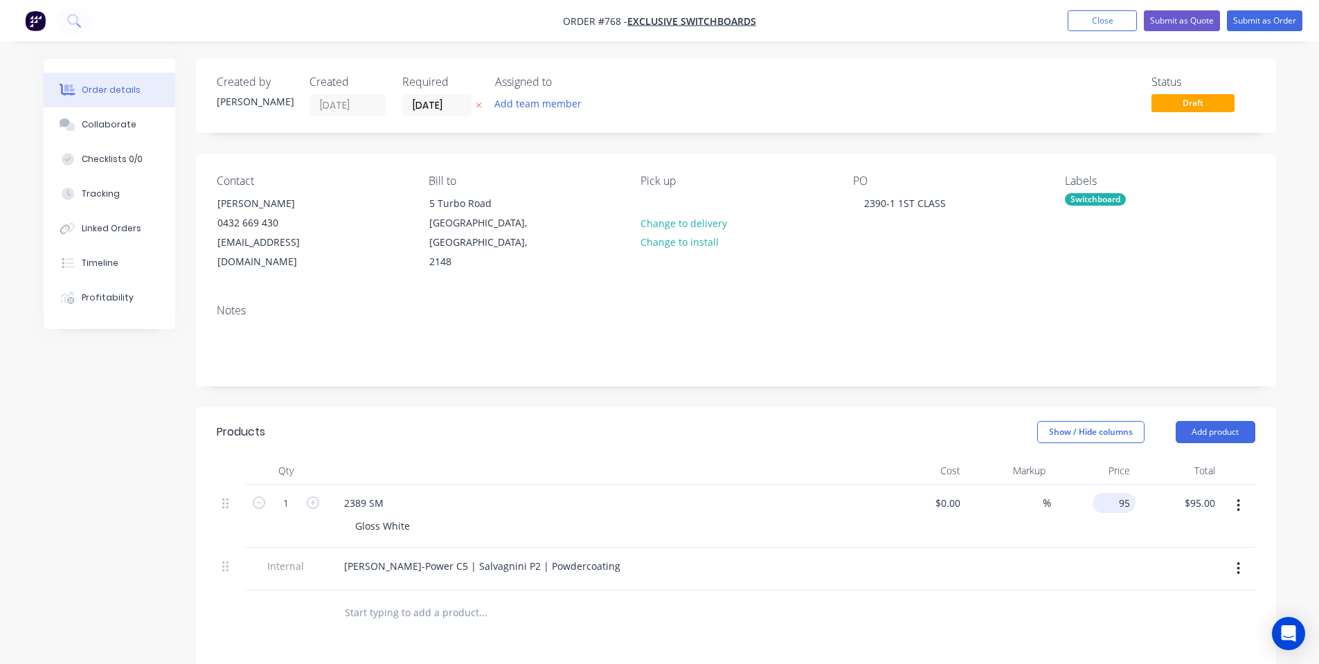
click at [1122, 493] on input "95" at bounding box center [1116, 503] width 37 height 20
type input "$275.00"
drag, startPoint x: 366, startPoint y: 486, endPoint x: 295, endPoint y: 485, distance: 70.6
click at [295, 485] on div "1 2389 SM Gloss White $0.00 $0.00 % 275 275 $275.00 $275.00" at bounding box center [736, 516] width 1039 height 63
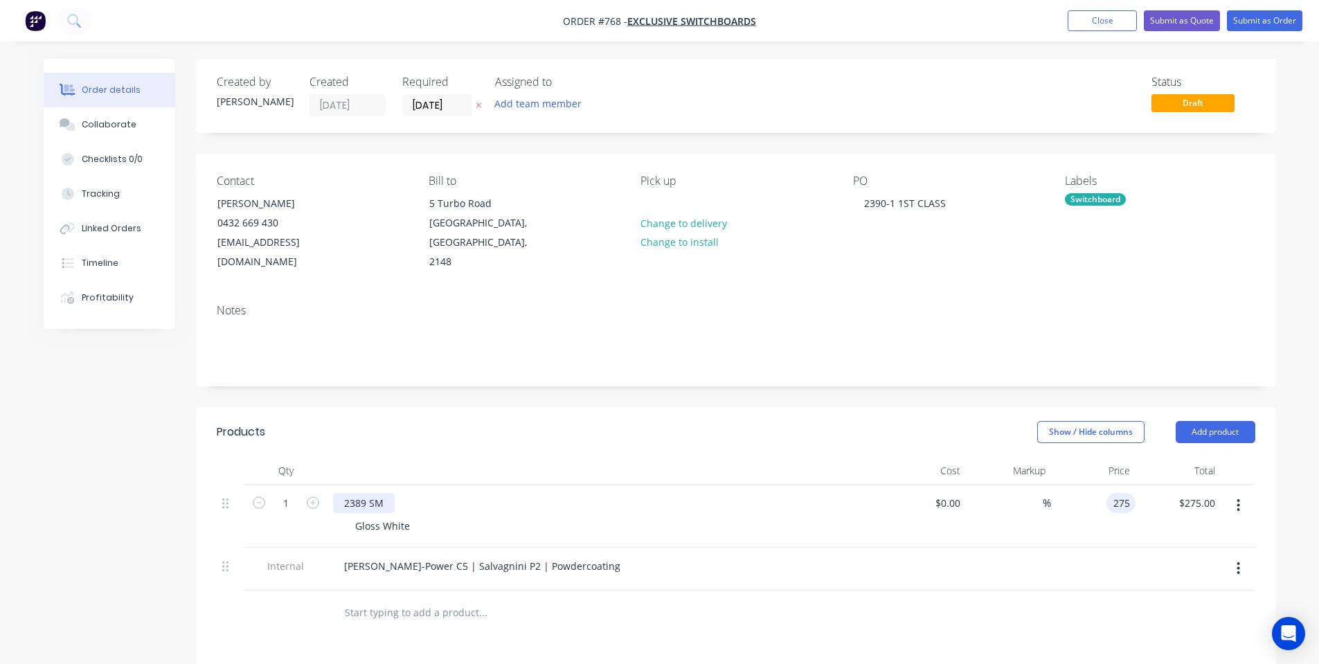
type input "$275.00"
drag, startPoint x: 364, startPoint y: 485, endPoint x: 352, endPoint y: 491, distance: 13.9
click at [352, 493] on div "2389 SM" at bounding box center [364, 503] width 62 height 20
click at [363, 493] on div "2389 SM" at bounding box center [364, 503] width 62 height 20
drag, startPoint x: 369, startPoint y: 487, endPoint x: 336, endPoint y: 481, distance: 33.0
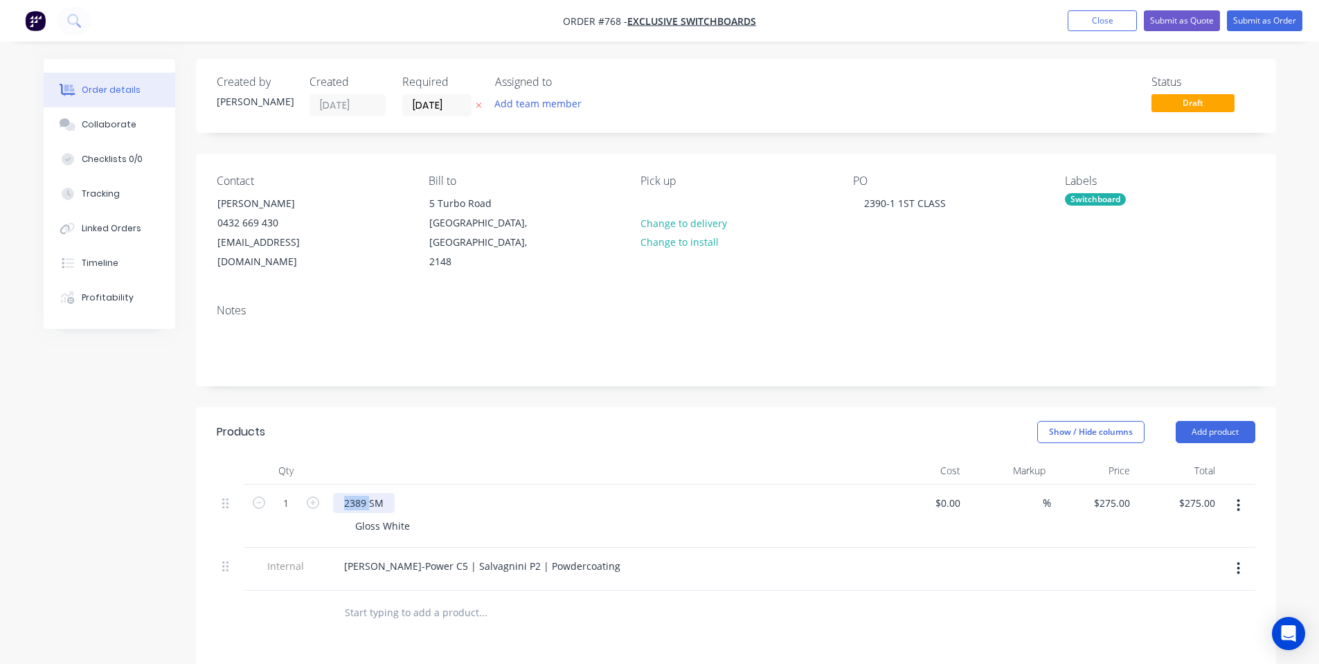
click at [336, 493] on div "2389 SM" at bounding box center [364, 503] width 62 height 20
click at [660, 457] on div at bounding box center [604, 471] width 554 height 28
click at [94, 116] on button "Collaborate" at bounding box center [110, 124] width 132 height 35
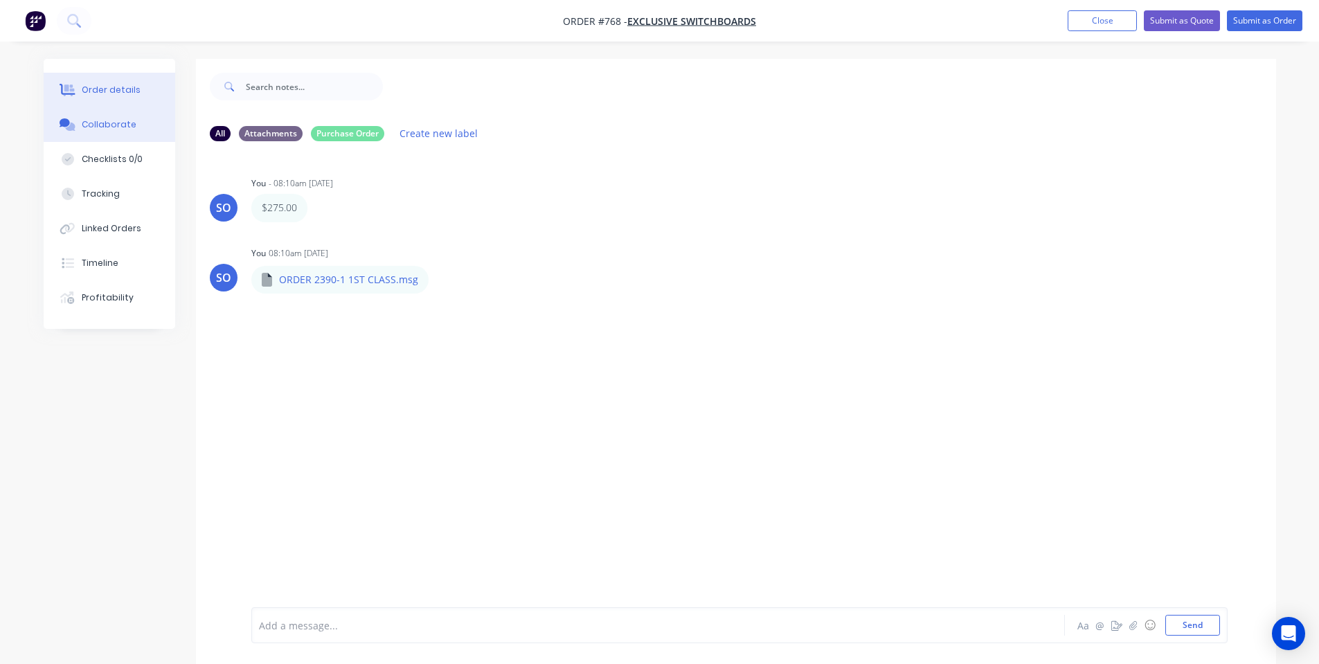
click at [111, 98] on button "Order details" at bounding box center [110, 90] width 132 height 35
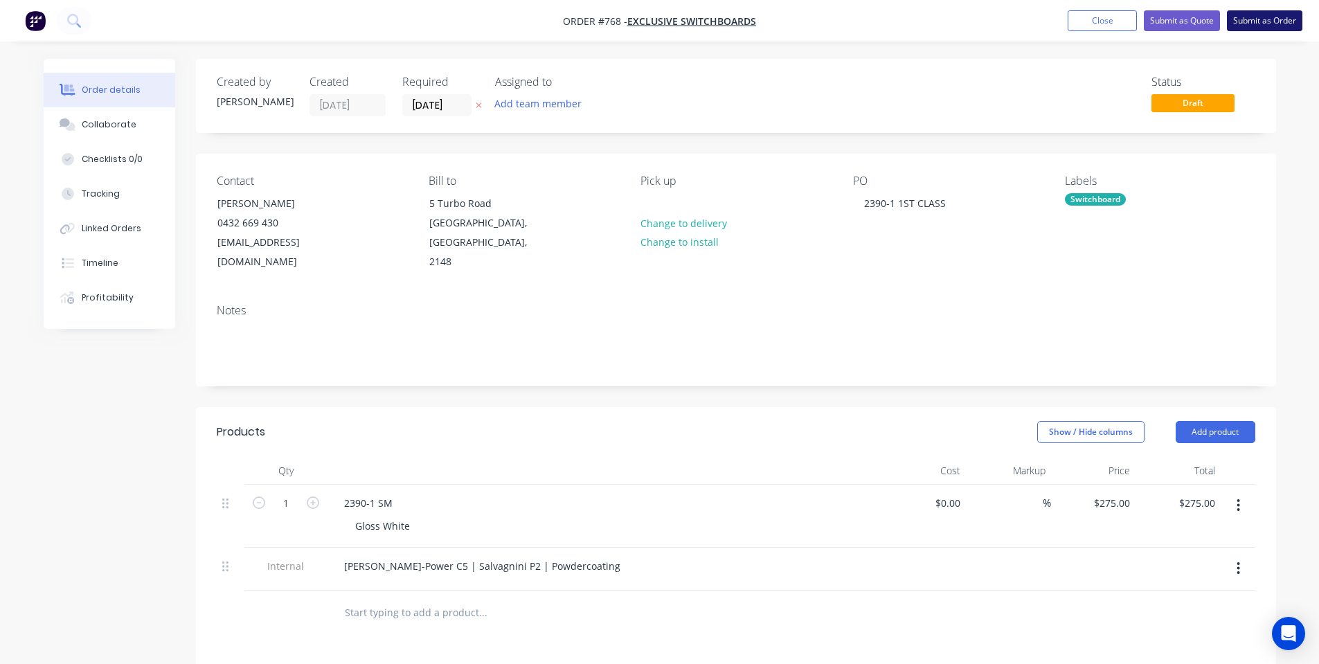
click at [1266, 25] on button "Submit as Order" at bounding box center [1264, 20] width 75 height 21
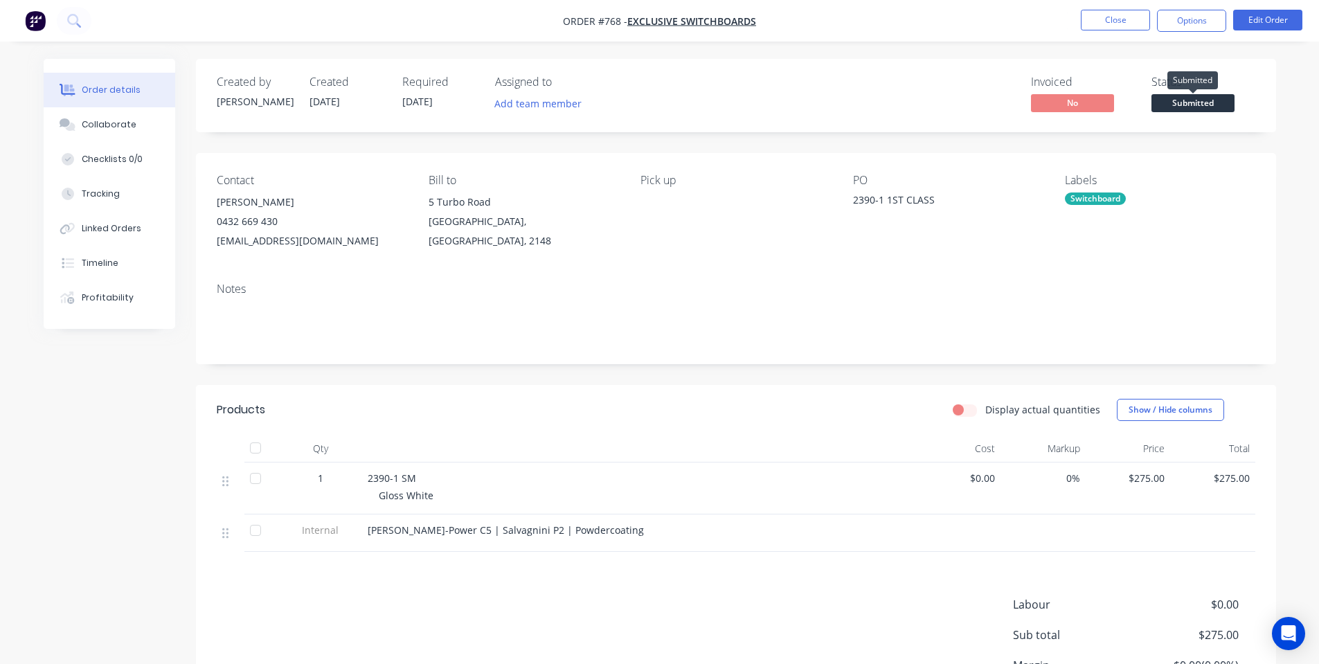
click at [1189, 105] on span "Submitted" at bounding box center [1192, 102] width 83 height 17
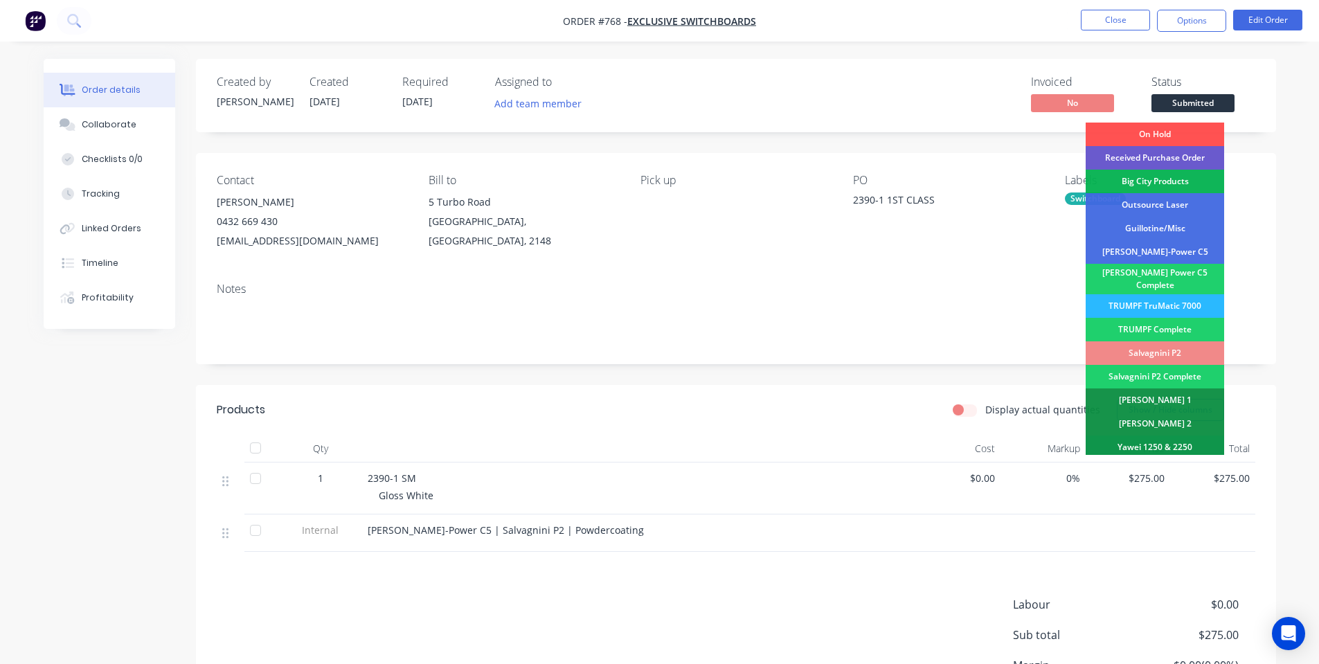
click at [1172, 163] on div "Received Purchase Order" at bounding box center [1155, 158] width 138 height 24
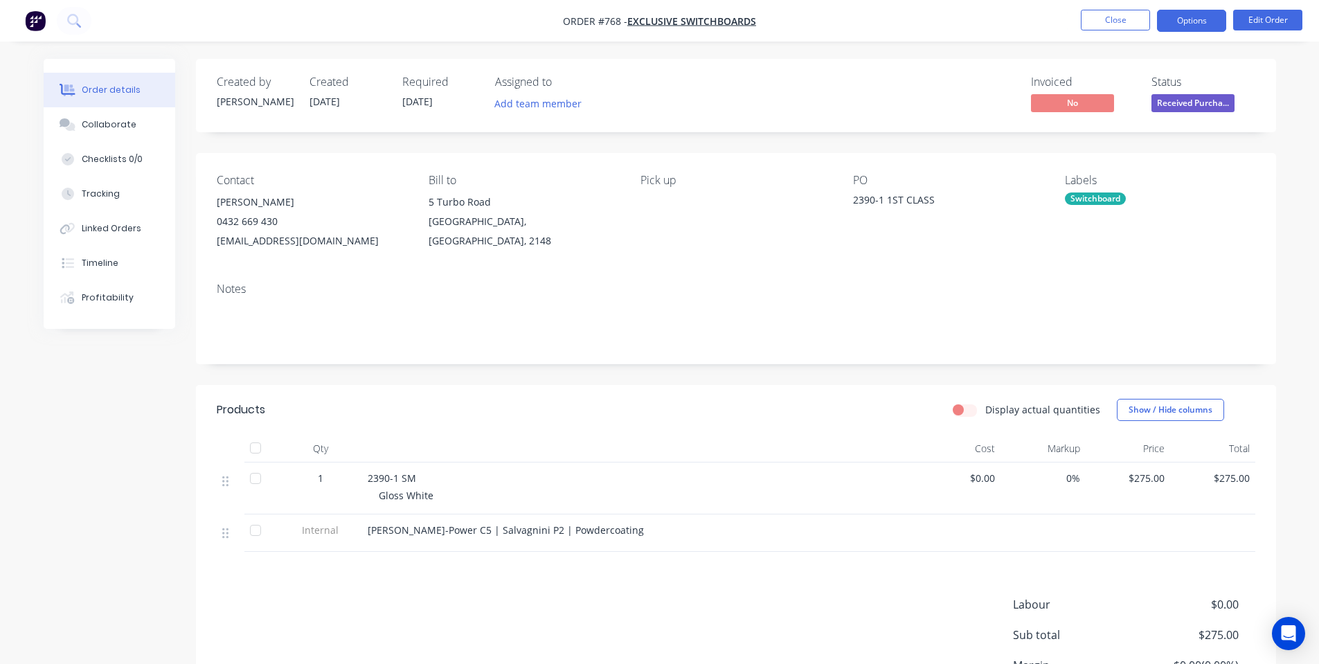
click at [1193, 21] on button "Options" at bounding box center [1191, 21] width 69 height 22
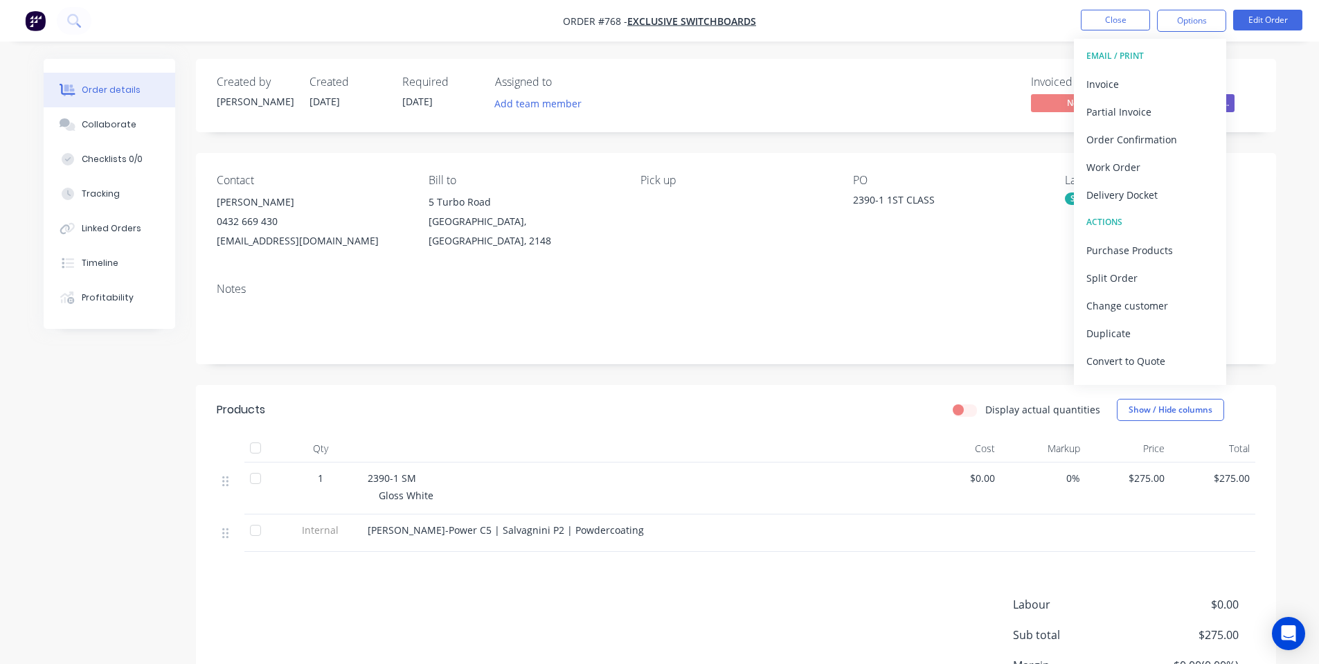
click at [945, 154] on div "Contact Will Harris 0432 669 430 will@exclusiveswitchboards.com.au Bill to 5 Tu…" at bounding box center [736, 212] width 1080 height 118
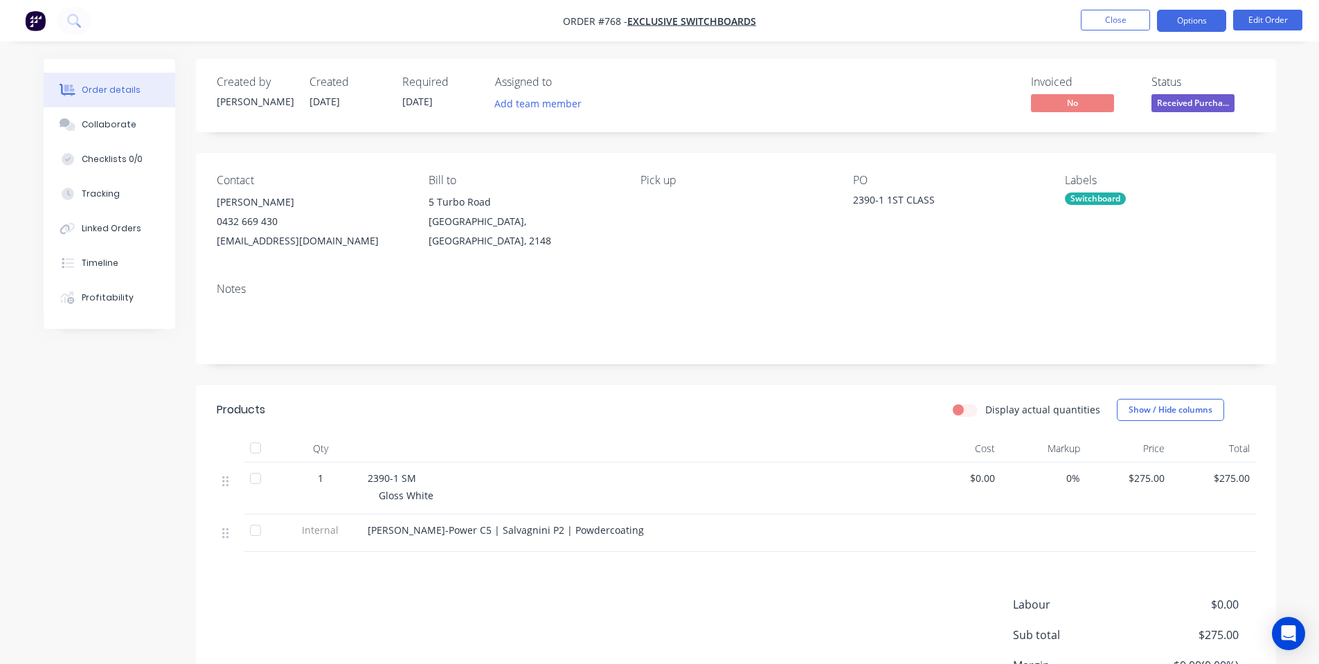
click at [1186, 13] on button "Options" at bounding box center [1191, 21] width 69 height 22
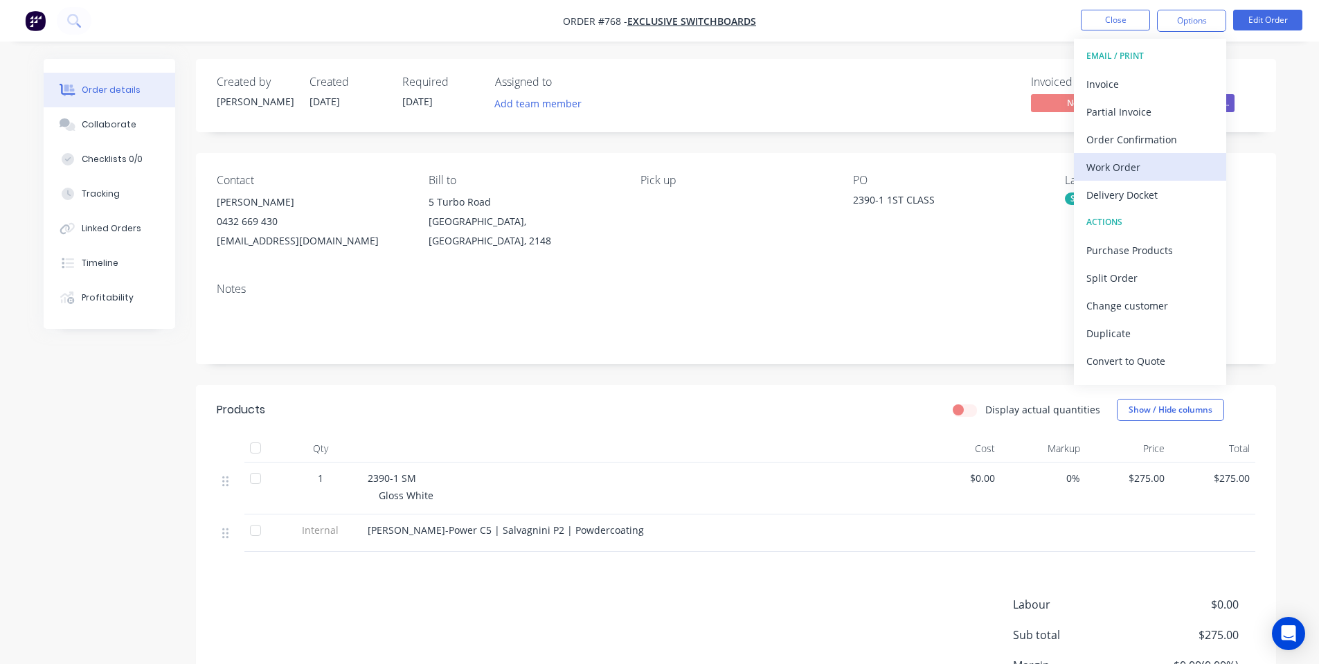
click at [1105, 170] on div "Work Order" at bounding box center [1149, 167] width 127 height 20
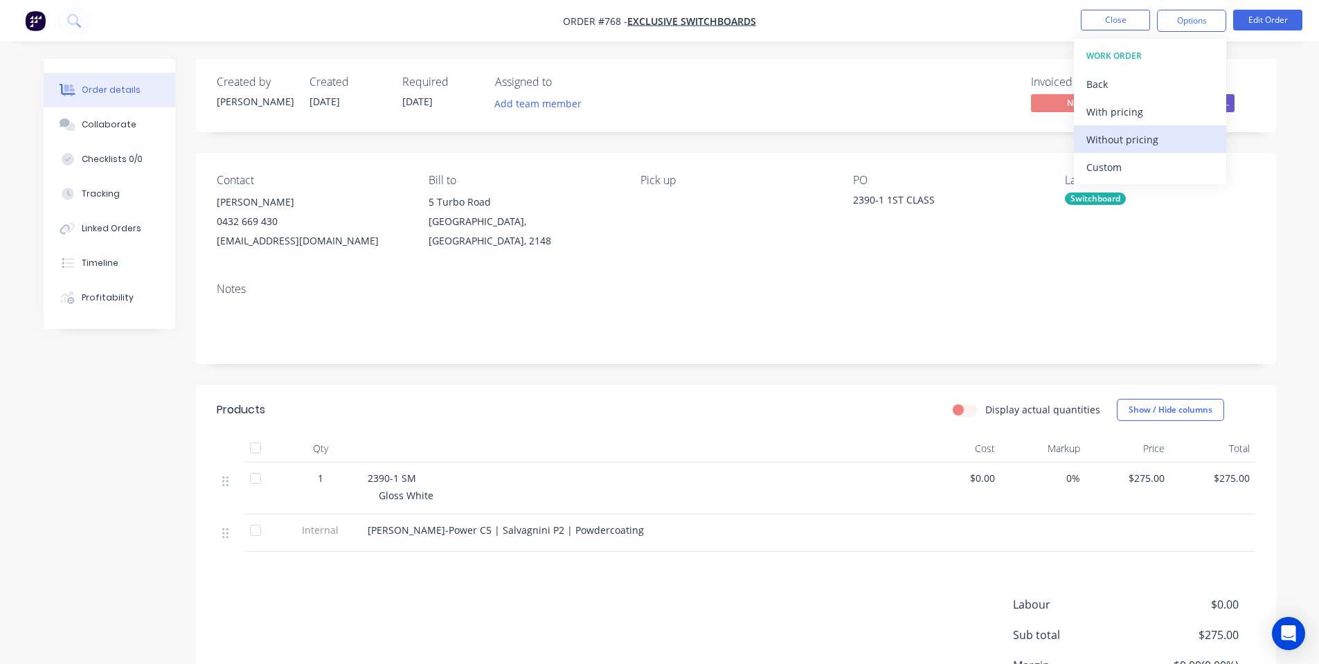
click at [1104, 139] on div "Without pricing" at bounding box center [1149, 139] width 127 height 20
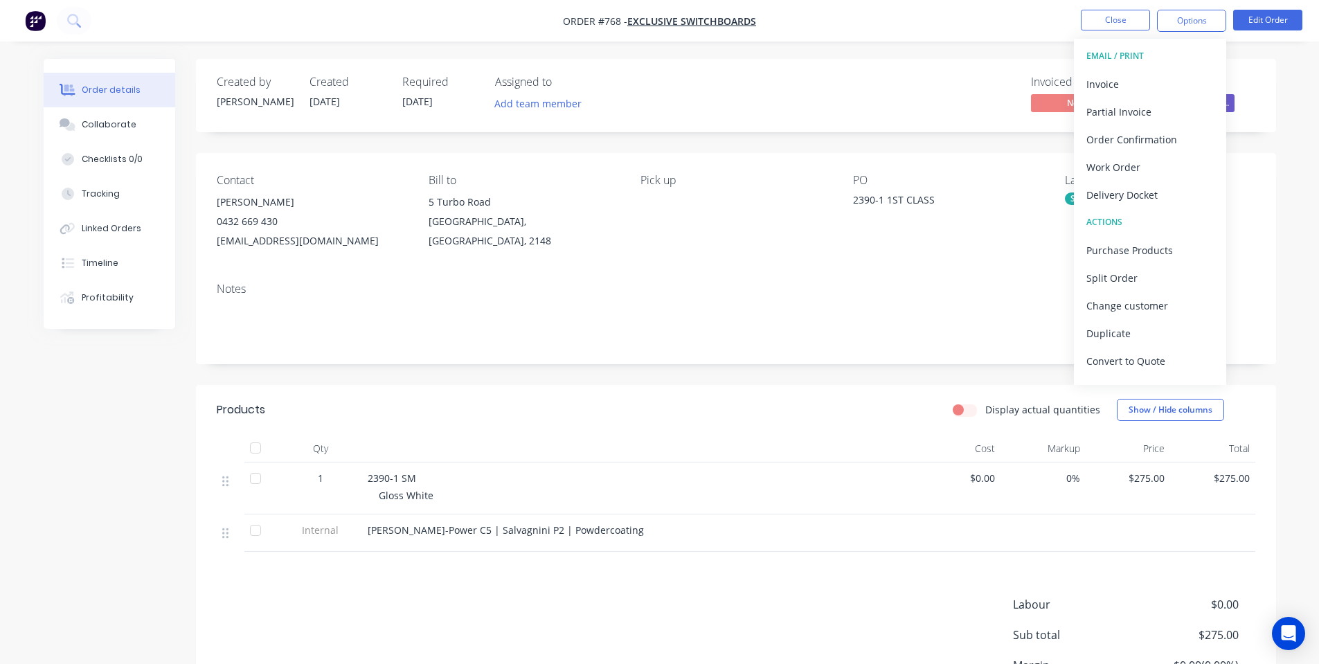
click at [470, 264] on div "Contact Will Harris 0432 669 430 will@exclusiveswitchboards.com.au Bill to 5 Tu…" at bounding box center [736, 212] width 1080 height 118
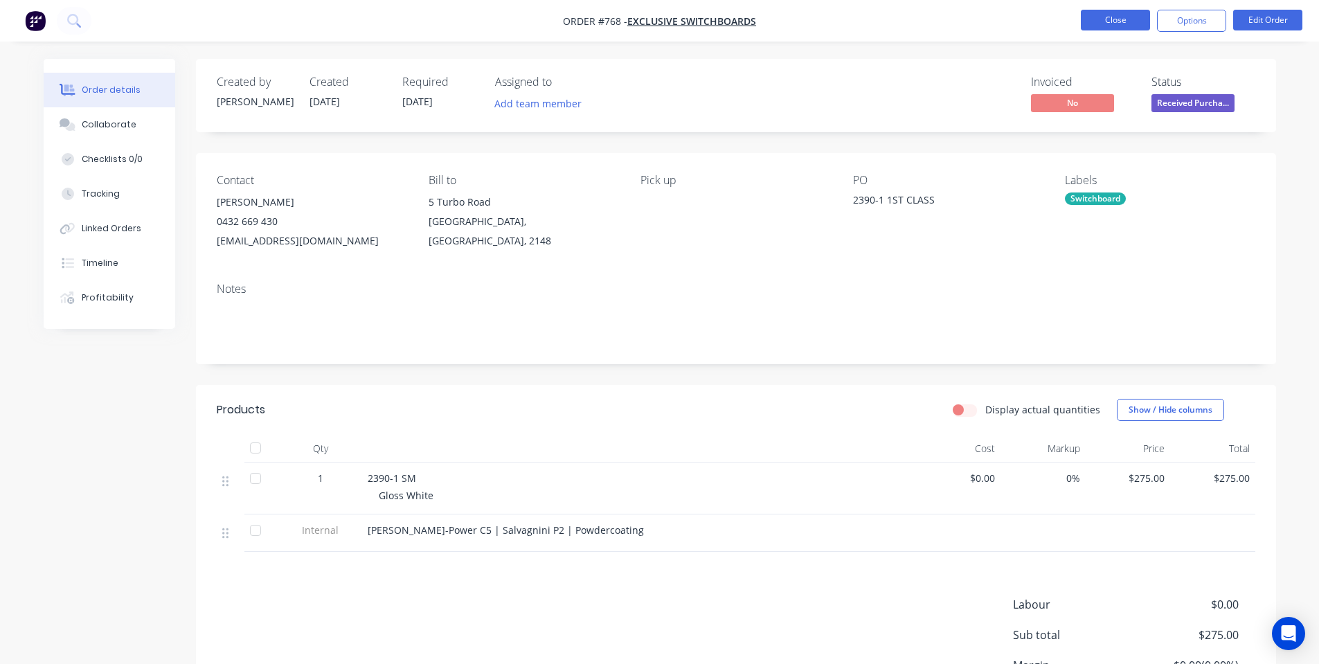
click at [1114, 17] on button "Close" at bounding box center [1115, 20] width 69 height 21
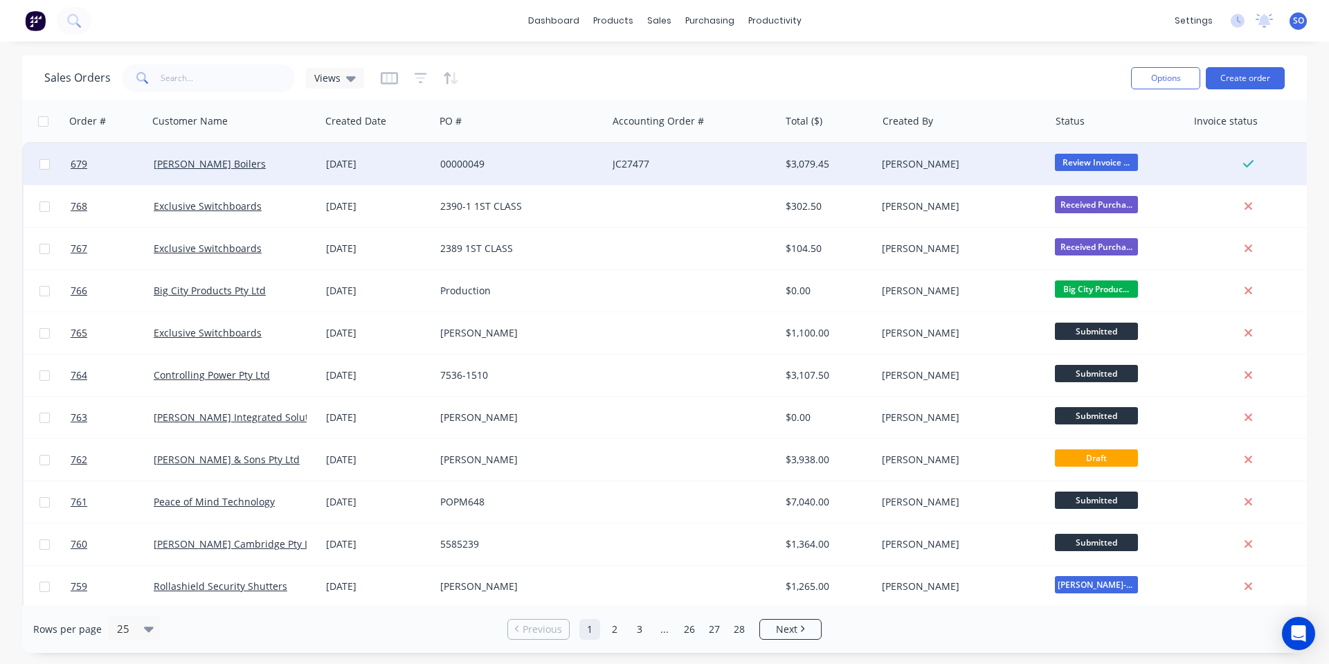
click at [258, 154] on div "[PERSON_NAME] Boilers" at bounding box center [234, 164] width 172 height 42
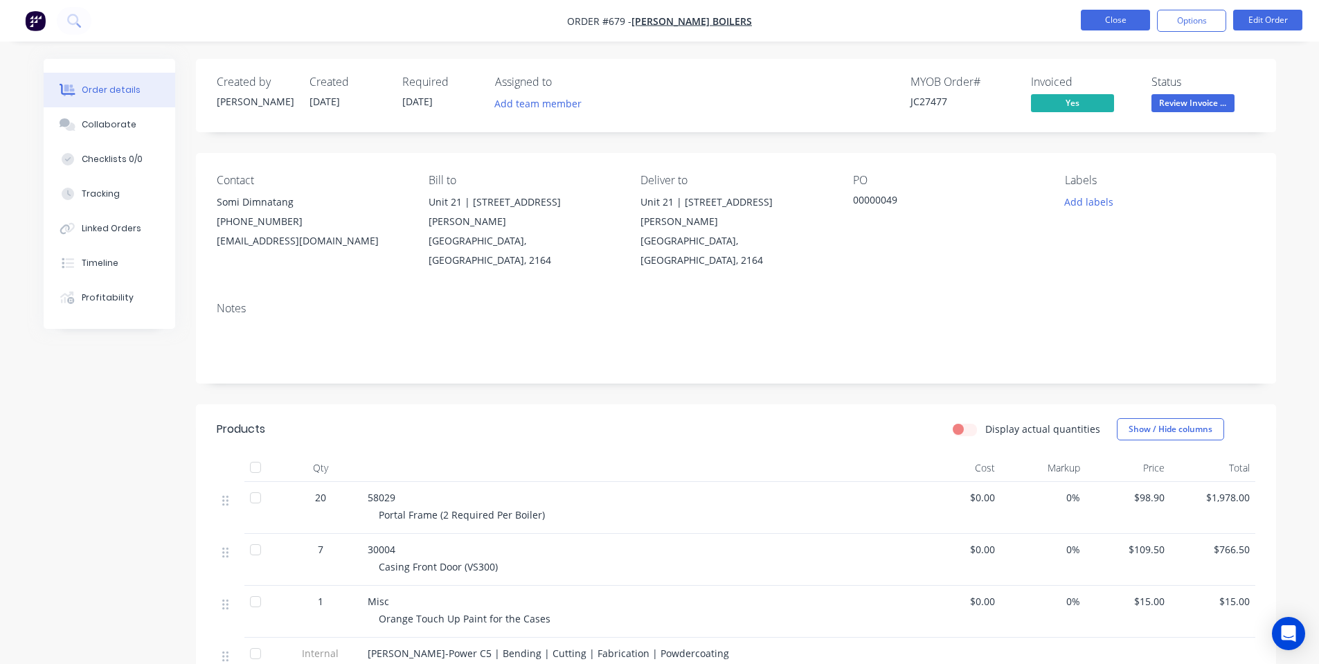
click at [1121, 19] on button "Close" at bounding box center [1115, 20] width 69 height 21
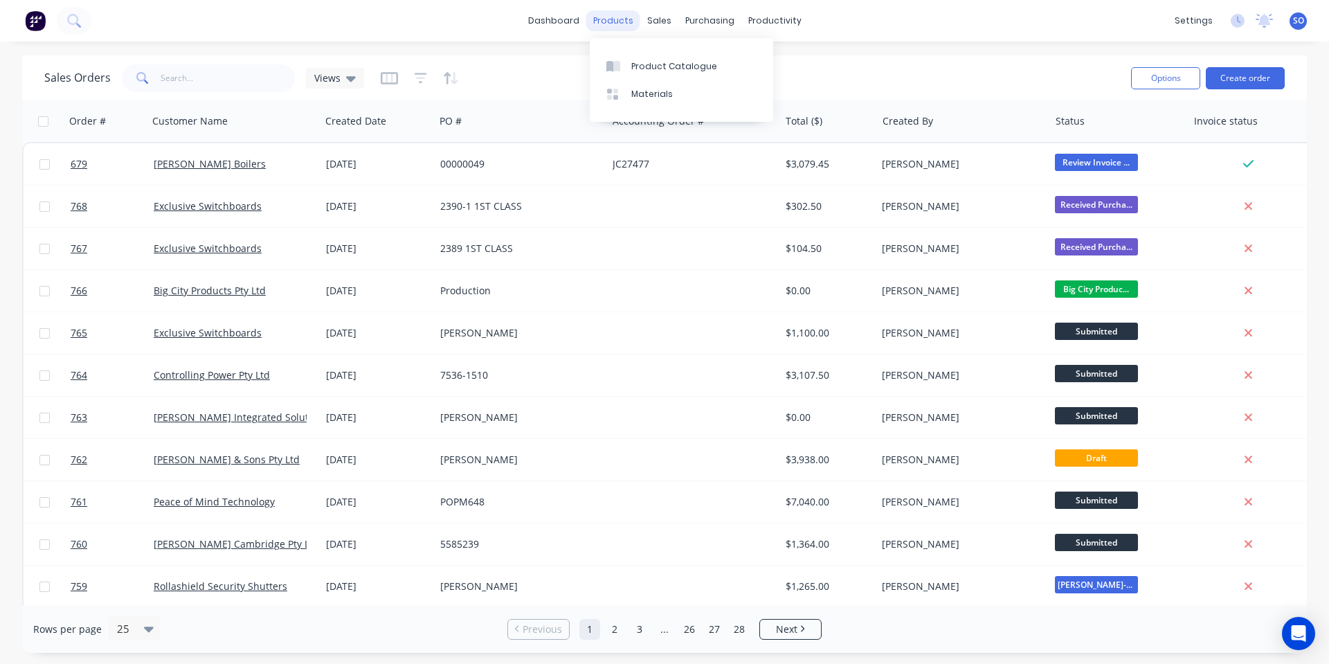
click at [610, 17] on div "products" at bounding box center [613, 20] width 54 height 21
click at [672, 85] on link "Customers" at bounding box center [731, 94] width 183 height 28
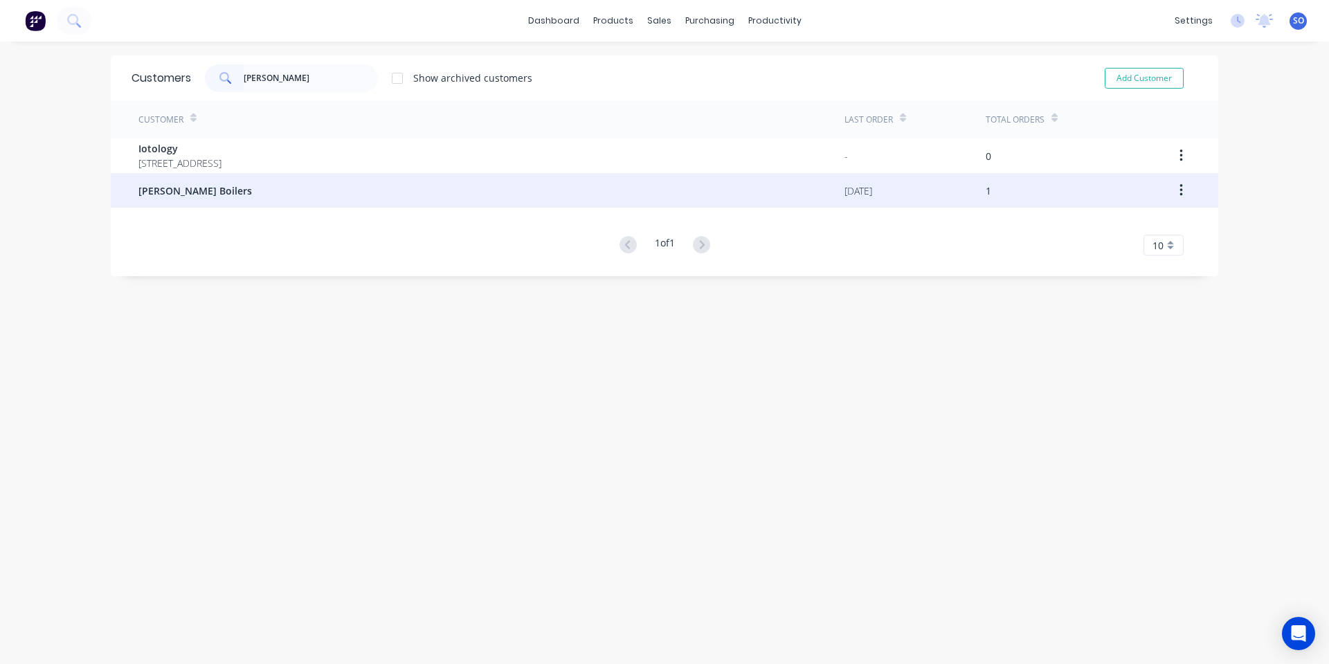
type input "simon"
click at [176, 204] on div "[PERSON_NAME] Boilers" at bounding box center [491, 190] width 706 height 35
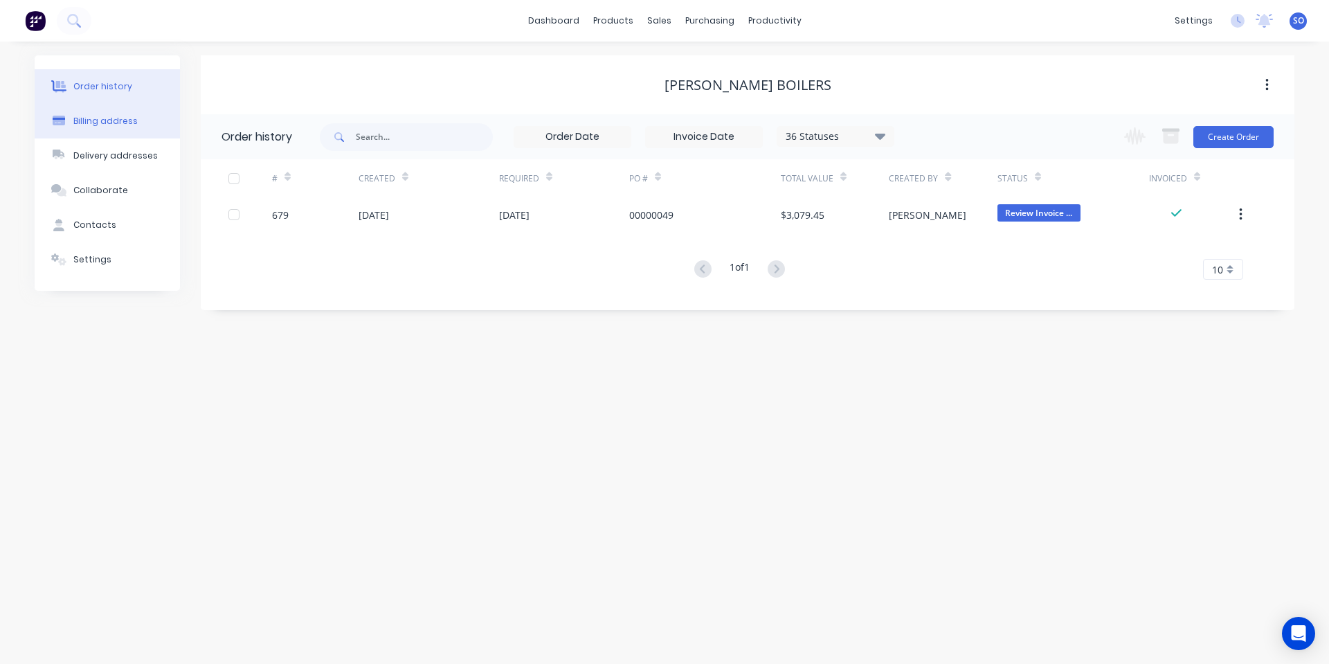
click at [54, 136] on button "Billing address" at bounding box center [107, 121] width 145 height 35
select select "AU"
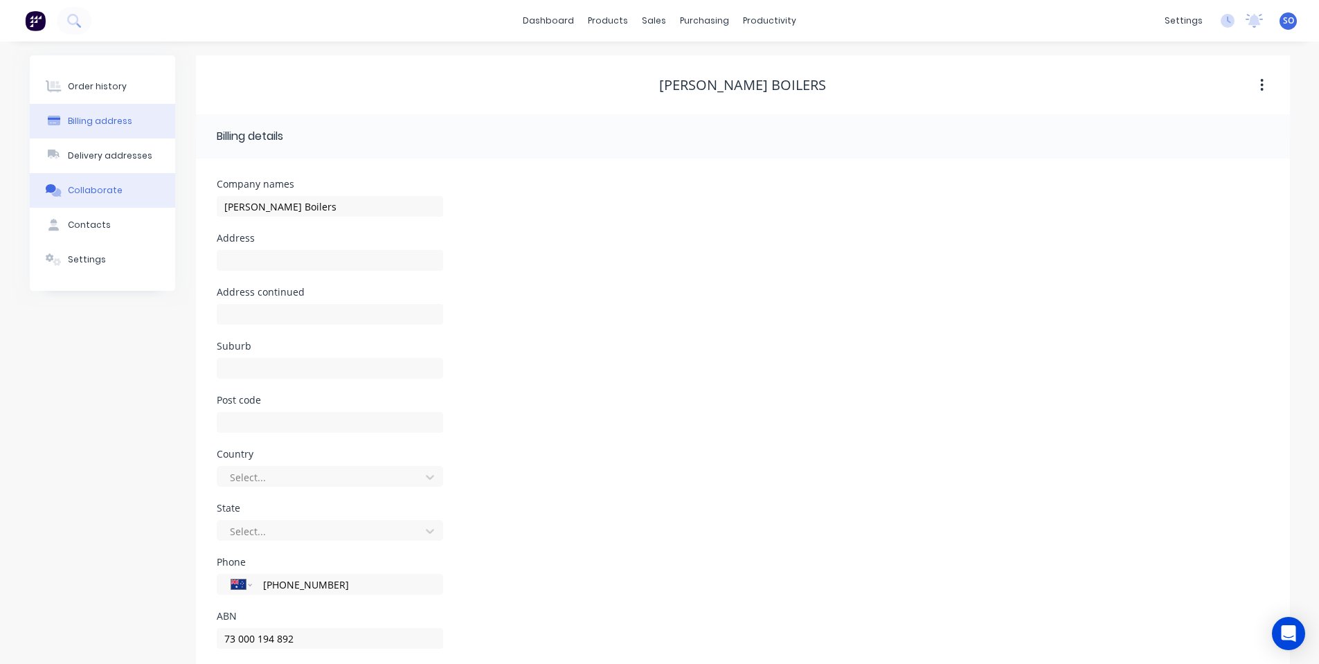
click at [155, 174] on button "Collaborate" at bounding box center [102, 190] width 145 height 35
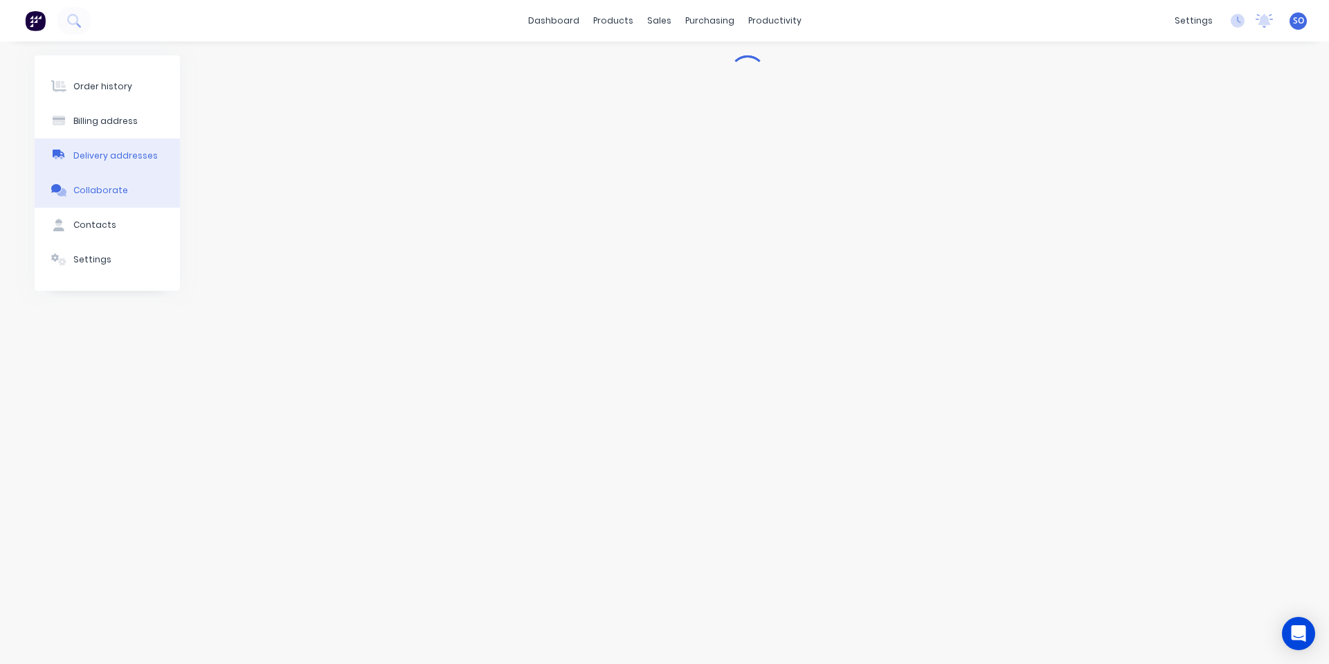
click at [141, 156] on div "Delivery addresses" at bounding box center [115, 156] width 84 height 12
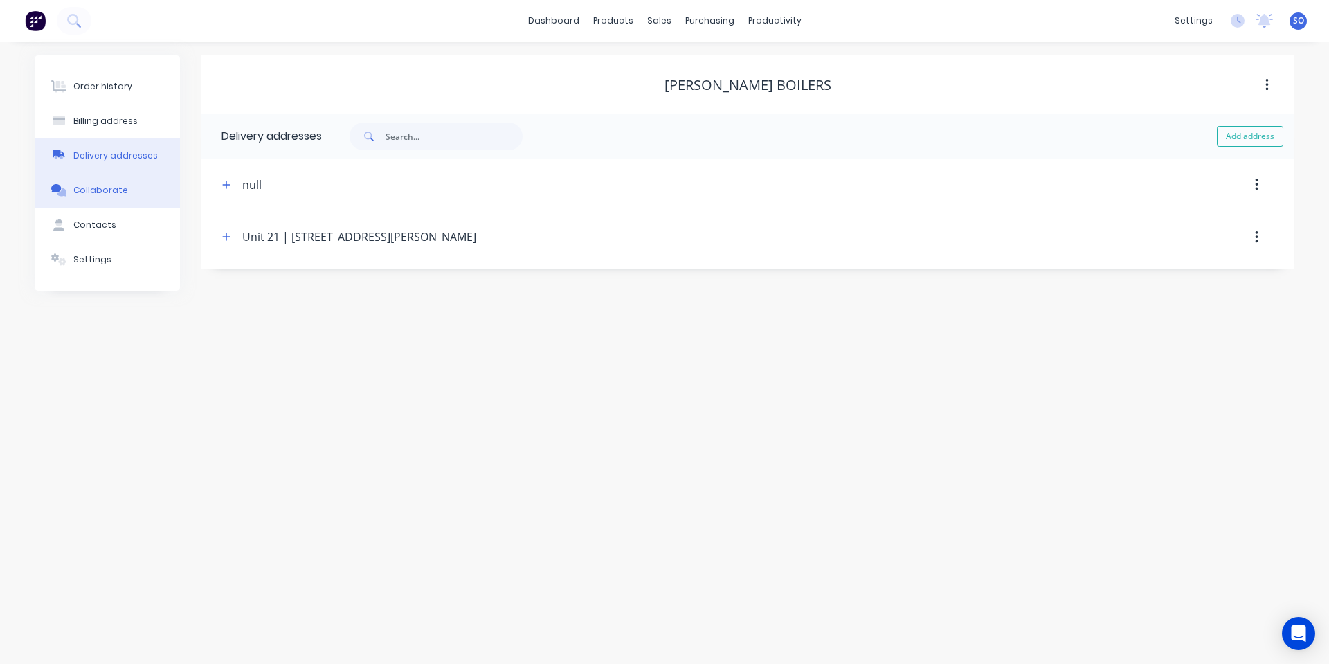
click at [109, 183] on button "Collaborate" at bounding box center [107, 190] width 145 height 35
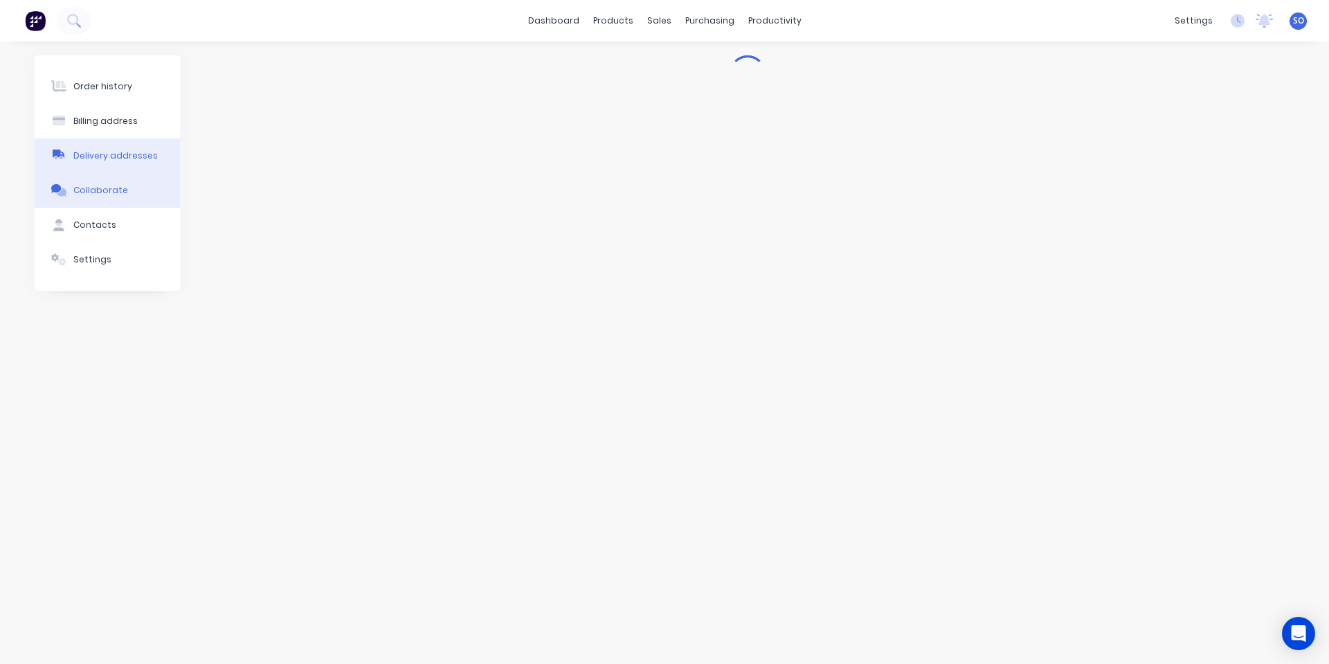
click at [132, 165] on button "Delivery addresses" at bounding box center [107, 155] width 145 height 35
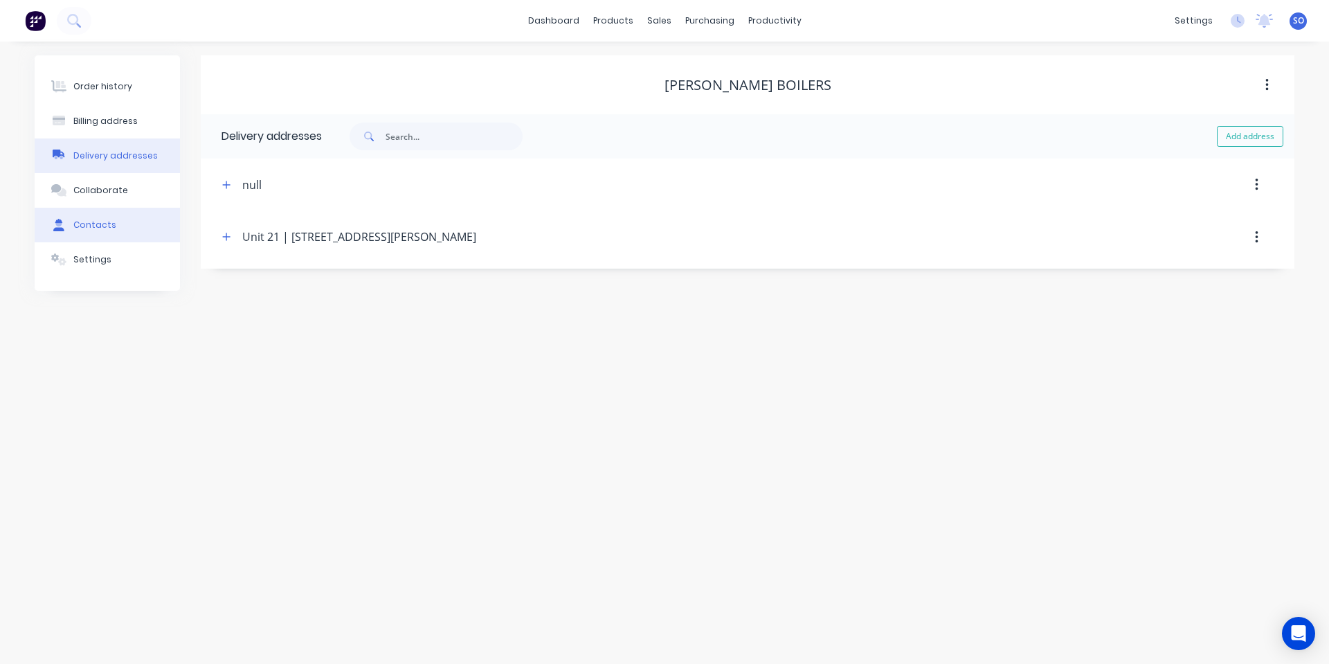
click at [102, 225] on div "Contacts" at bounding box center [94, 225] width 43 height 12
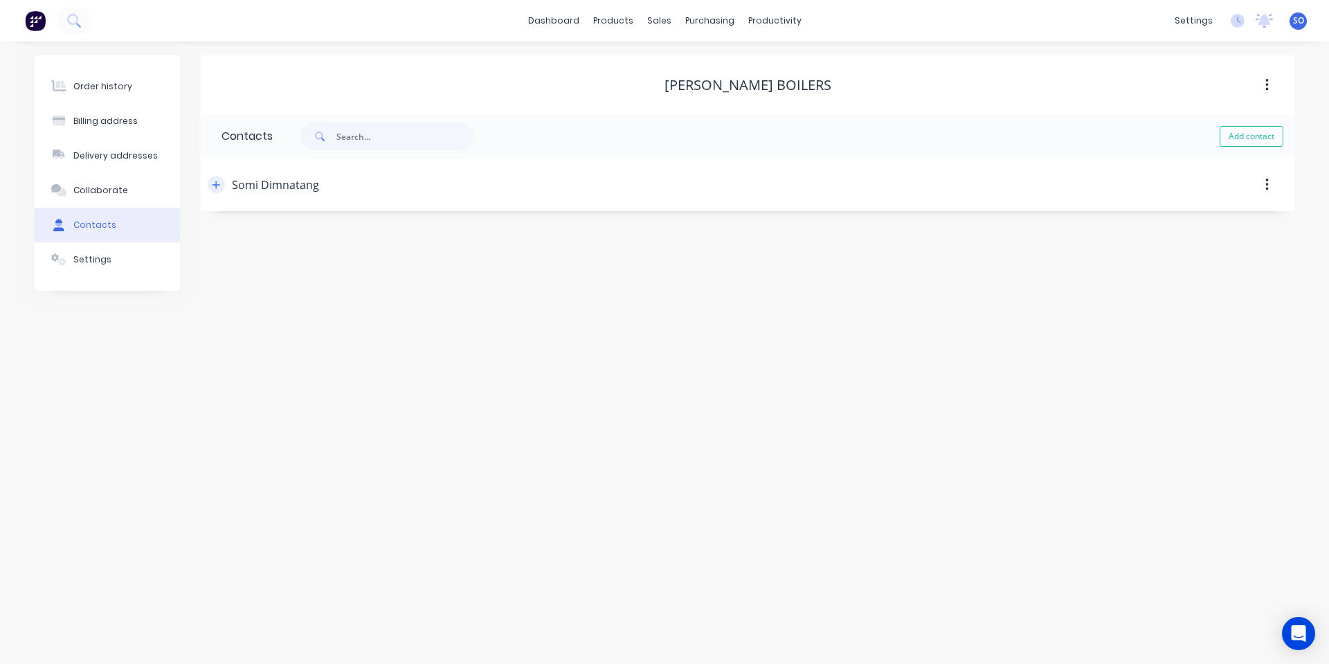
click at [213, 184] on icon "button" at bounding box center [216, 185] width 8 height 10
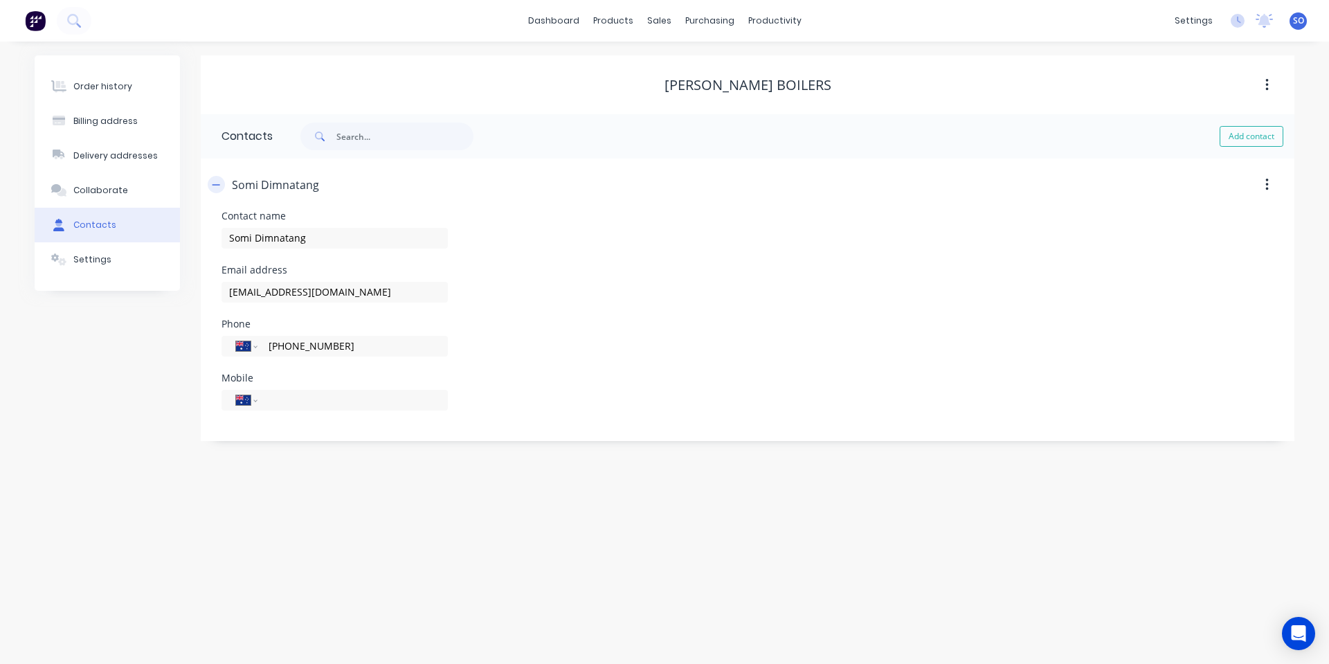
click at [213, 184] on icon "button" at bounding box center [216, 185] width 8 height 10
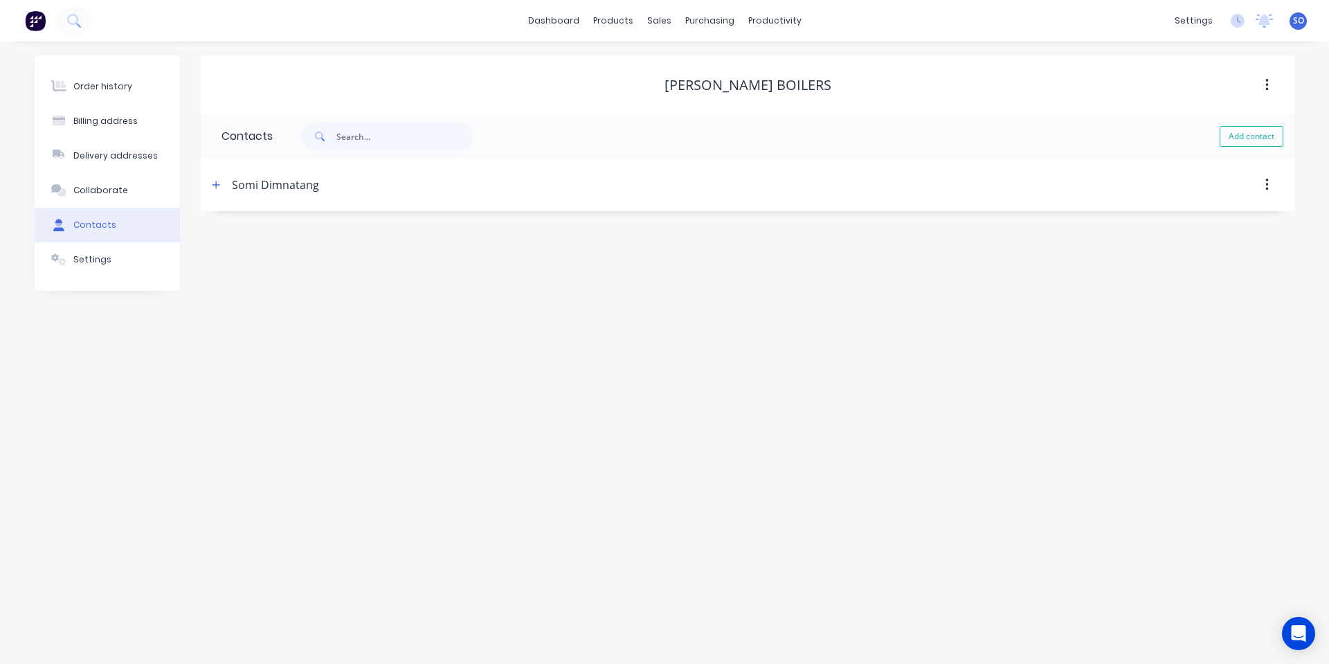
click at [1259, 142] on button "Add contact" at bounding box center [1252, 136] width 64 height 21
select select "AU"
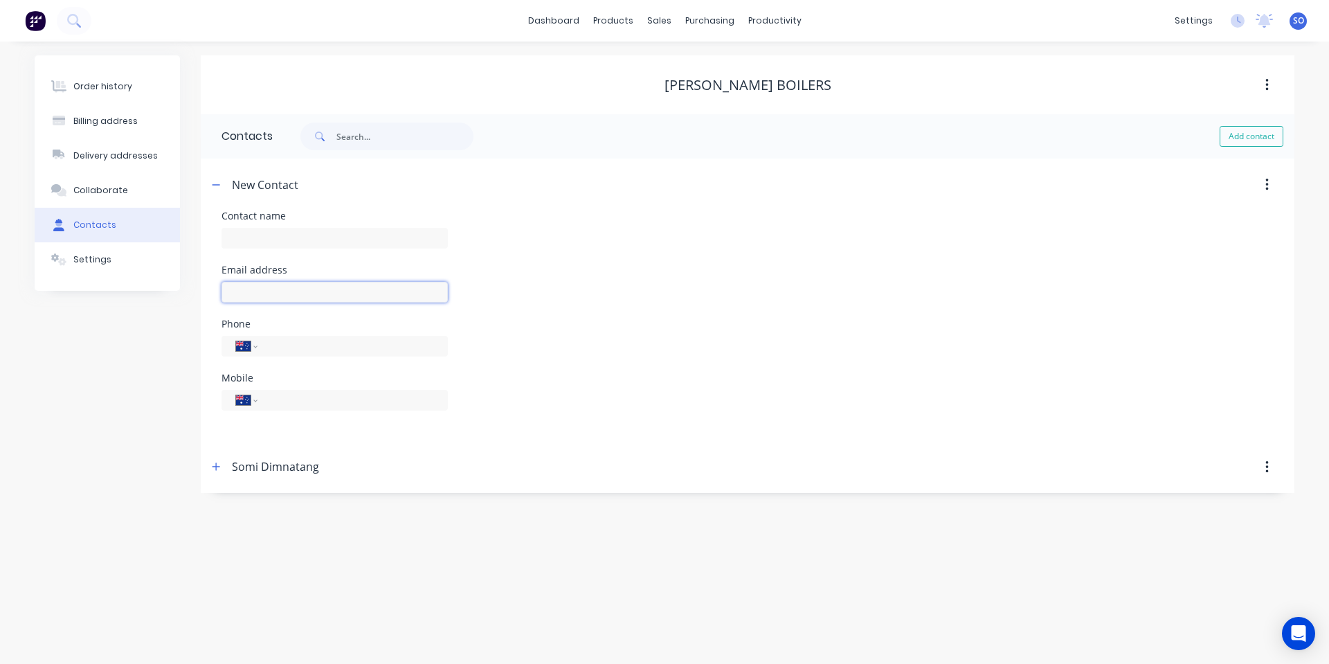
click at [309, 287] on input "text" at bounding box center [335, 292] width 226 height 21
paste input "accounts.payable@simonsboiler.com.au"
type input "accounts.payable@simonsboiler.com.au"
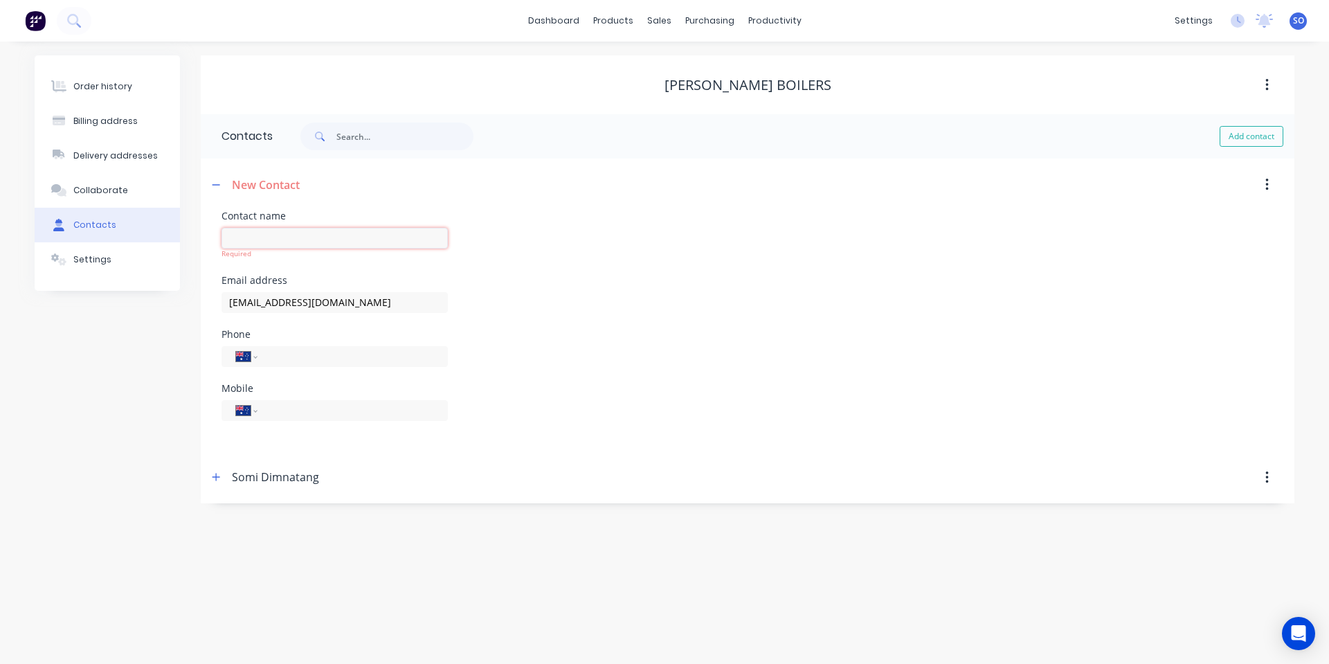
click at [328, 244] on input "text" at bounding box center [335, 238] width 226 height 21
type input "Accounts"
select select "AU"
click at [219, 184] on icon "button" at bounding box center [216, 185] width 8 height 10
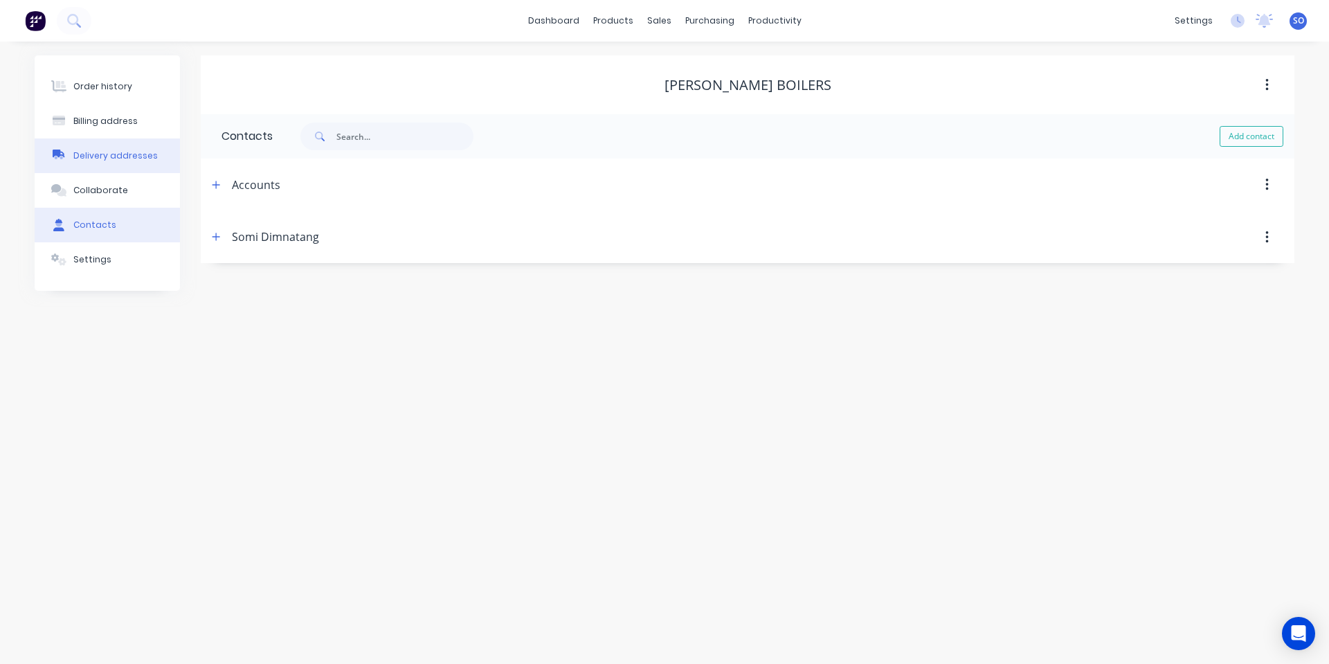
click at [146, 160] on div "Delivery addresses" at bounding box center [115, 156] width 84 height 12
click at [125, 224] on button "Contacts" at bounding box center [107, 225] width 145 height 35
click at [122, 87] on div "Order history" at bounding box center [102, 86] width 59 height 12
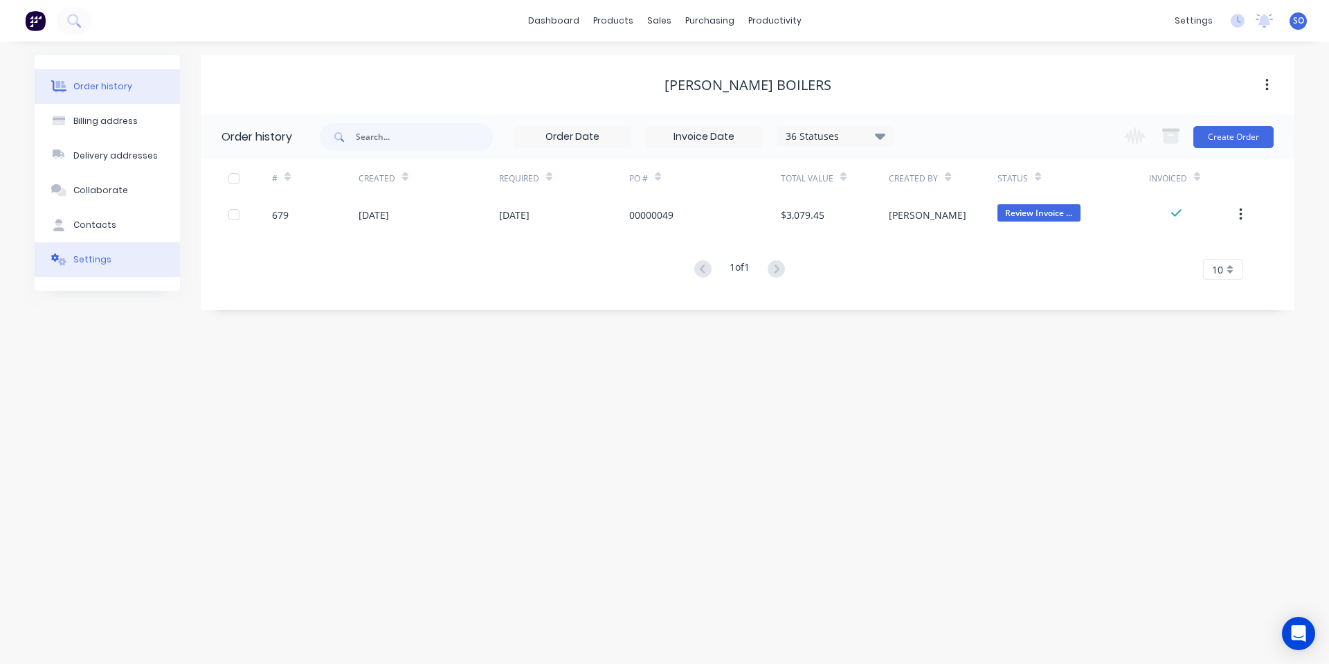
click at [102, 269] on button "Settings" at bounding box center [107, 259] width 145 height 35
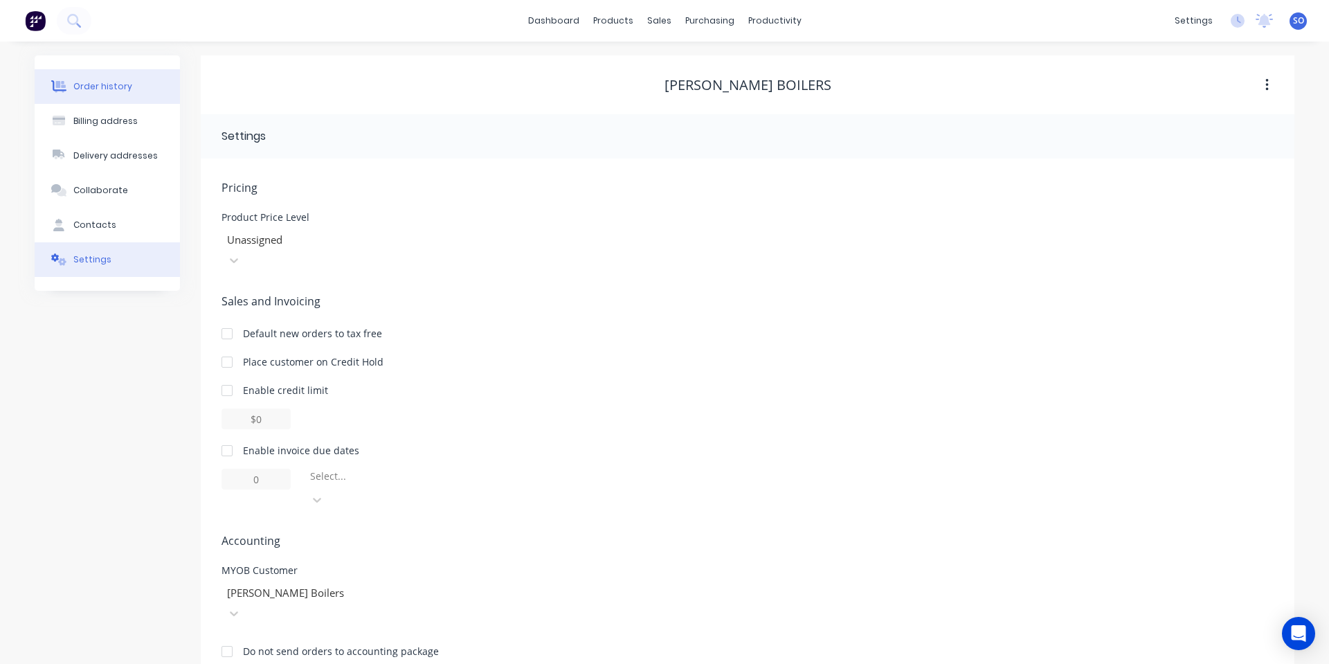
click at [108, 93] on button "Order history" at bounding box center [107, 86] width 145 height 35
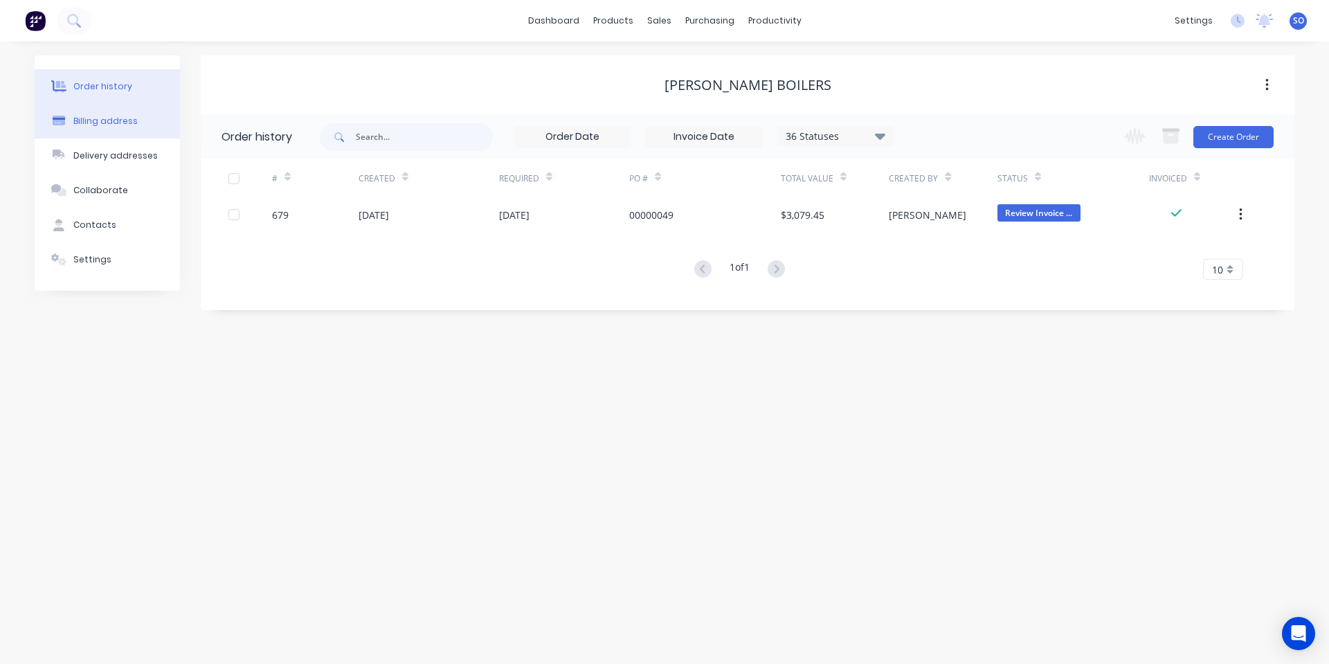
click at [114, 137] on button "Billing address" at bounding box center [107, 121] width 145 height 35
select select "AU"
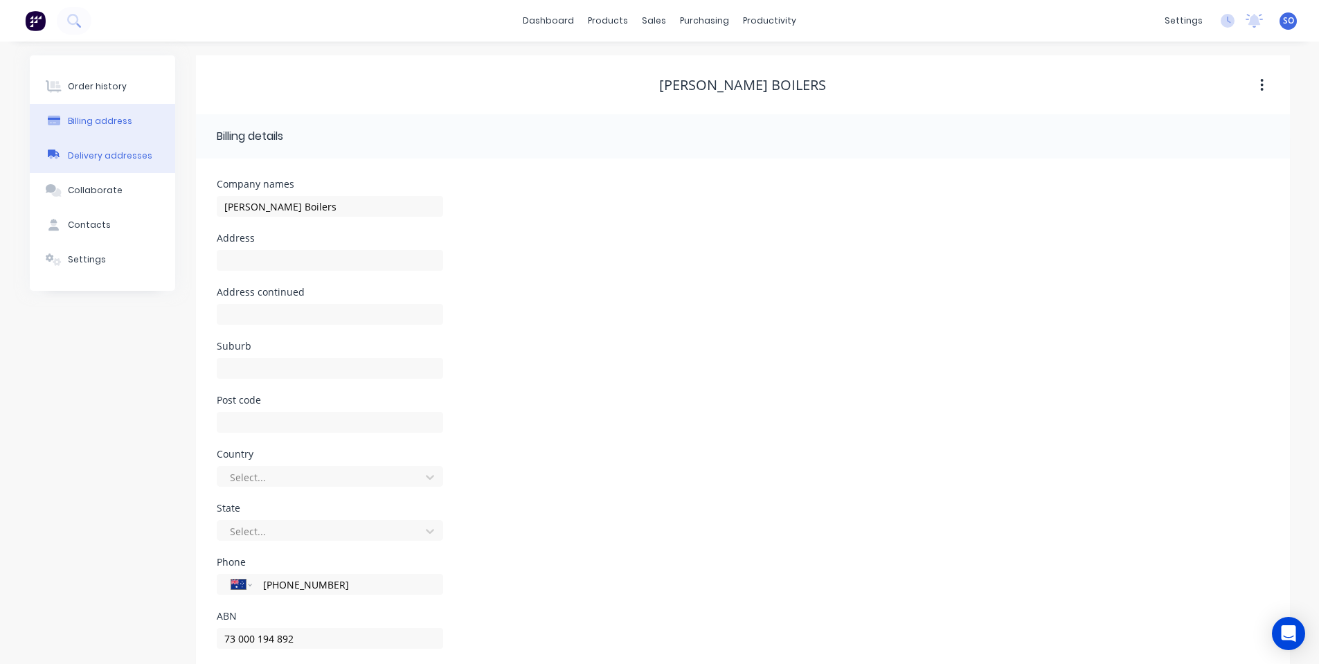
click at [114, 156] on div "Delivery addresses" at bounding box center [110, 156] width 84 height 12
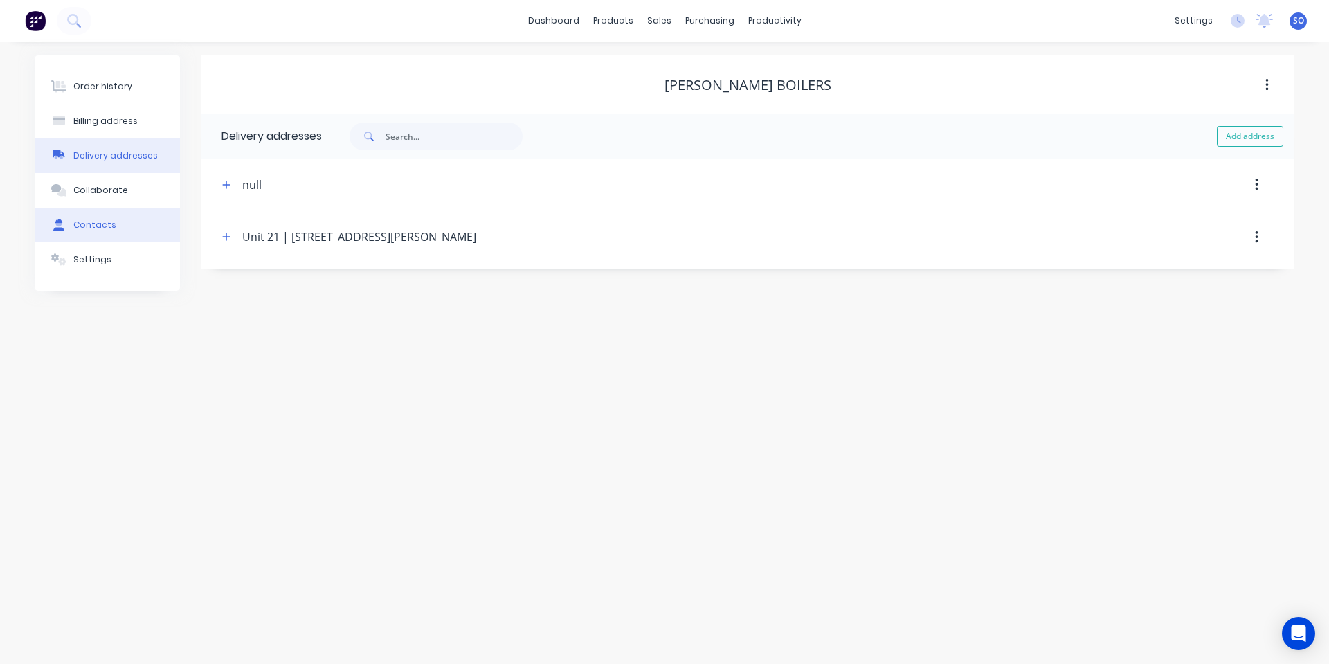
click at [104, 214] on button "Contacts" at bounding box center [107, 225] width 145 height 35
click at [114, 163] on button "Delivery addresses" at bounding box center [107, 155] width 145 height 35
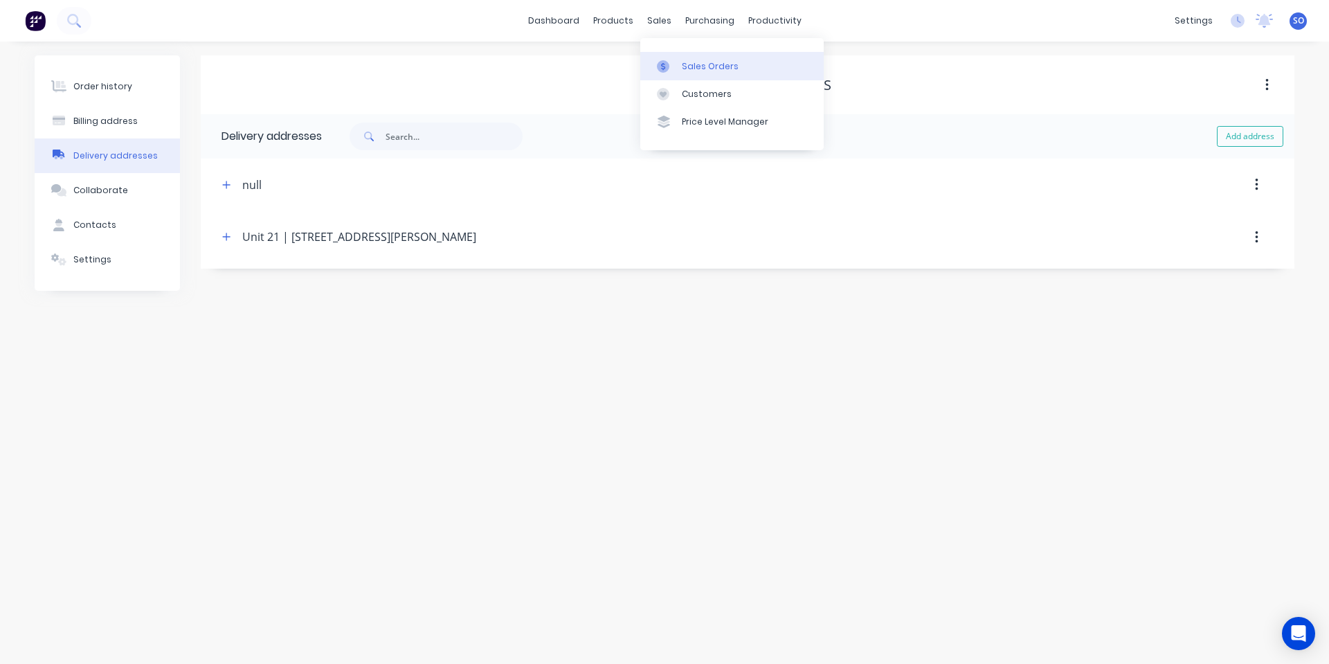
click at [666, 64] on icon at bounding box center [663, 66] width 12 height 12
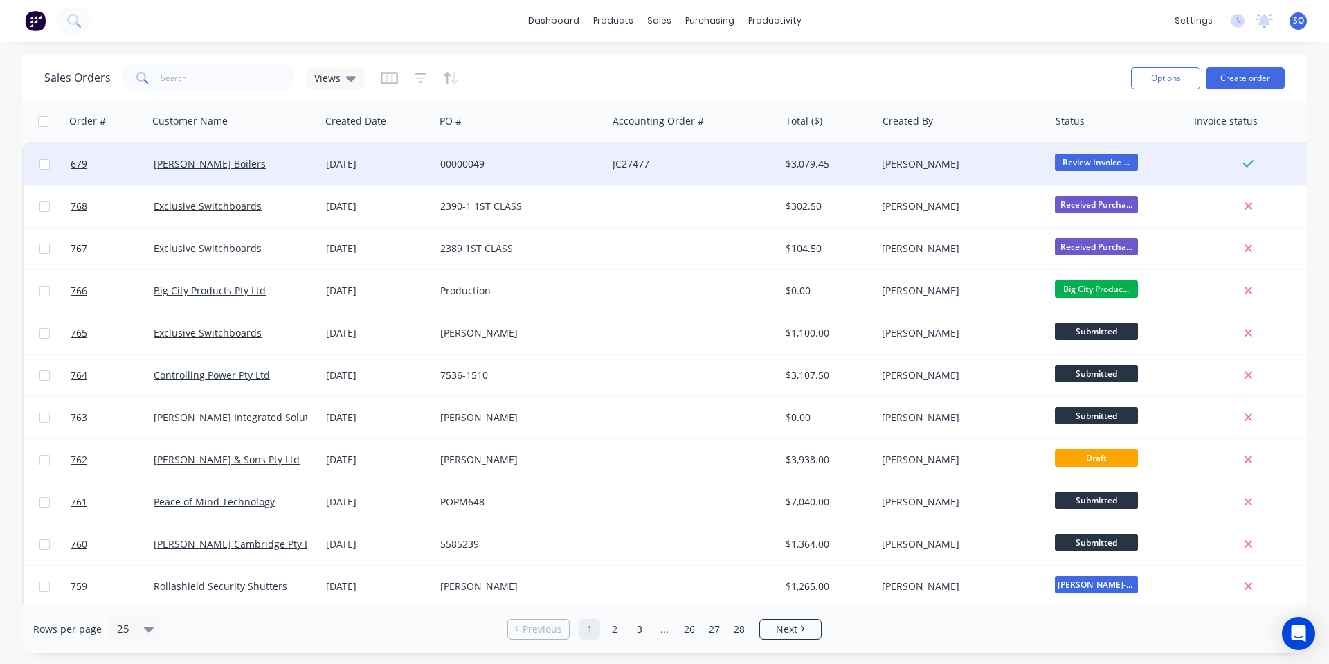
click at [553, 175] on div "00000049" at bounding box center [521, 164] width 172 height 42
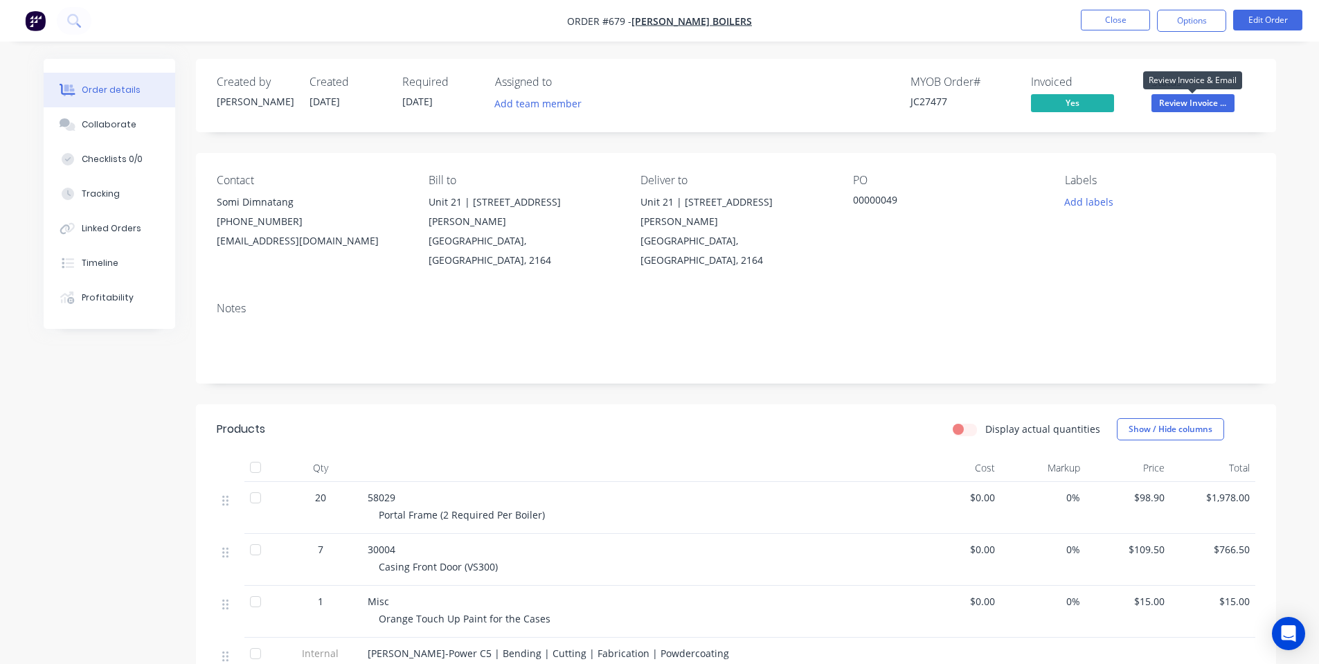
click at [1182, 105] on span "Review Invoice ..." at bounding box center [1192, 102] width 83 height 17
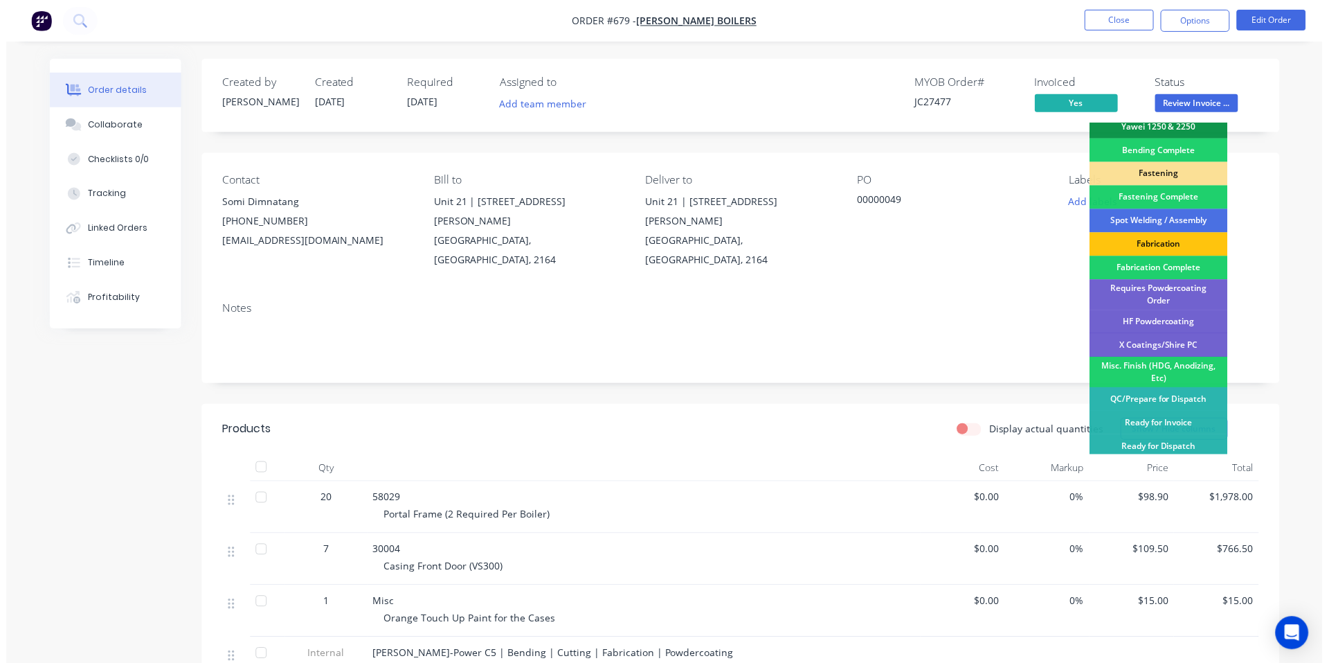
scroll to position [388, 0]
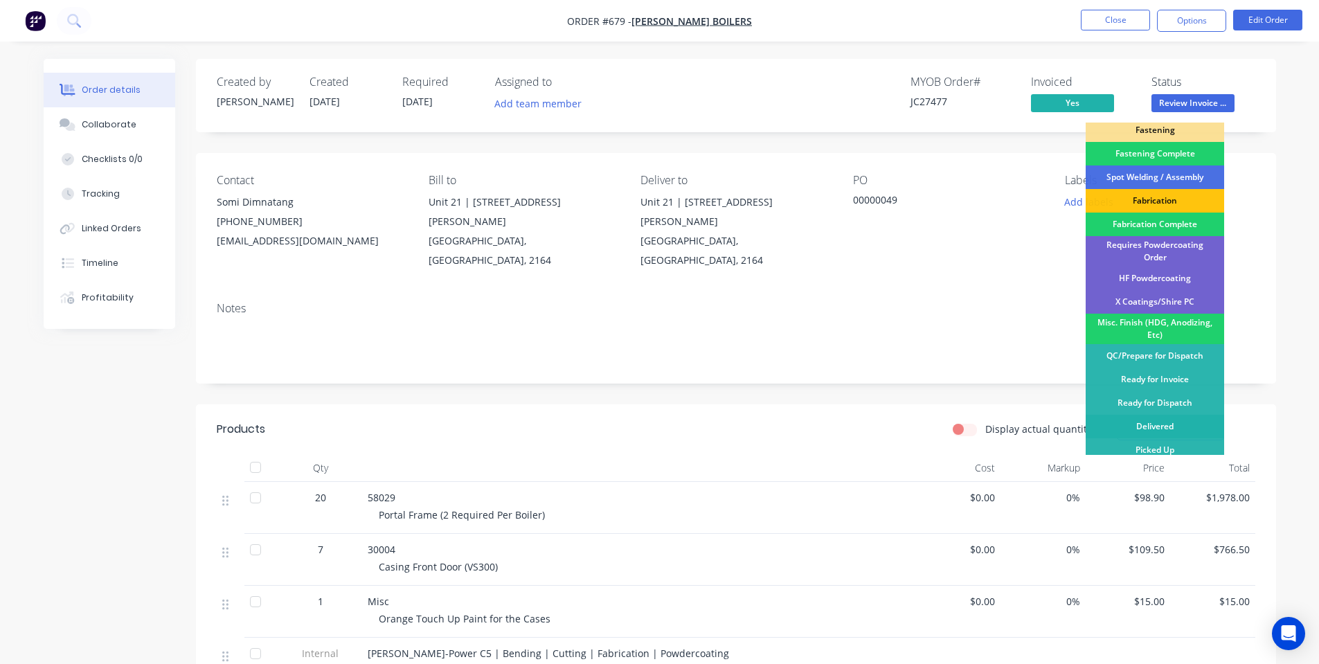
click at [1156, 423] on div "Delivered" at bounding box center [1155, 427] width 138 height 24
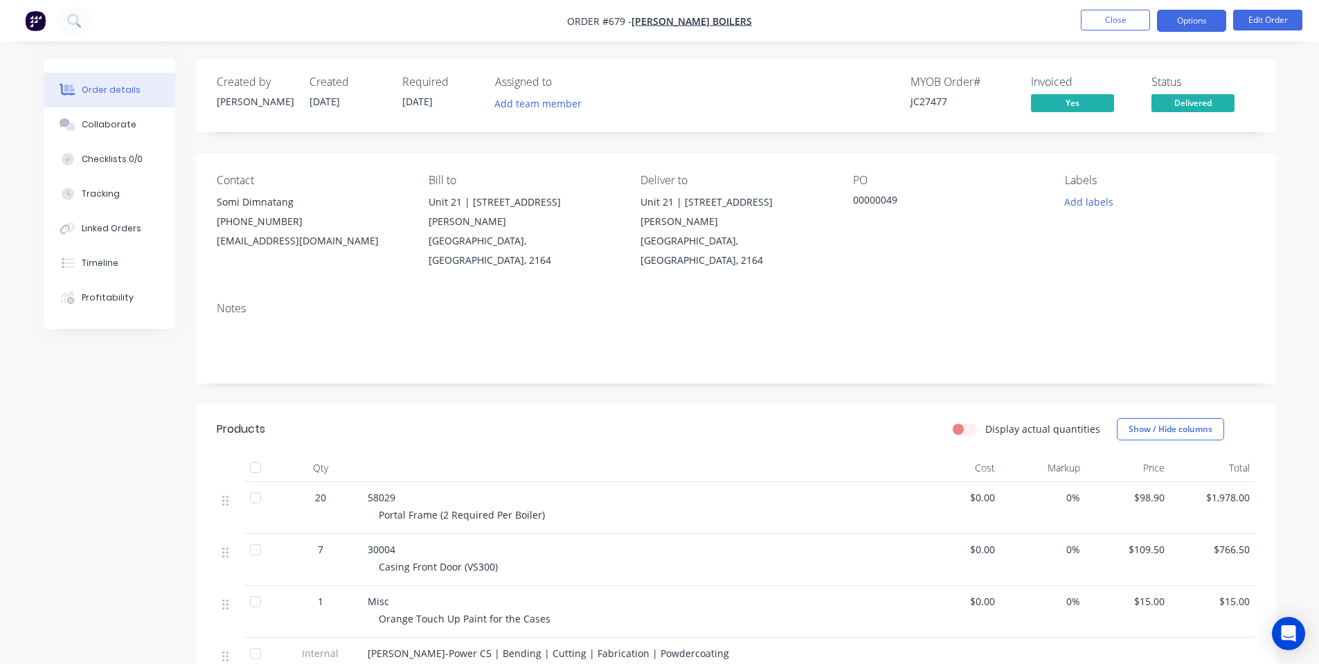
click at [1183, 10] on button "Options" at bounding box center [1191, 21] width 69 height 22
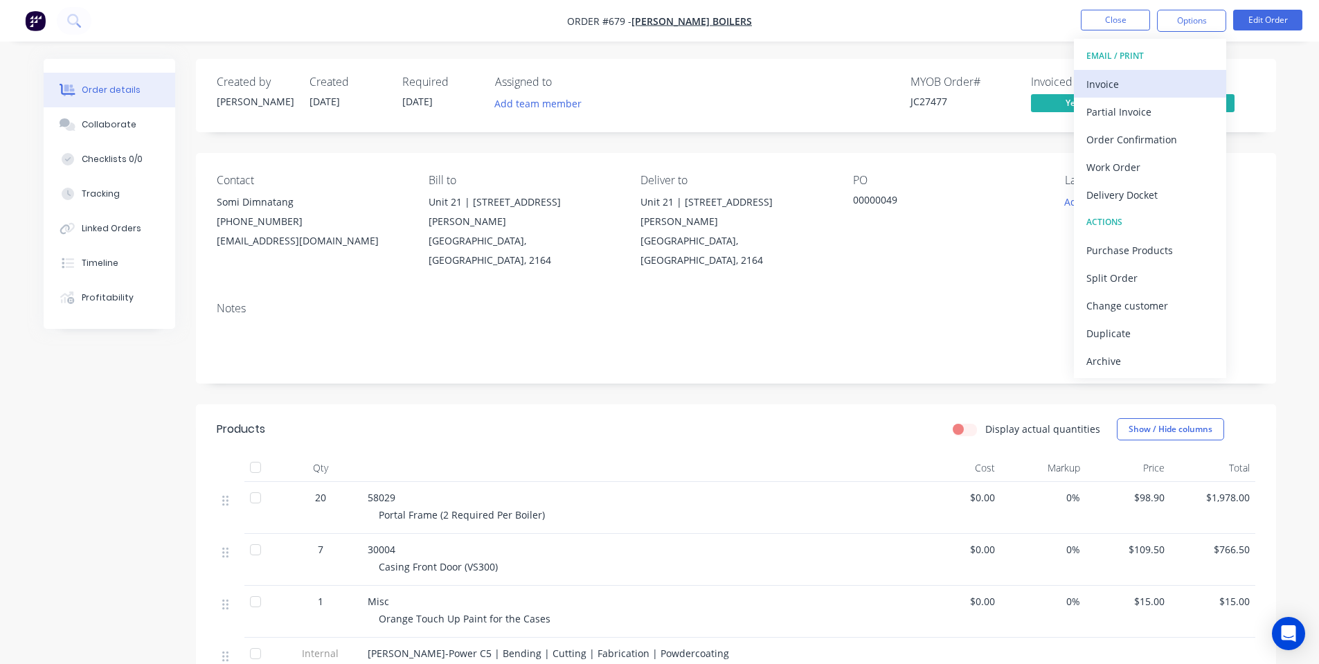
click at [1181, 83] on div "Invoice" at bounding box center [1149, 84] width 127 height 20
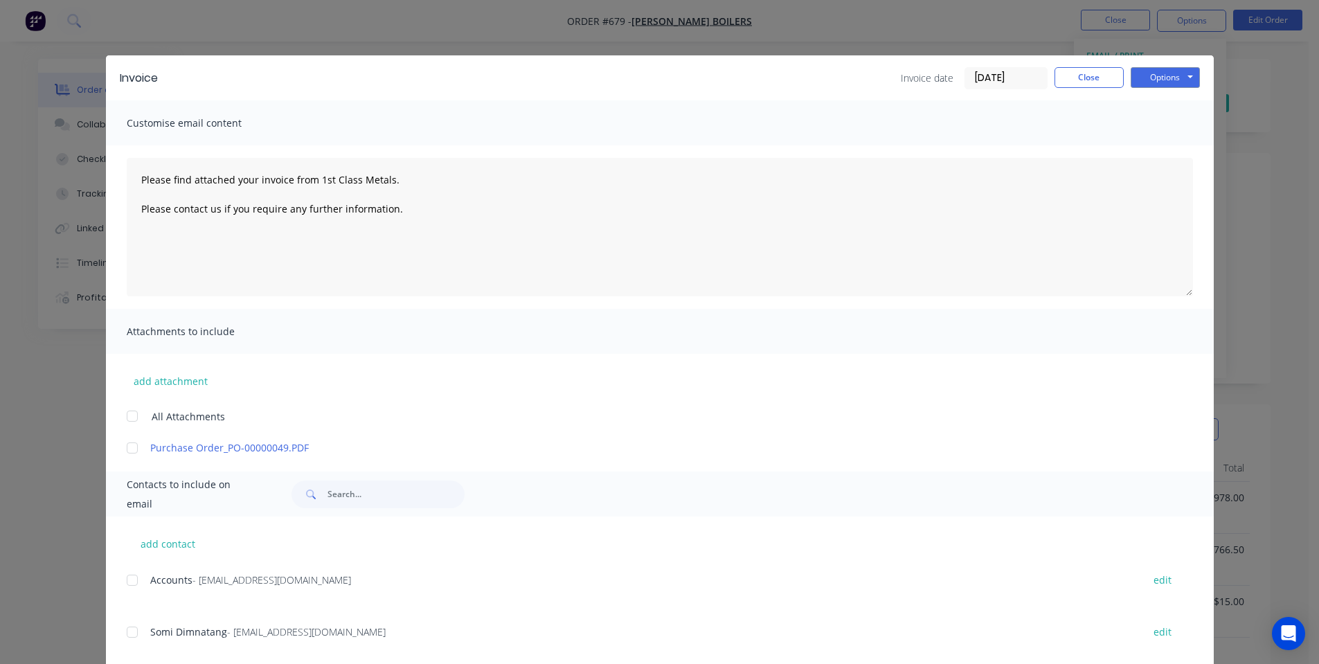
click at [125, 576] on div at bounding box center [132, 580] width 28 height 28
click at [1178, 78] on button "Options" at bounding box center [1165, 77] width 69 height 21
click at [1169, 146] on button "Email" at bounding box center [1175, 147] width 89 height 23
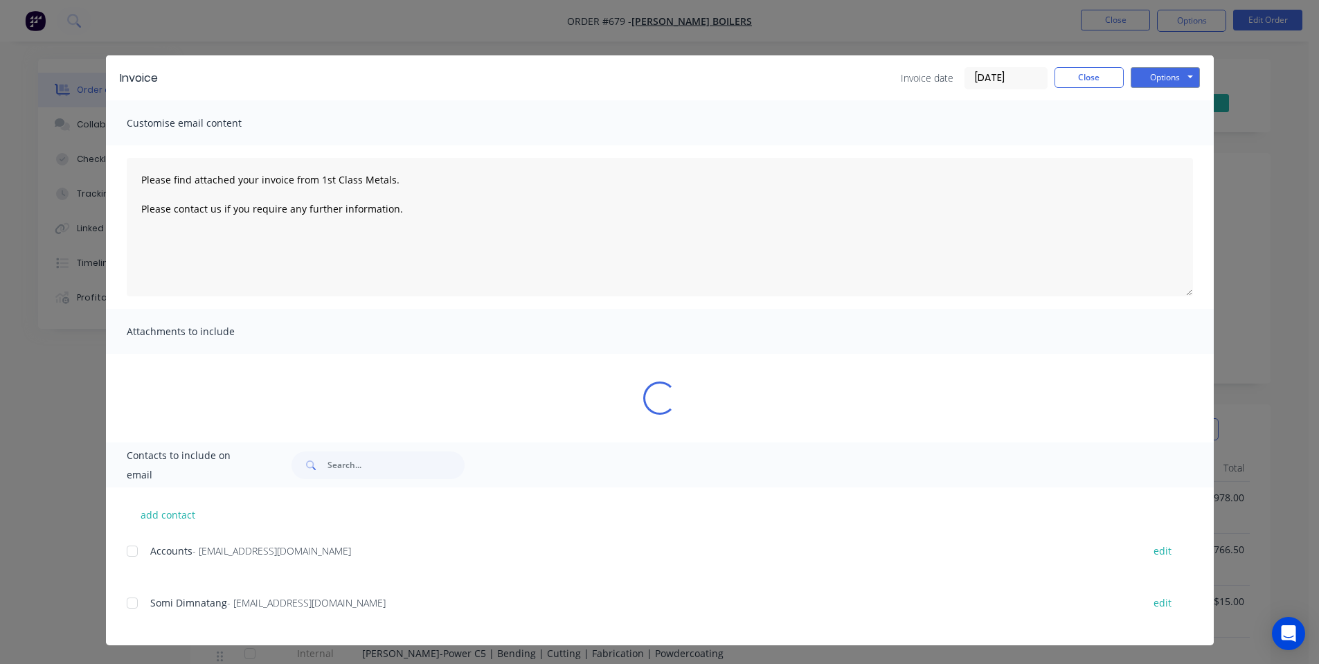
type textarea "Please find attached your invoice from 1st Class Metals. Please contact us if y…"
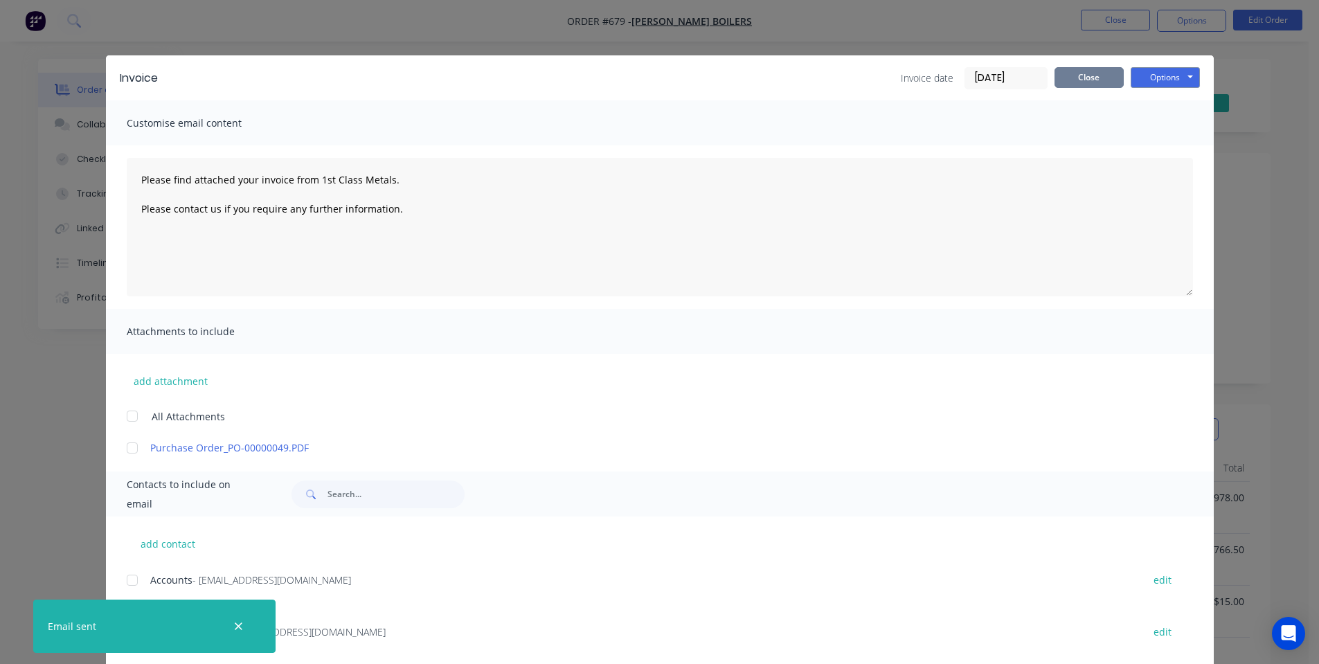
click at [1084, 79] on button "Close" at bounding box center [1088, 77] width 69 height 21
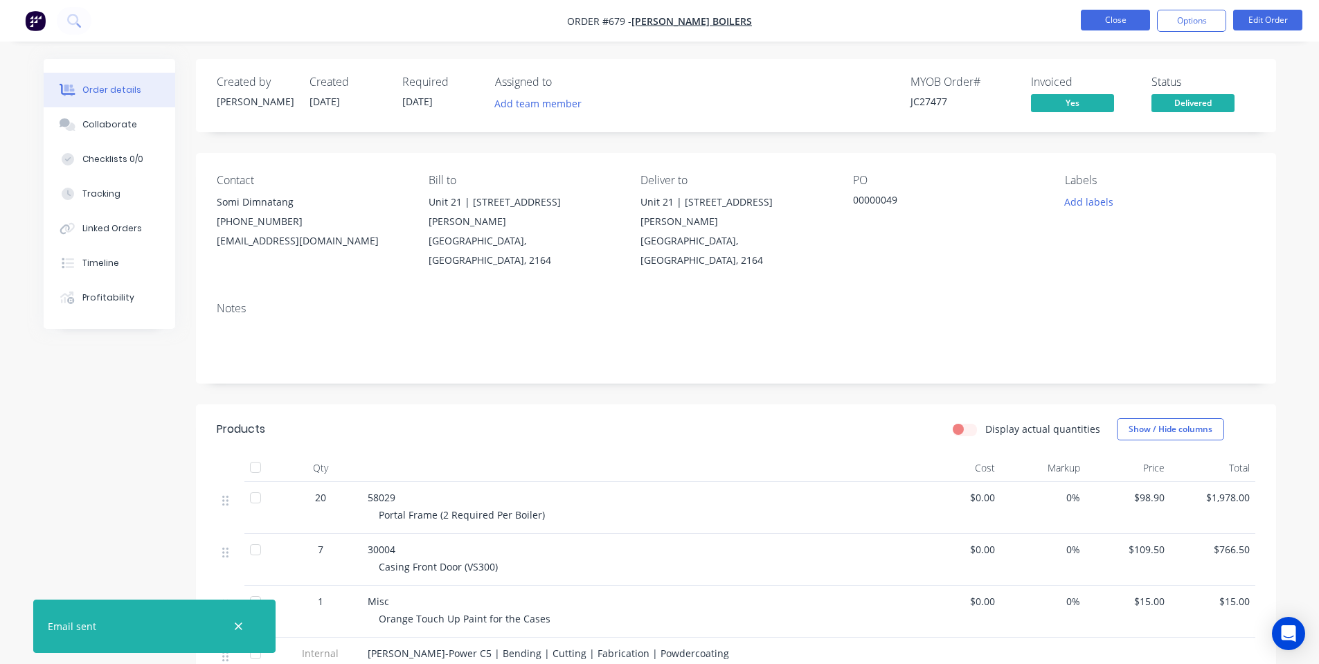
click at [1089, 24] on button "Close" at bounding box center [1115, 20] width 69 height 21
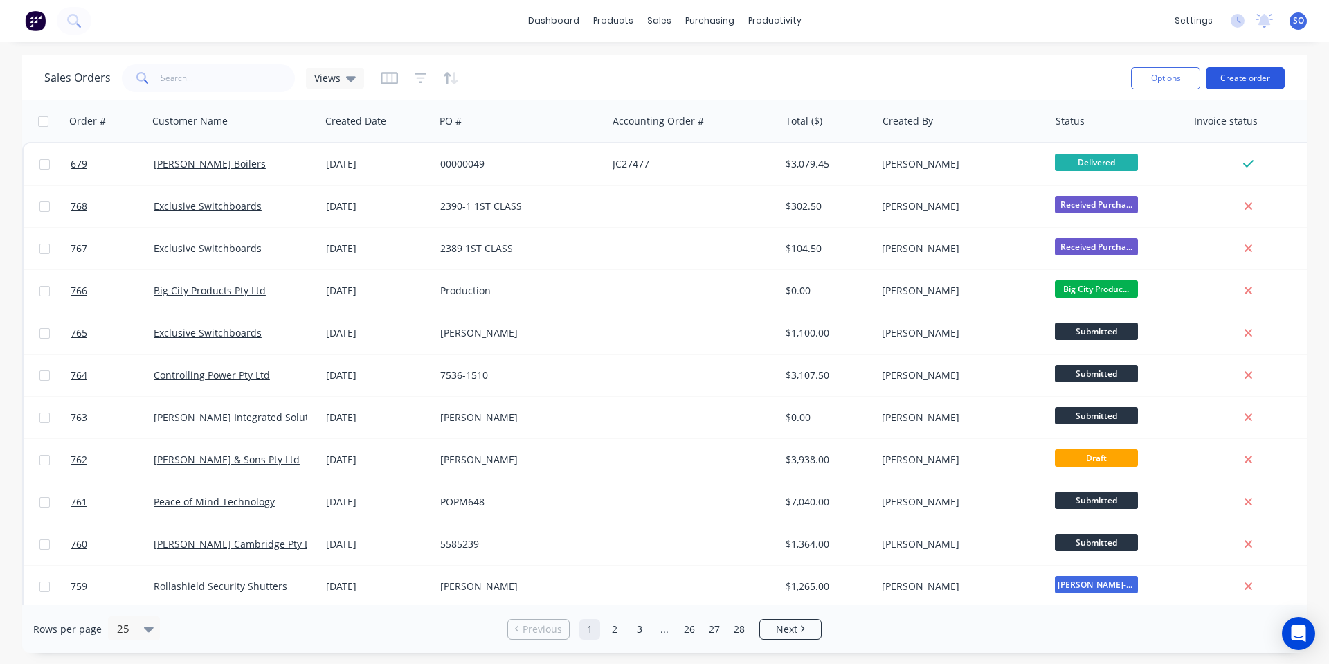
click at [1222, 74] on button "Create order" at bounding box center [1245, 78] width 79 height 22
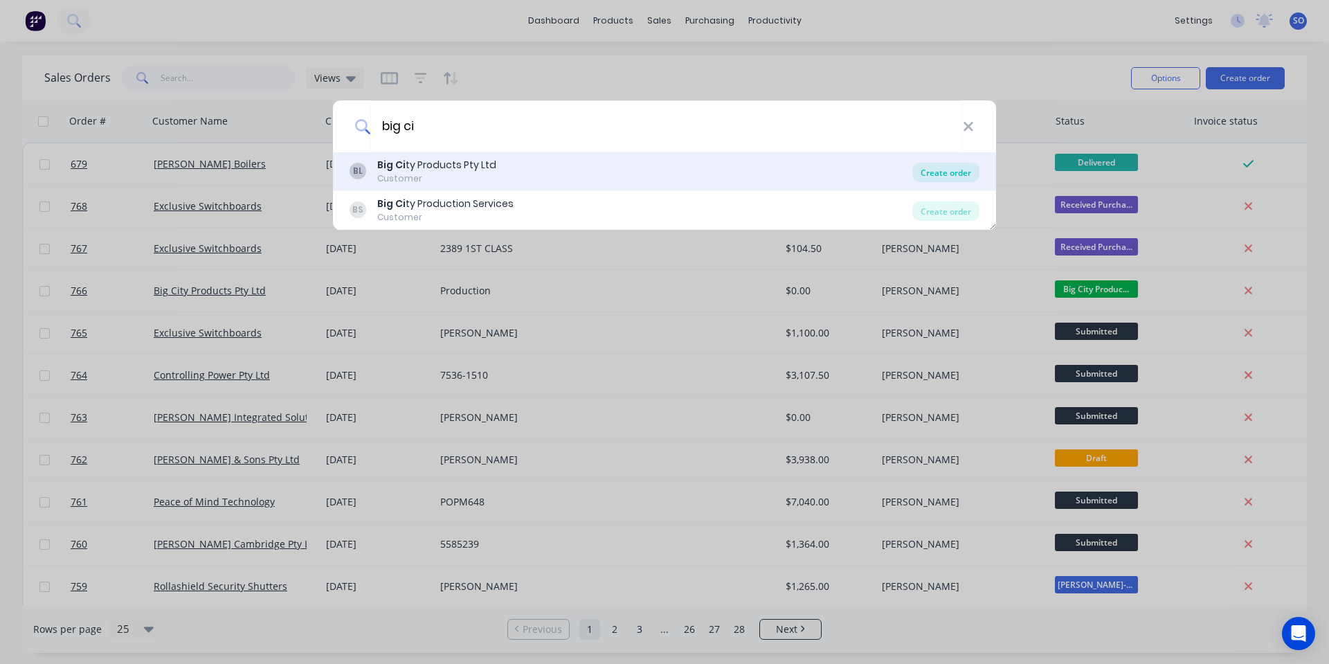
type input "big ci"
click at [960, 167] on div "Create order" at bounding box center [946, 172] width 67 height 19
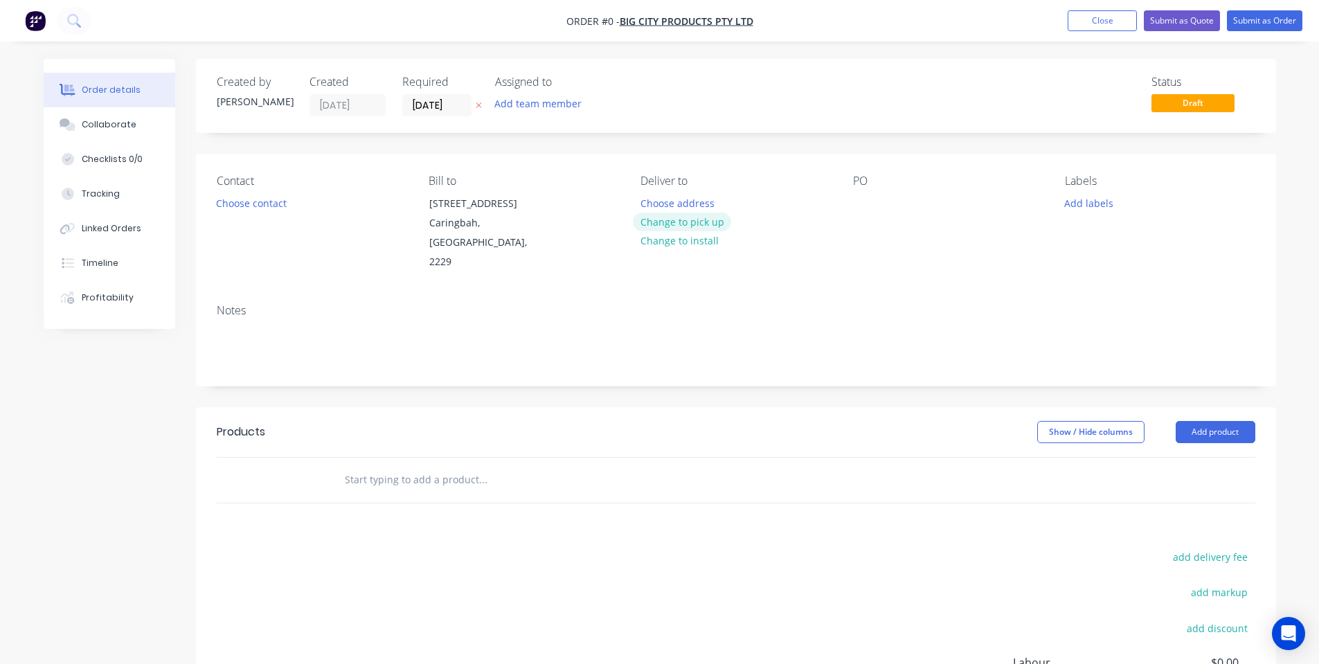
click at [713, 226] on button "Change to pick up" at bounding box center [682, 222] width 98 height 19
click at [865, 200] on div at bounding box center [864, 203] width 22 height 20
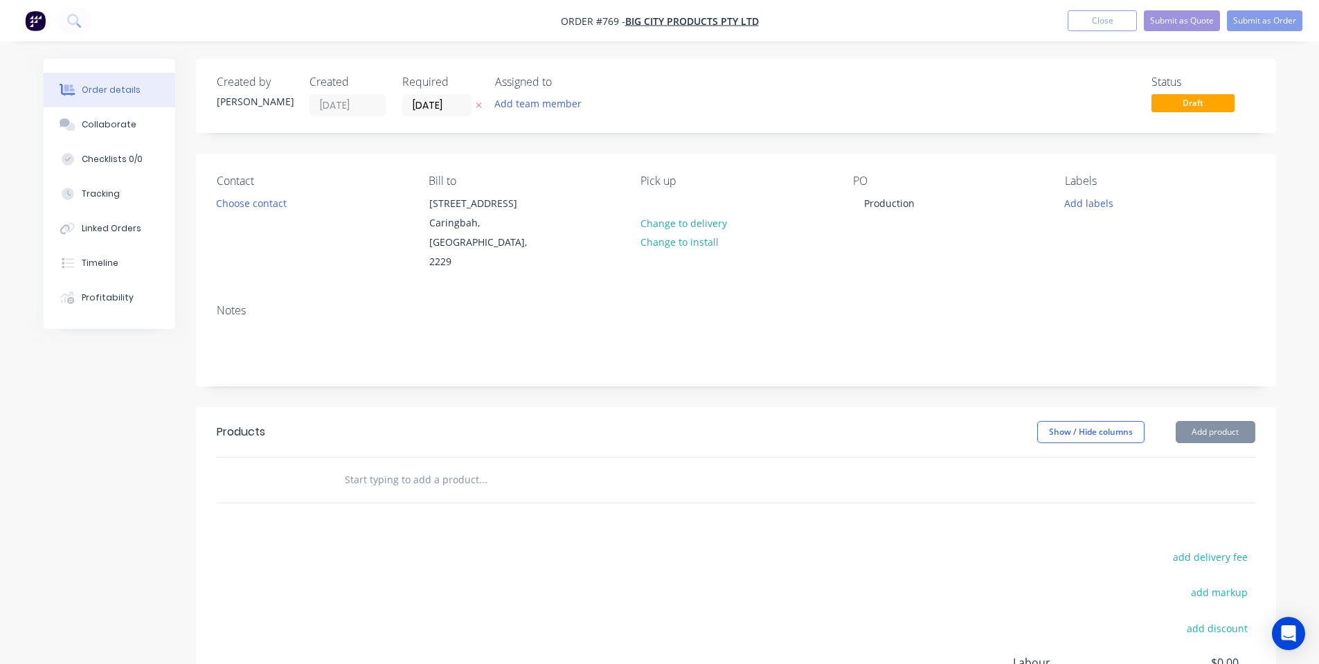
click at [944, 167] on div "Contact Choose contact Bill to [STREET_ADDRESS] Pick up Change to delivery Chan…" at bounding box center [736, 223] width 1080 height 139
click at [1099, 204] on button "Add labels" at bounding box center [1089, 202] width 64 height 19
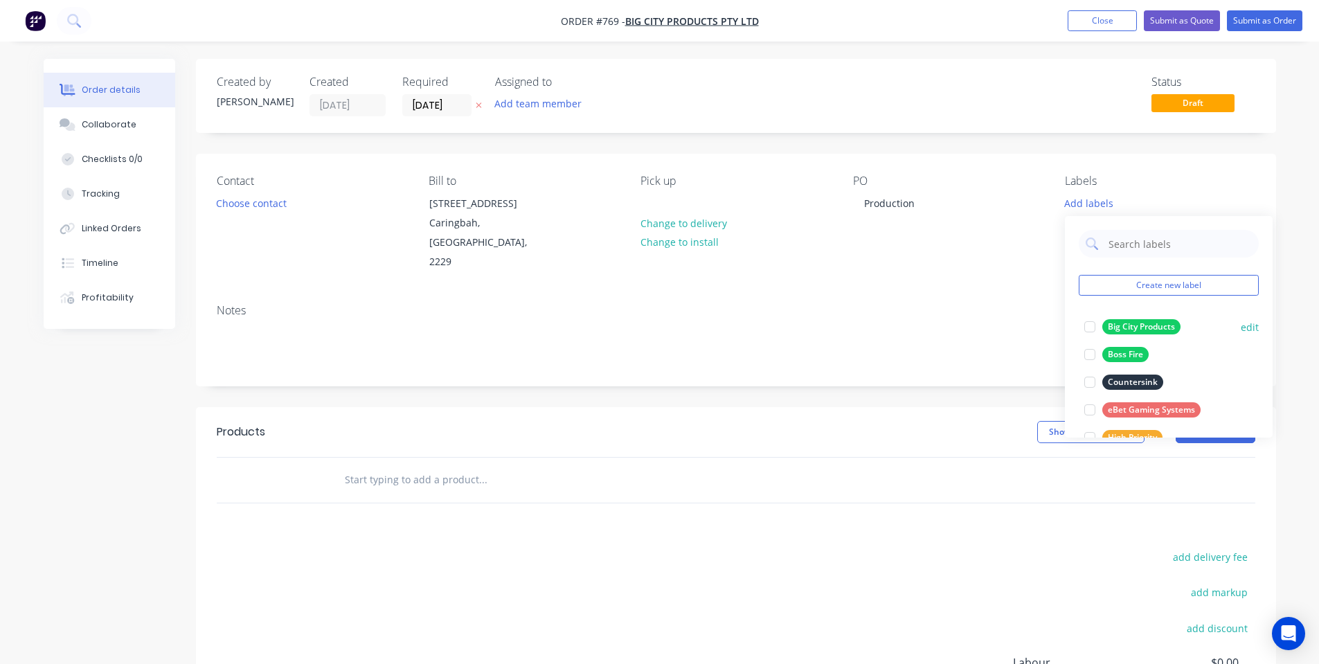
click at [1110, 317] on button "Big City Products" at bounding box center [1132, 326] width 107 height 19
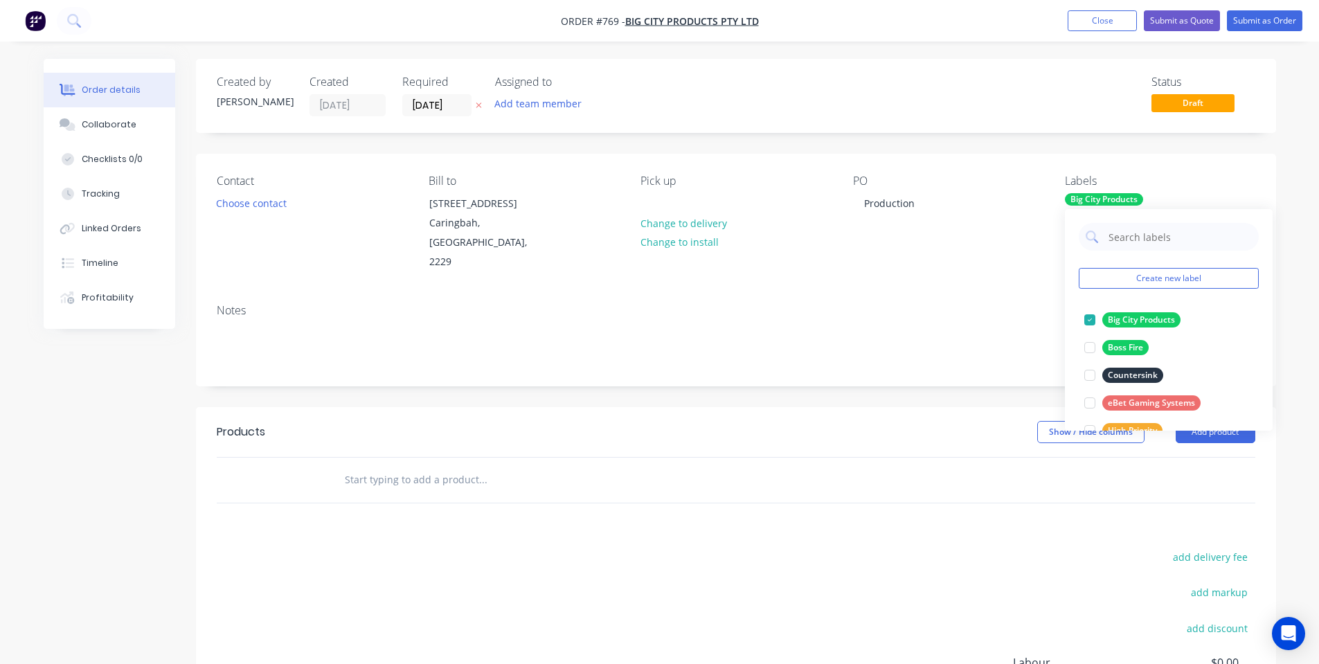
click at [530, 466] on input "text" at bounding box center [482, 480] width 277 height 28
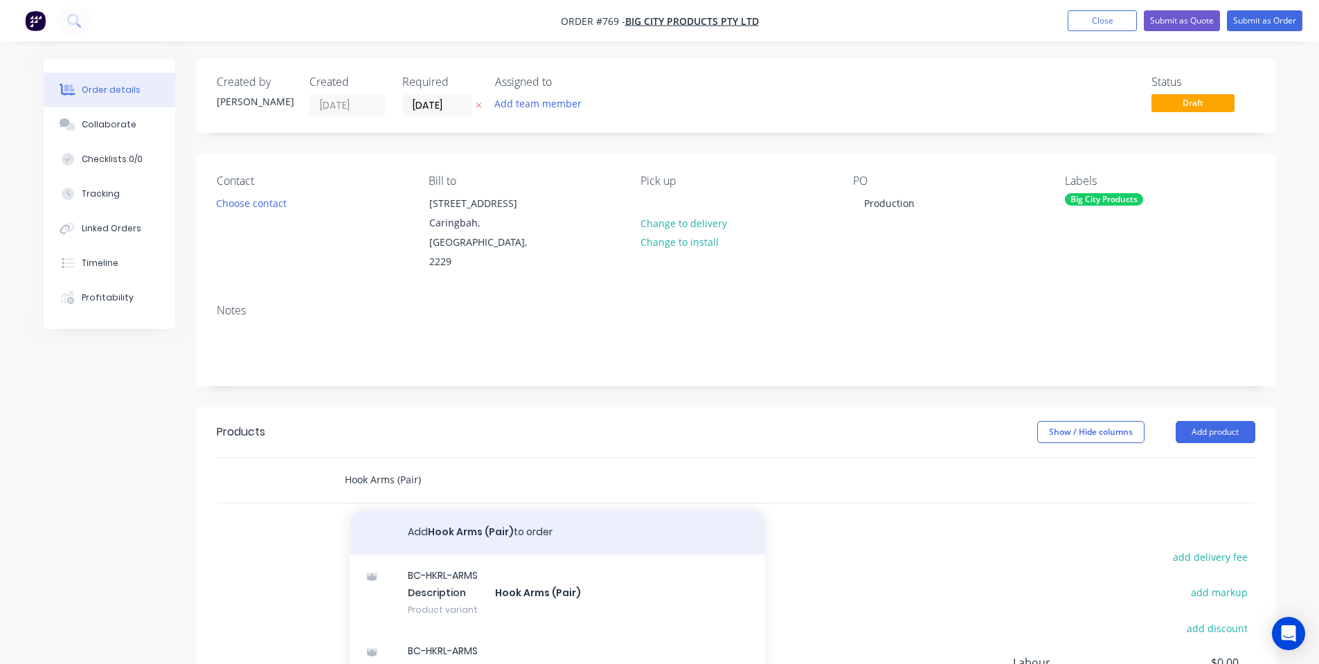
type input "Hook Arms (Pair)"
click at [480, 510] on button "Add Hook Arms (Pair) to order" at bounding box center [557, 532] width 415 height 44
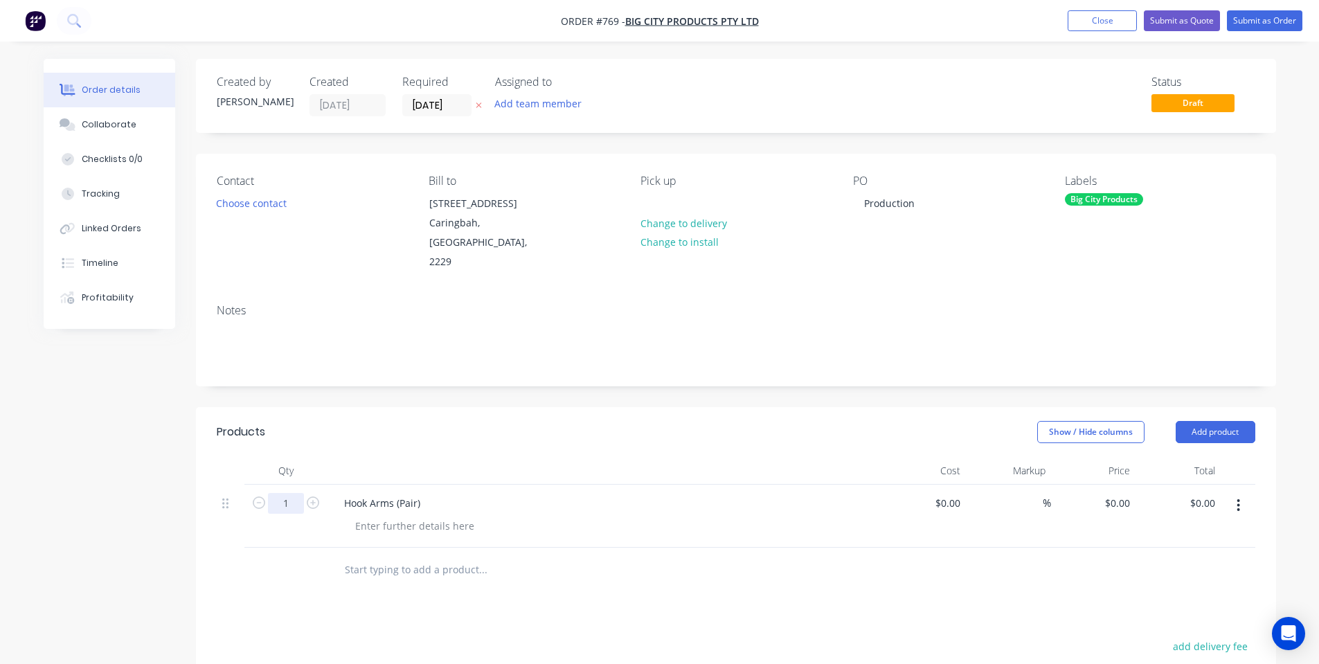
click at [294, 493] on input "1" at bounding box center [286, 503] width 36 height 21
type input "25"
drag, startPoint x: 397, startPoint y: 439, endPoint x: 402, endPoint y: 485, distance: 45.9
click at [398, 457] on div at bounding box center [604, 471] width 554 height 28
click at [404, 516] on div at bounding box center [414, 526] width 141 height 20
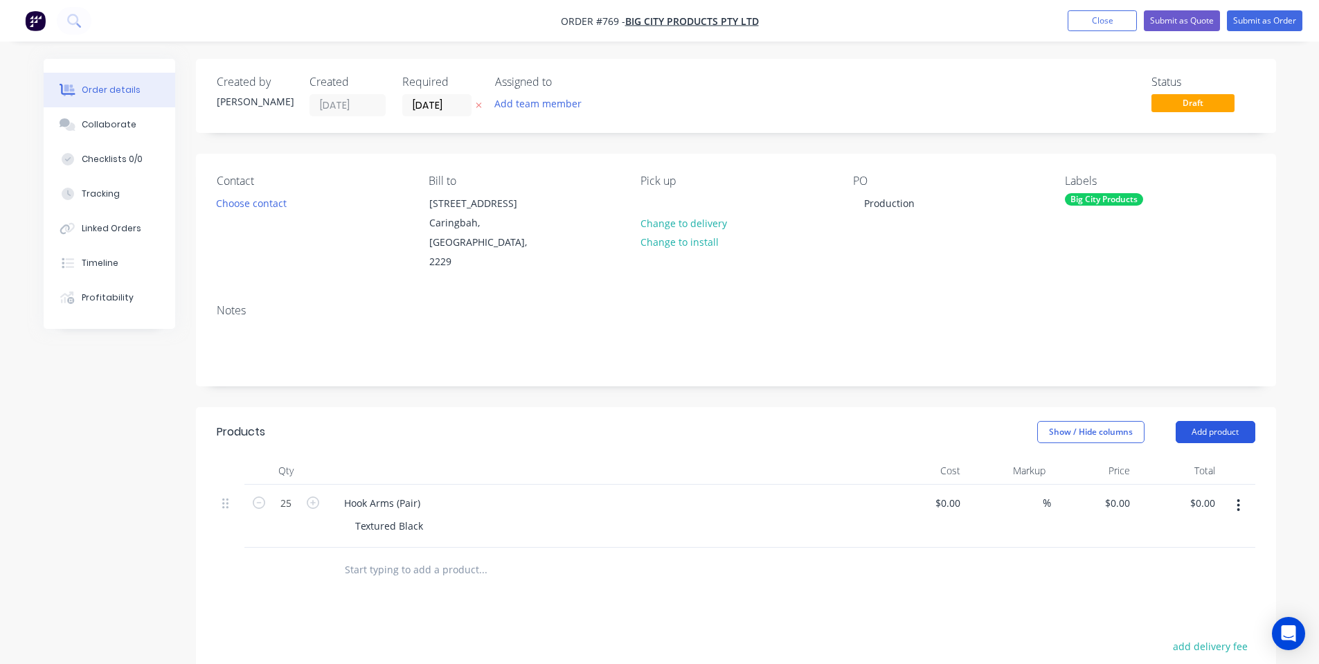
click at [1185, 421] on button "Add product" at bounding box center [1216, 432] width 80 height 22
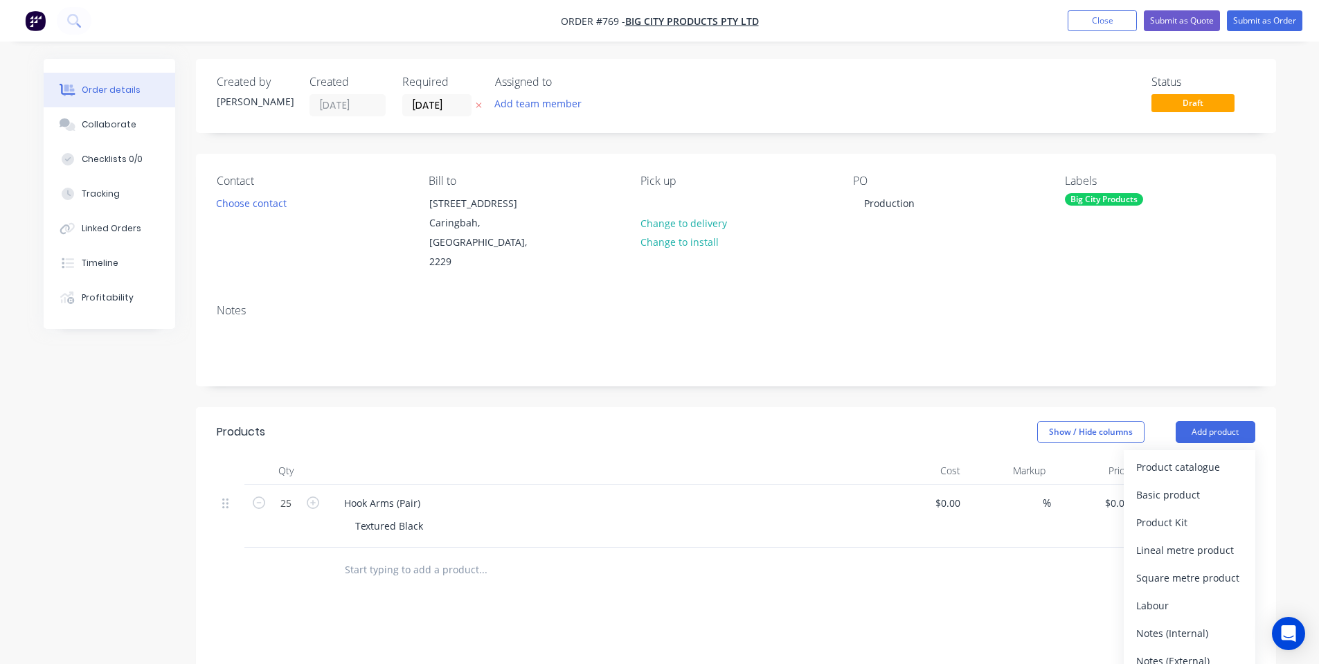
drag, startPoint x: 1200, startPoint y: 604, endPoint x: 505, endPoint y: 607, distance: 694.4
click at [1201, 623] on div "Notes (Internal)" at bounding box center [1189, 633] width 107 height 20
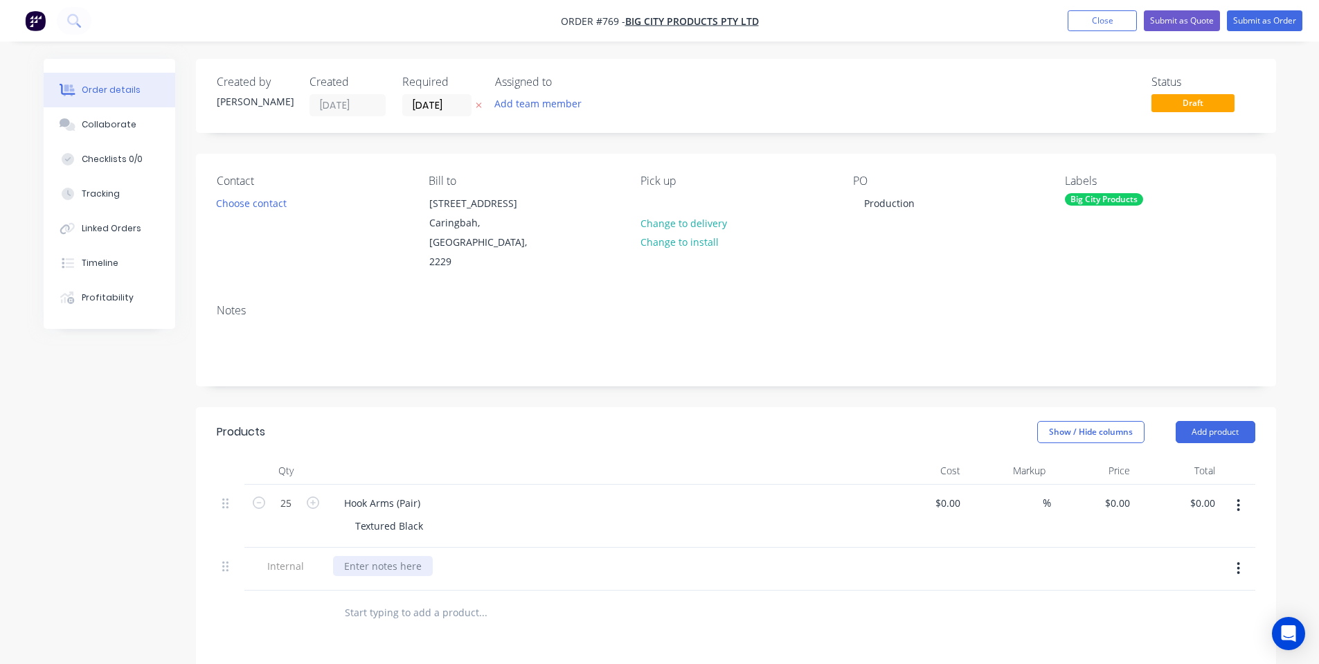
click at [391, 556] on div at bounding box center [383, 566] width 100 height 20
click at [658, 494] on div "Hook Arms (Pair) Textured Black" at bounding box center [604, 516] width 554 height 63
click at [1259, 30] on button "Submit as Order" at bounding box center [1264, 20] width 75 height 21
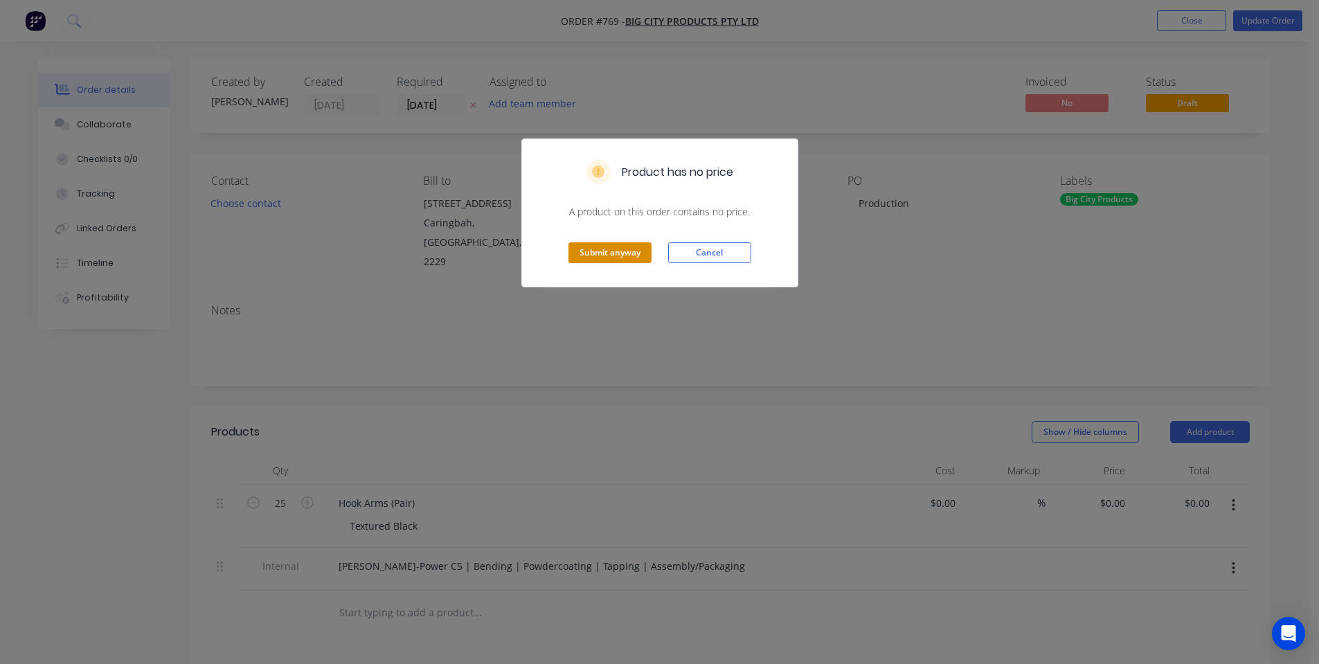
click at [593, 253] on button "Submit anyway" at bounding box center [609, 252] width 83 height 21
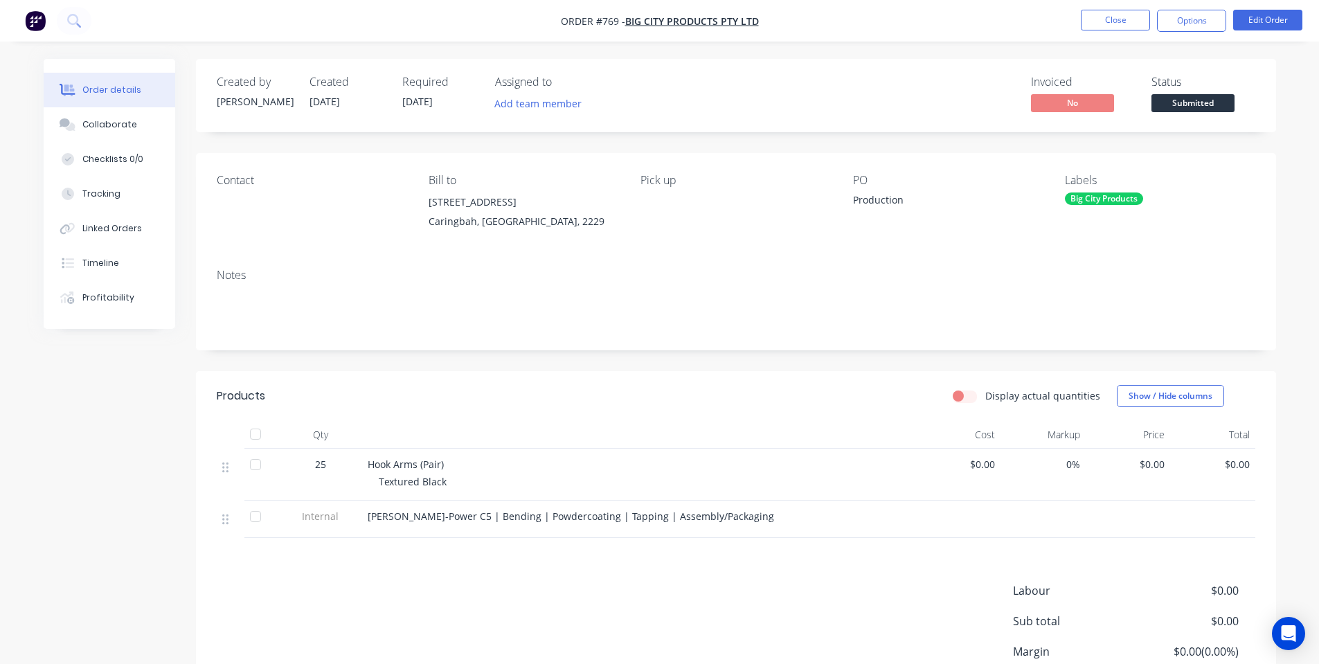
click at [1214, 107] on span "Submitted" at bounding box center [1192, 102] width 83 height 17
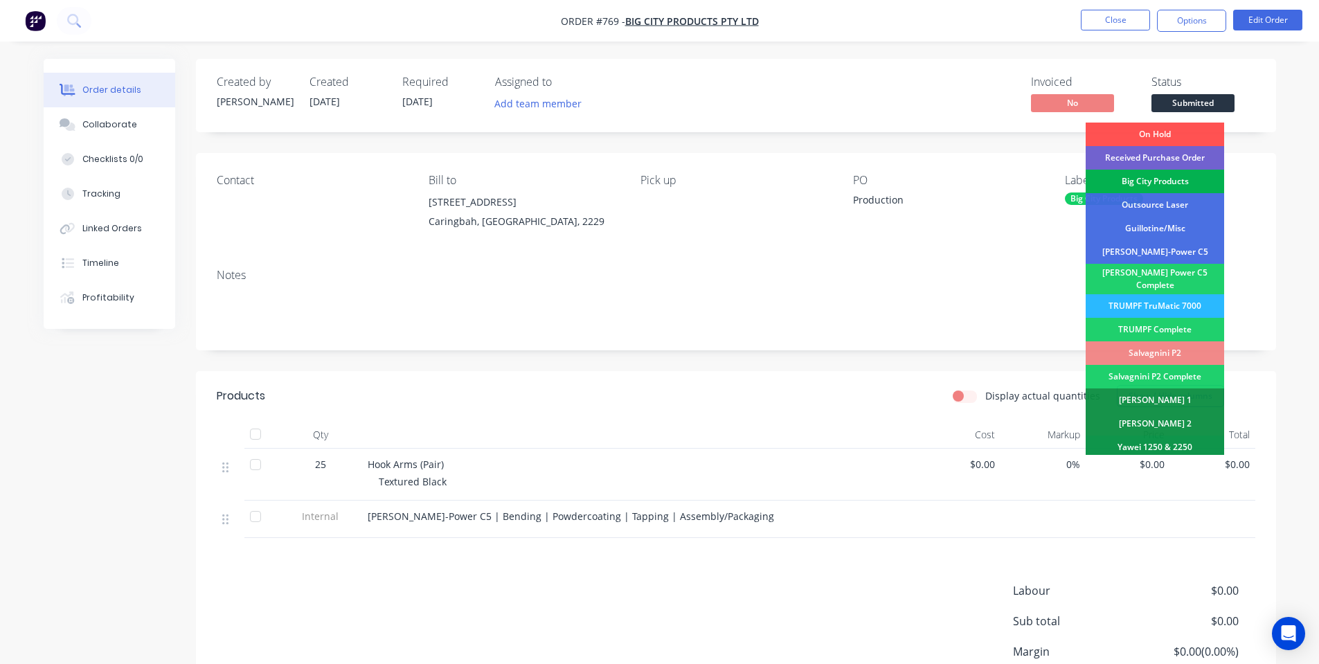
click at [1192, 174] on div "Big City Products" at bounding box center [1155, 182] width 138 height 24
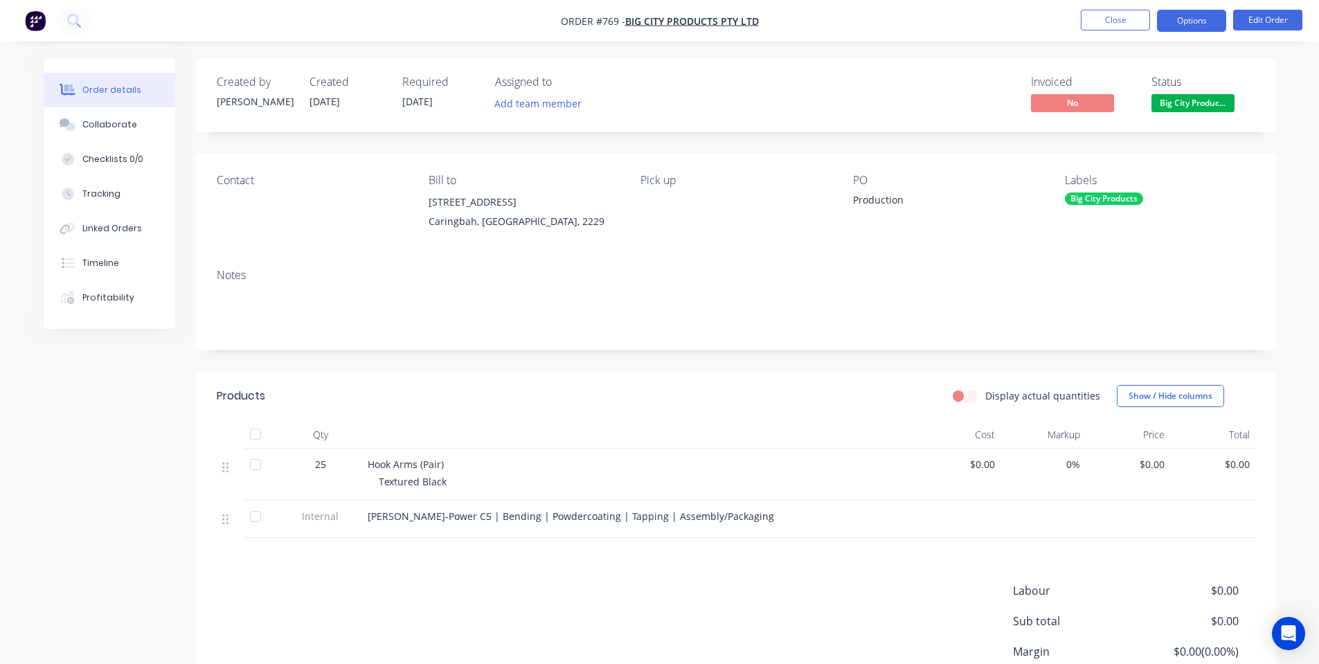
click at [1206, 24] on button "Options" at bounding box center [1191, 21] width 69 height 22
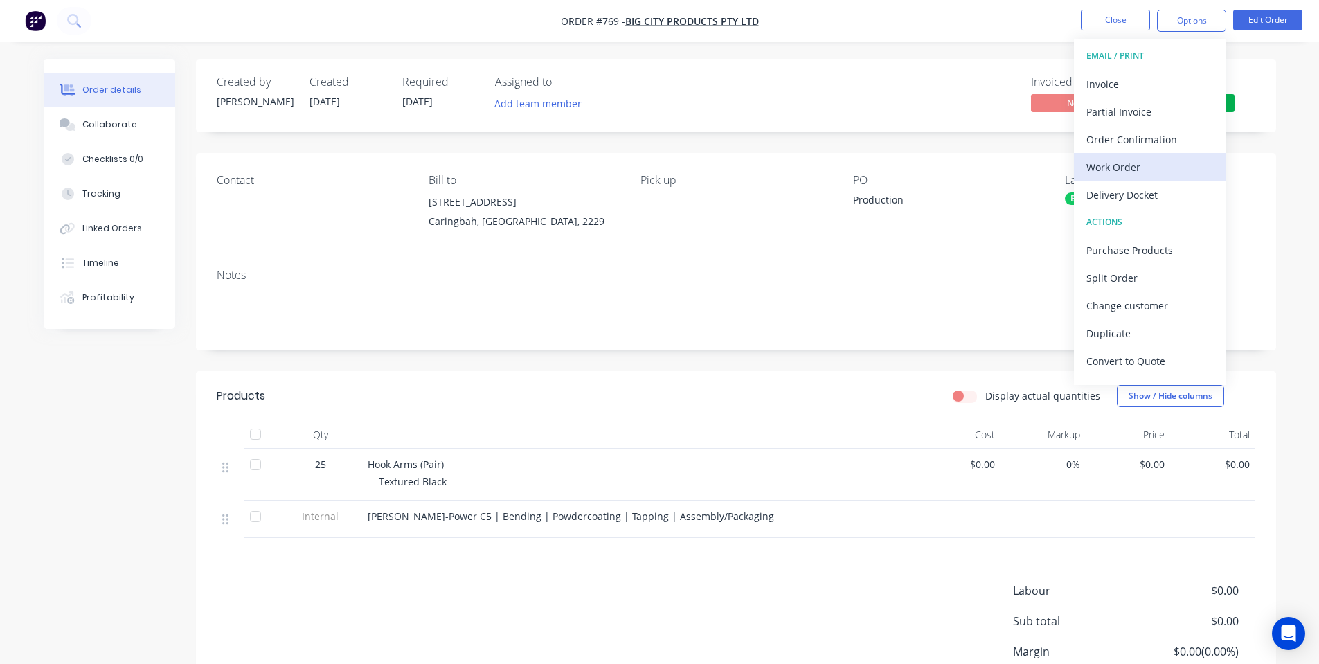
click at [1159, 163] on div "Work Order" at bounding box center [1149, 167] width 127 height 20
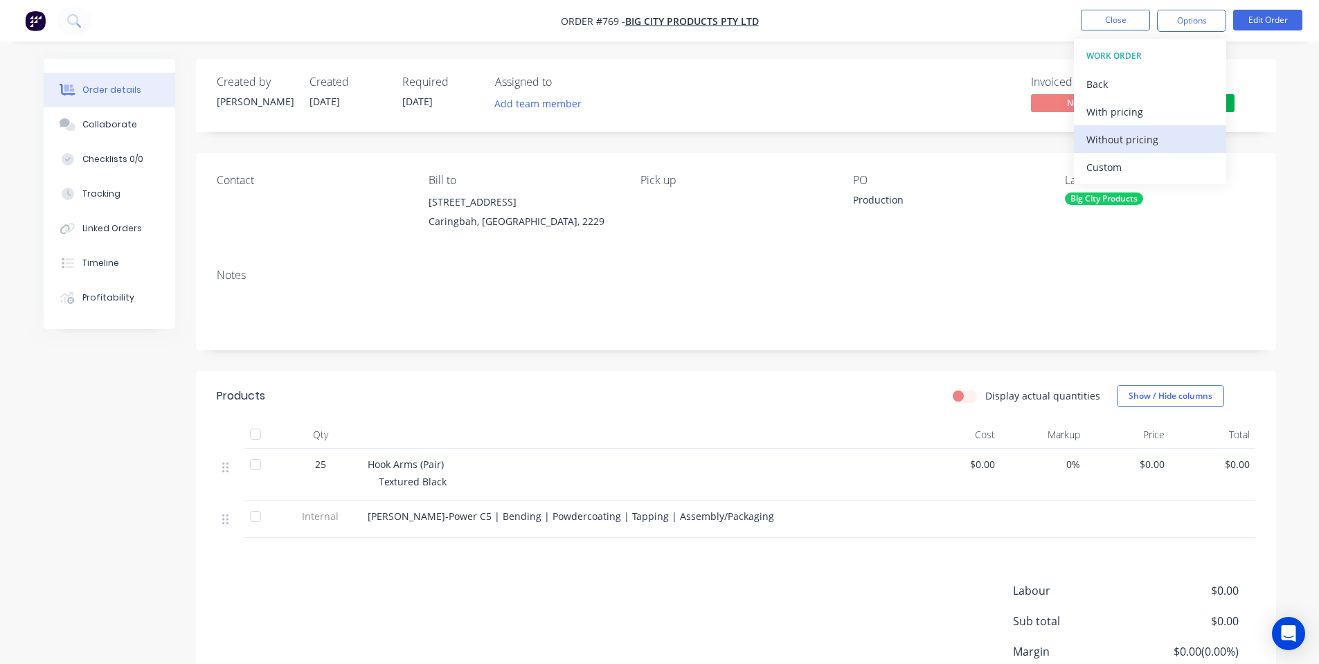
click at [1119, 141] on div "Without pricing" at bounding box center [1149, 139] width 127 height 20
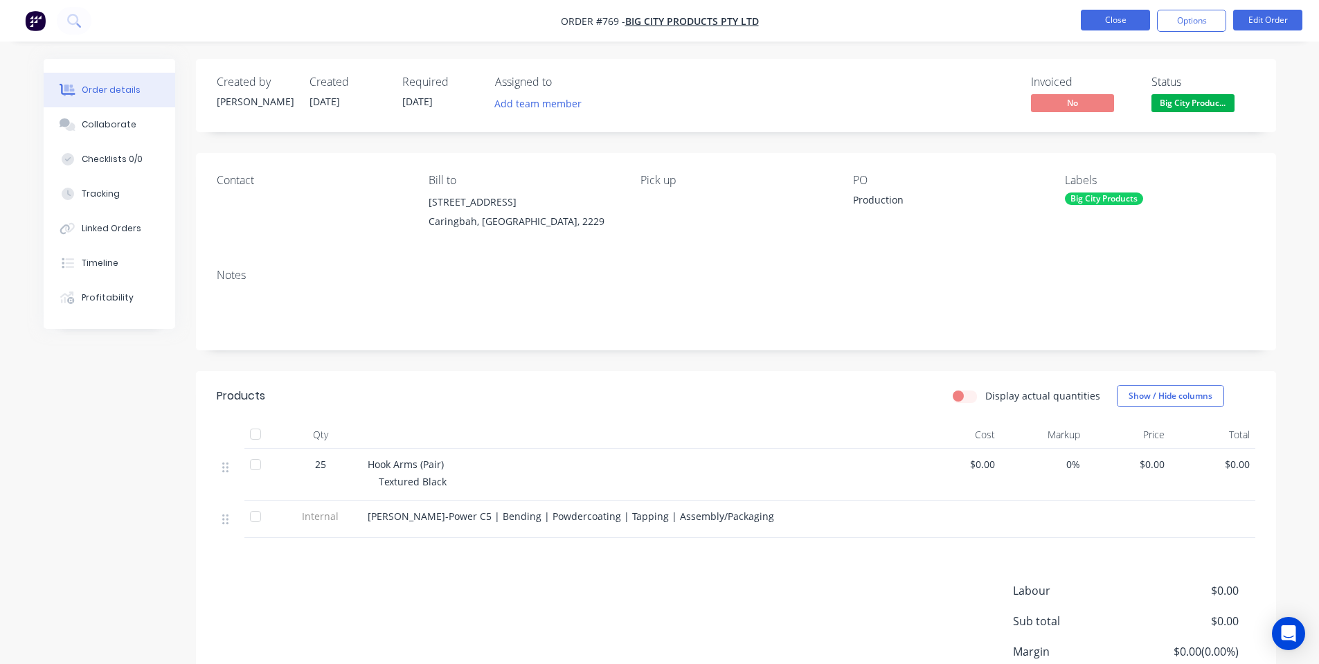
click at [1092, 19] on button "Close" at bounding box center [1115, 20] width 69 height 21
